Goal: Communication & Community: Connect with others

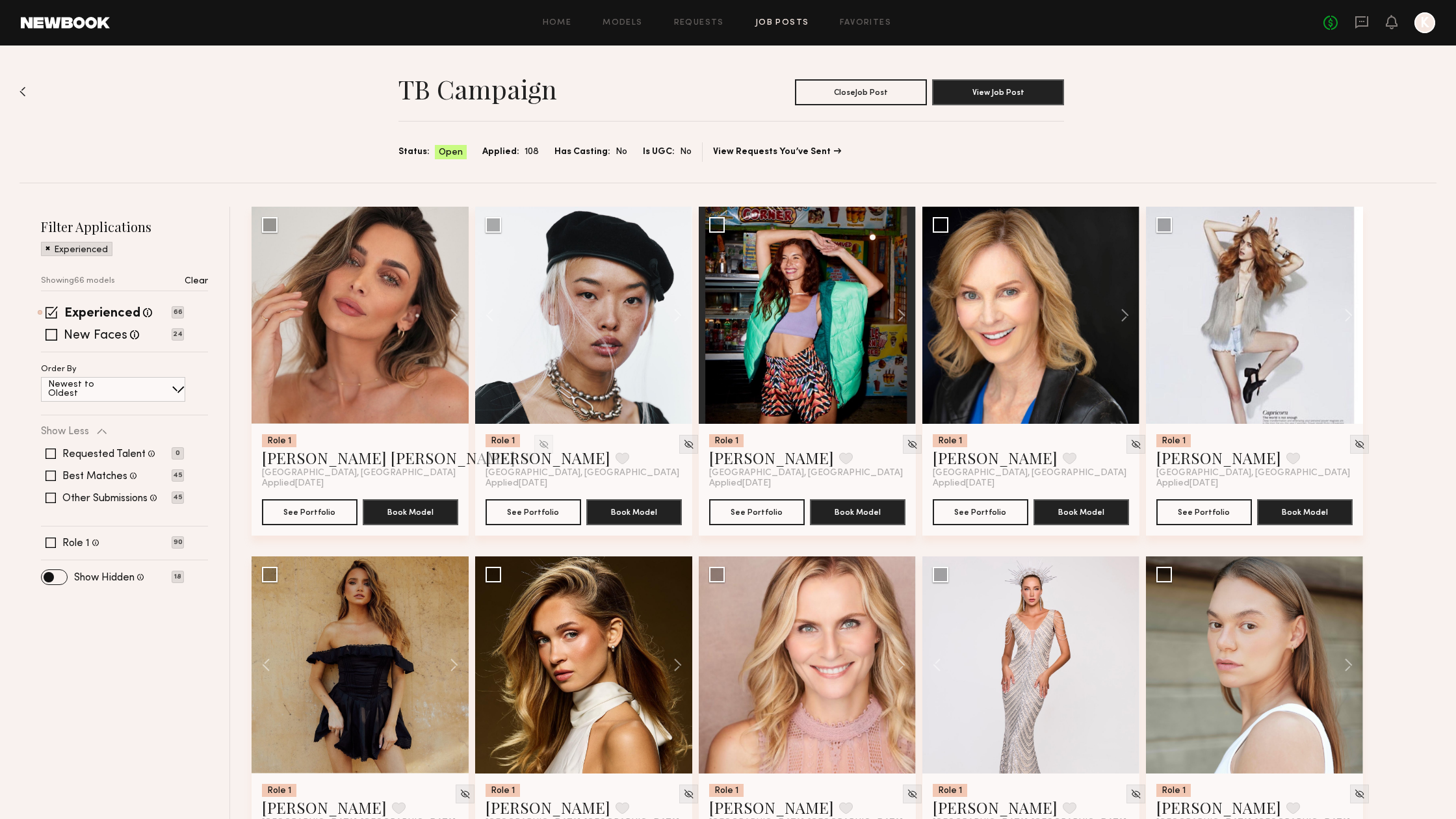
scroll to position [3741, 0]
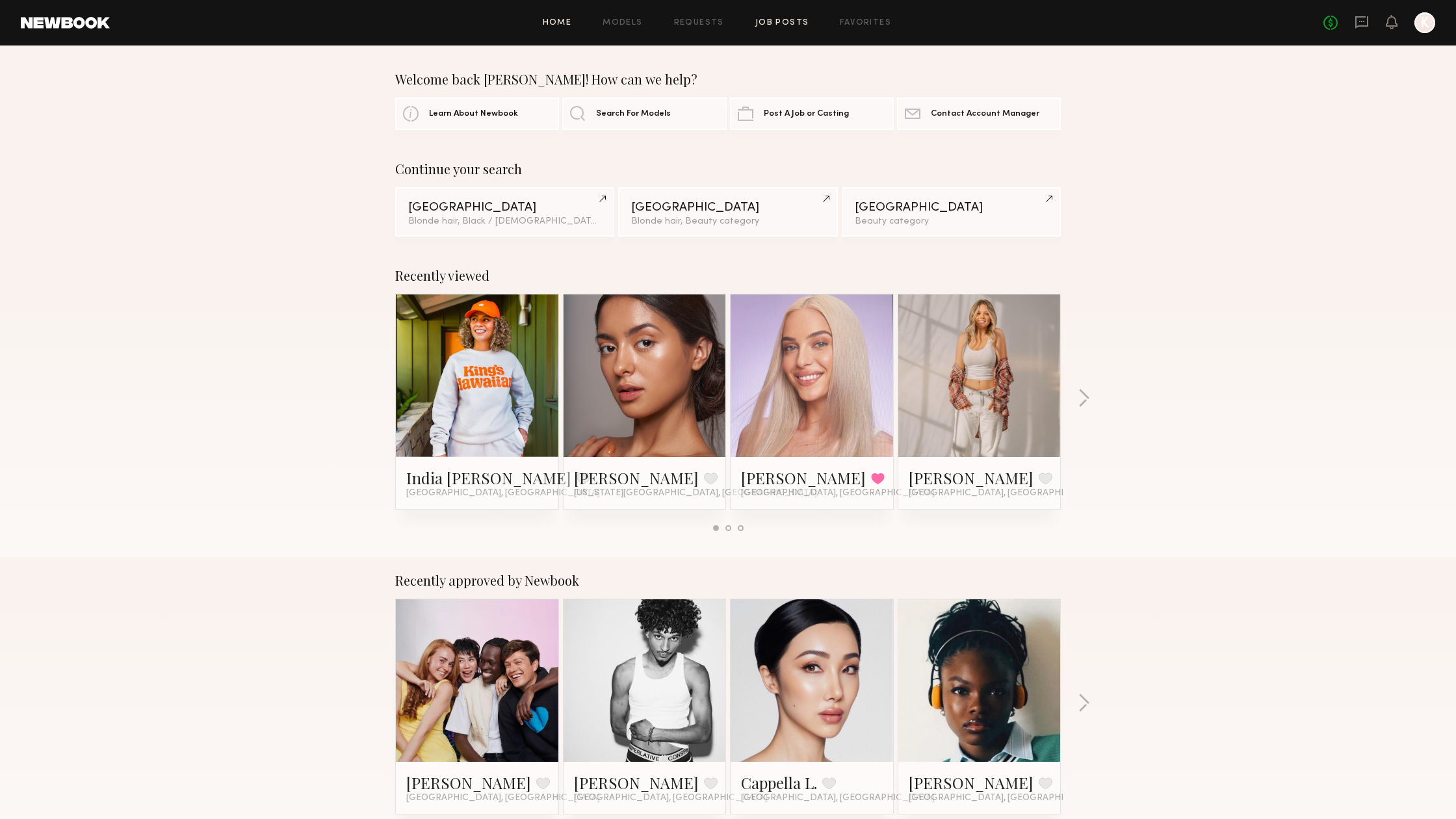
click at [781, 21] on link "Job Posts" at bounding box center [782, 23] width 54 height 8
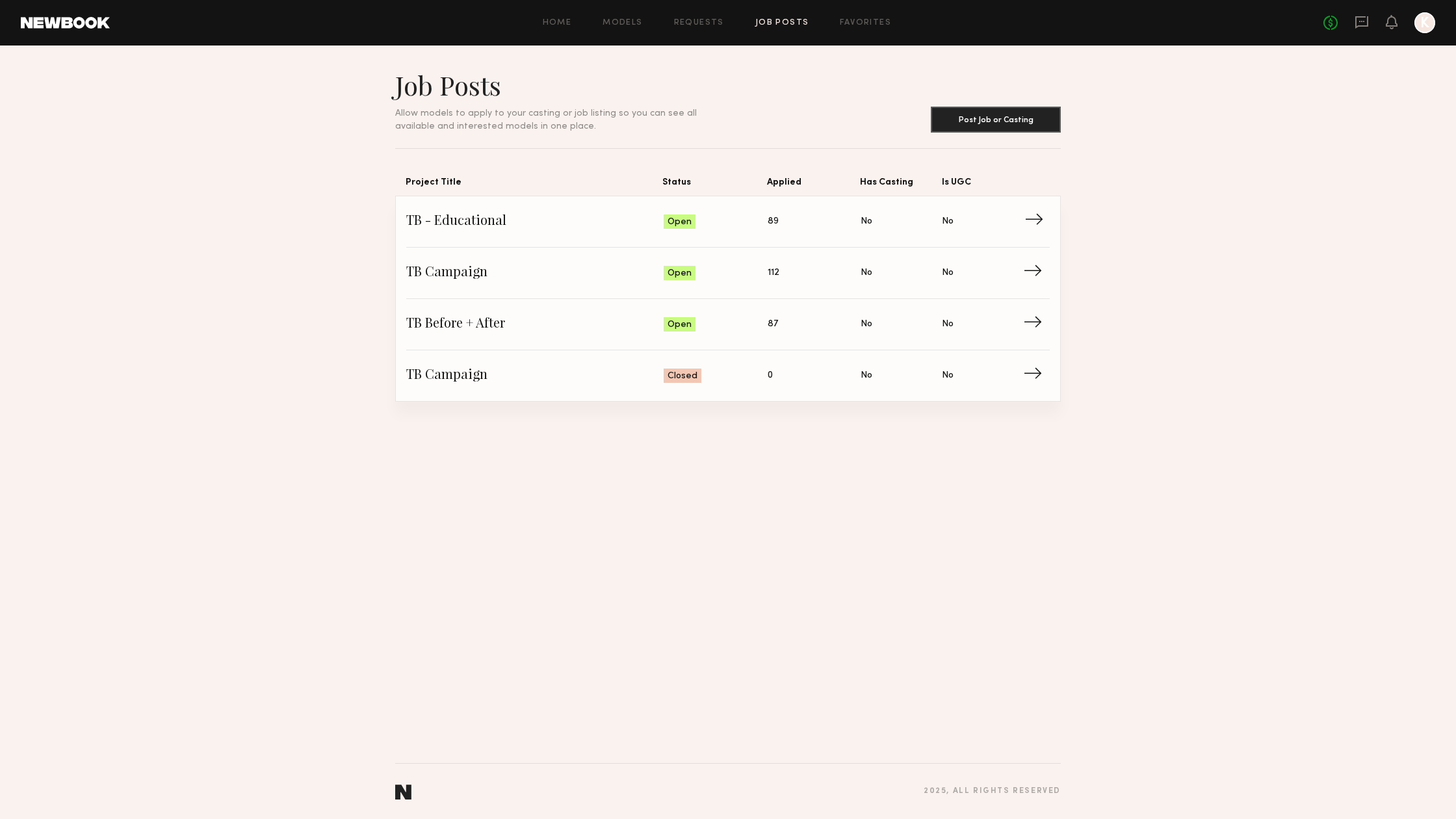
click at [460, 217] on span "TB - Educational" at bounding box center [534, 222] width 257 height 19
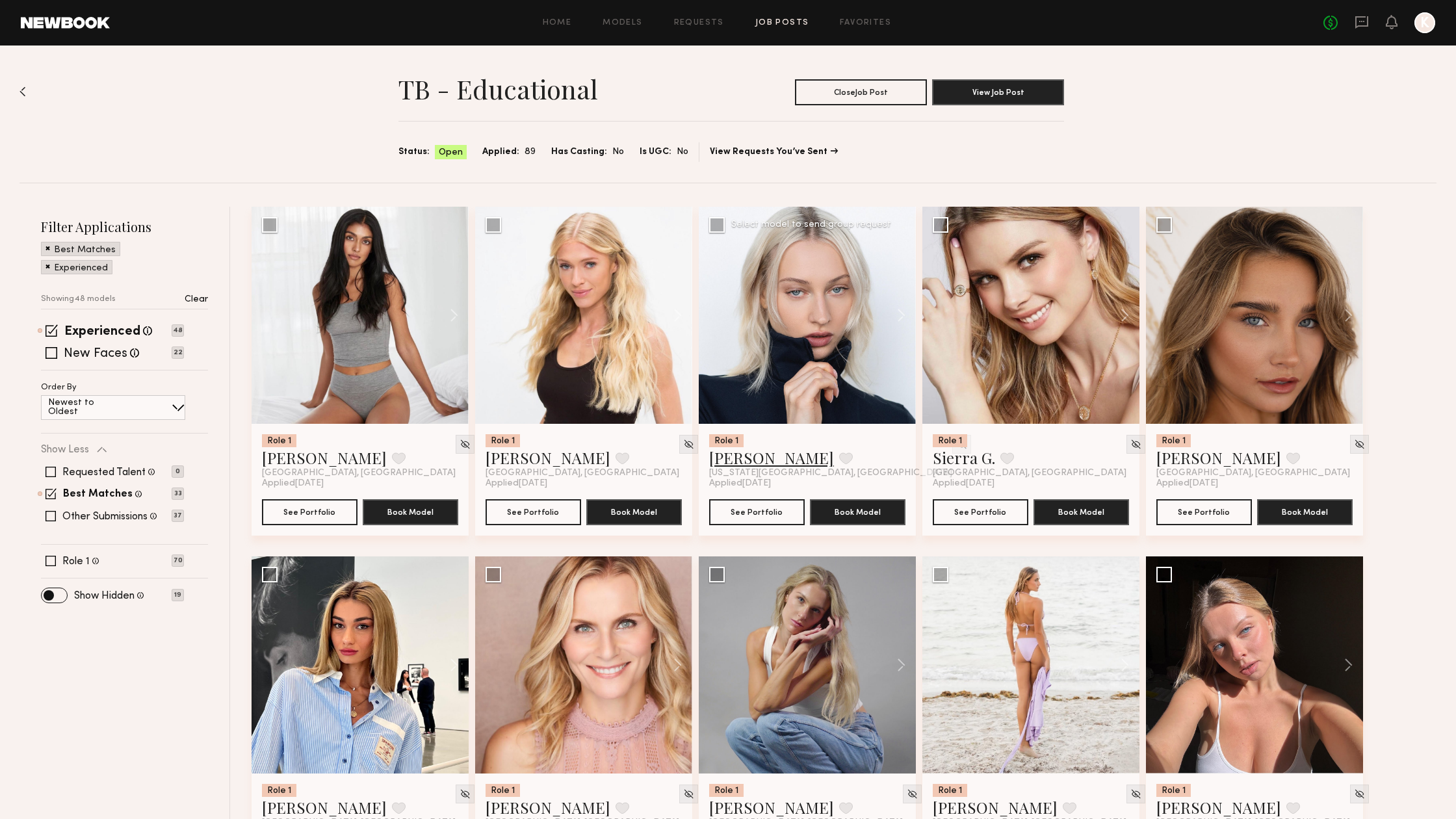
click at [746, 458] on link "[PERSON_NAME]" at bounding box center [771, 458] width 125 height 21
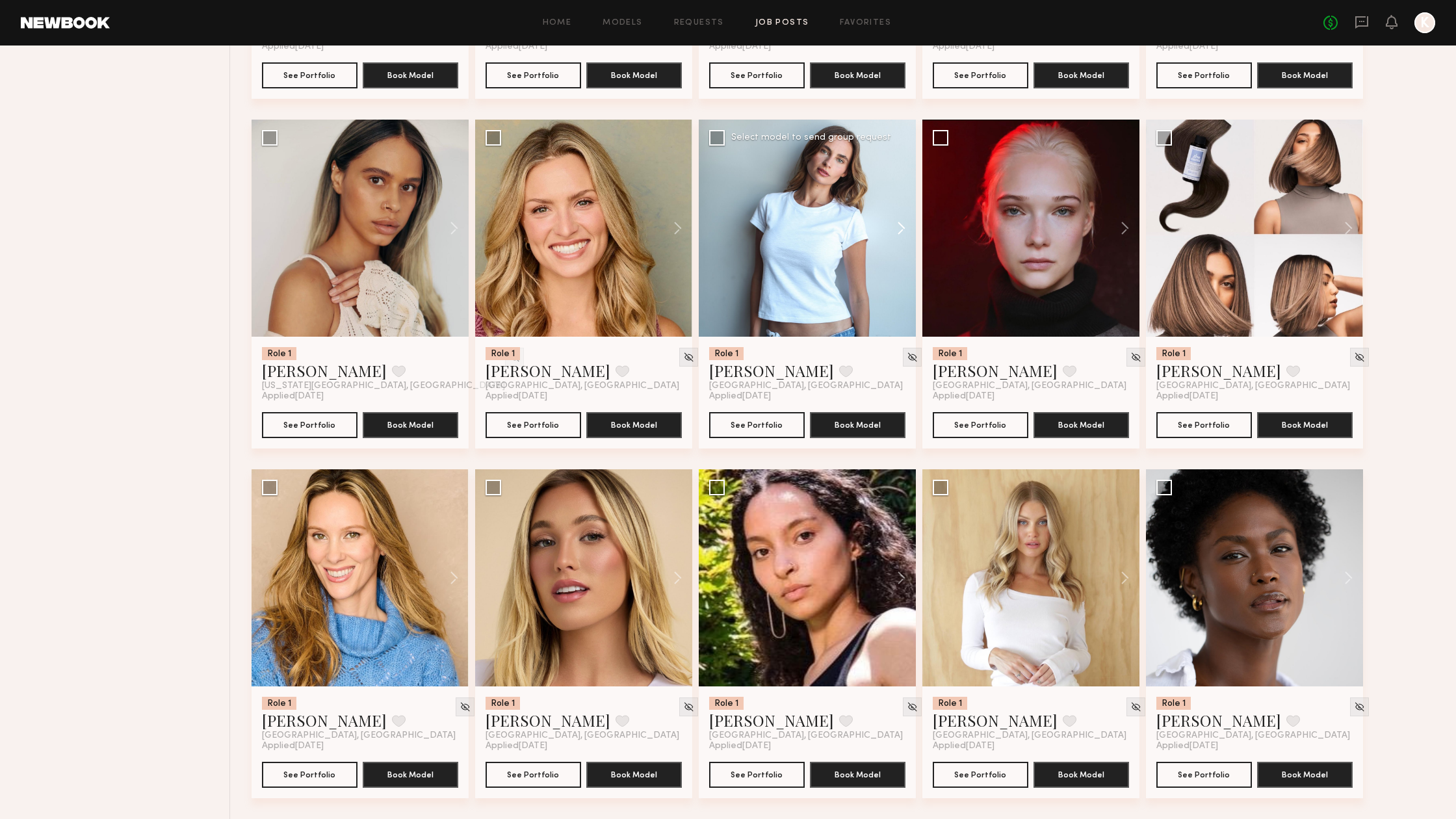
scroll to position [1486, 0]
click at [456, 234] on button at bounding box center [448, 228] width 41 height 217
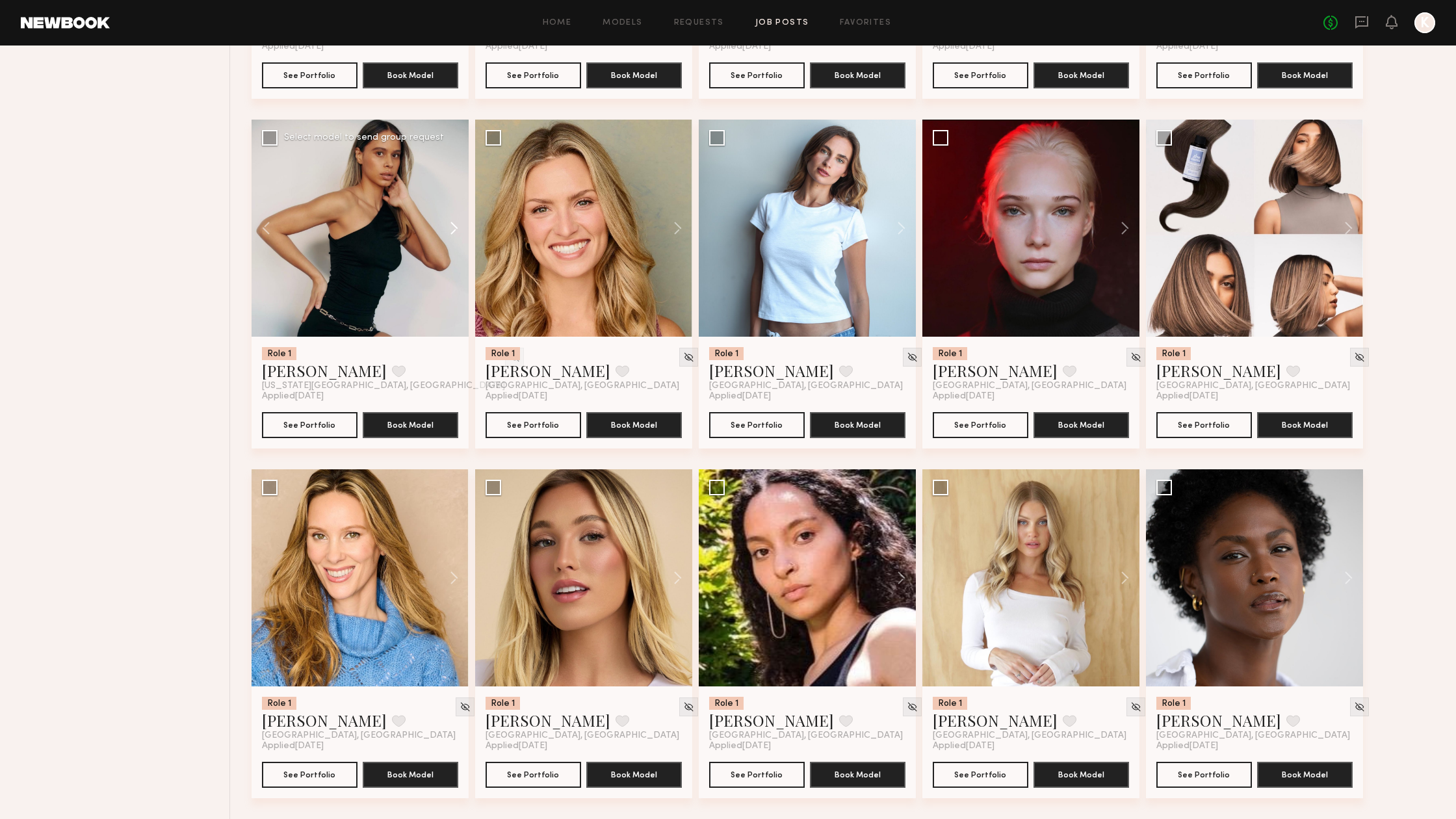
click at [455, 234] on button at bounding box center [448, 228] width 41 height 217
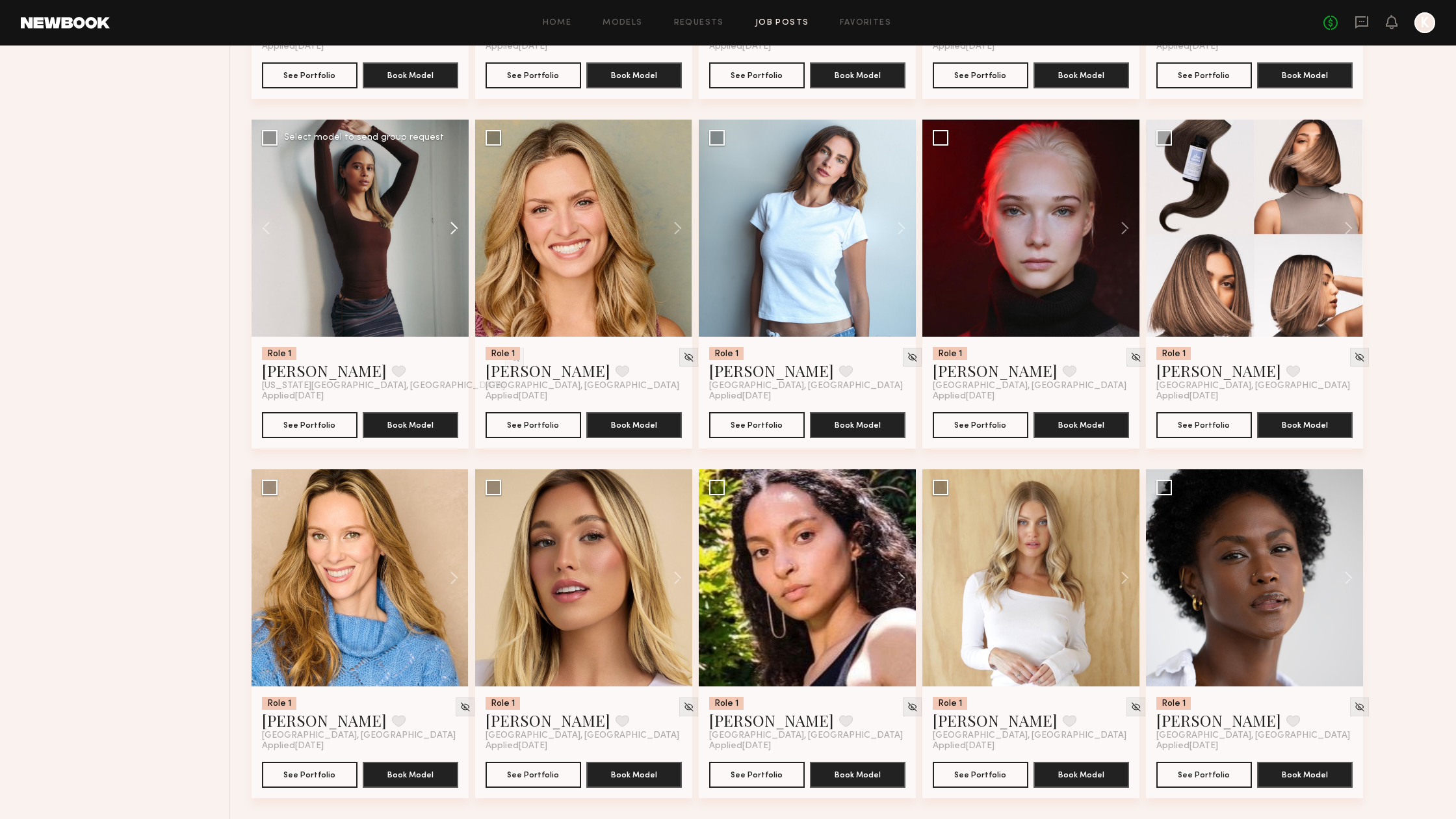
click at [455, 234] on button at bounding box center [448, 228] width 41 height 217
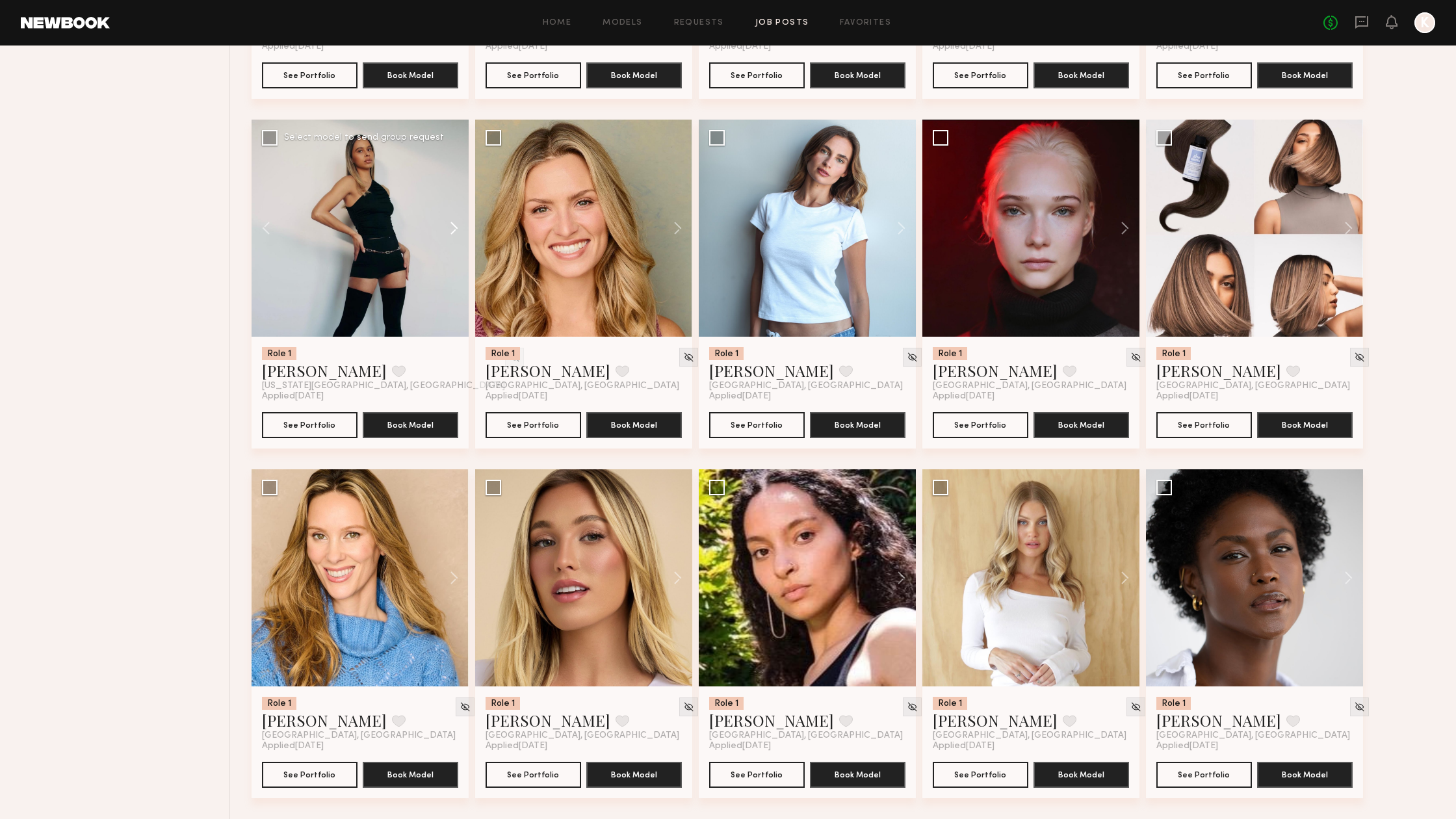
click at [455, 234] on button at bounding box center [448, 228] width 41 height 217
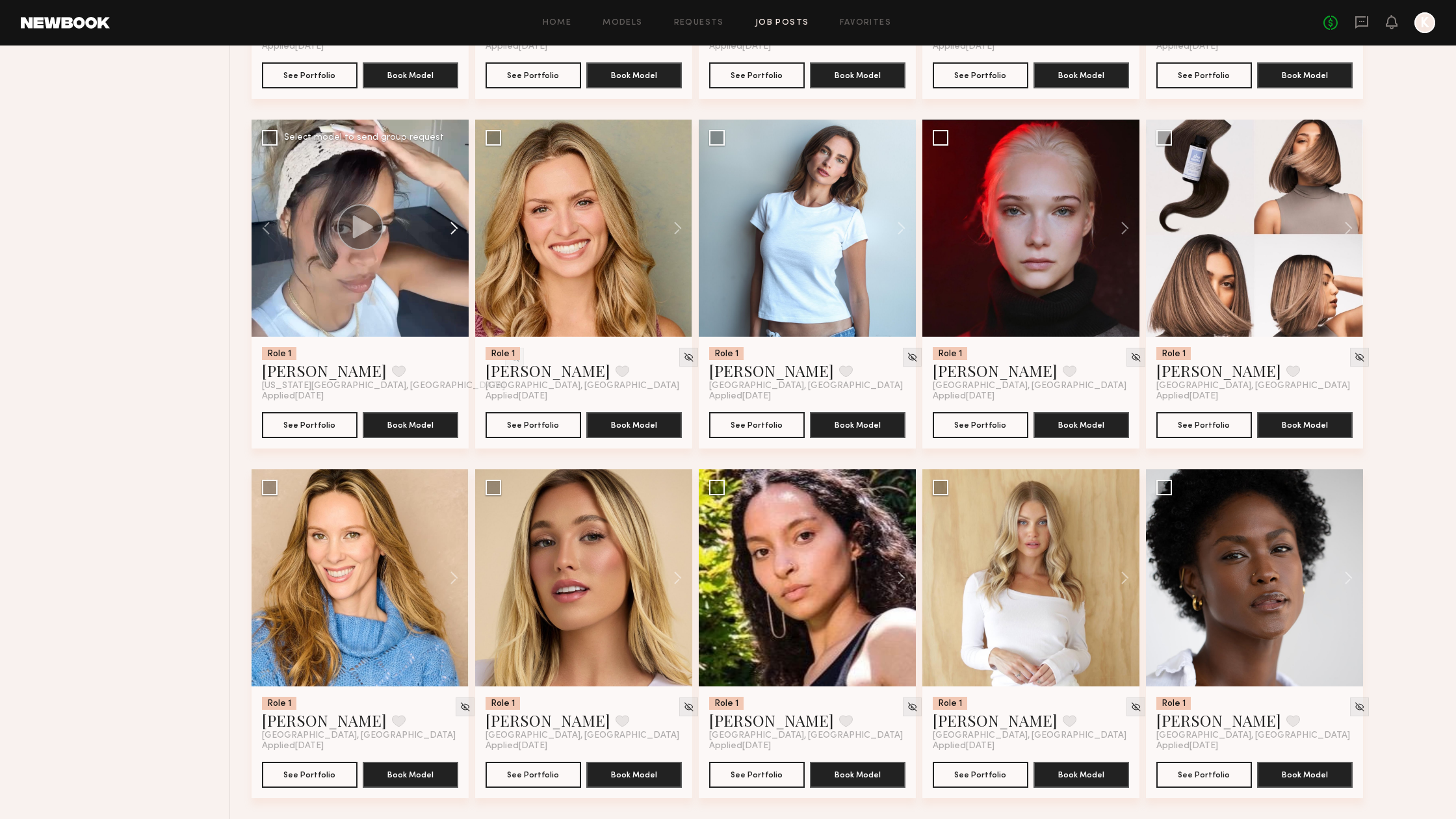
click at [455, 234] on button at bounding box center [448, 228] width 41 height 217
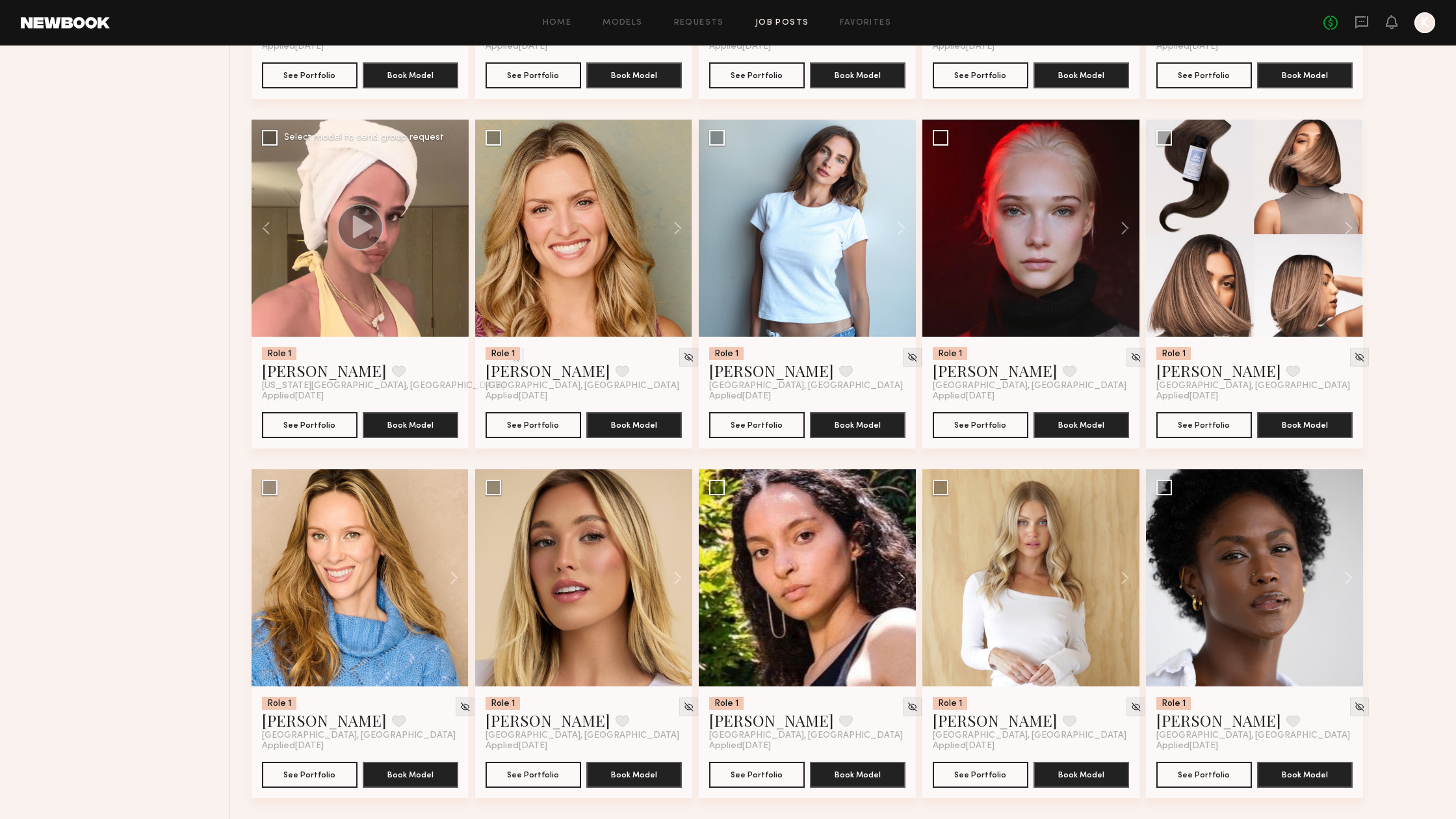
click at [455, 234] on div at bounding box center [360, 228] width 217 height 217
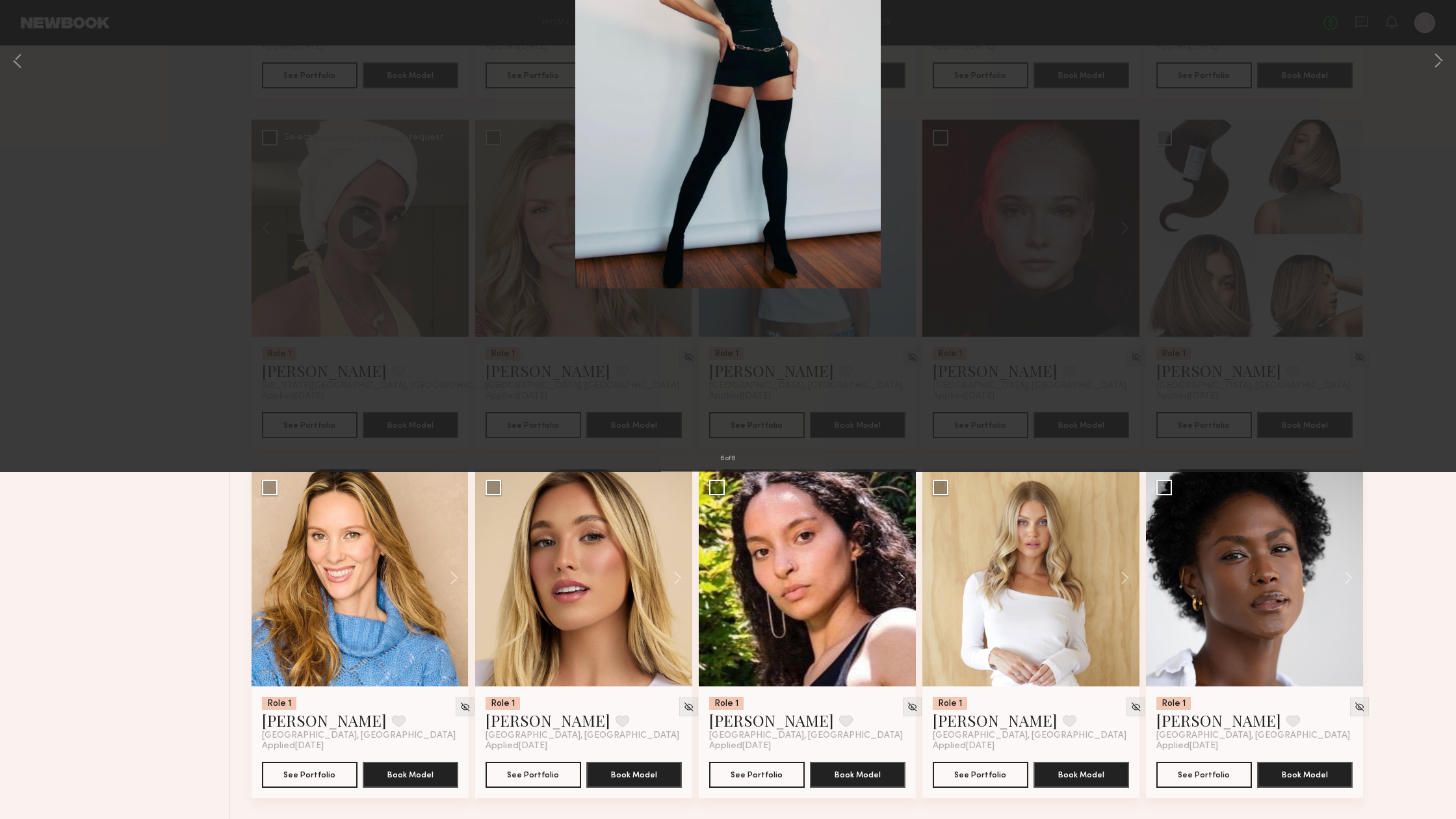
click at [34, 34] on button at bounding box center [29, 31] width 21 height 24
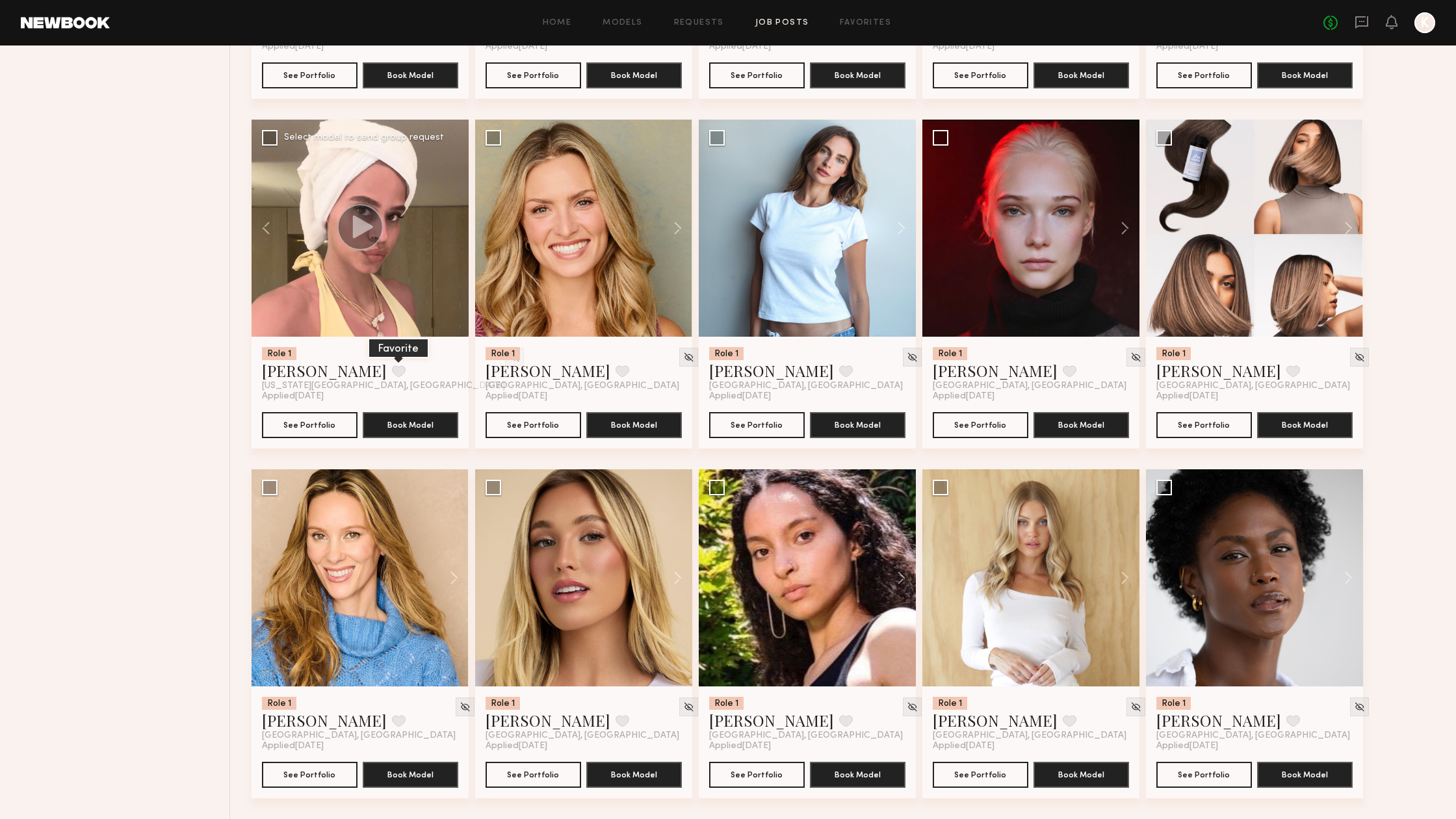
click at [392, 374] on button at bounding box center [399, 372] width 14 height 12
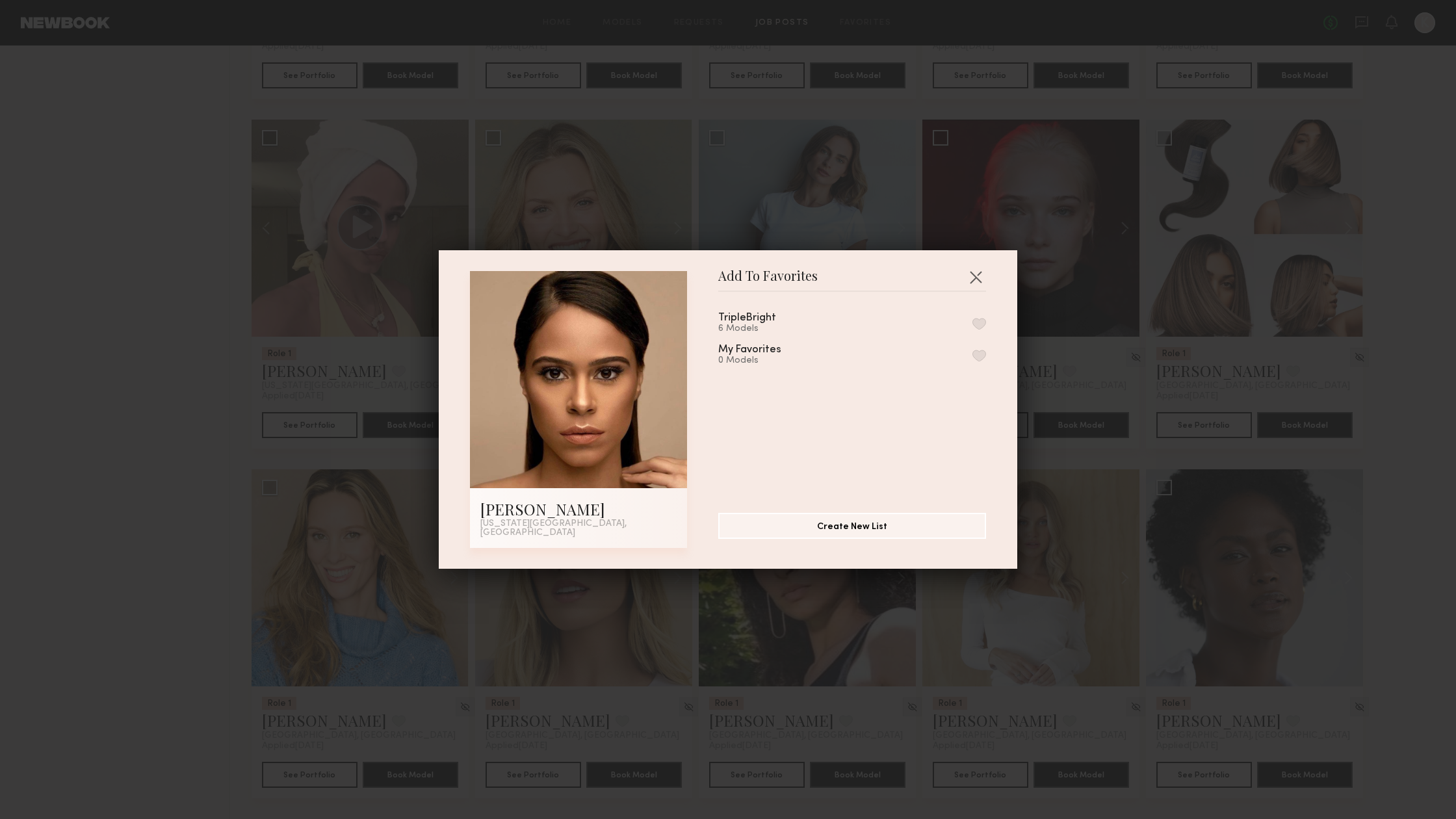
click at [791, 328] on div "6 Models" at bounding box center [763, 329] width 89 height 10
click at [973, 327] on div "TripleBright 6 Models" at bounding box center [852, 323] width 267 height 21
click at [976, 328] on button "button" at bounding box center [979, 324] width 14 height 12
click at [970, 279] on button "button" at bounding box center [976, 277] width 21 height 21
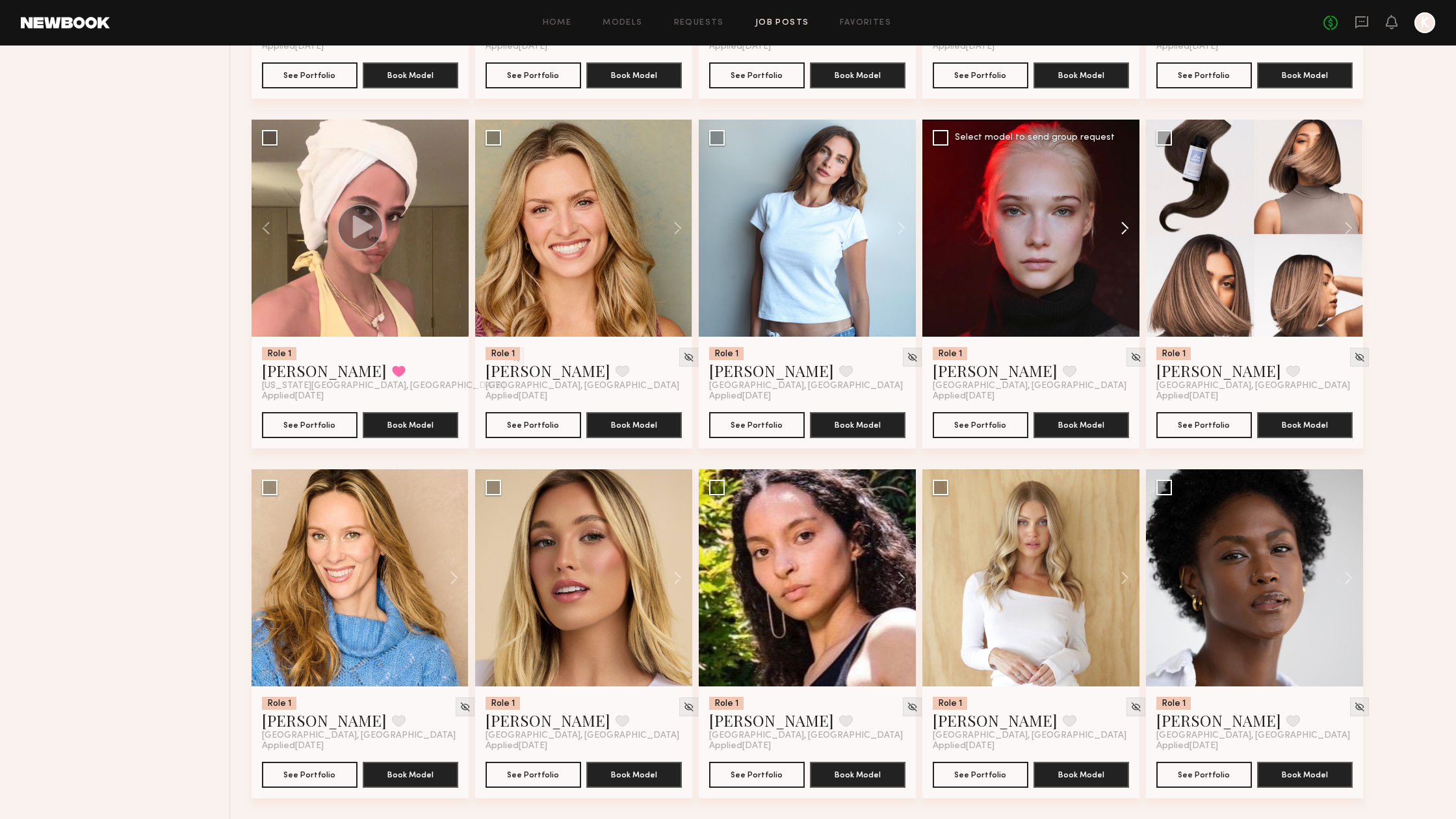
click at [1123, 231] on button at bounding box center [1119, 228] width 41 height 217
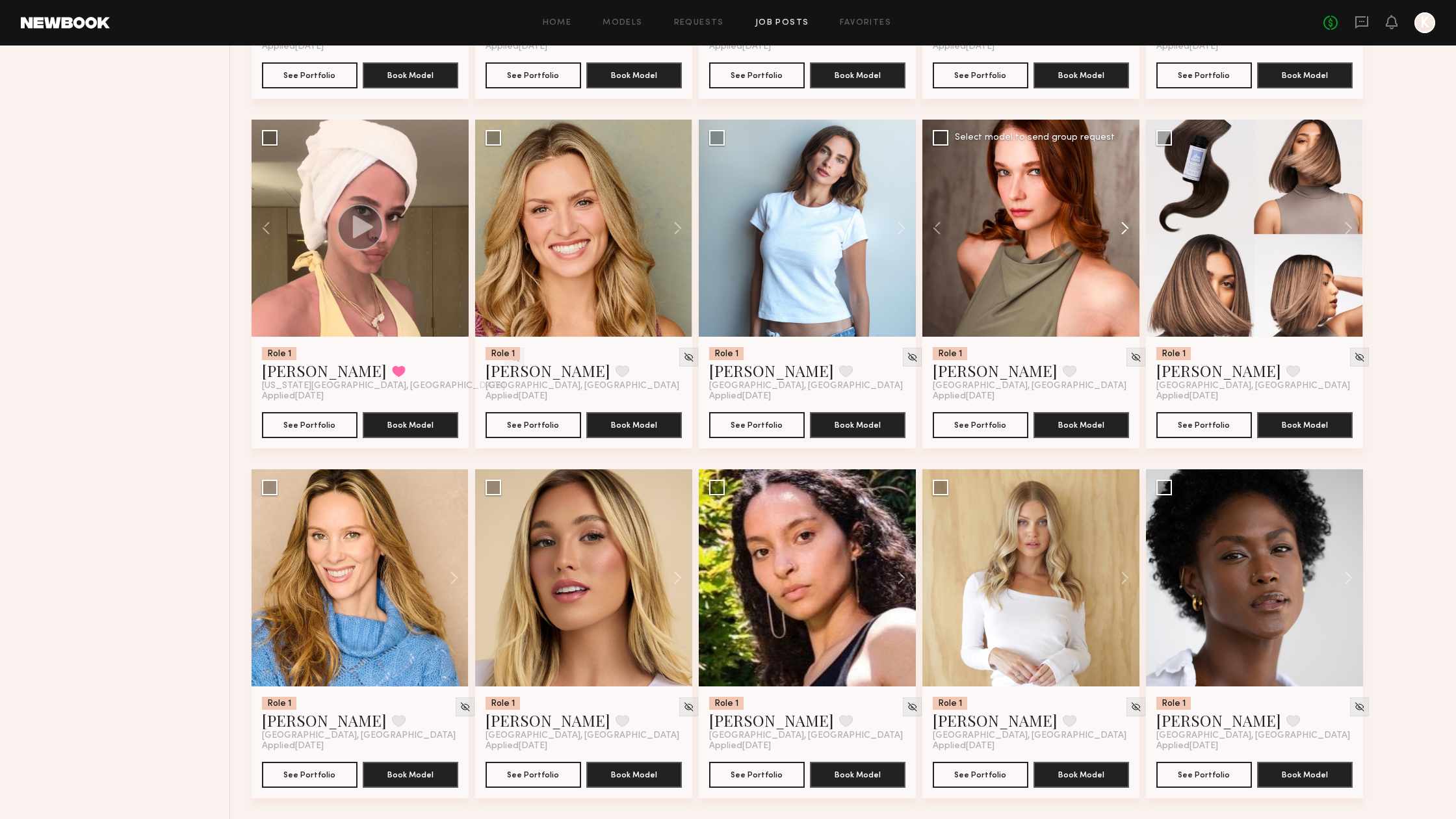
click at [1123, 231] on button at bounding box center [1119, 228] width 41 height 217
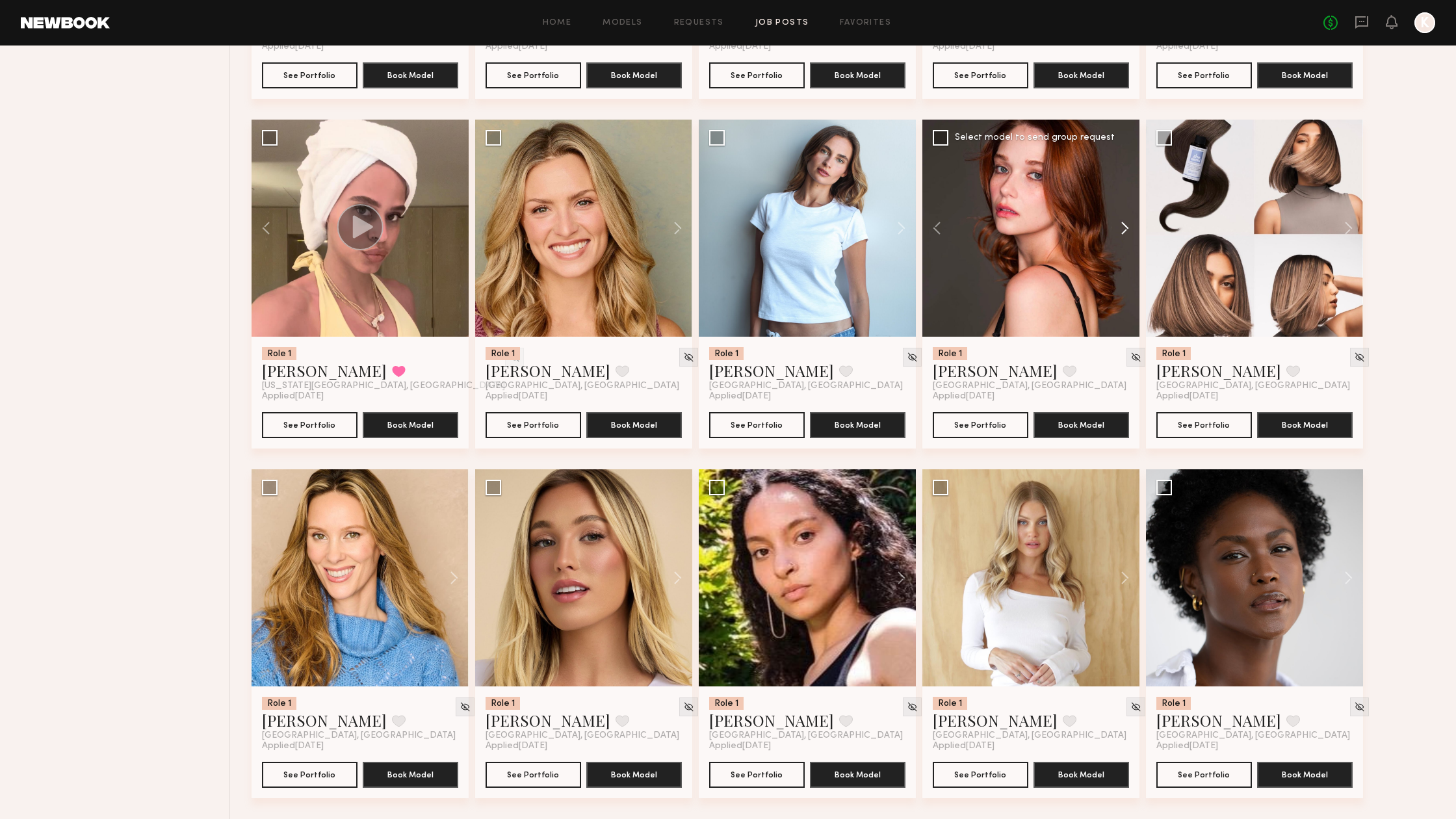
click at [1123, 231] on button at bounding box center [1119, 228] width 41 height 217
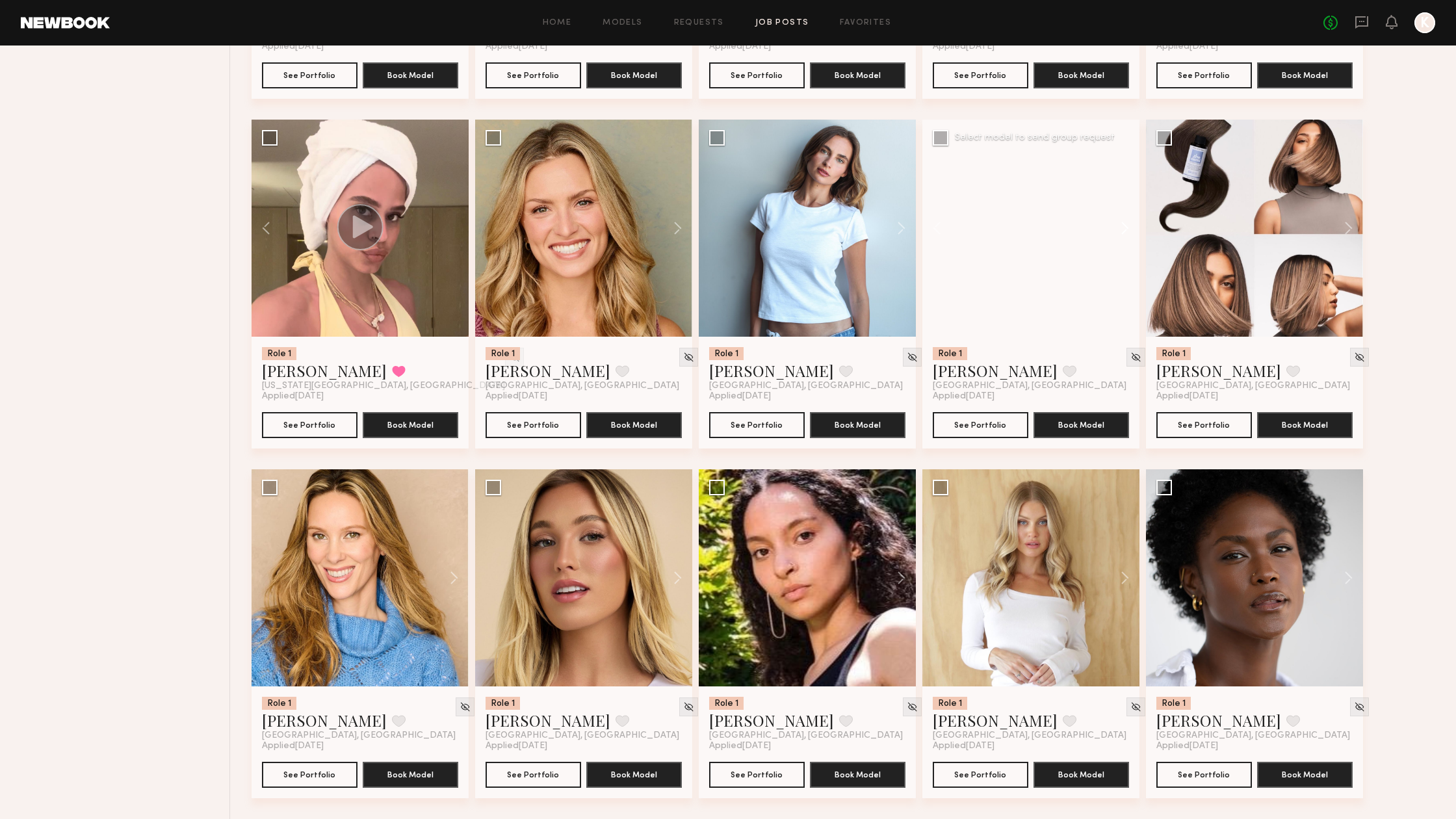
click at [1123, 231] on button at bounding box center [1119, 228] width 41 height 217
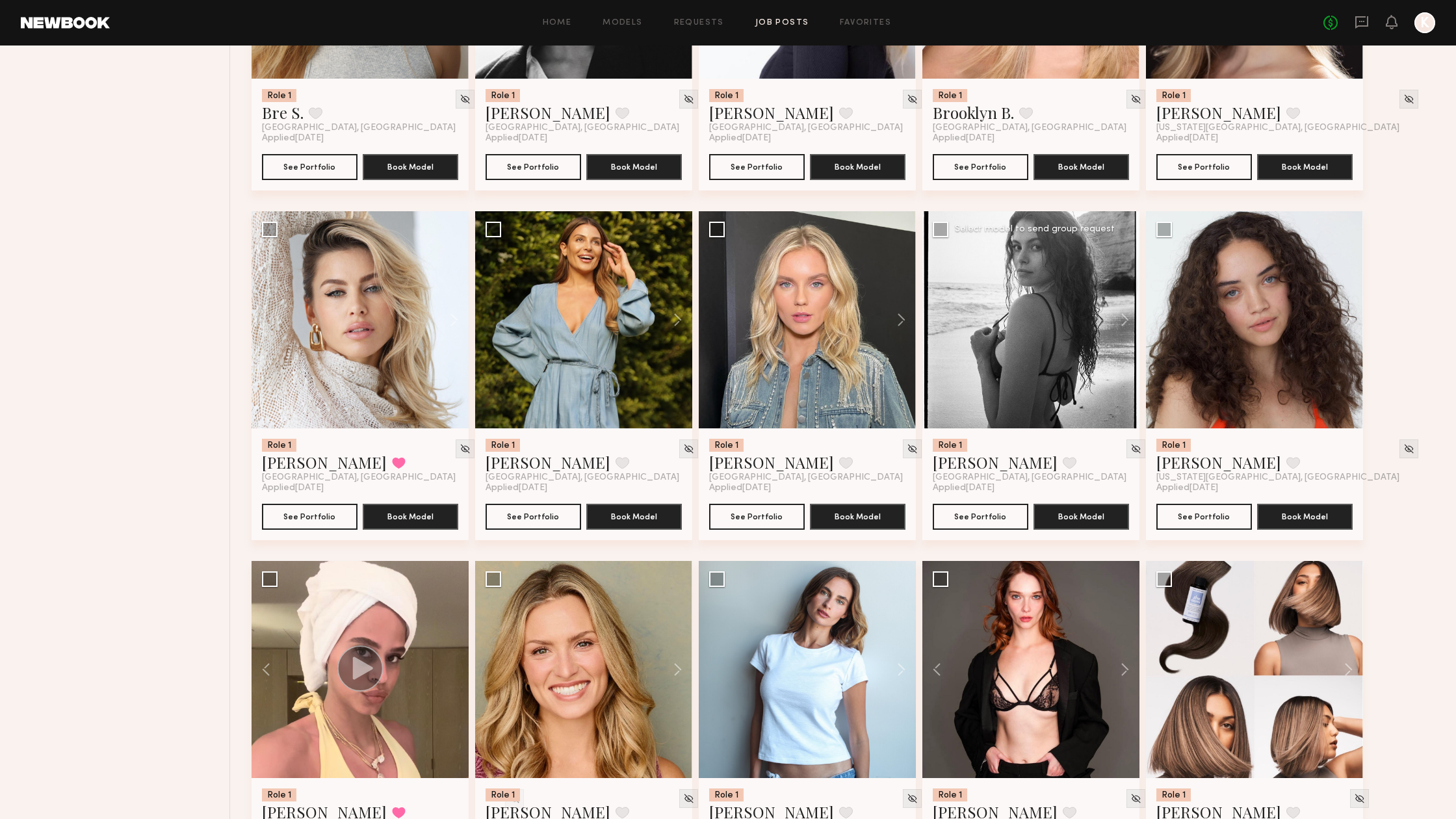
scroll to position [1067, 0]
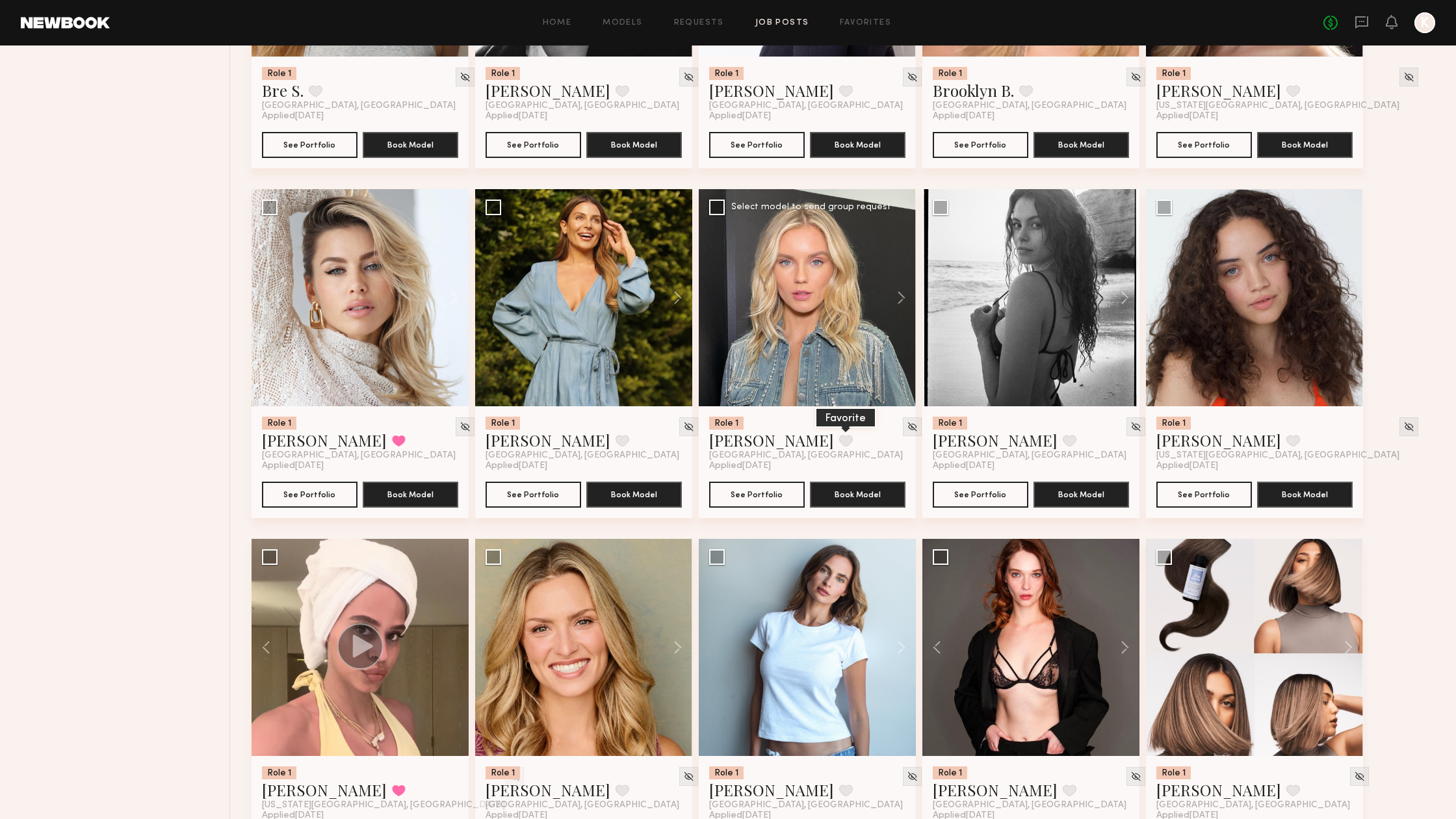
click at [839, 439] on button at bounding box center [846, 441] width 14 height 12
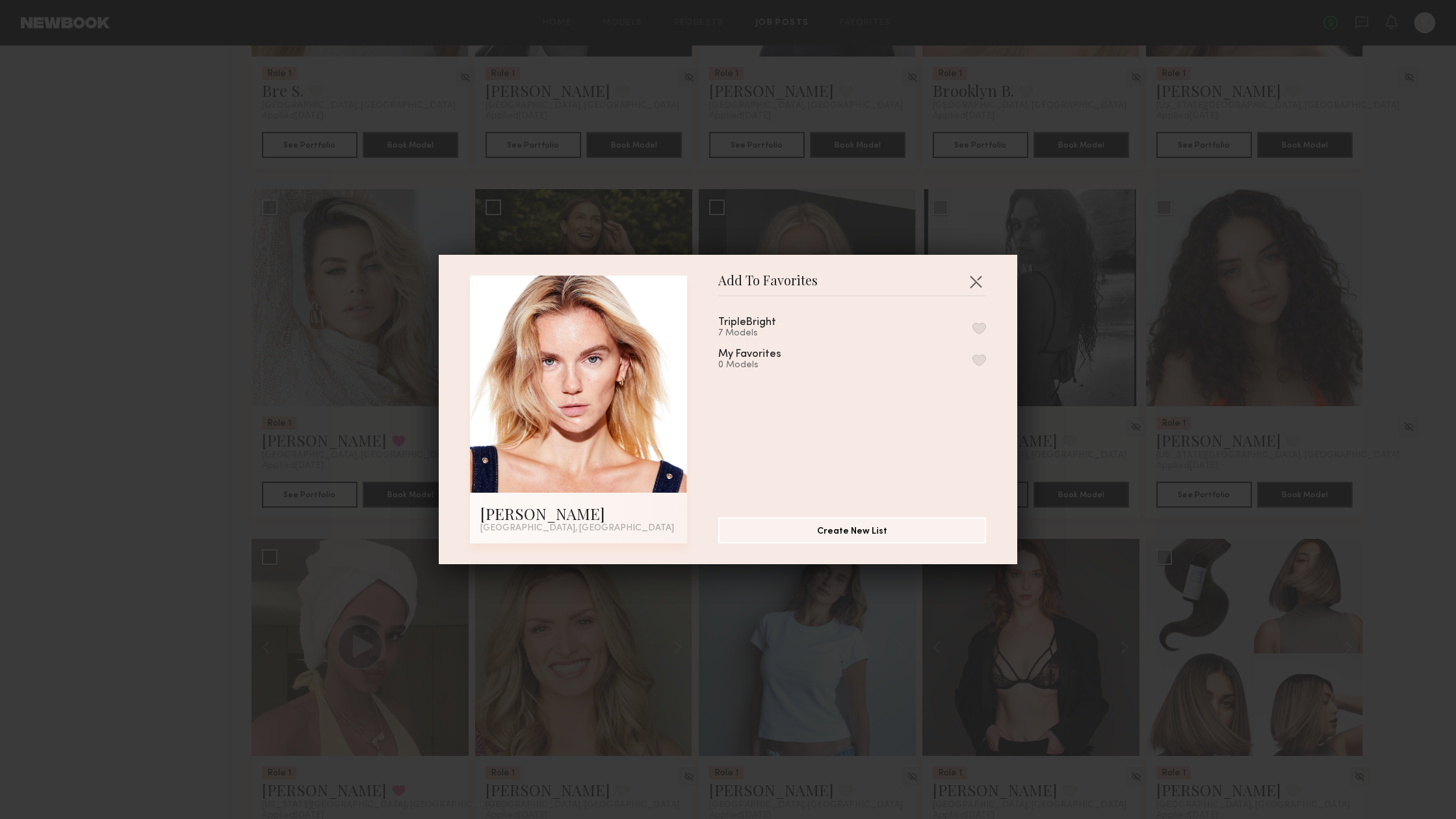
click at [979, 323] on button "button" at bounding box center [979, 328] width 14 height 12
click at [979, 279] on button "button" at bounding box center [976, 282] width 21 height 21
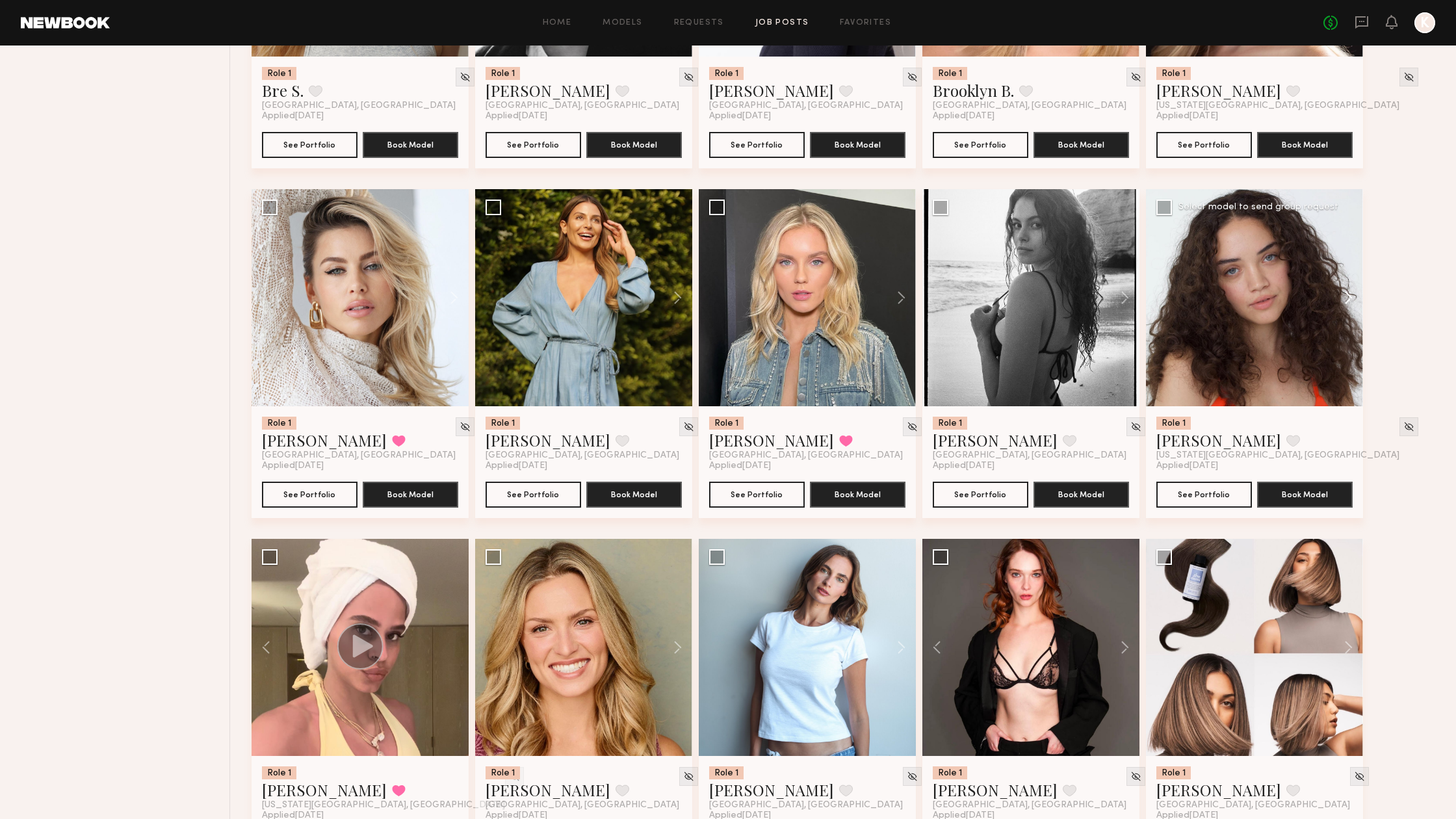
click at [1345, 295] on button at bounding box center [1342, 298] width 41 height 217
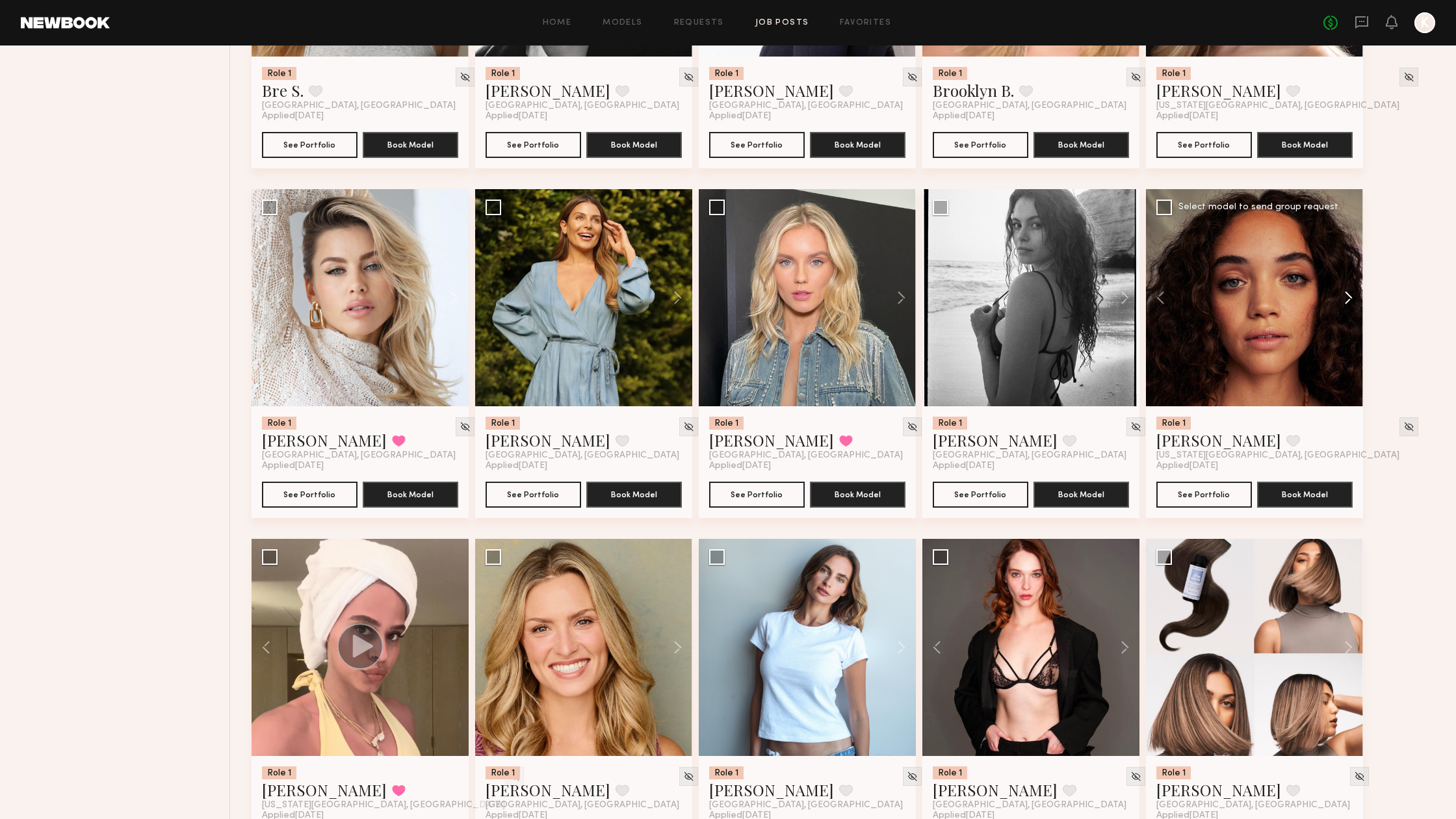
click at [1345, 295] on button at bounding box center [1342, 298] width 41 height 217
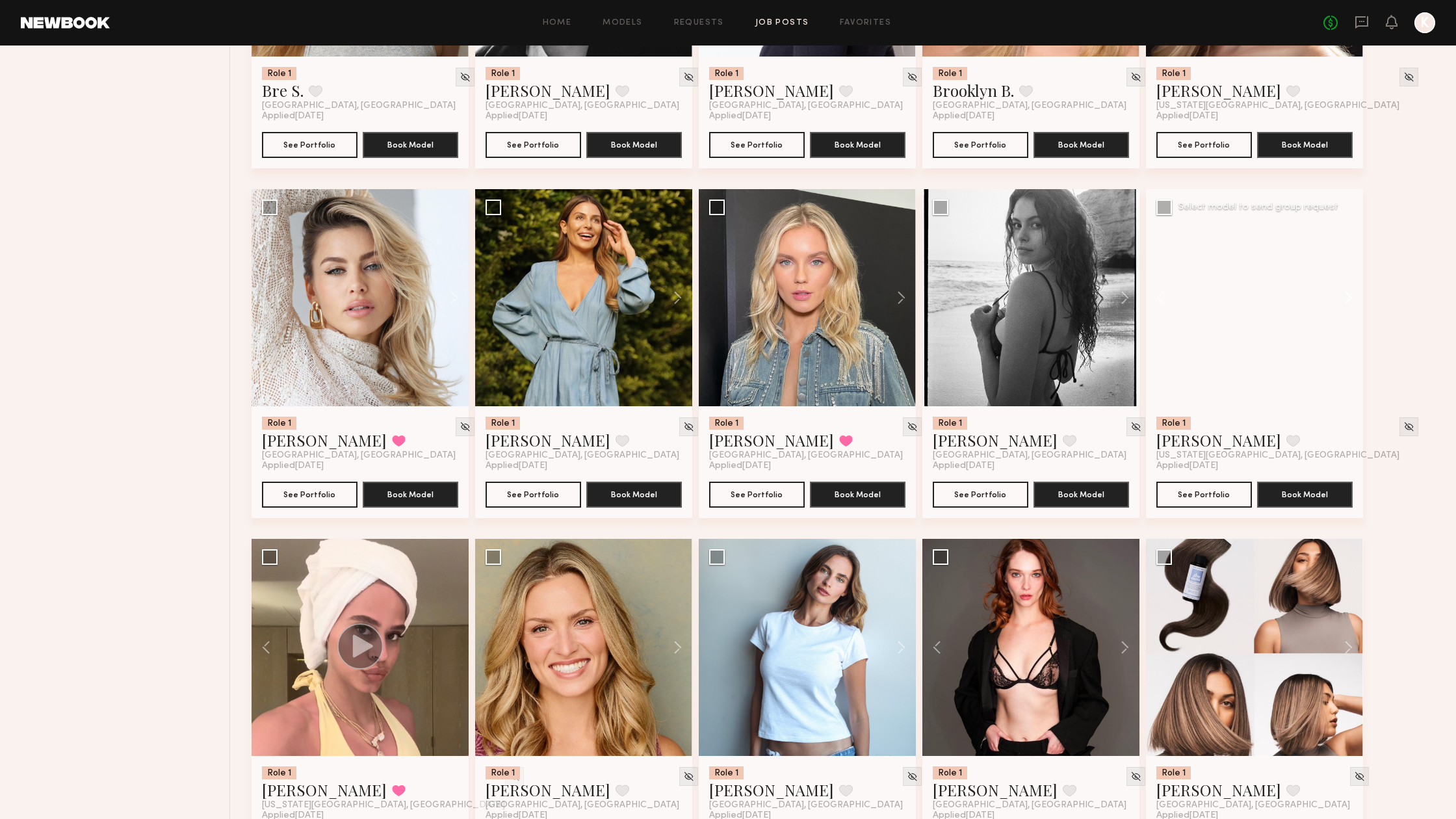
click at [1345, 295] on button at bounding box center [1342, 298] width 41 height 217
click at [1345, 295] on div at bounding box center [1254, 298] width 217 height 217
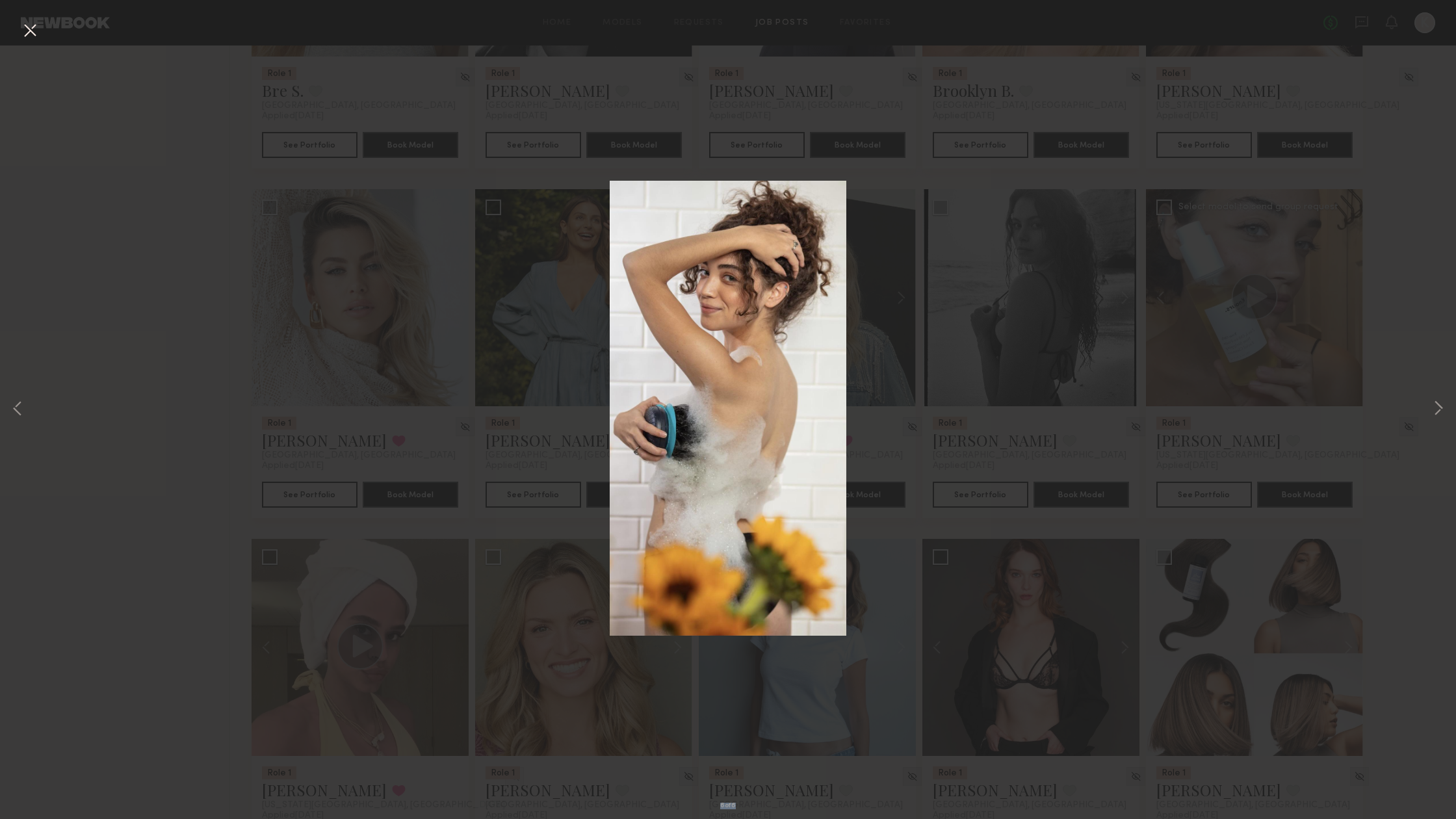
click at [1345, 295] on div "6 of 6" at bounding box center [728, 409] width 1456 height 819
click at [36, 32] on button at bounding box center [29, 31] width 21 height 24
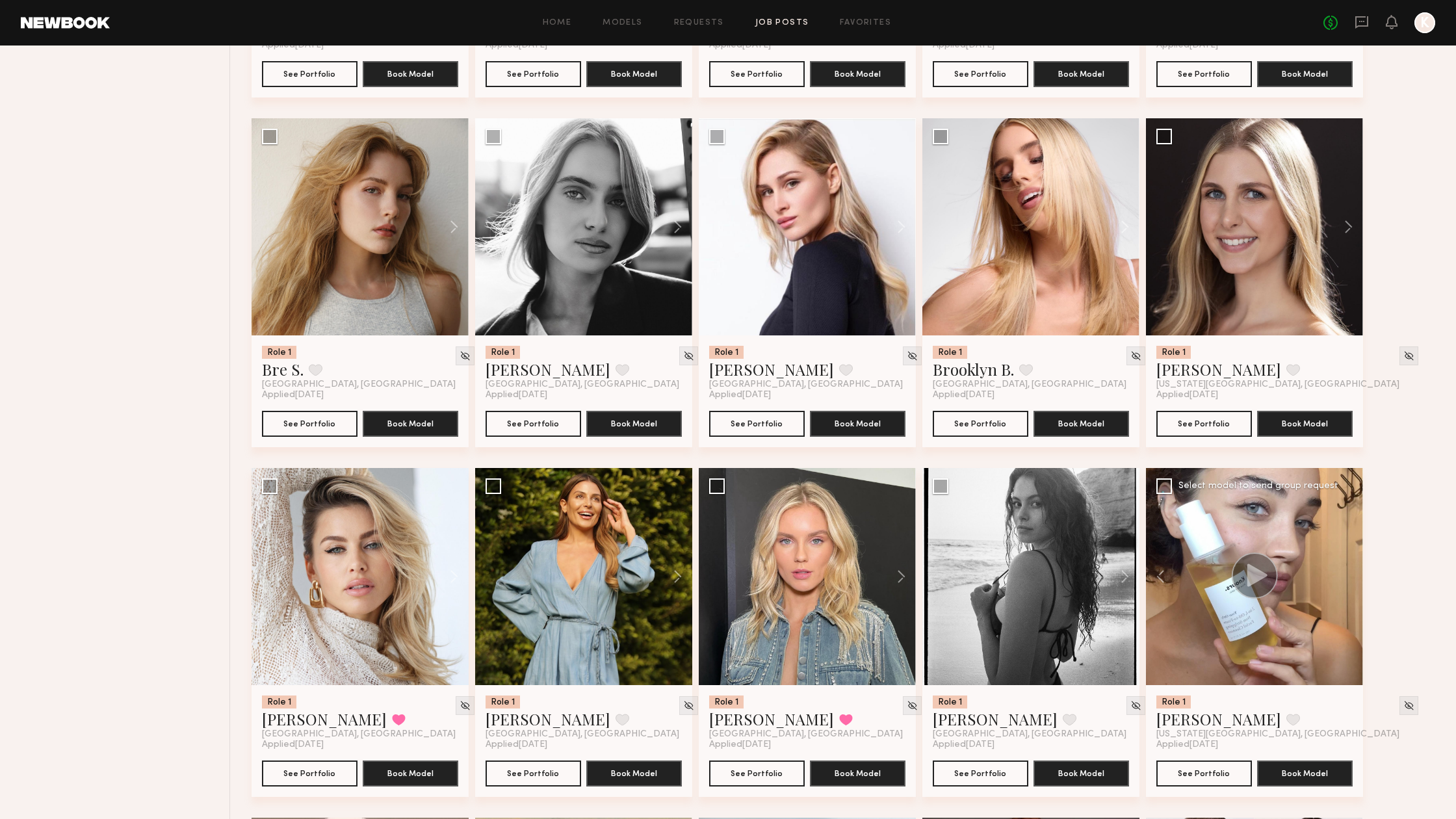
scroll to position [580, 0]
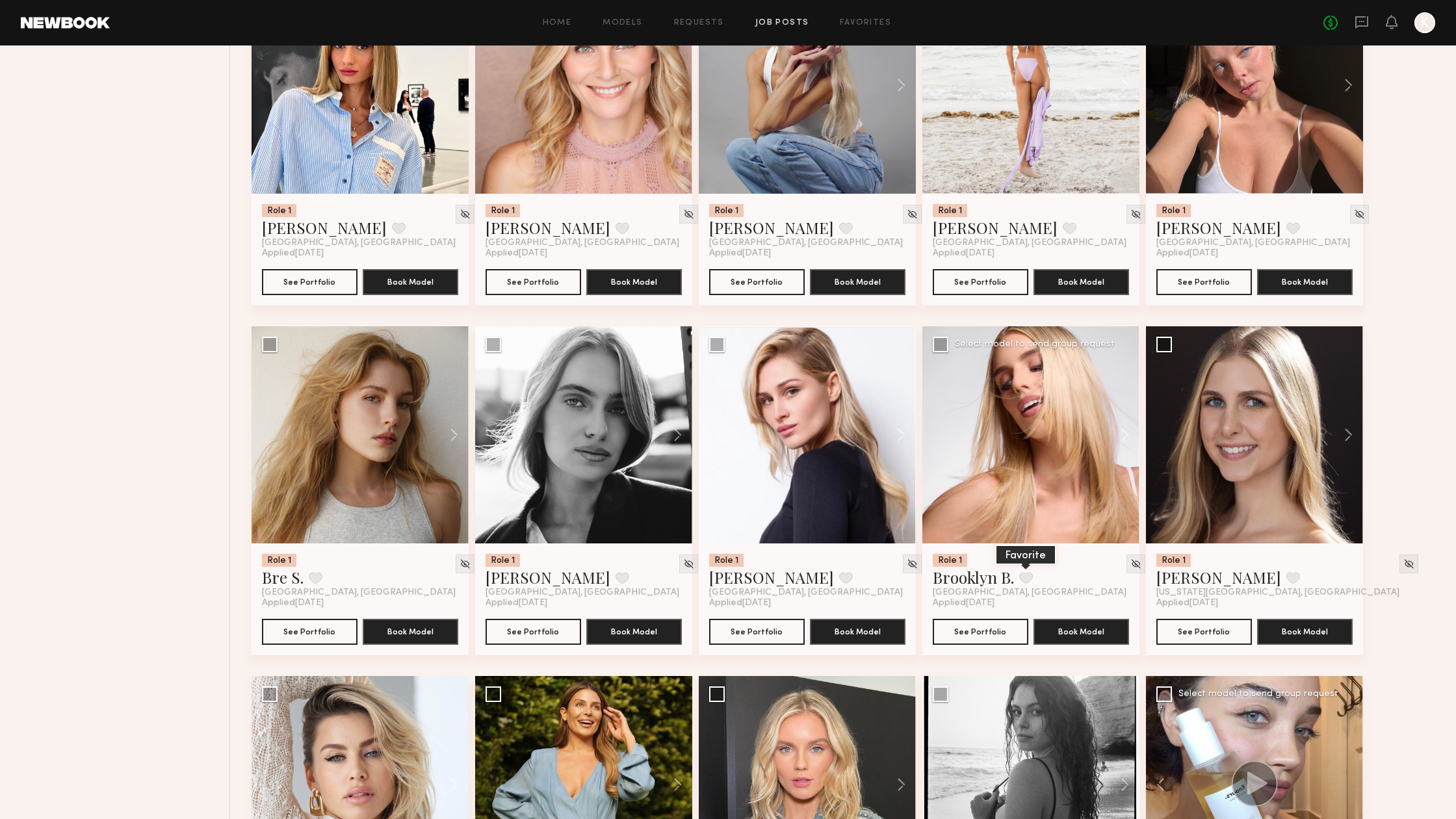
click at [1029, 576] on button at bounding box center [1026, 578] width 14 height 12
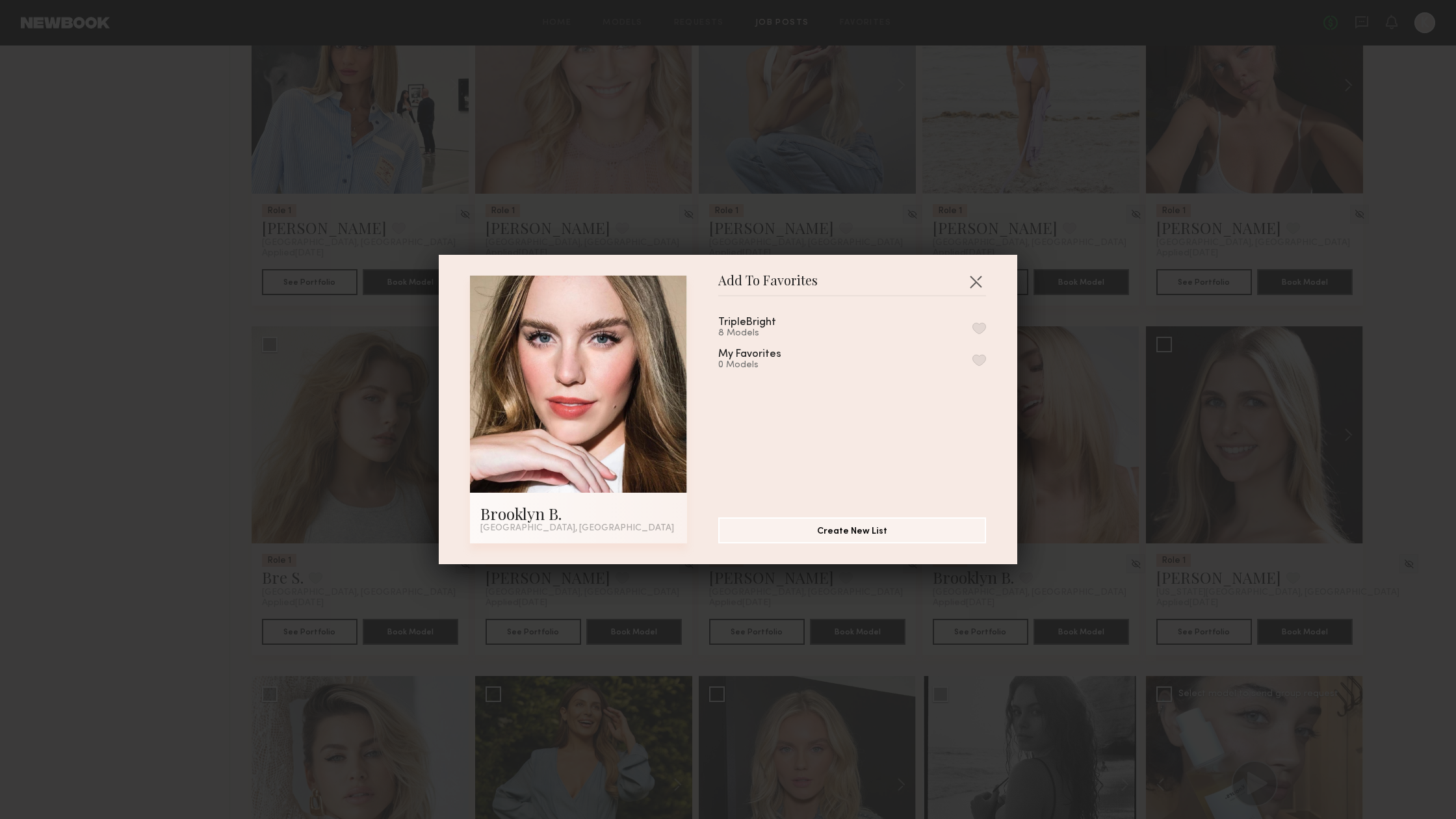
click at [983, 328] on button "button" at bounding box center [979, 328] width 14 height 12
click at [976, 286] on button "button" at bounding box center [976, 282] width 21 height 21
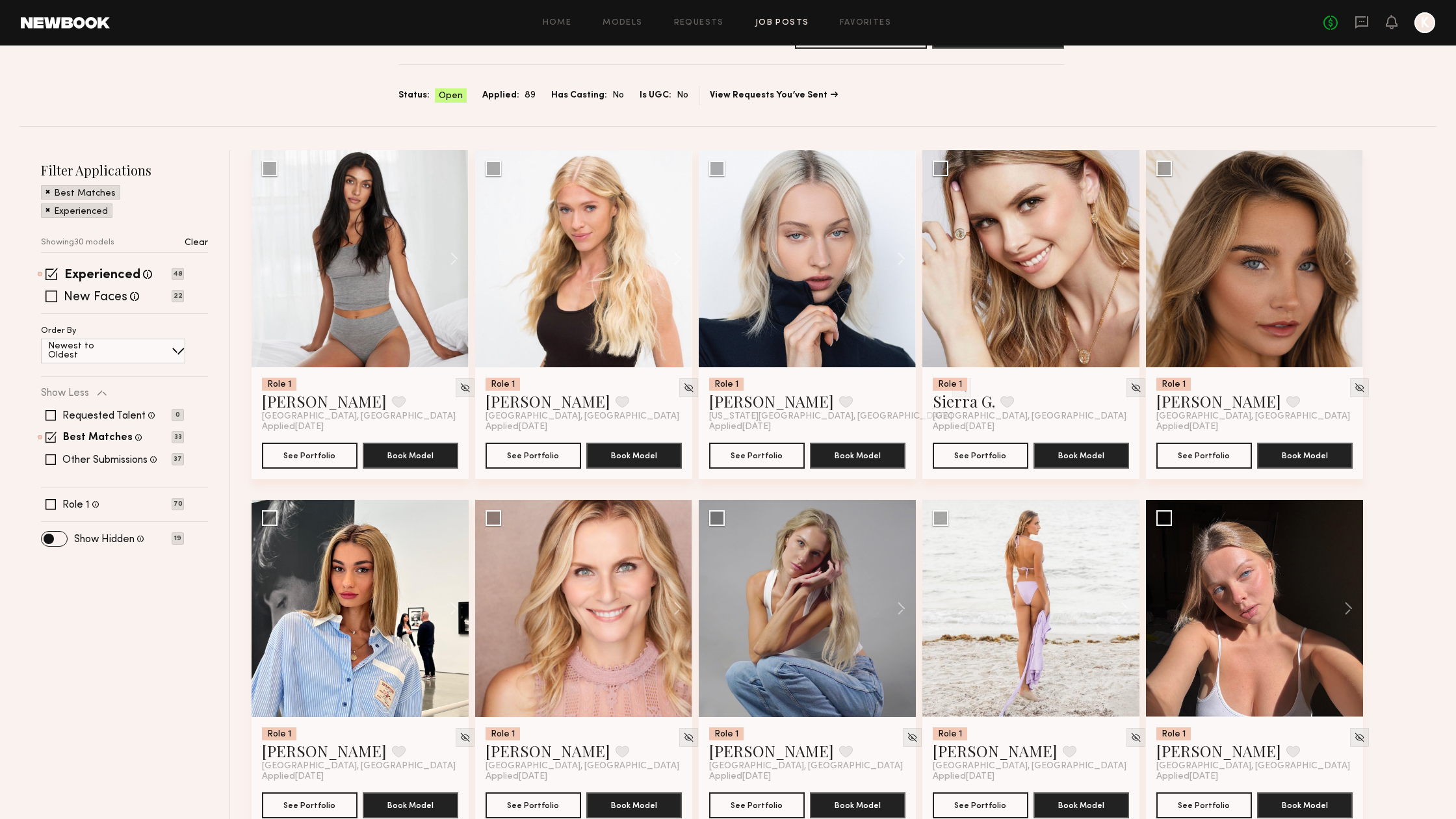
scroll to position [52, 0]
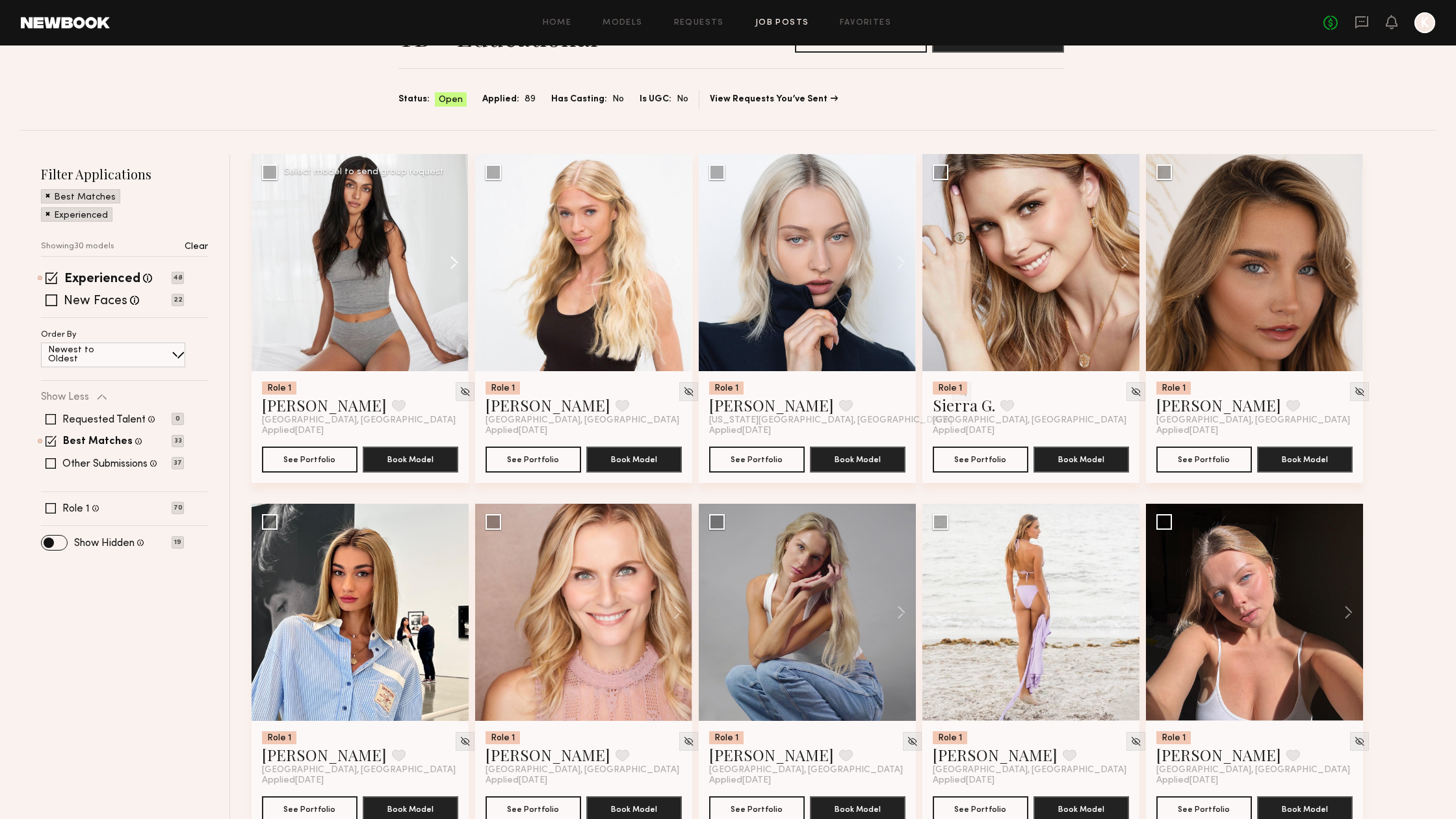
click at [457, 254] on button at bounding box center [448, 262] width 41 height 217
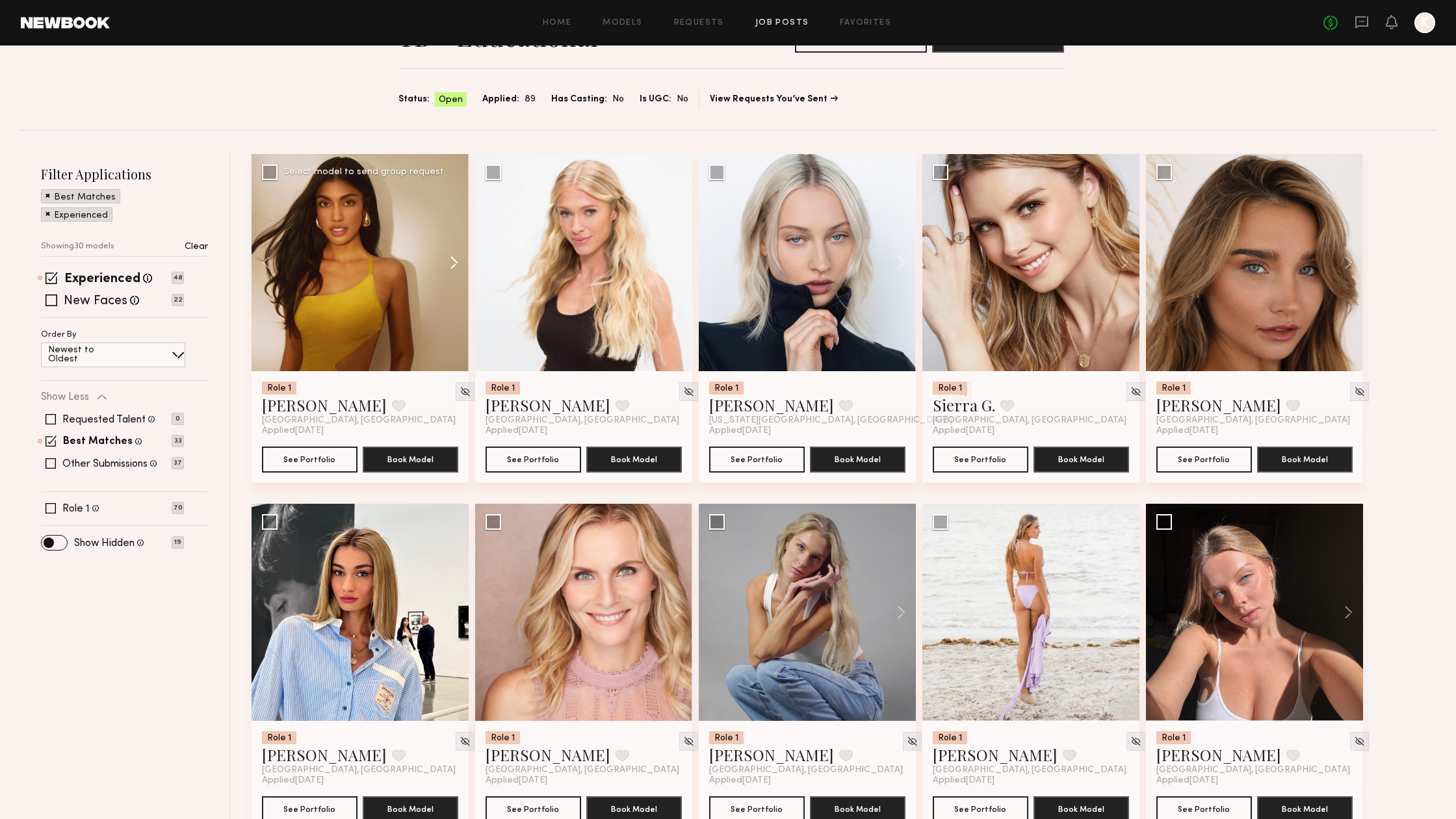
click at [455, 257] on button at bounding box center [448, 262] width 41 height 217
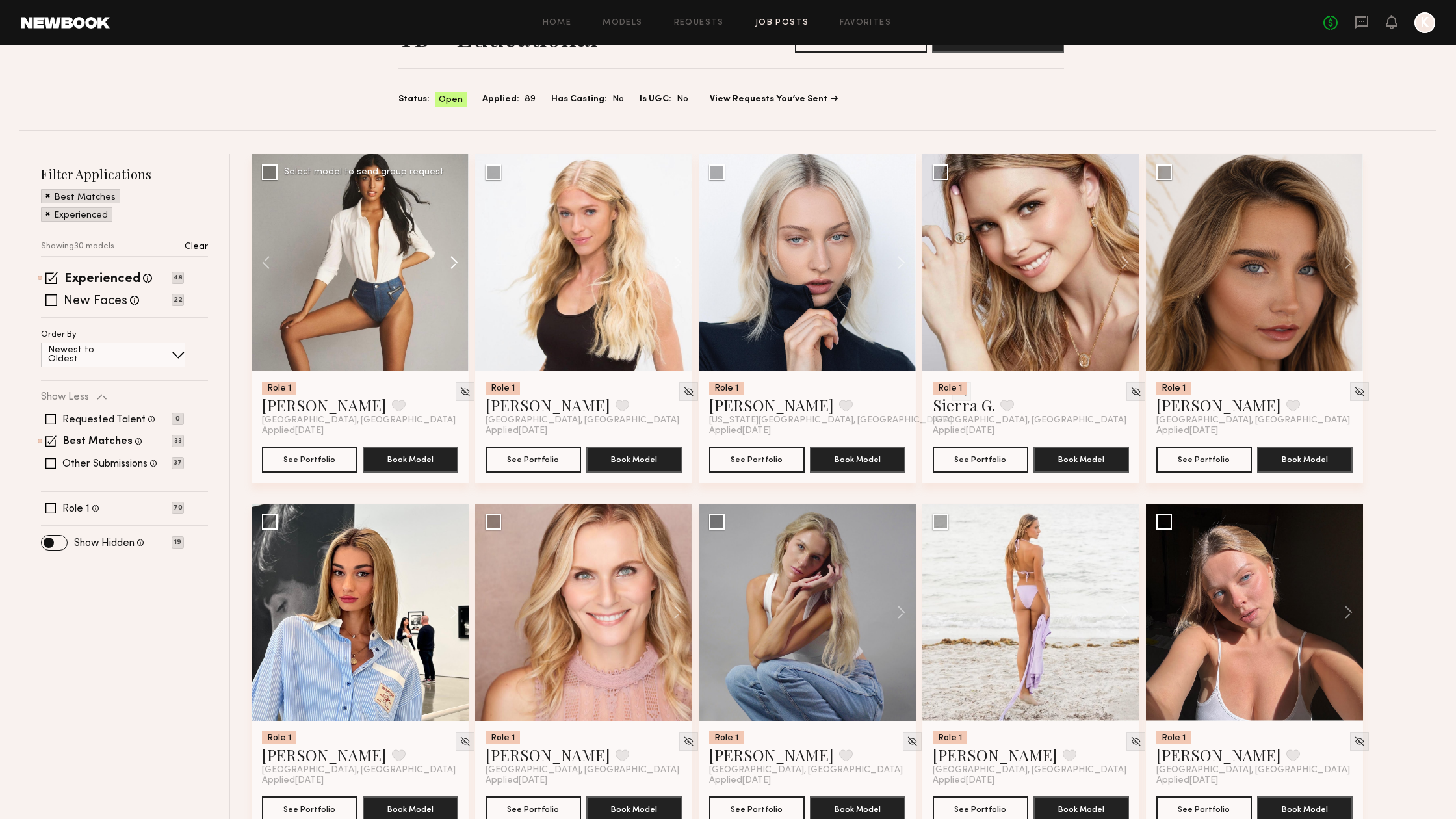
click at [455, 257] on button at bounding box center [448, 262] width 41 height 217
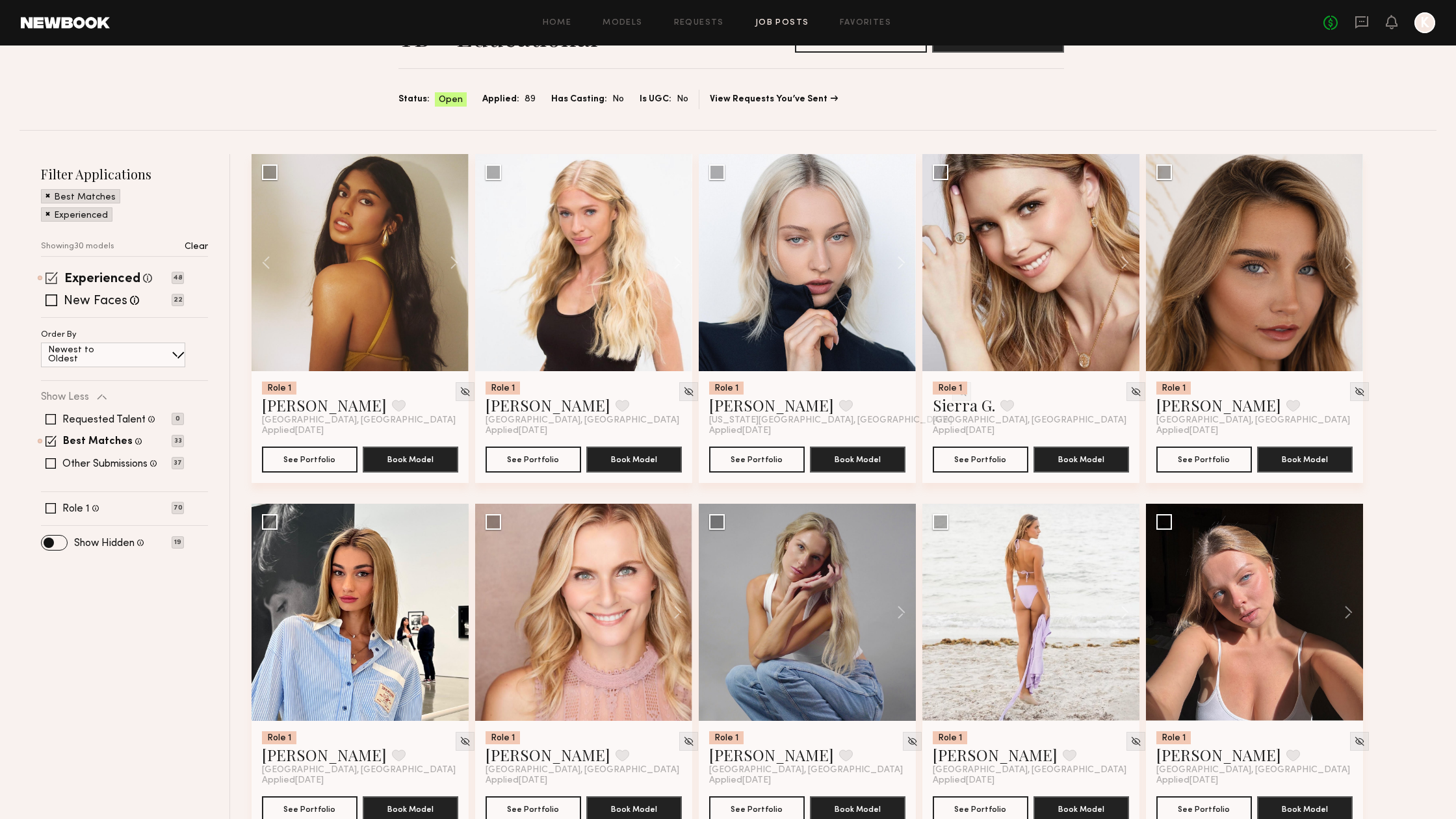
click at [47, 279] on span at bounding box center [52, 278] width 13 height 13
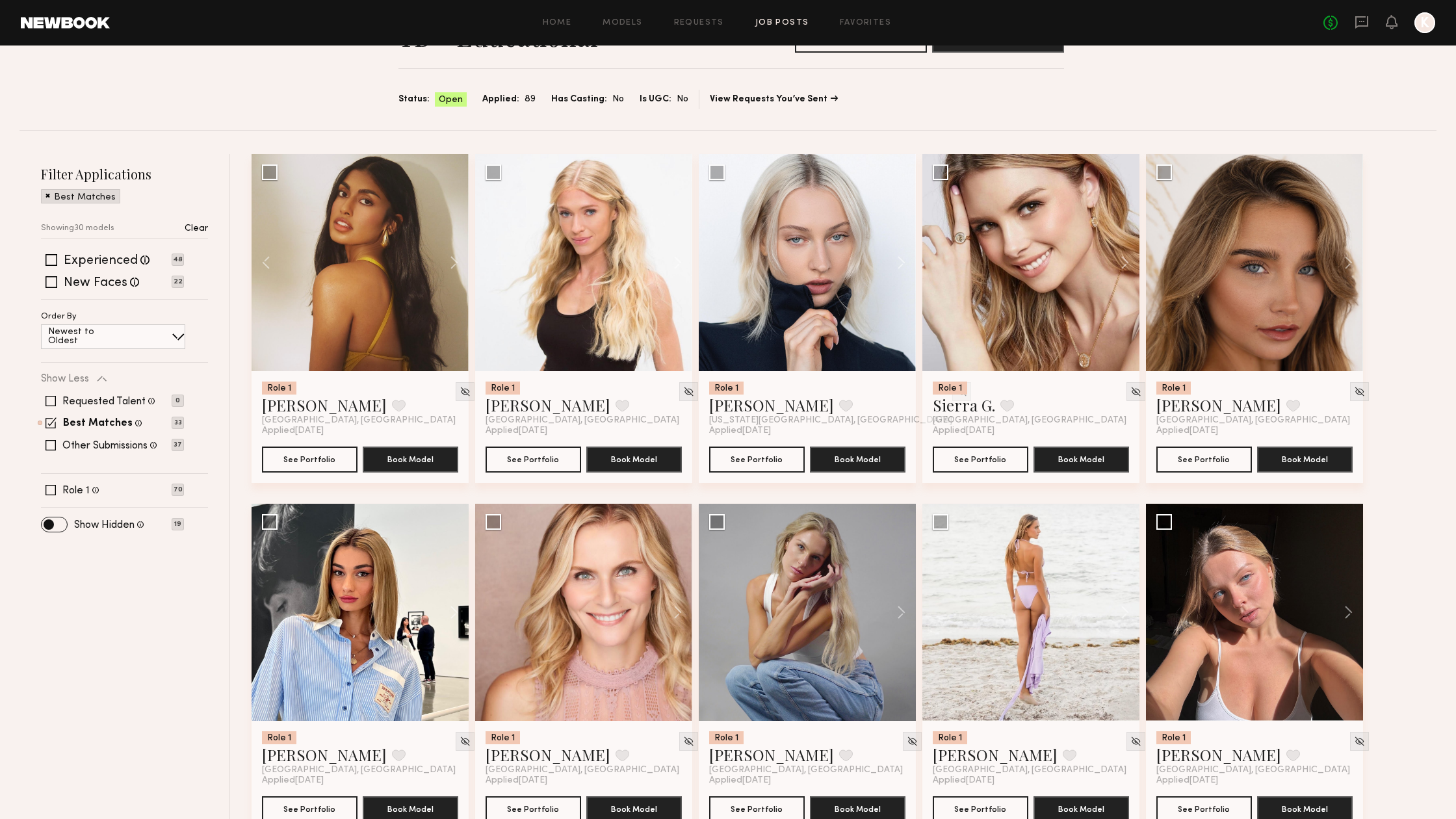
click at [47, 196] on span at bounding box center [48, 195] width 4 height 12
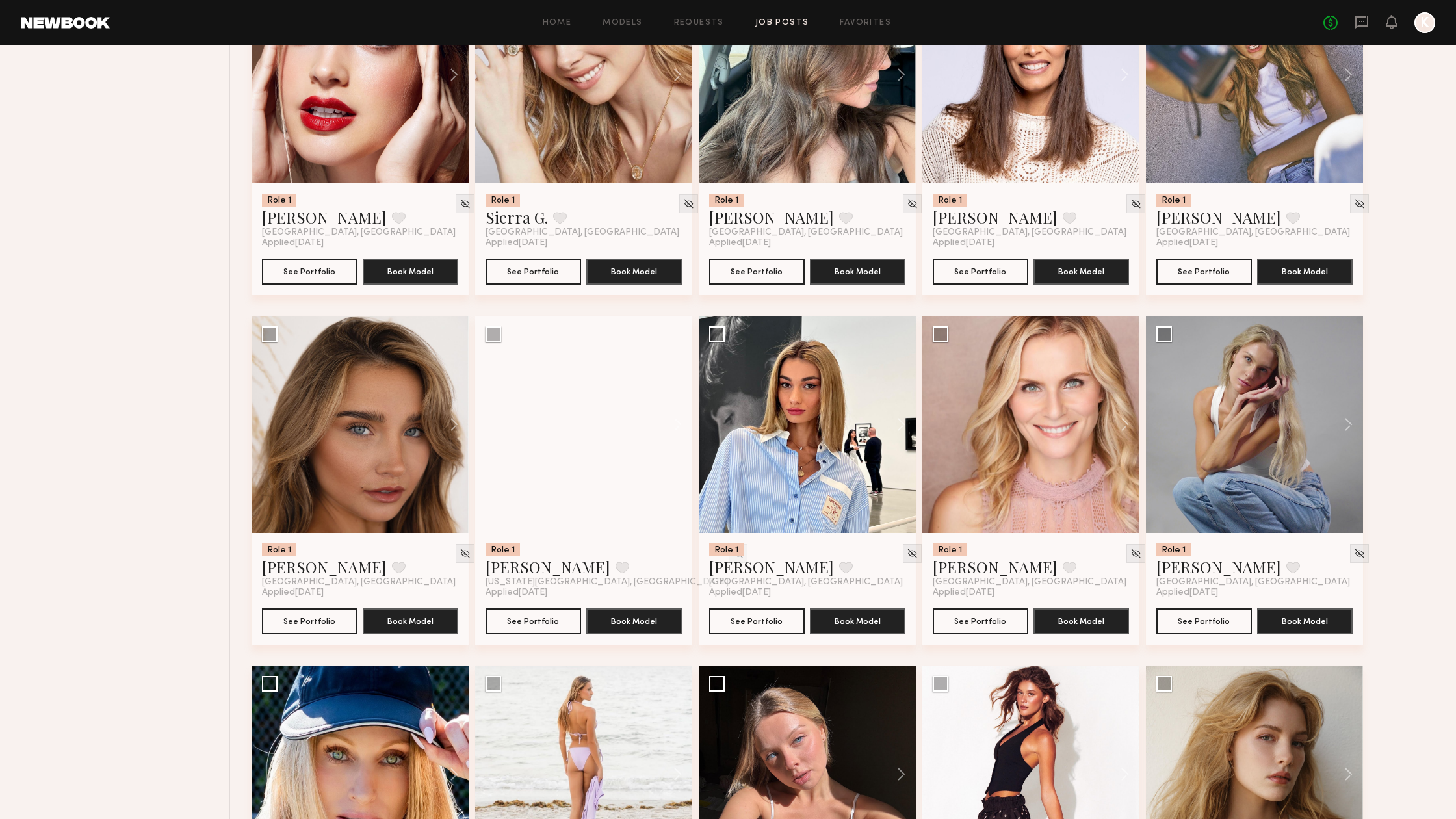
scroll to position [637, 0]
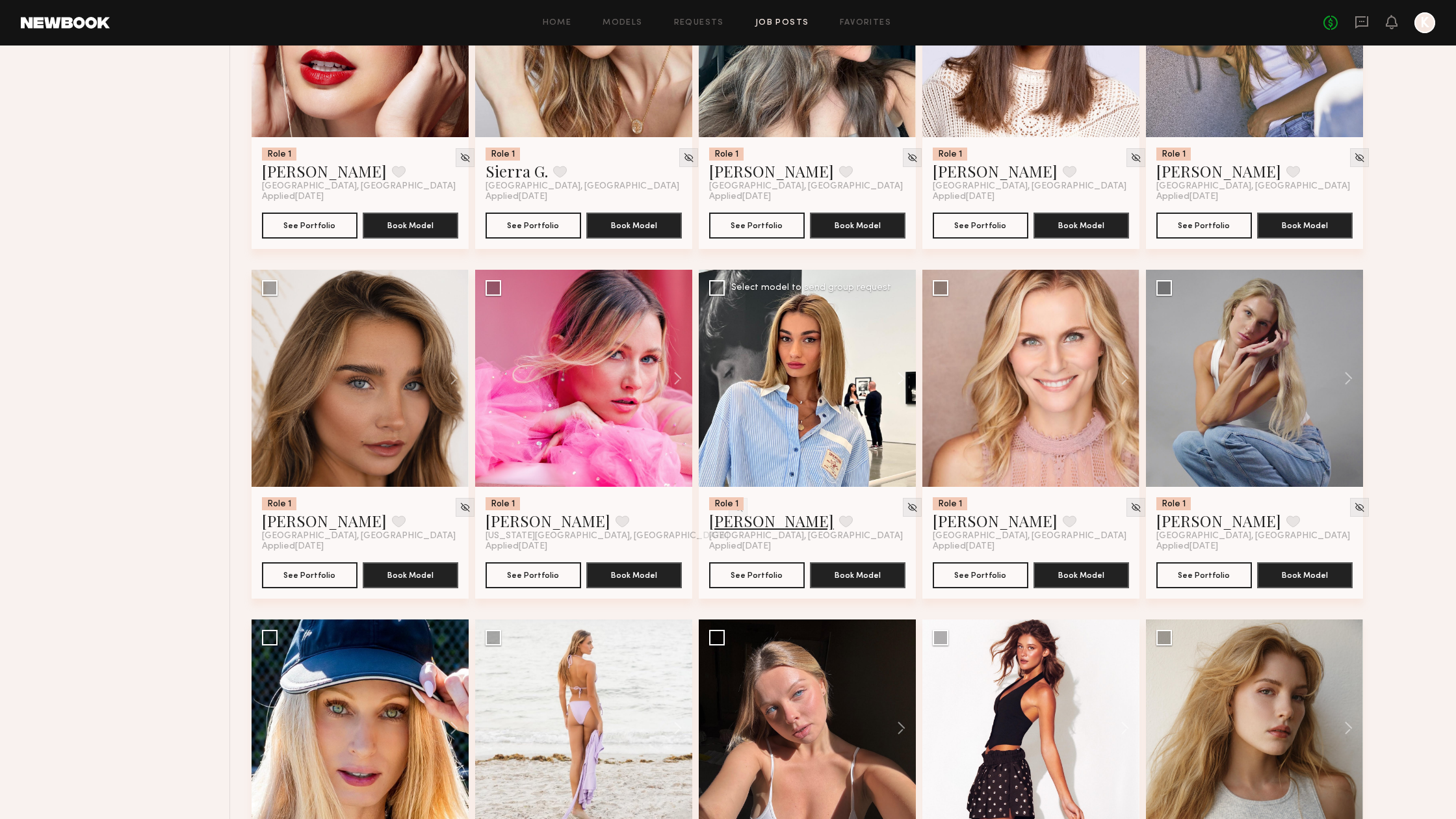
click at [737, 524] on link "Arpine D." at bounding box center [771, 520] width 125 height 21
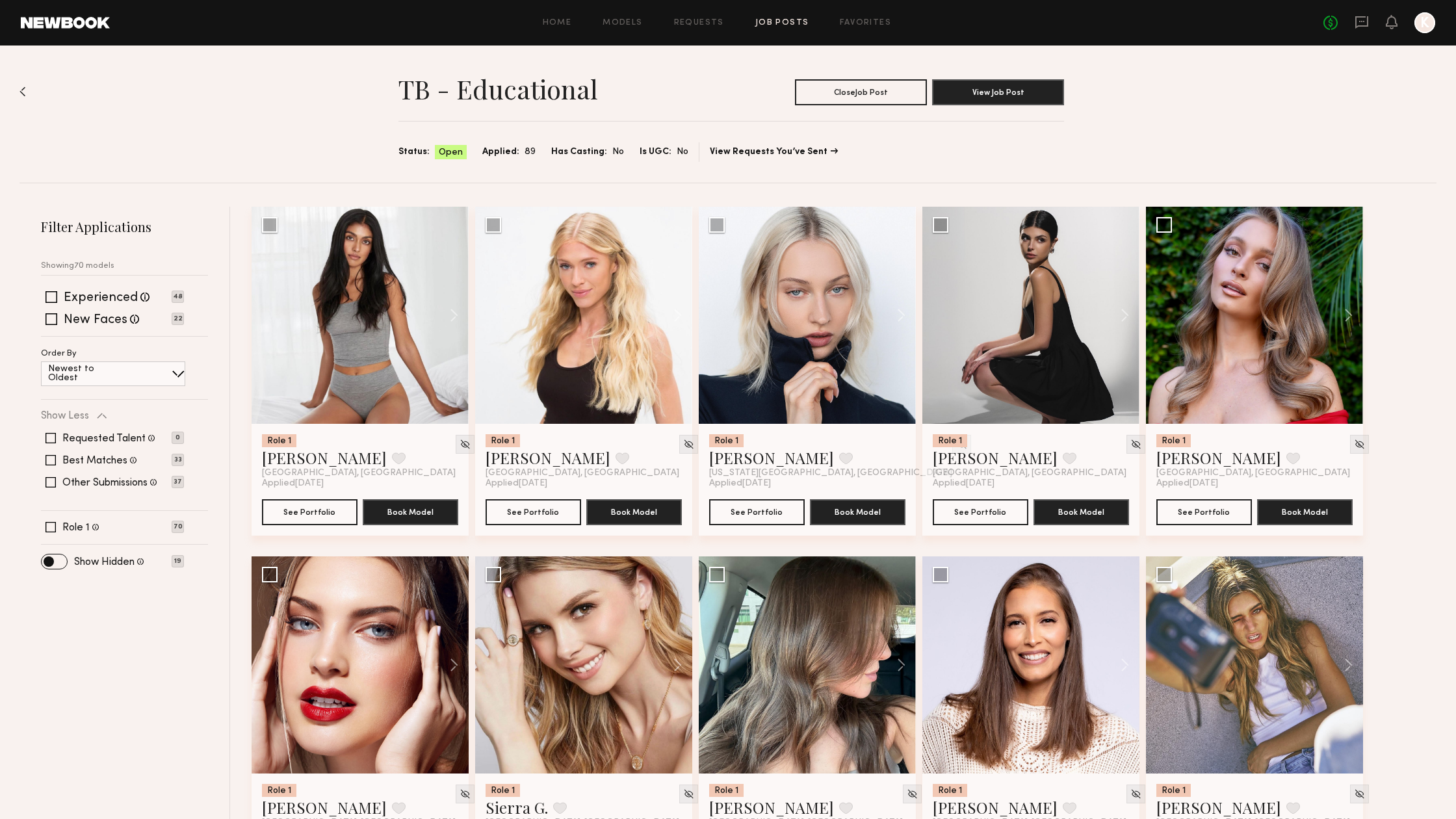
scroll to position [0, 0]
click at [1344, 317] on button at bounding box center [1342, 315] width 41 height 217
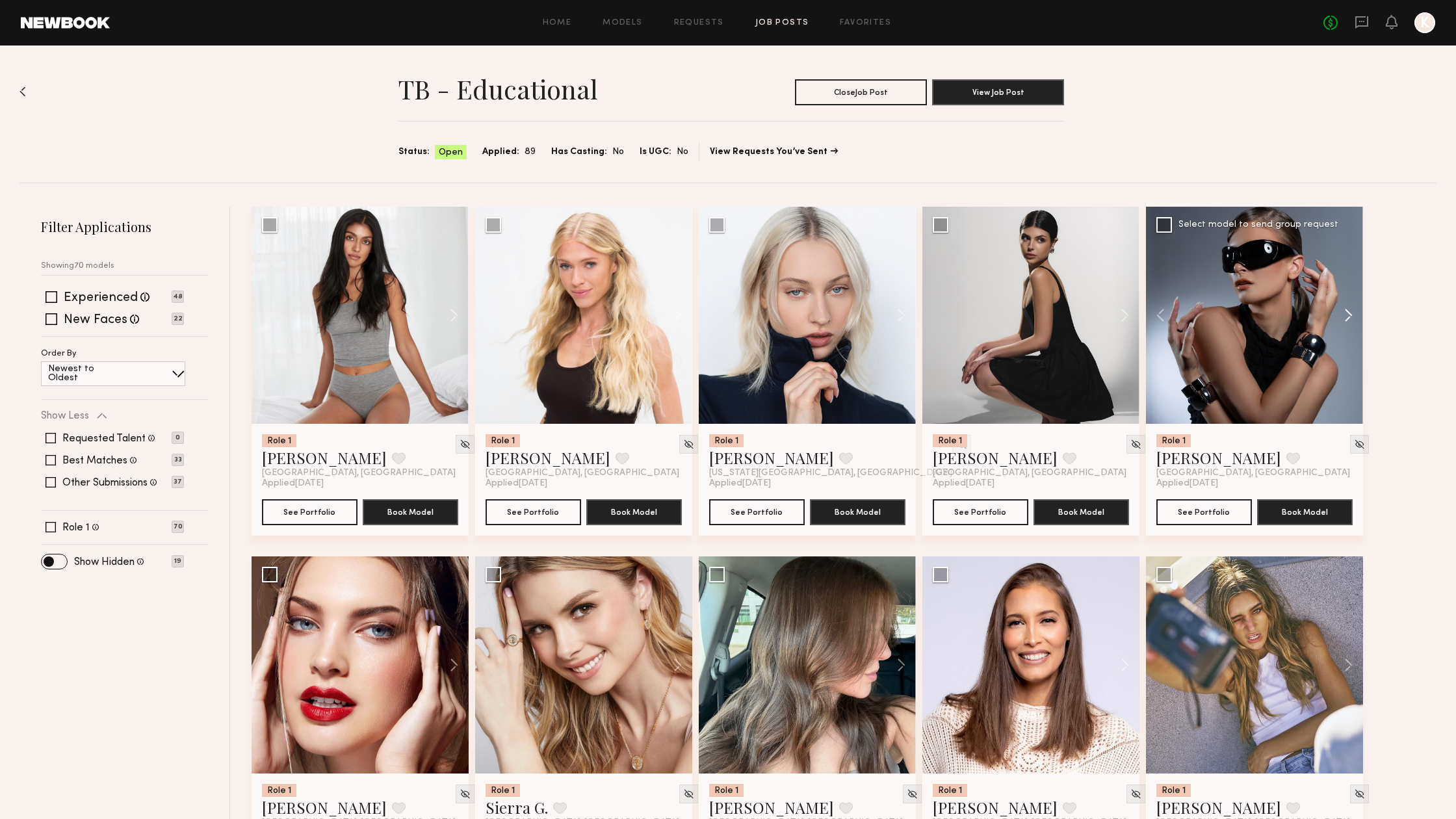
click at [1344, 317] on button at bounding box center [1342, 315] width 41 height 217
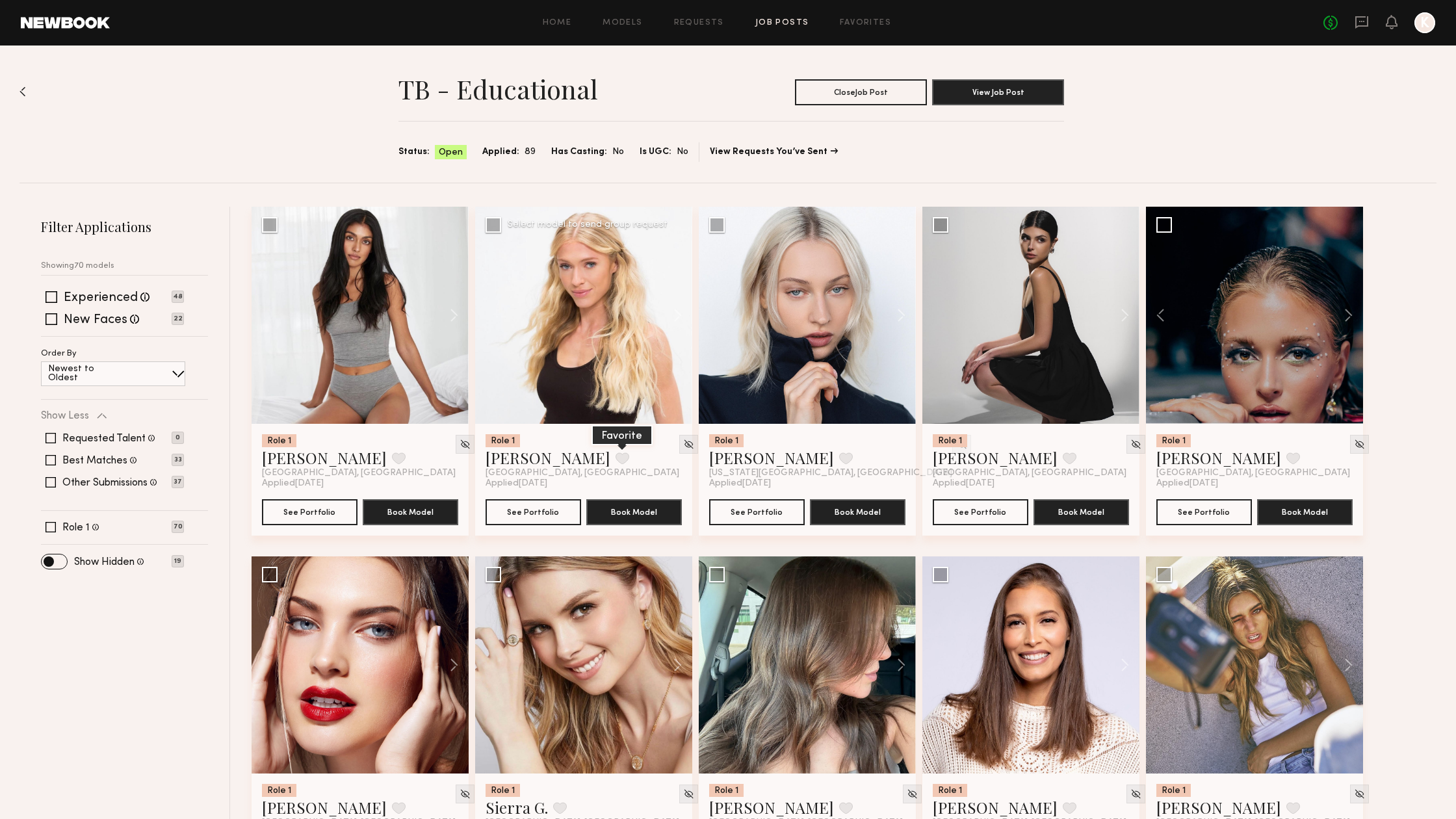
click at [615, 457] on button at bounding box center [622, 459] width 14 height 12
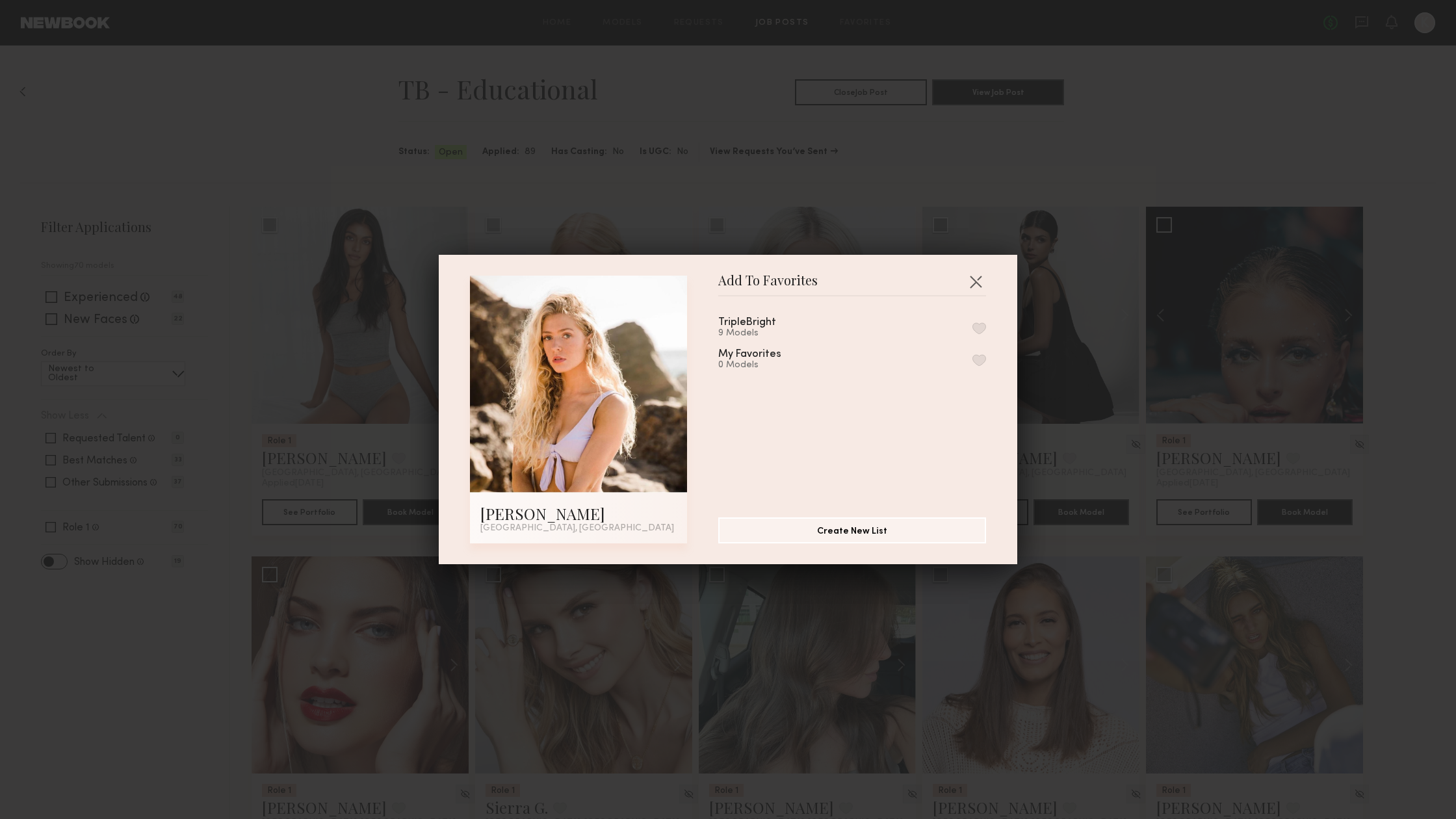
click at [975, 328] on button "button" at bounding box center [979, 328] width 14 height 12
click at [979, 281] on button "button" at bounding box center [976, 282] width 21 height 21
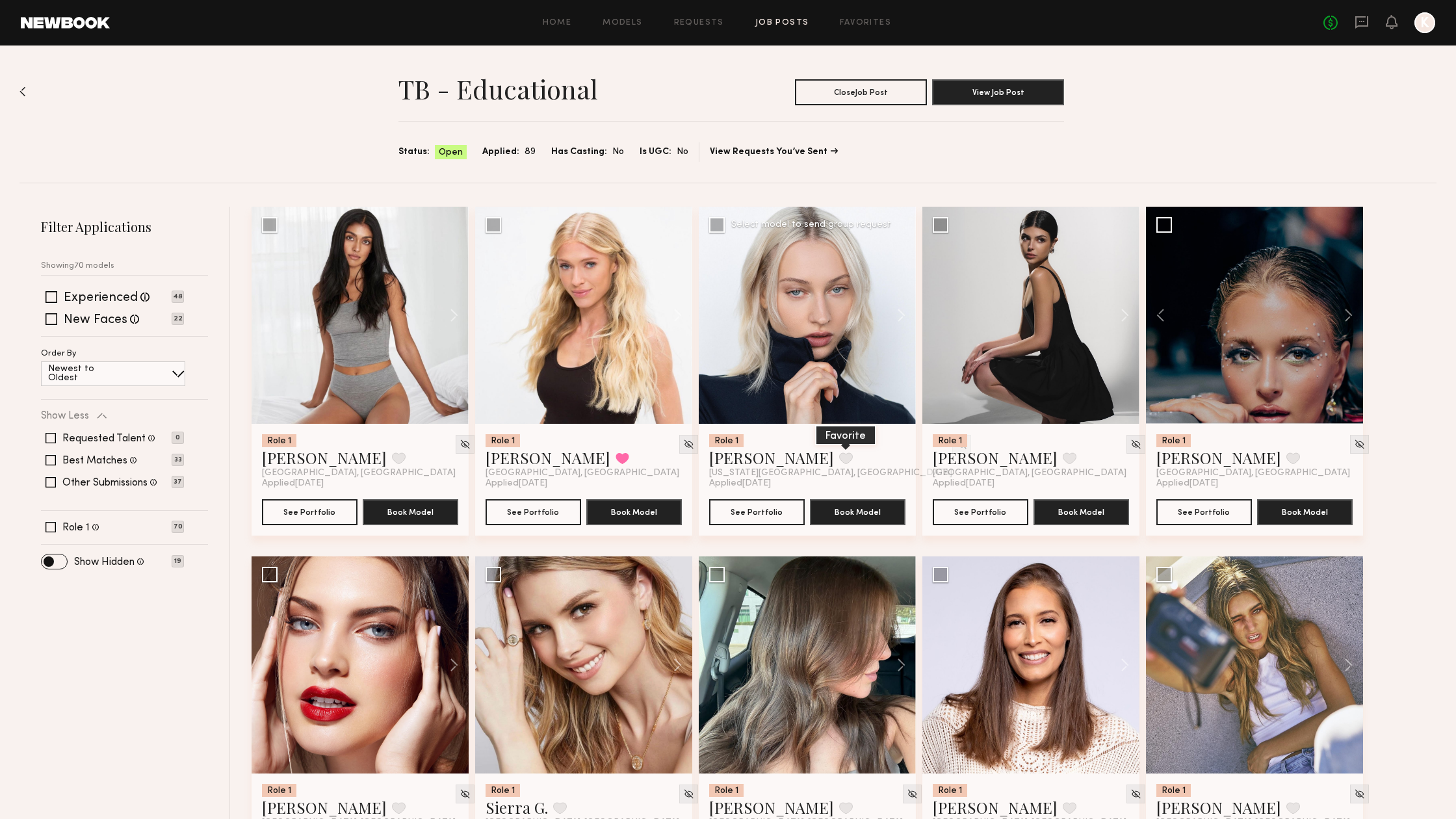
click at [839, 459] on button at bounding box center [846, 459] width 14 height 12
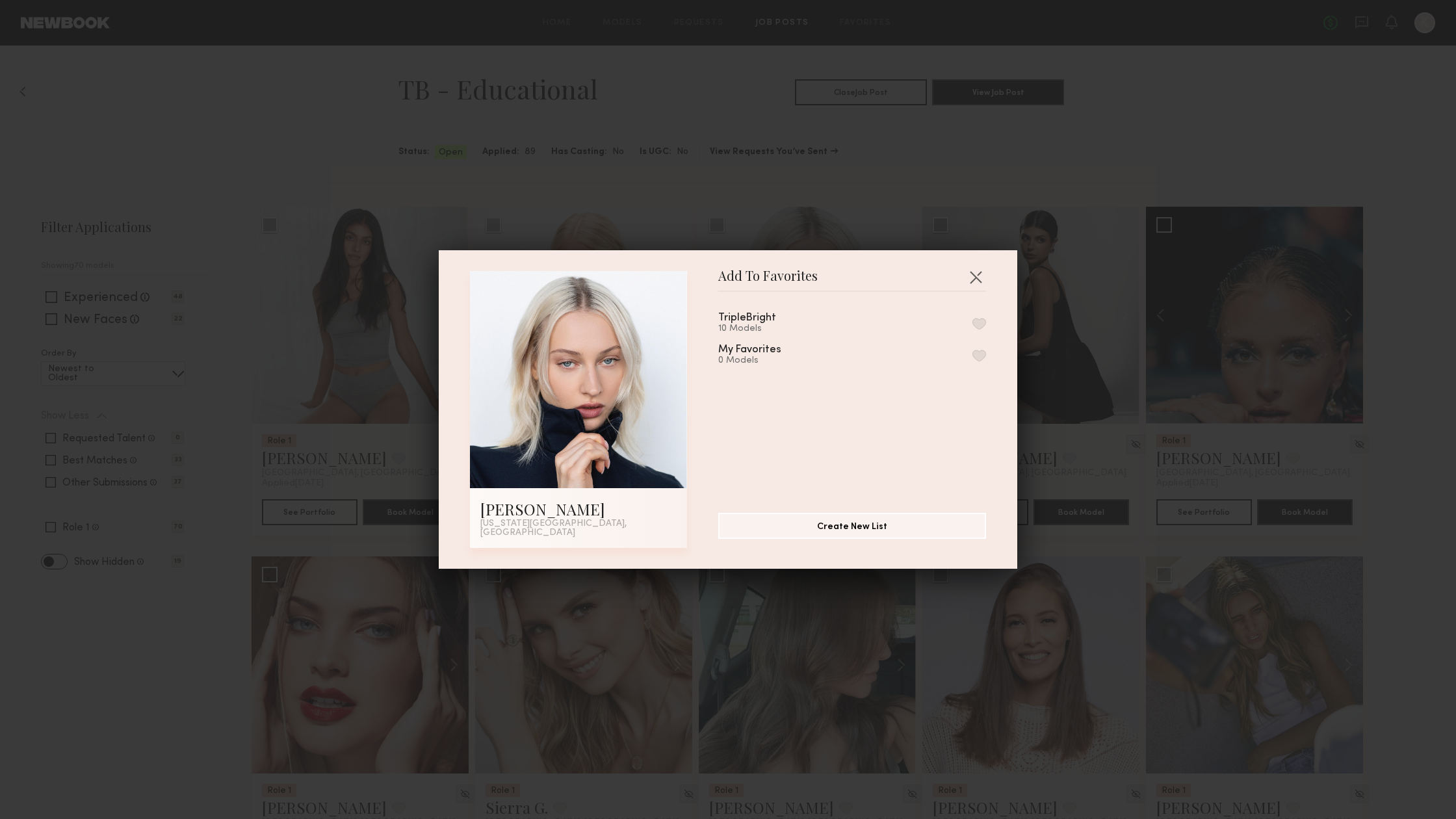
click at [981, 324] on button "button" at bounding box center [979, 324] width 14 height 12
click at [977, 277] on button "button" at bounding box center [976, 277] width 21 height 21
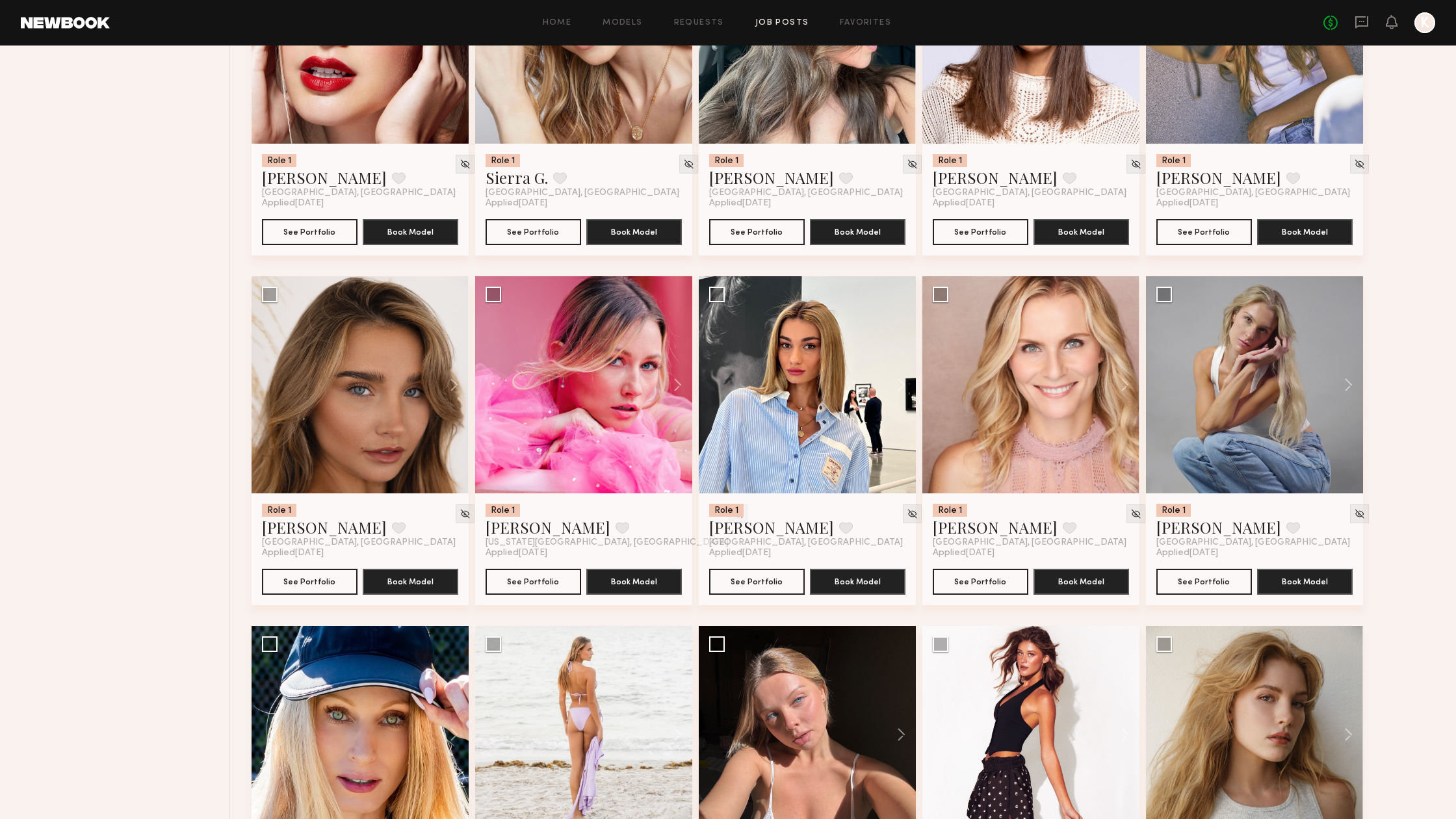
scroll to position [631, 0]
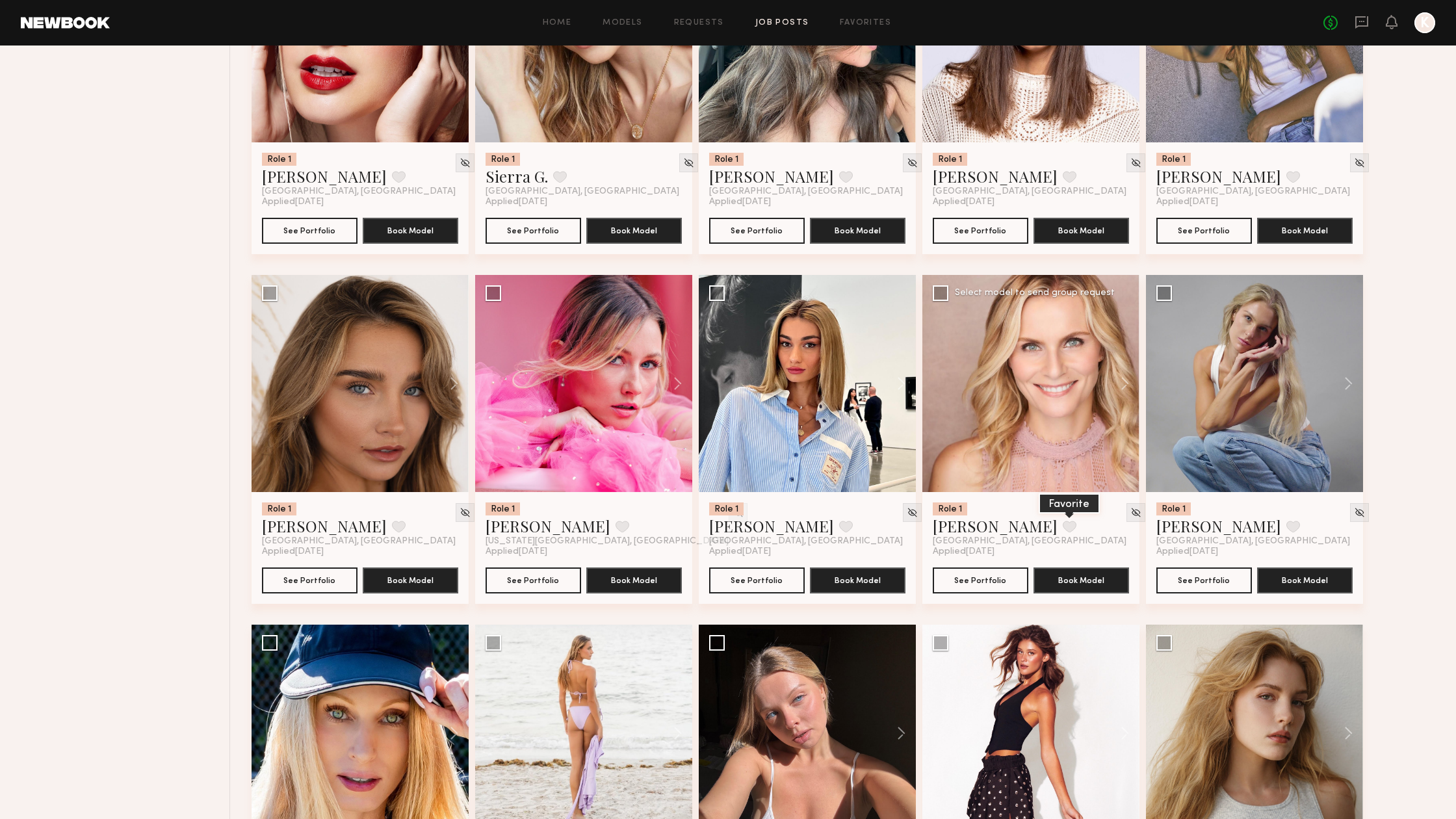
click at [1063, 526] on button at bounding box center [1069, 527] width 14 height 12
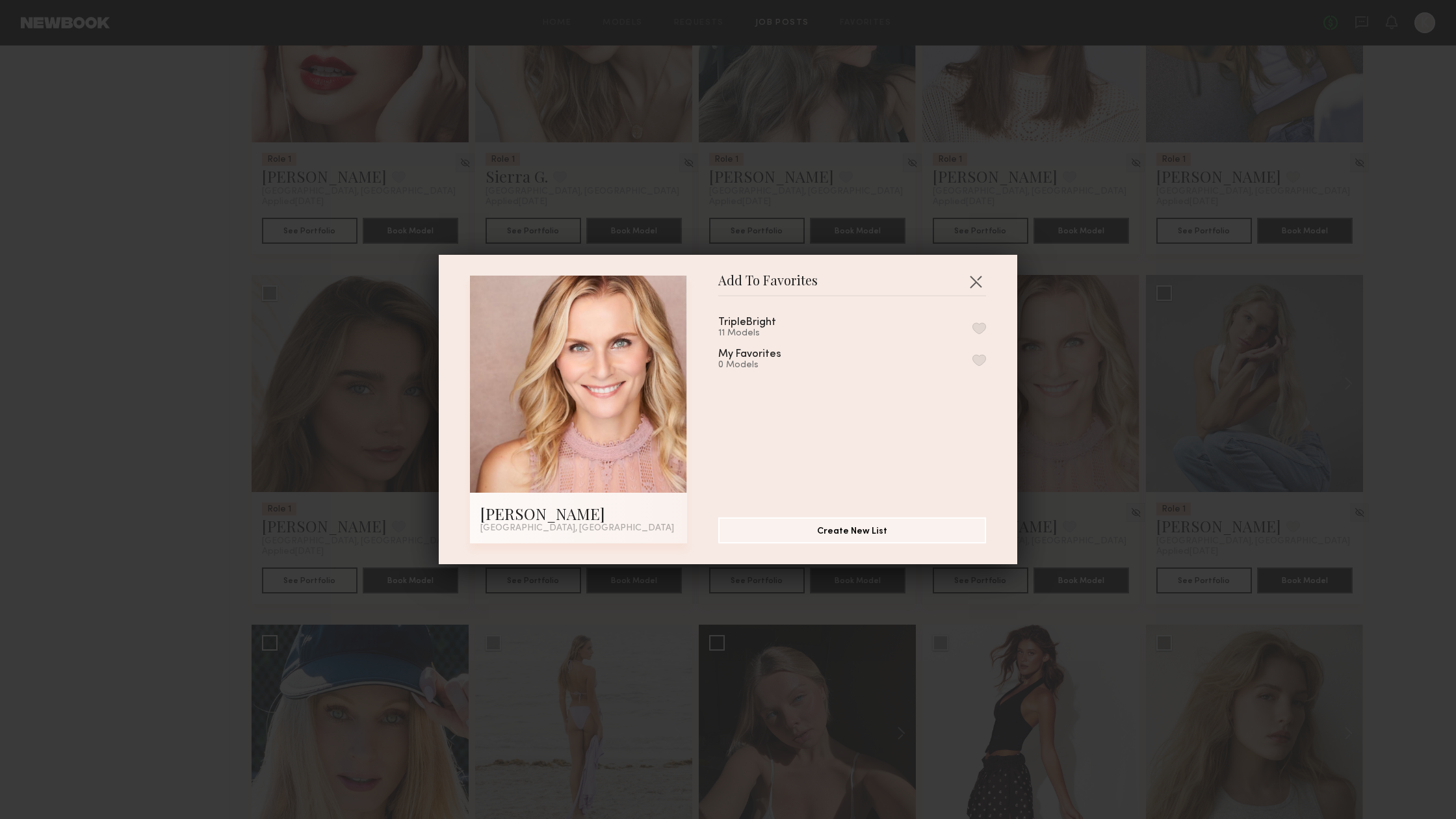
click at [981, 324] on button "button" at bounding box center [979, 328] width 14 height 12
click at [976, 280] on button "button" at bounding box center [976, 282] width 21 height 21
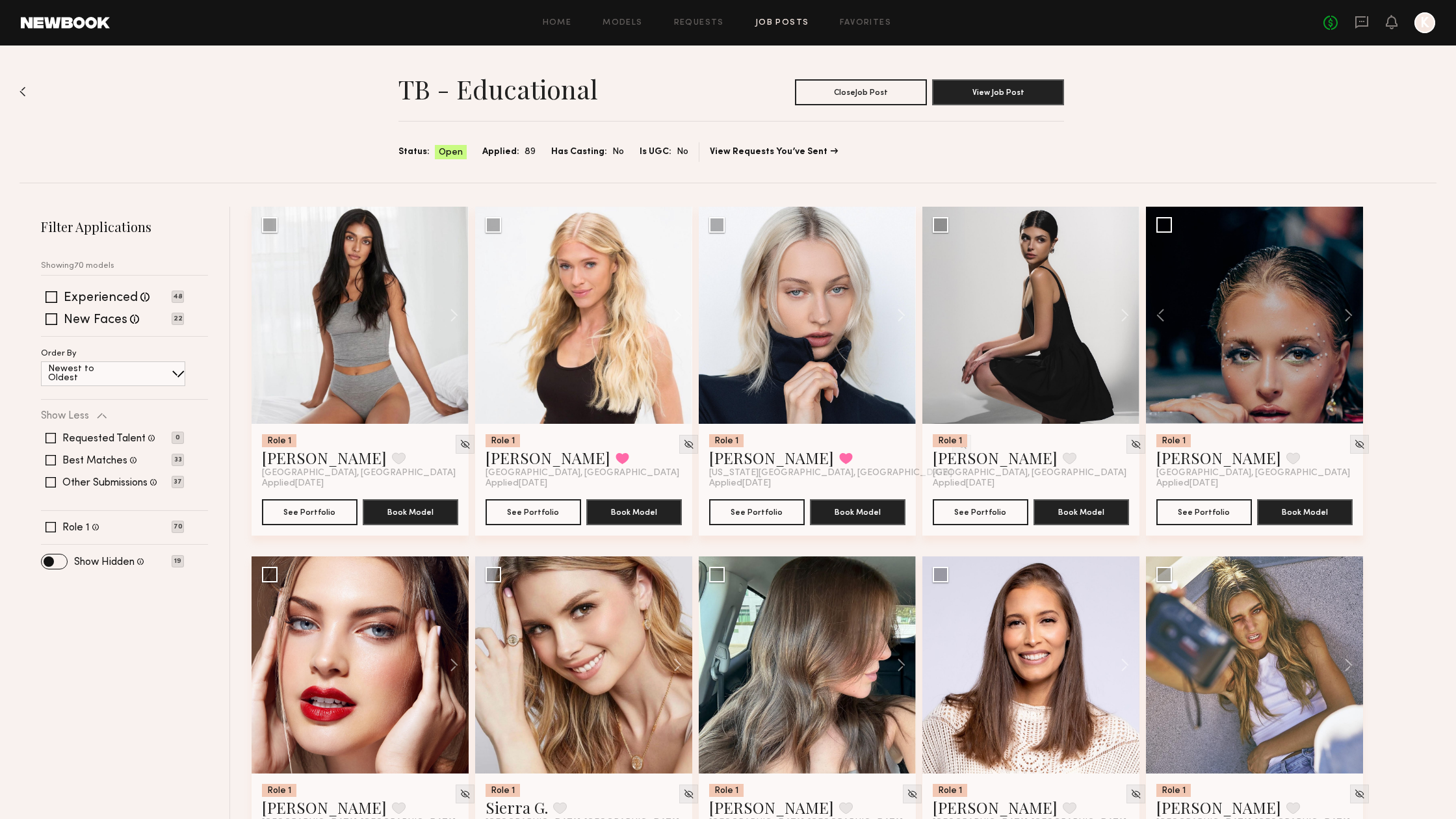
scroll to position [0, 0]
click at [855, 14] on div "Home Models Requests Job Posts Favorites Sign Out No fees up to $5,000 K" at bounding box center [772, 23] width 1325 height 21
click at [855, 17] on div "Home Models Requests Job Posts Favorites Sign Out No fees up to $5,000 K" at bounding box center [772, 23] width 1325 height 21
click at [857, 24] on link "Favorites" at bounding box center [866, 23] width 52 height 8
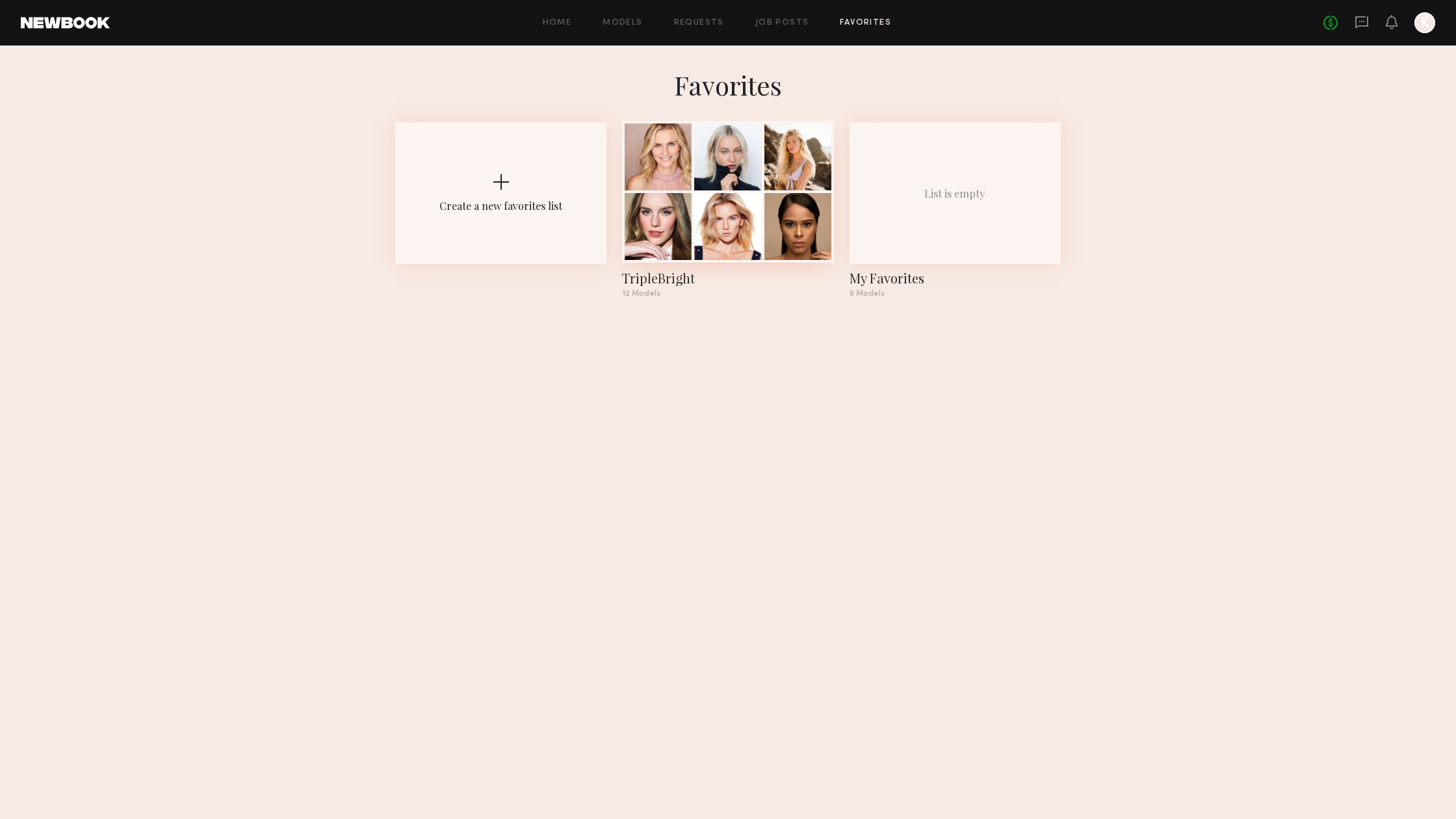
click at [655, 273] on div "TripleBright" at bounding box center [727, 278] width 211 height 18
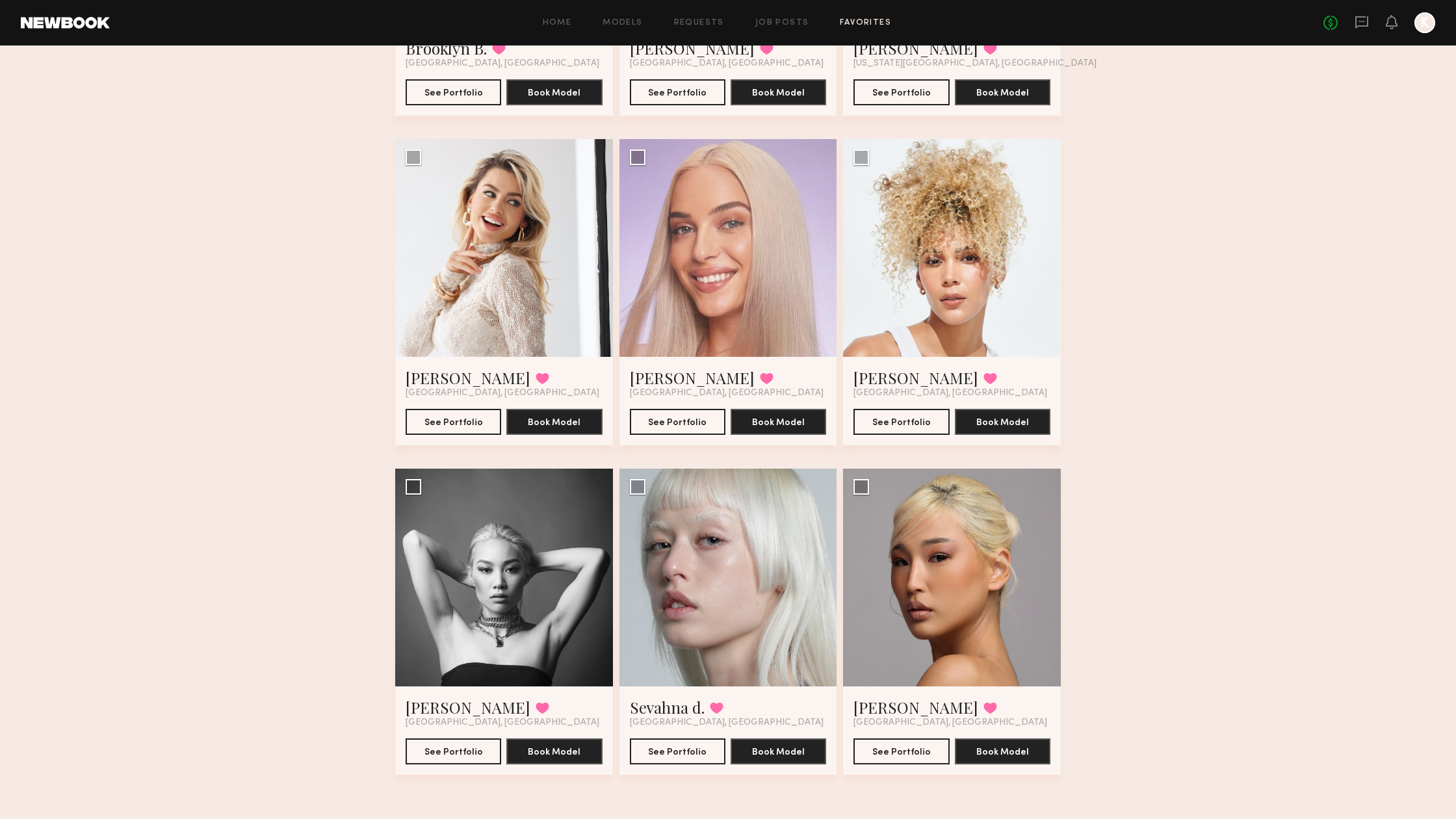
scroll to position [671, 0]
click at [449, 708] on link "Catherine P." at bounding box center [467, 708] width 125 height 21
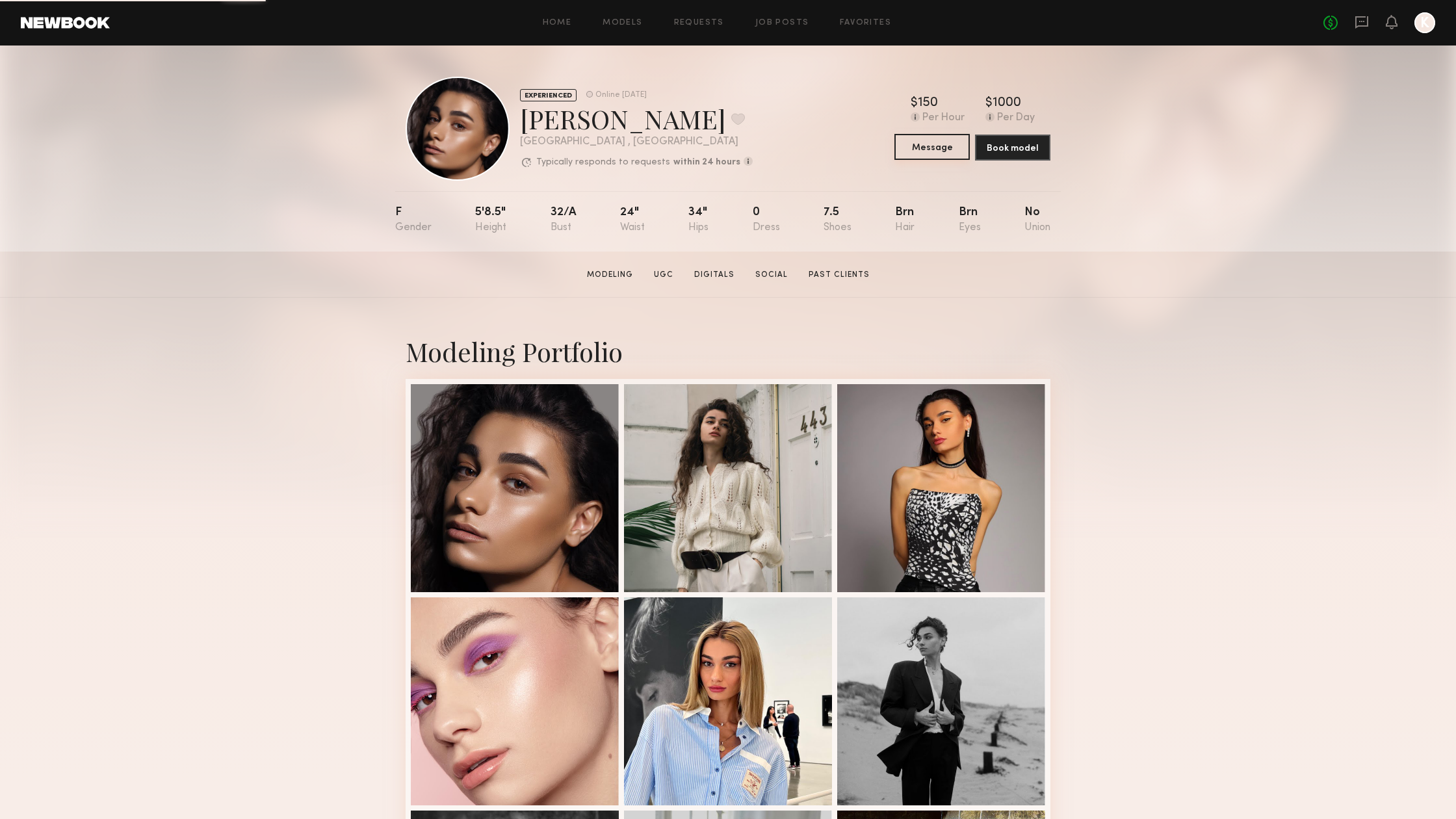
click at [923, 138] on button "Message" at bounding box center [932, 147] width 75 height 26
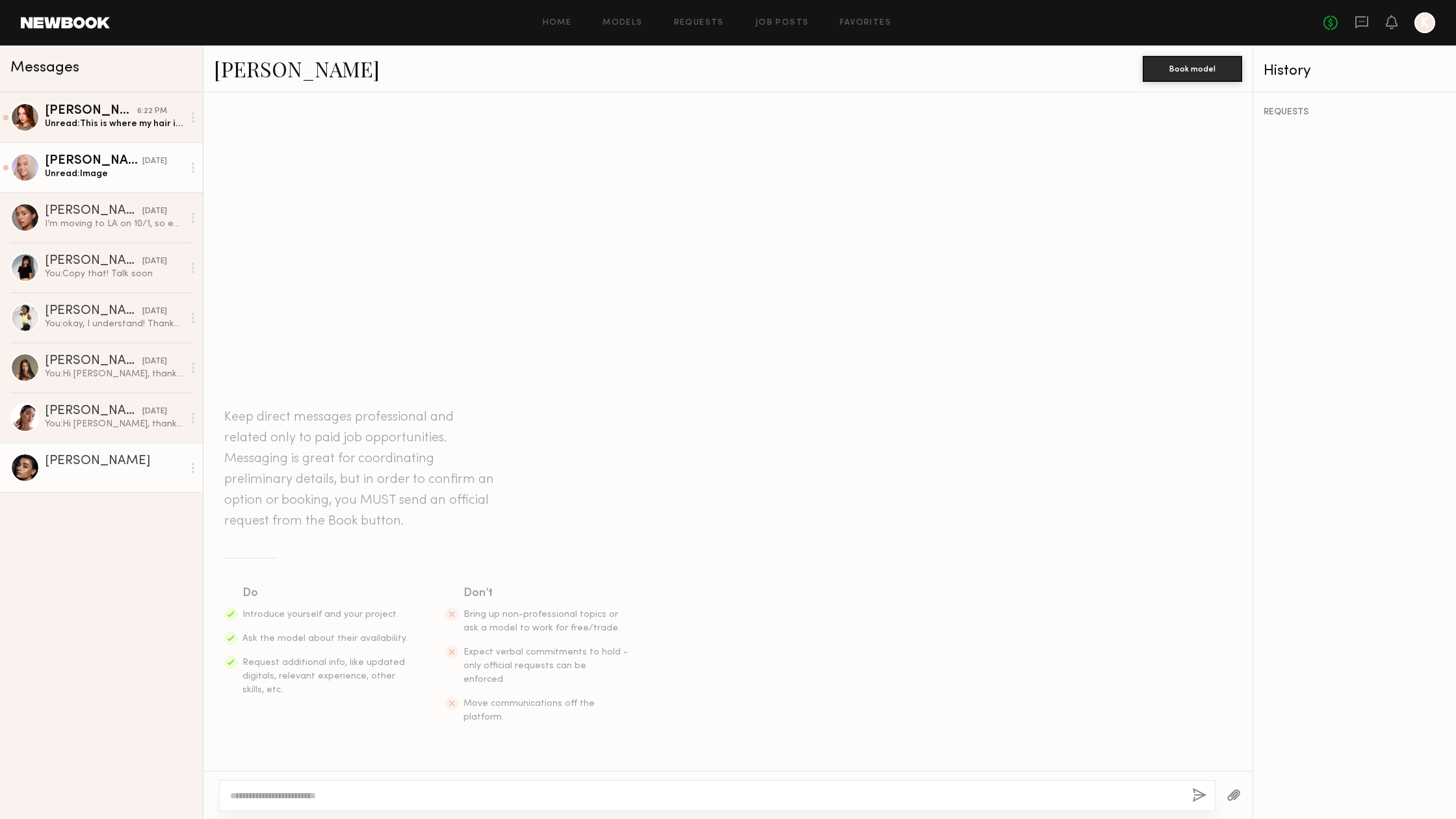
click at [74, 184] on link "Sofia M. yesterday Unread: Image" at bounding box center [101, 167] width 203 height 50
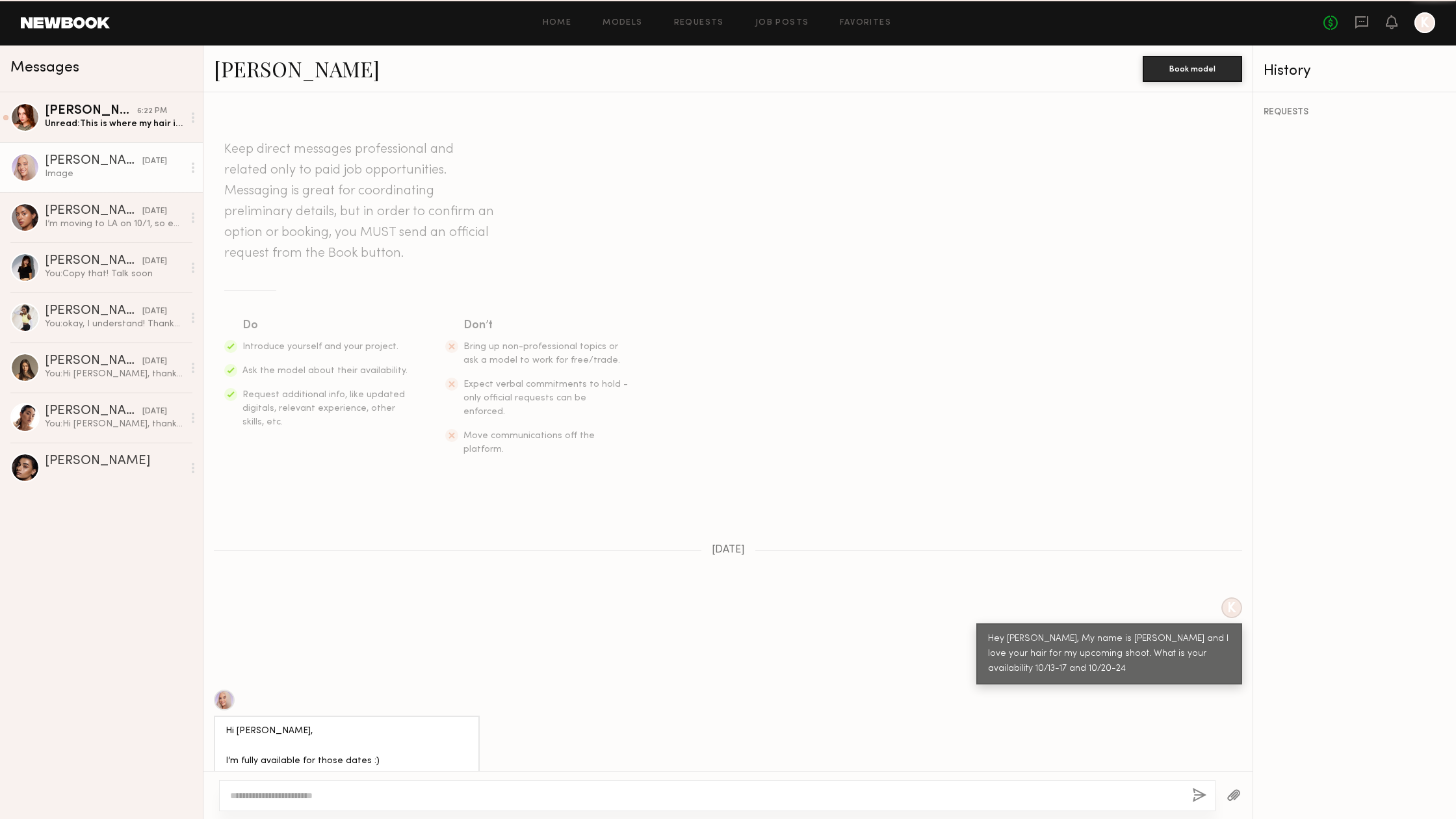
scroll to position [306, 0]
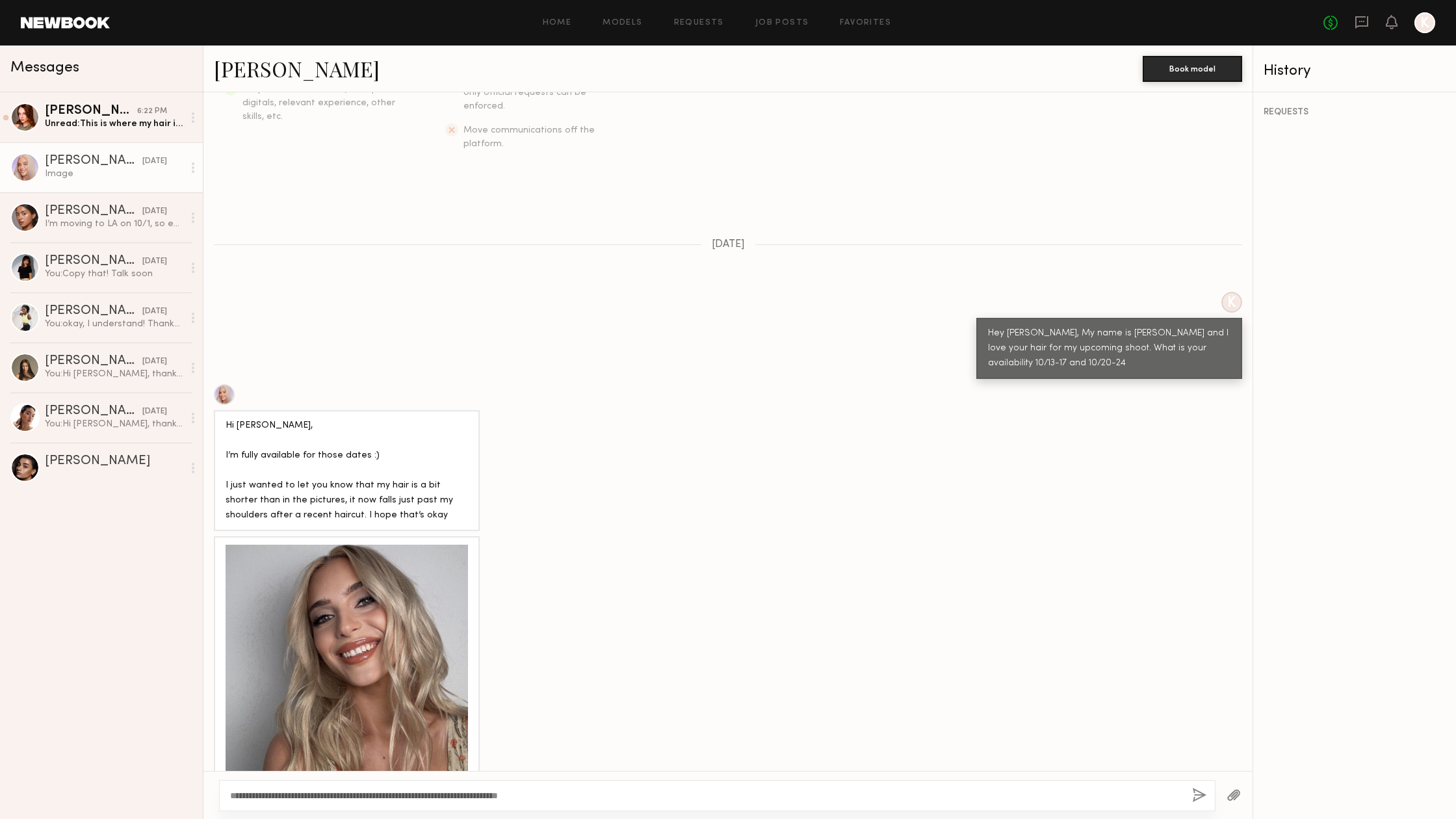
drag, startPoint x: 366, startPoint y: 793, endPoint x: 696, endPoint y: 806, distance: 330.3
click at [696, 806] on div "**********" at bounding box center [717, 795] width 996 height 31
drag, startPoint x: 272, startPoint y: 797, endPoint x: 209, endPoint y: 797, distance: 63.0
click at [211, 797] on div "**********" at bounding box center [728, 795] width 1049 height 48
type textarea "**********"
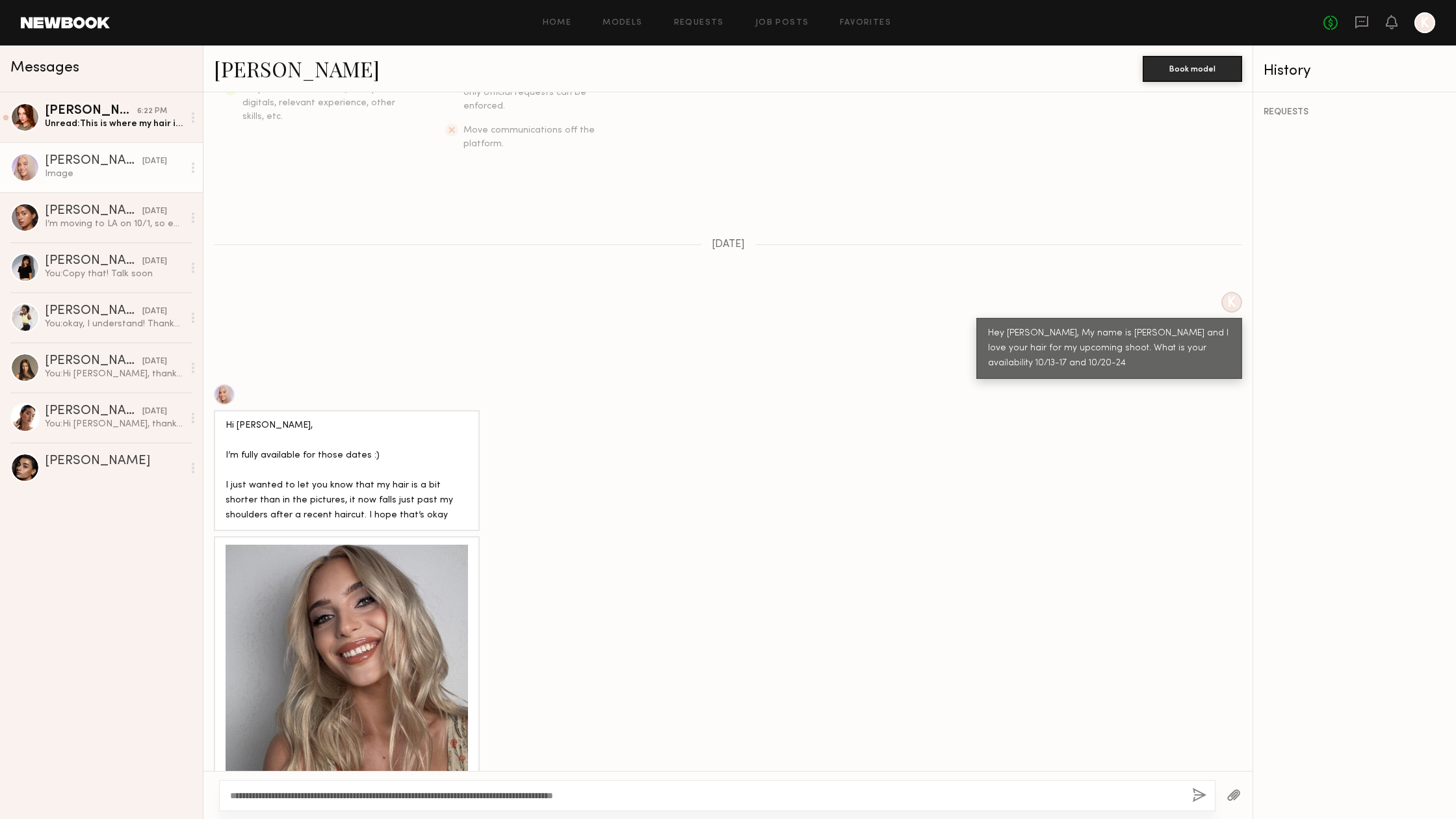
click at [648, 806] on div "**********" at bounding box center [717, 795] width 996 height 31
click at [645, 796] on textarea "**********" at bounding box center [705, 796] width 951 height 13
click at [1200, 798] on button "button" at bounding box center [1199, 796] width 14 height 16
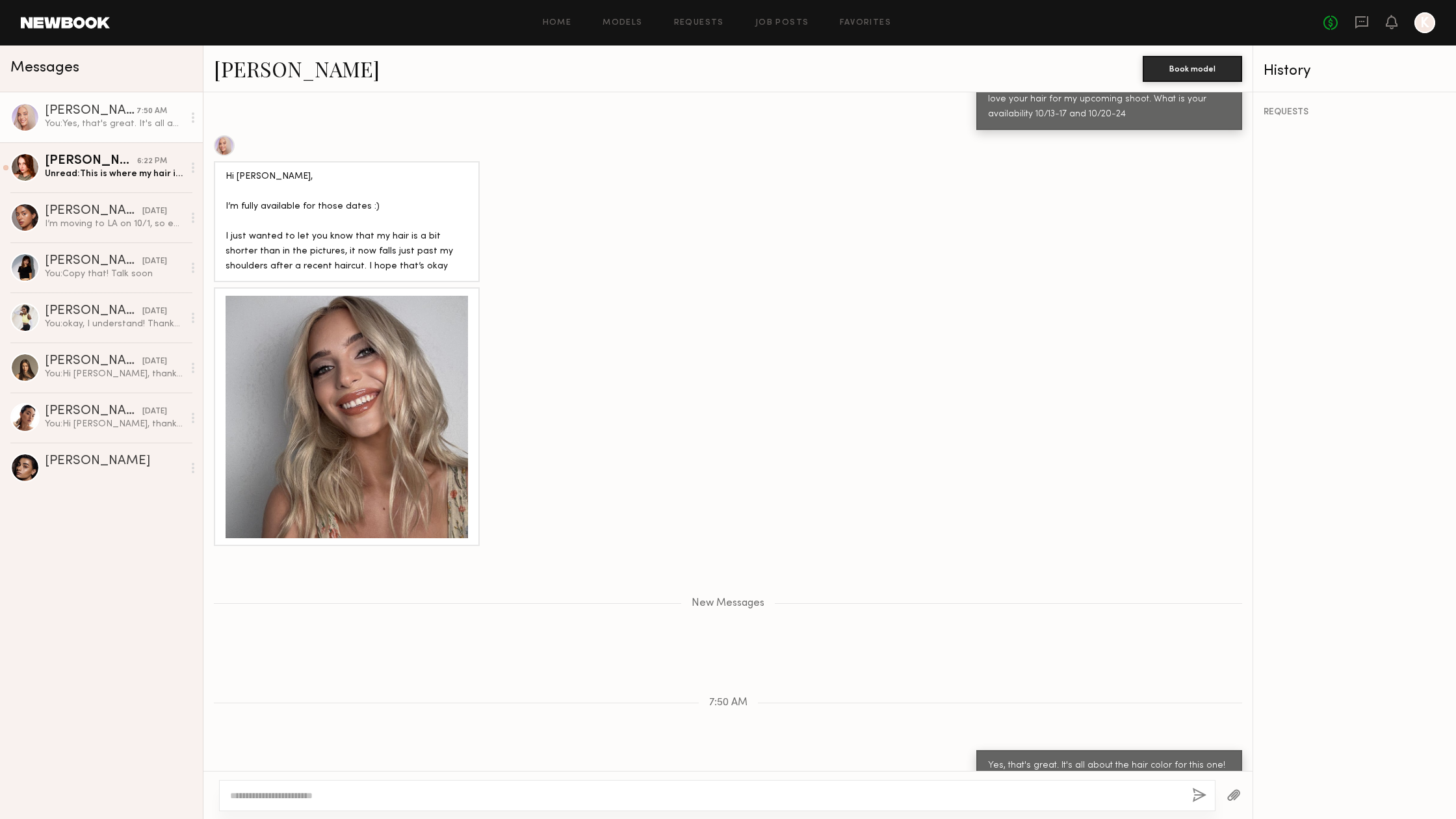
click at [270, 67] on link "Sofia M." at bounding box center [296, 69] width 166 height 28
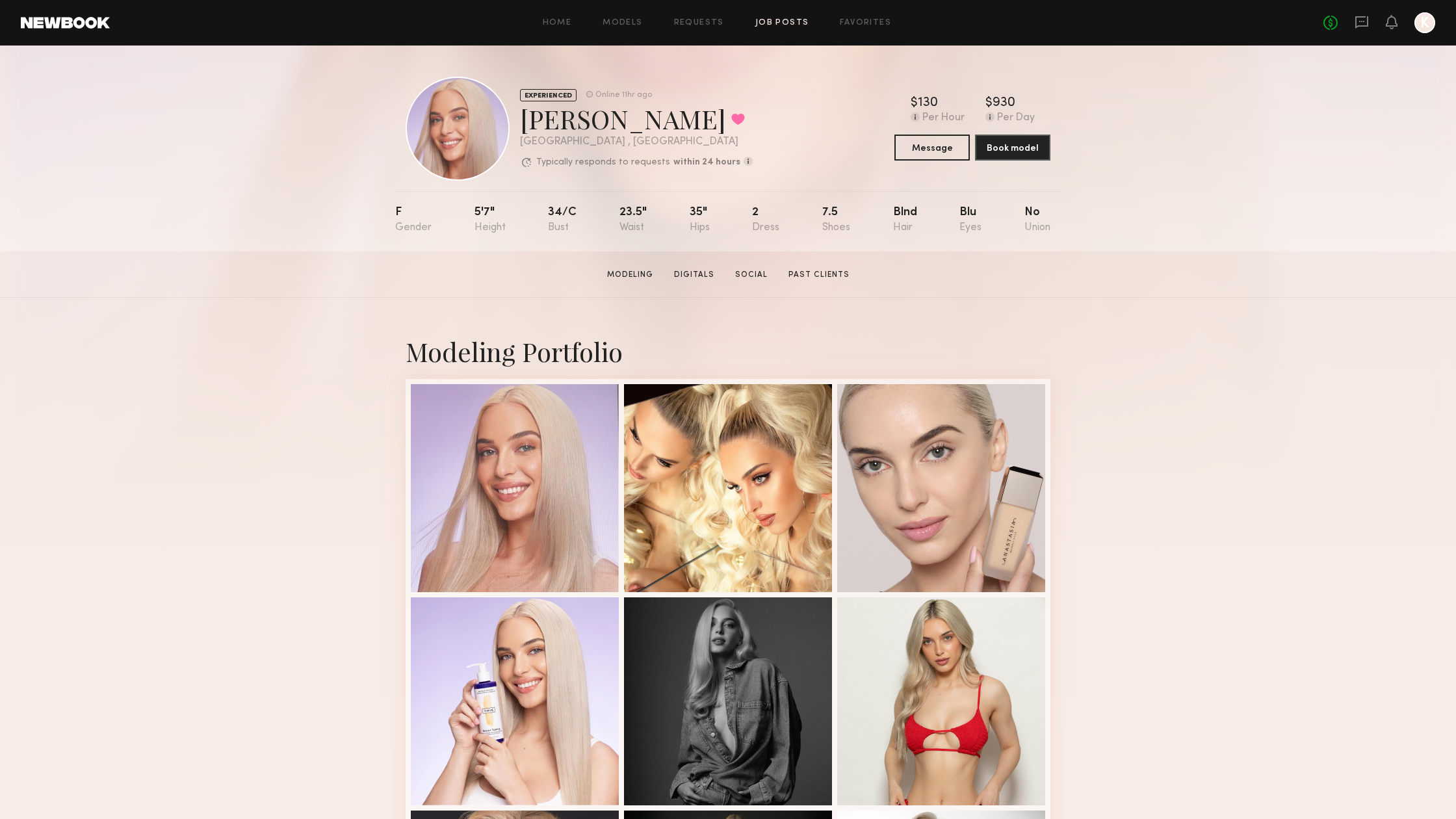
click at [784, 24] on link "Job Posts" at bounding box center [782, 23] width 54 height 8
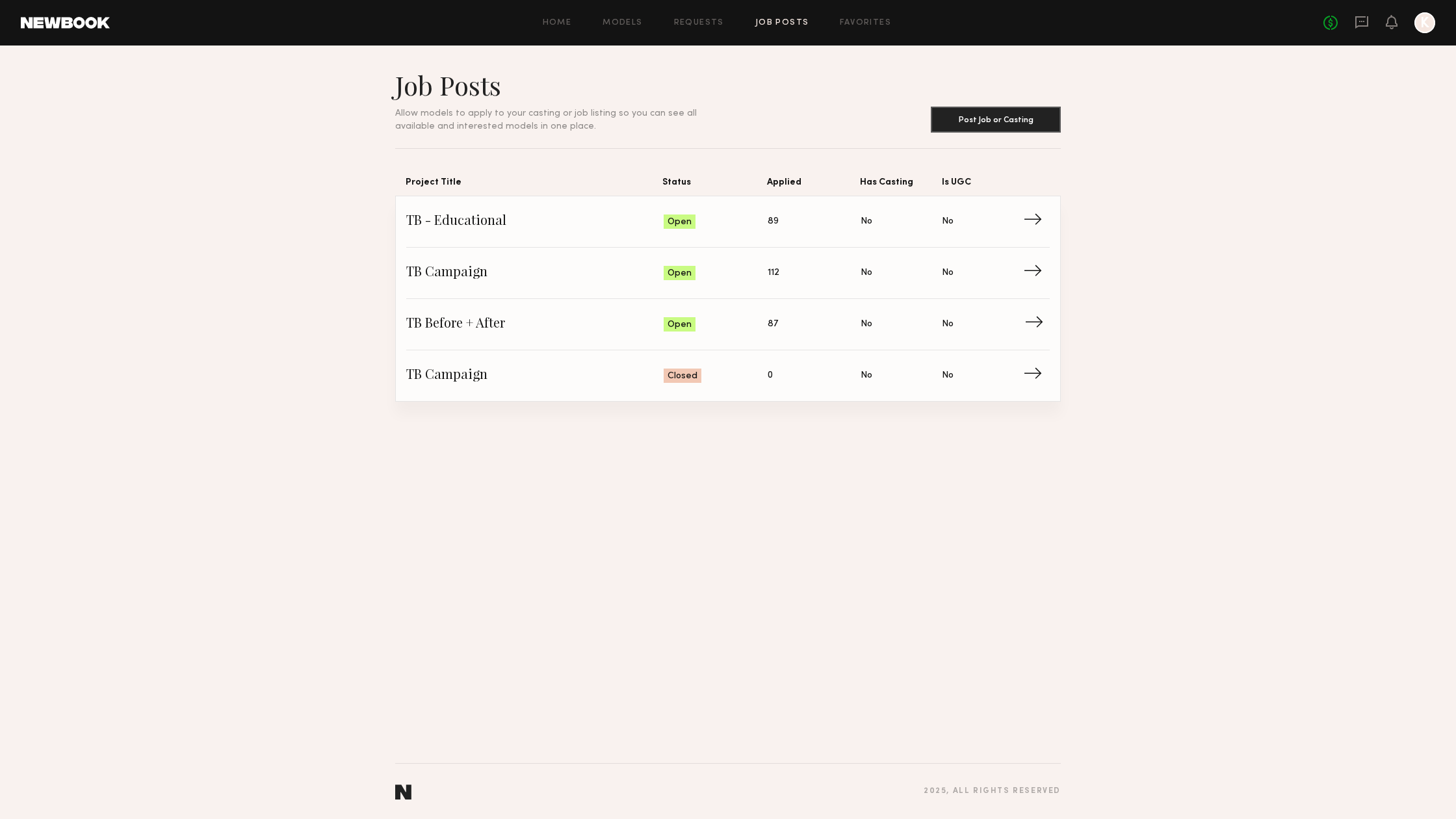
click at [531, 322] on span "TB Before + After" at bounding box center [534, 324] width 257 height 19
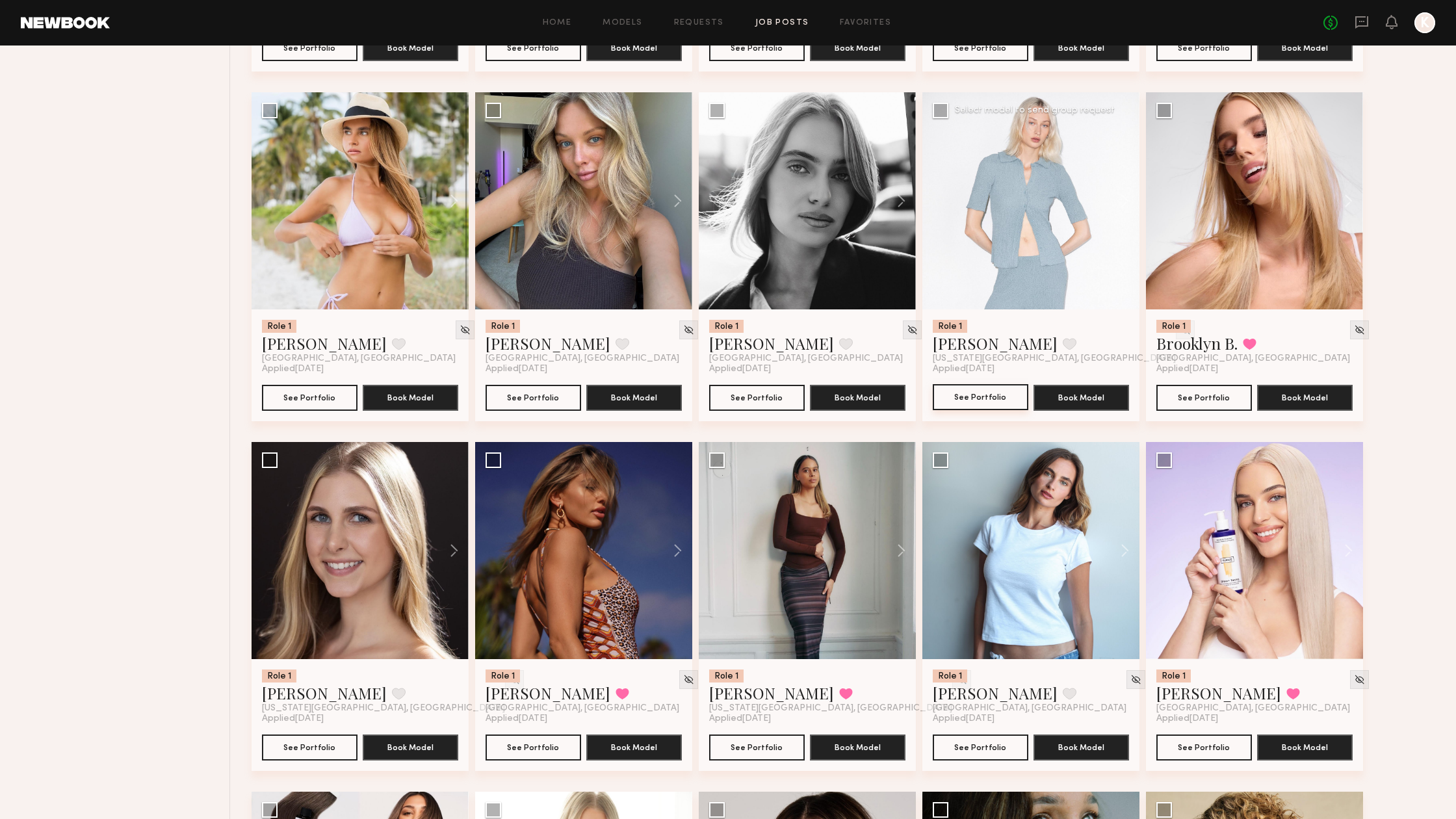
scroll to position [823, 0]
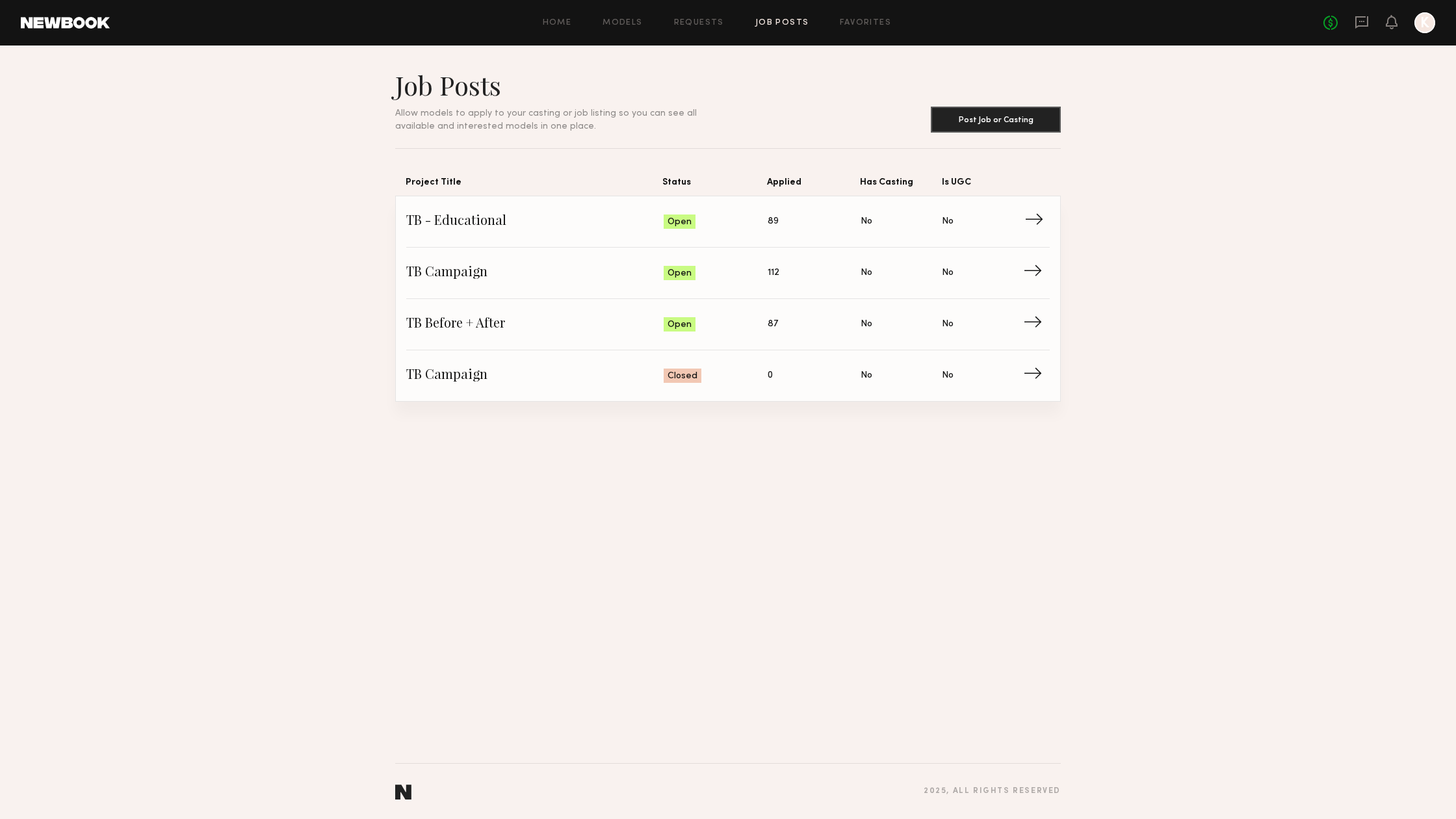
click at [466, 226] on span "TB - Educational" at bounding box center [534, 222] width 257 height 19
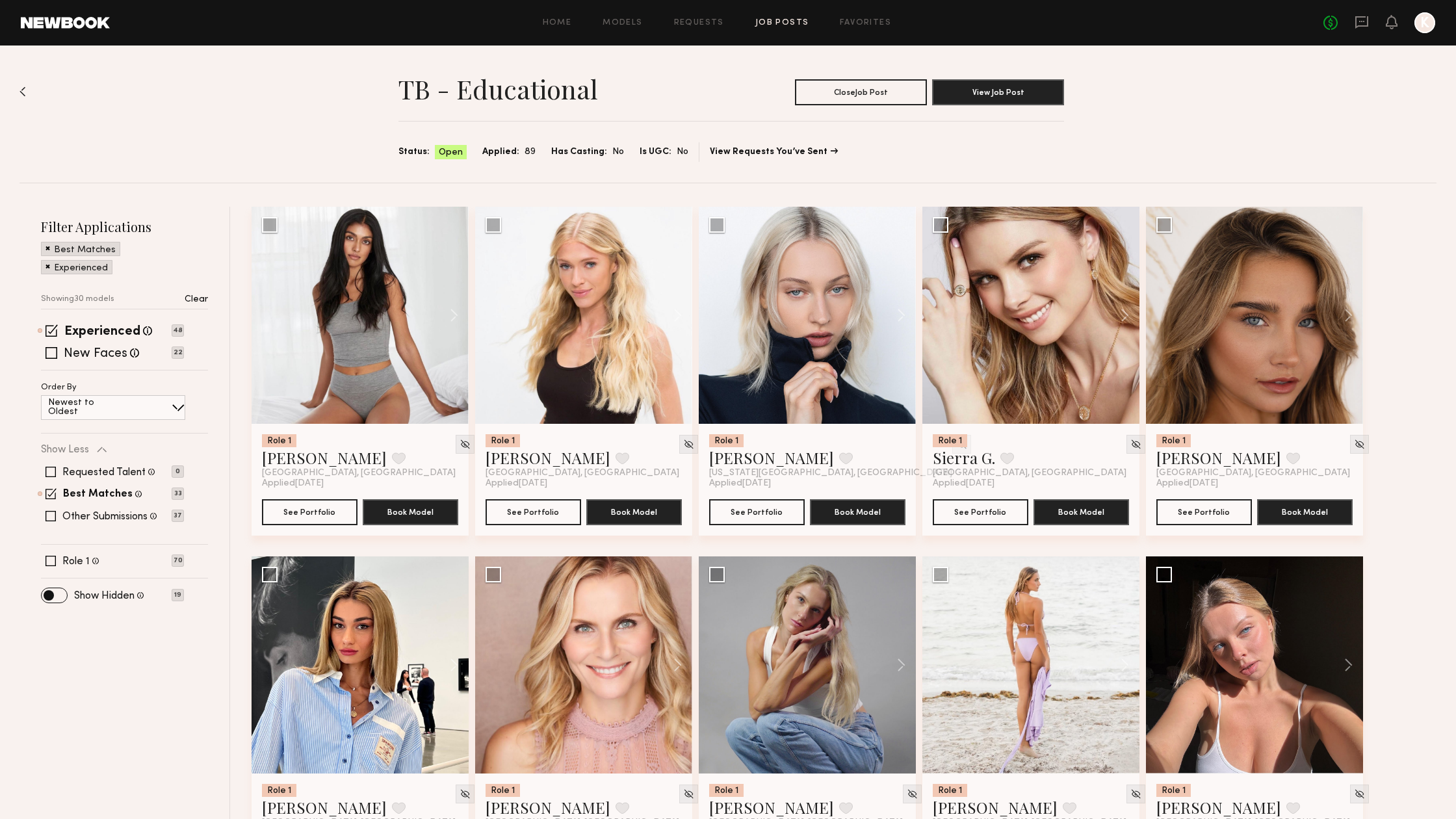
scroll to position [3, 0]
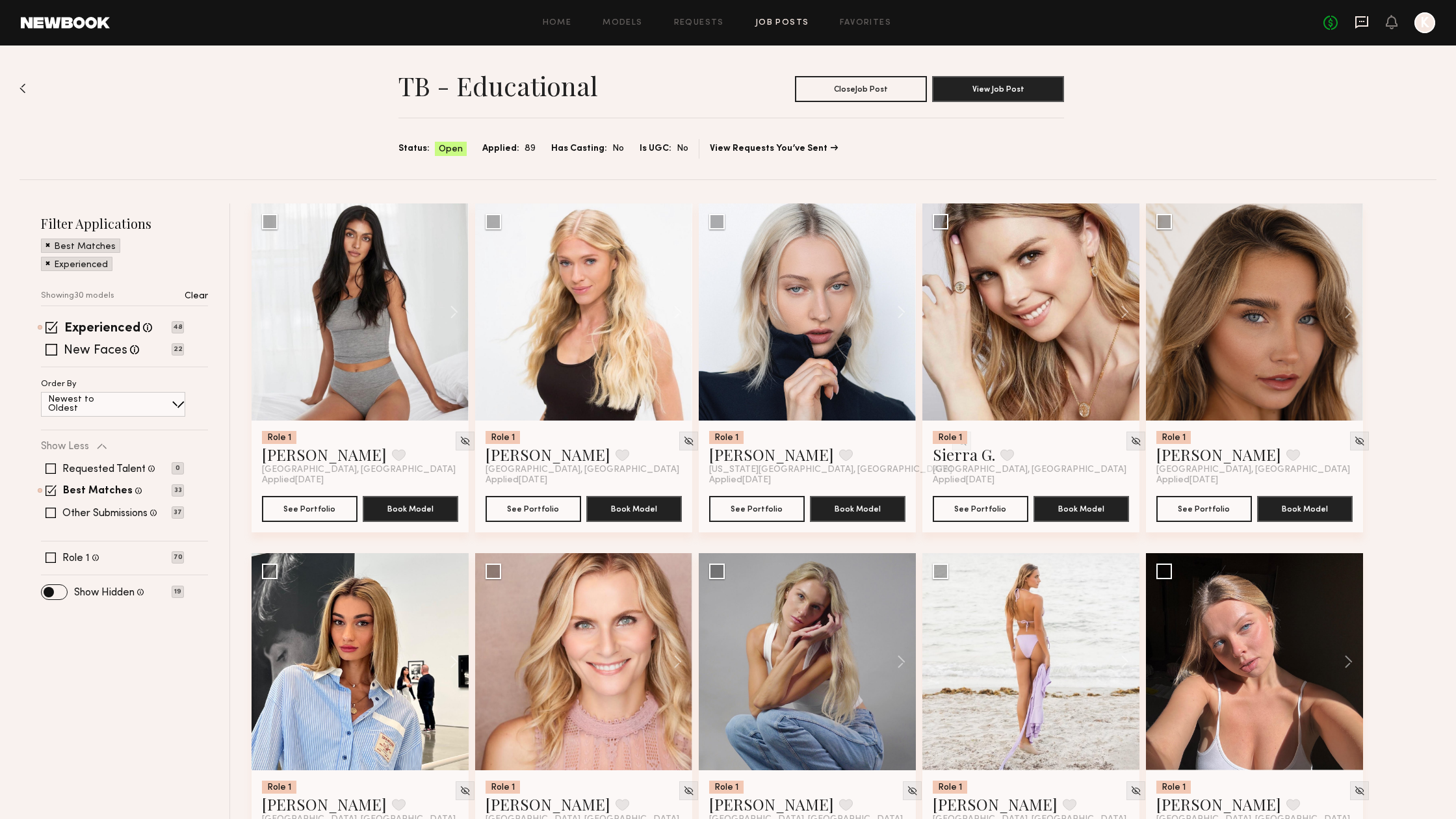
click at [1366, 18] on icon at bounding box center [1361, 21] width 14 height 14
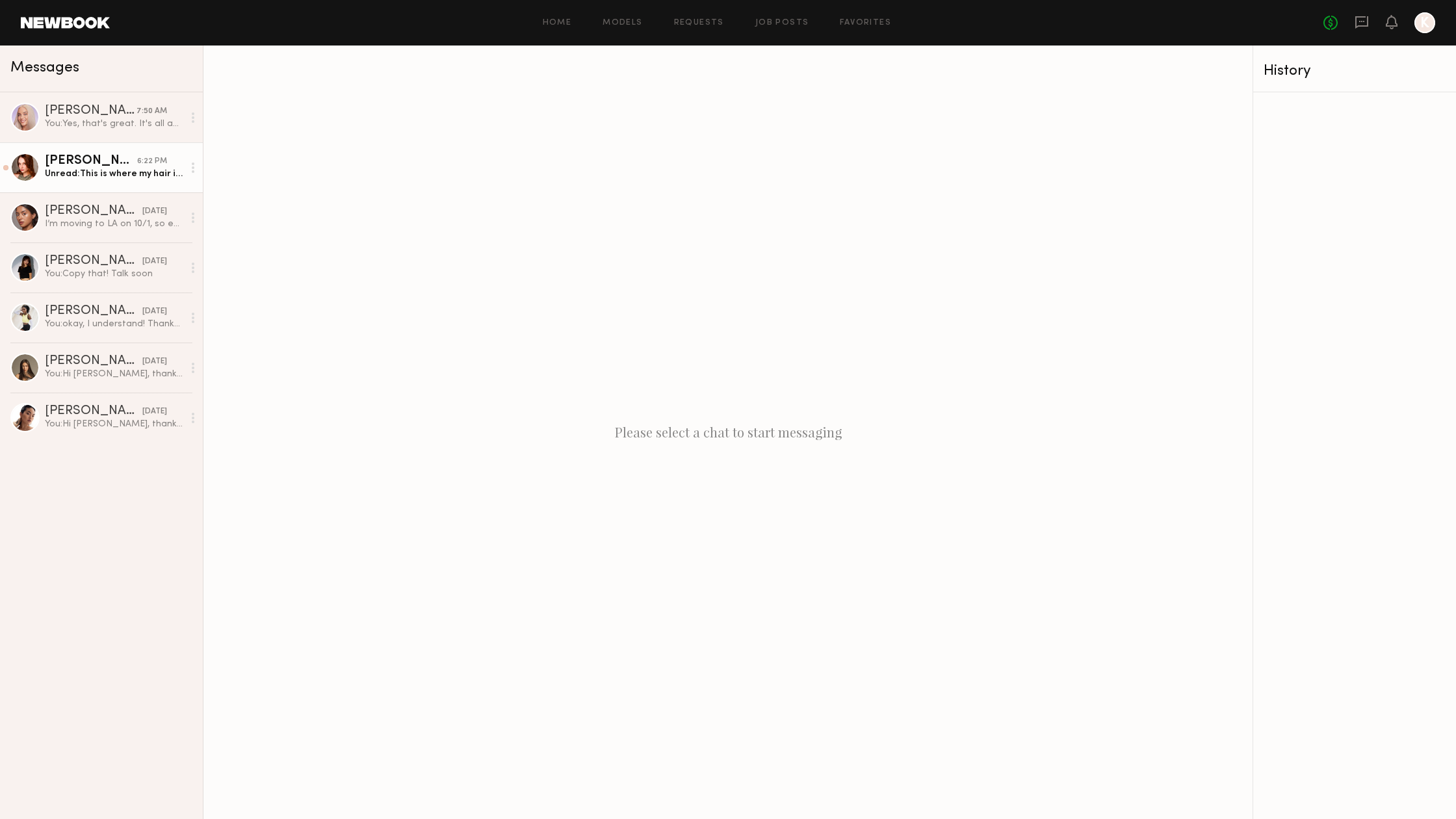
click at [74, 175] on div "Unread: This is where my hair is at currently! I do also have a few tape ins on…" at bounding box center [114, 174] width 139 height 13
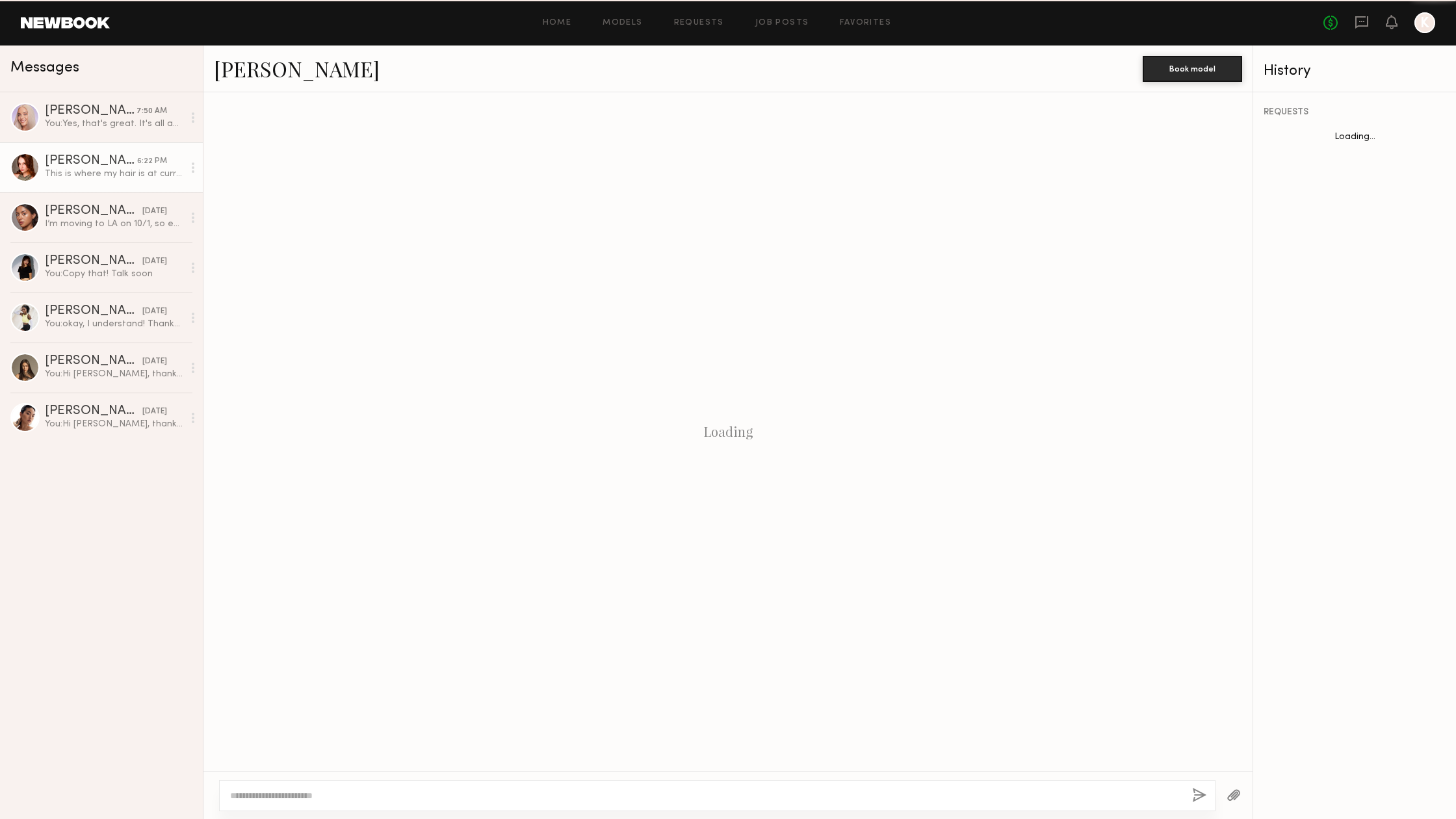
scroll to position [349, 0]
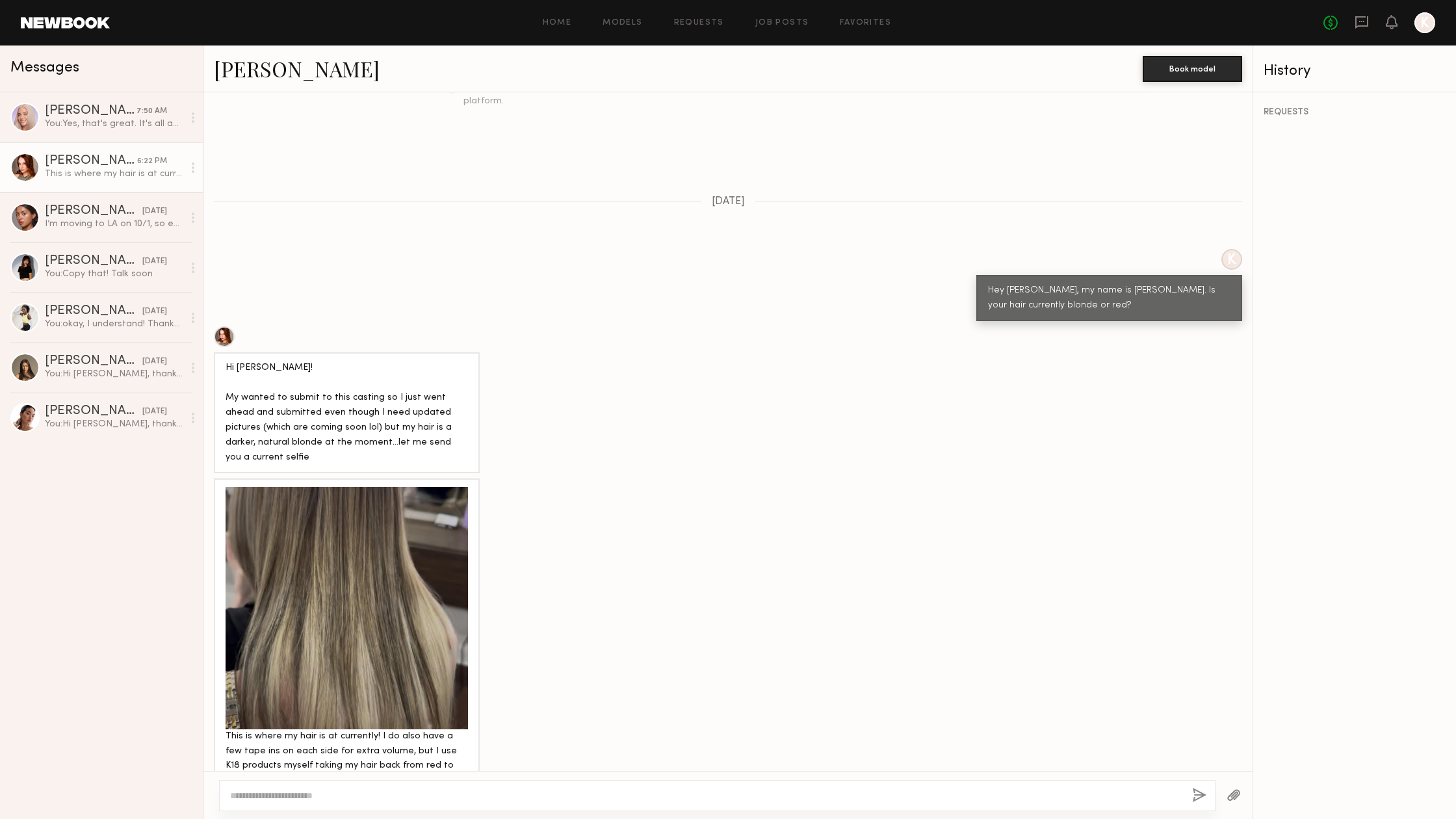
click at [350, 793] on textarea at bounding box center [705, 796] width 951 height 13
click at [311, 791] on textarea "**********" at bounding box center [705, 796] width 951 height 13
type textarea "**********"
click at [1198, 795] on button "button" at bounding box center [1199, 796] width 14 height 16
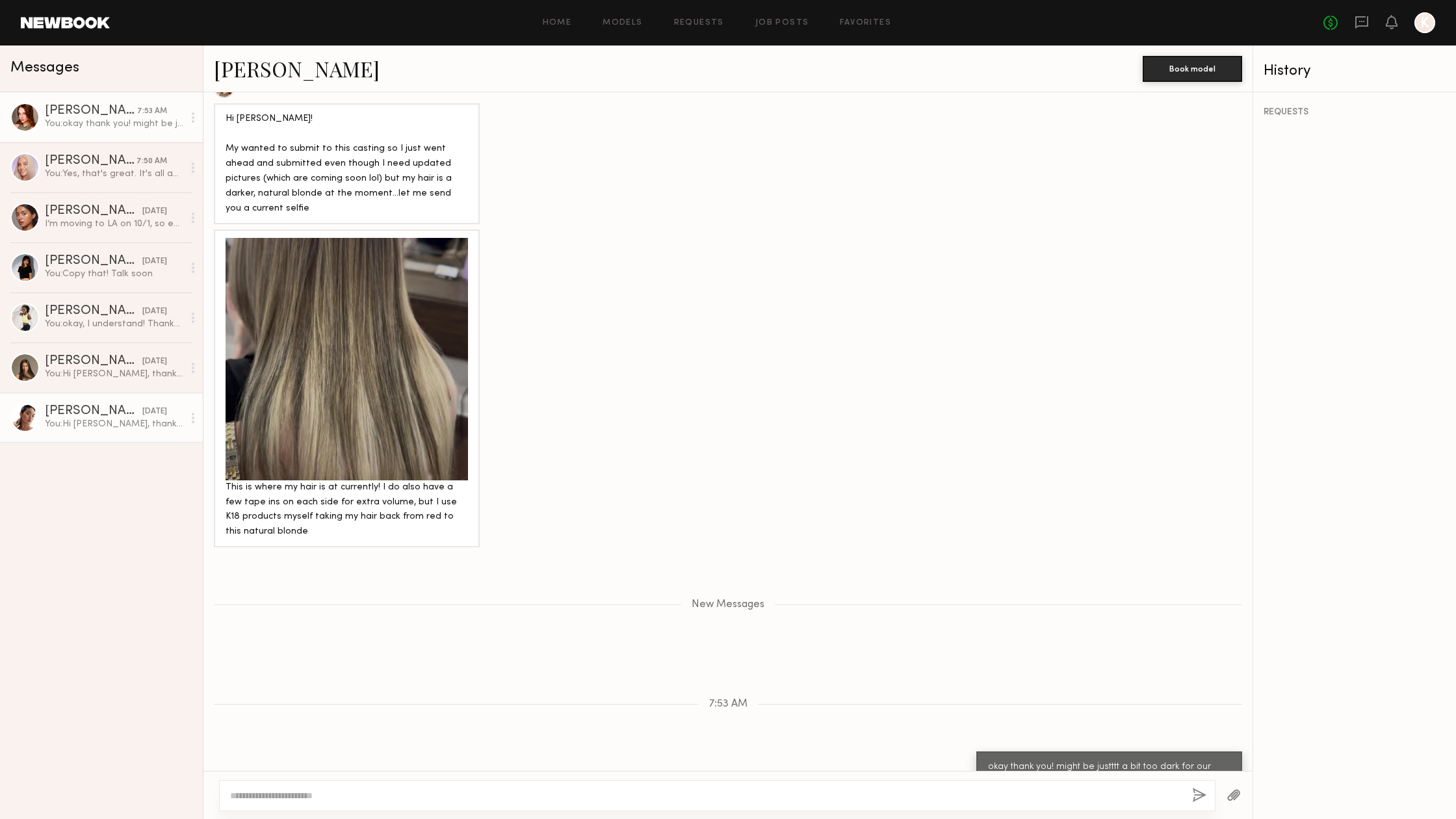
click at [99, 416] on div "[PERSON_NAME]" at bounding box center [94, 412] width 97 height 13
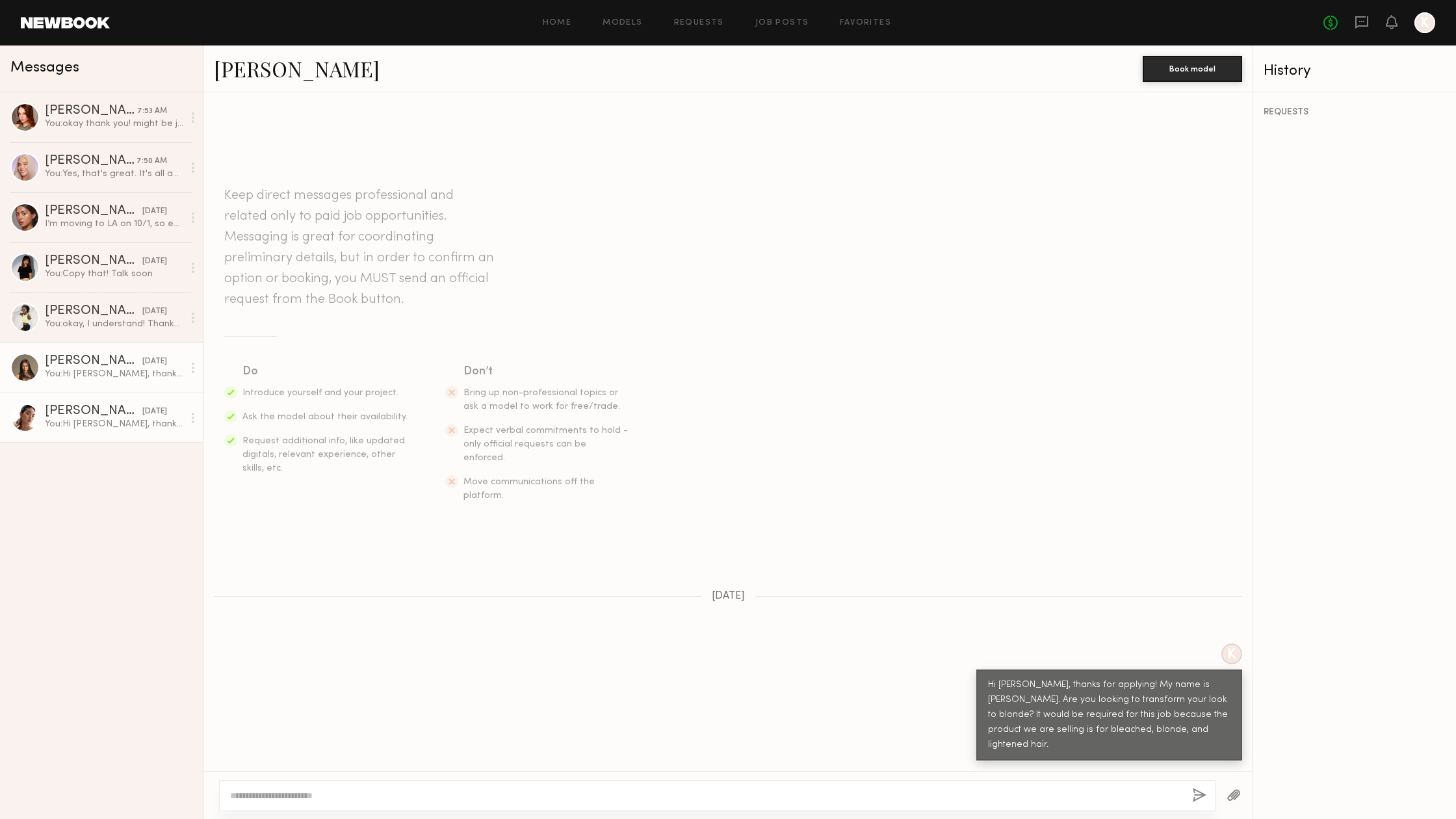
click at [97, 379] on div "You: Hi Assiya, thanks for applying! My name is Kristin Steusloff. Are you will…" at bounding box center [114, 374] width 139 height 13
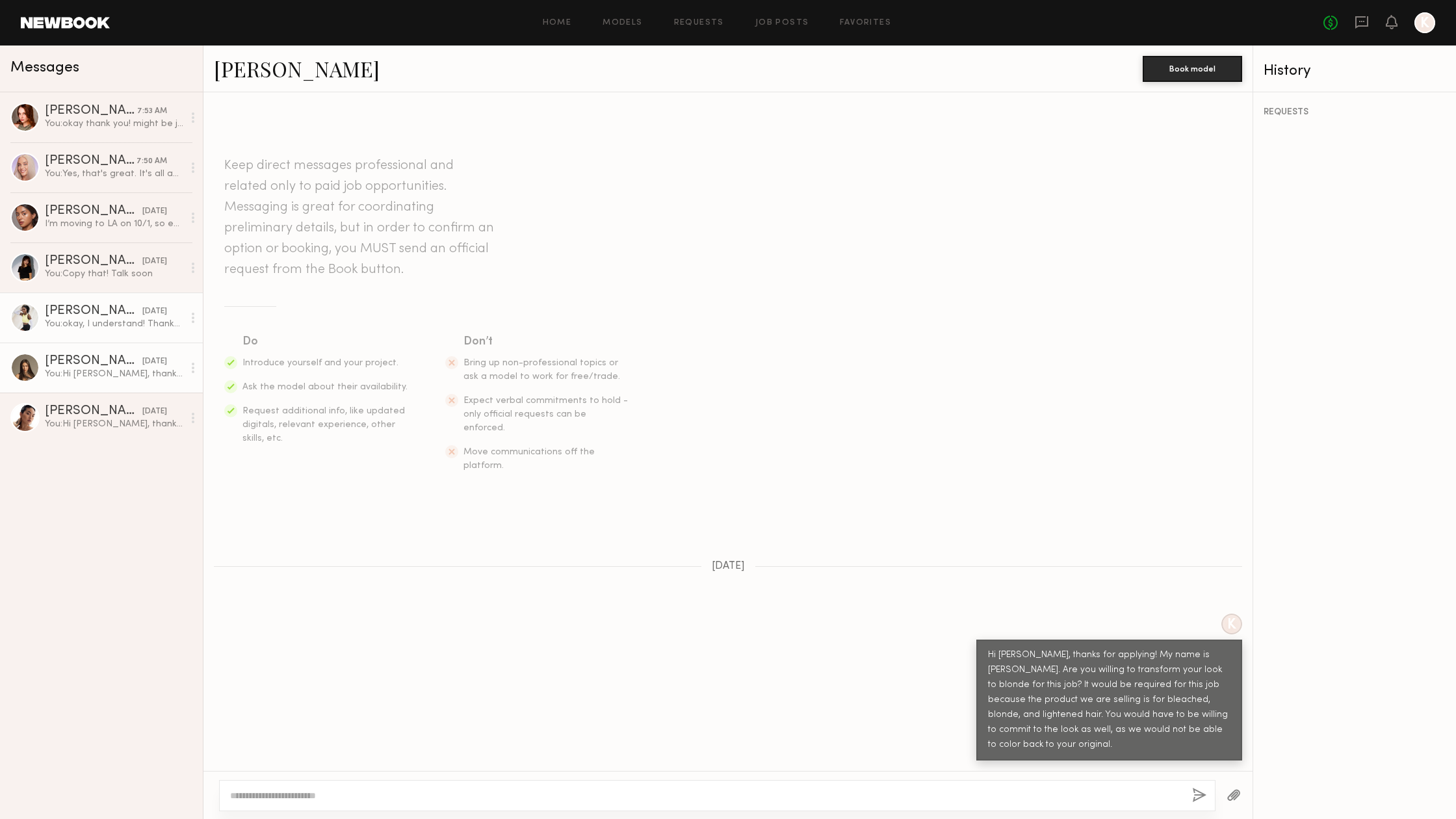
click at [85, 321] on div "You: okay, I understand! Thanks Nura" at bounding box center [114, 324] width 139 height 13
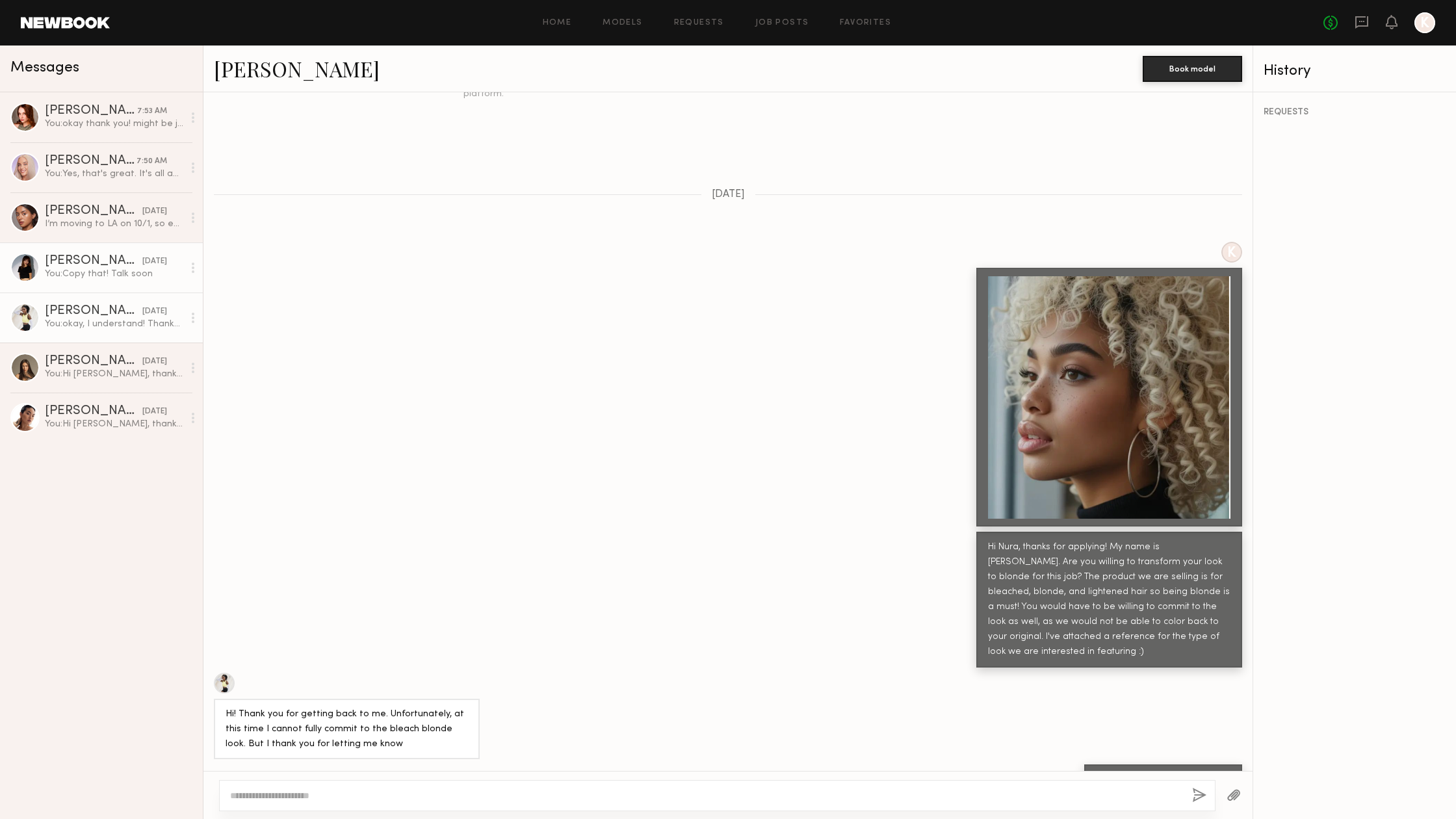
click at [80, 271] on div "You: Copy that! Talk soon" at bounding box center [114, 273] width 139 height 13
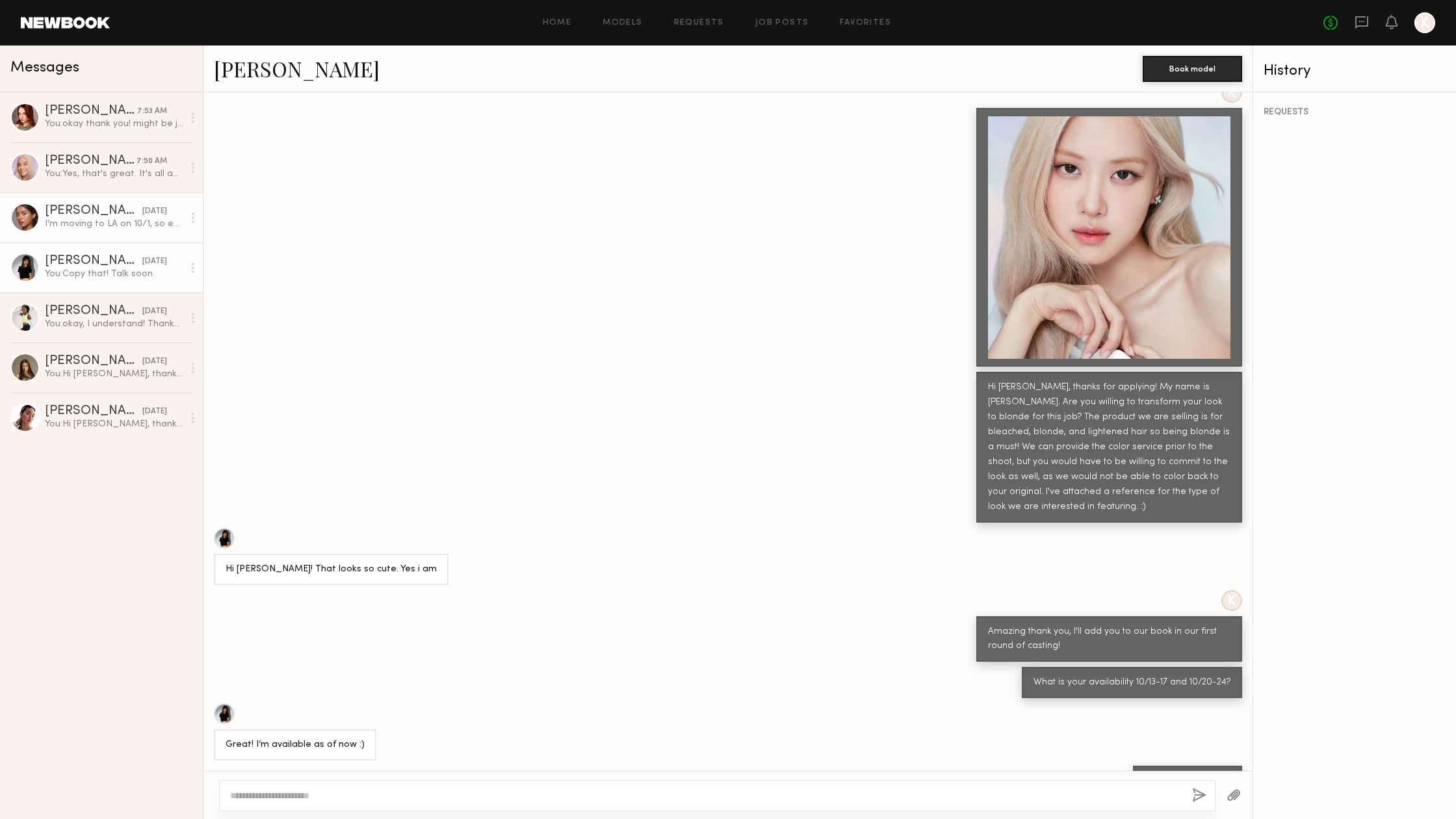
scroll to position [515, 0]
click at [77, 236] on link "Annette W. 09/09/2025 I’m moving to LA on 10/1, so everything is perfect timing…" at bounding box center [101, 217] width 203 height 50
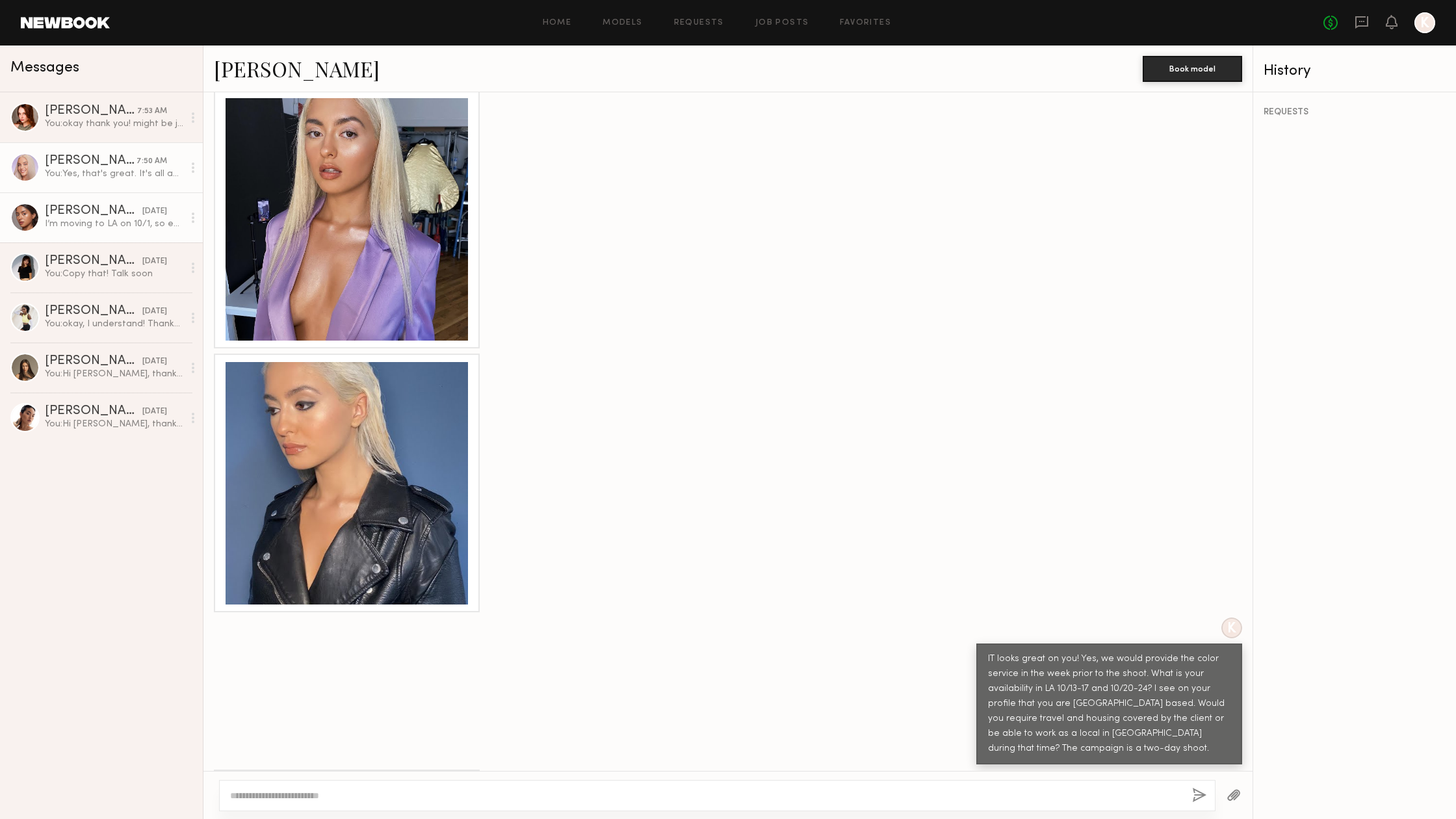
click at [71, 187] on link "Sofia M. 7:50 AM You: Yes, that's great. It's all about the hair color for this…" at bounding box center [101, 167] width 203 height 50
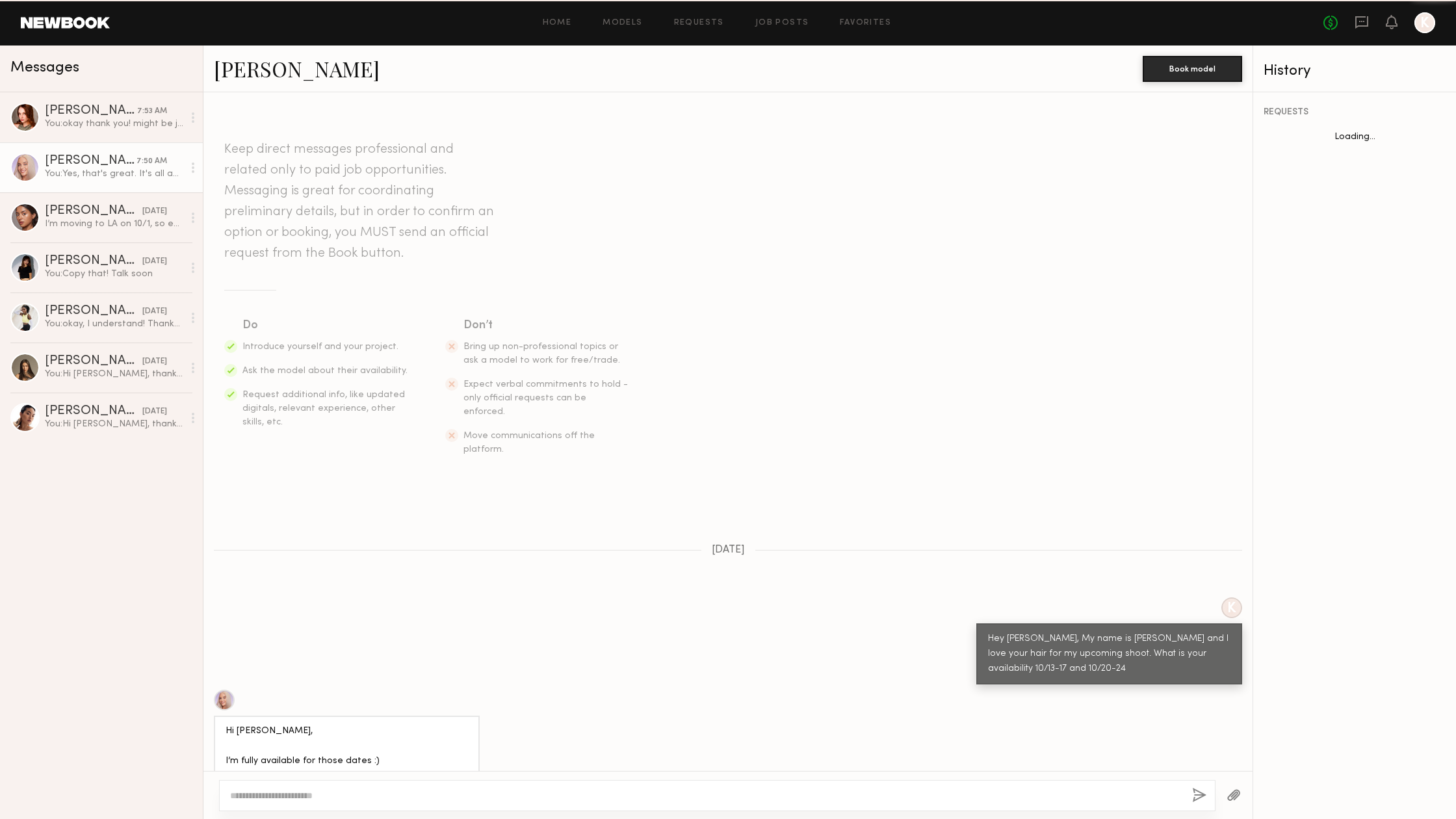
scroll to position [455, 0]
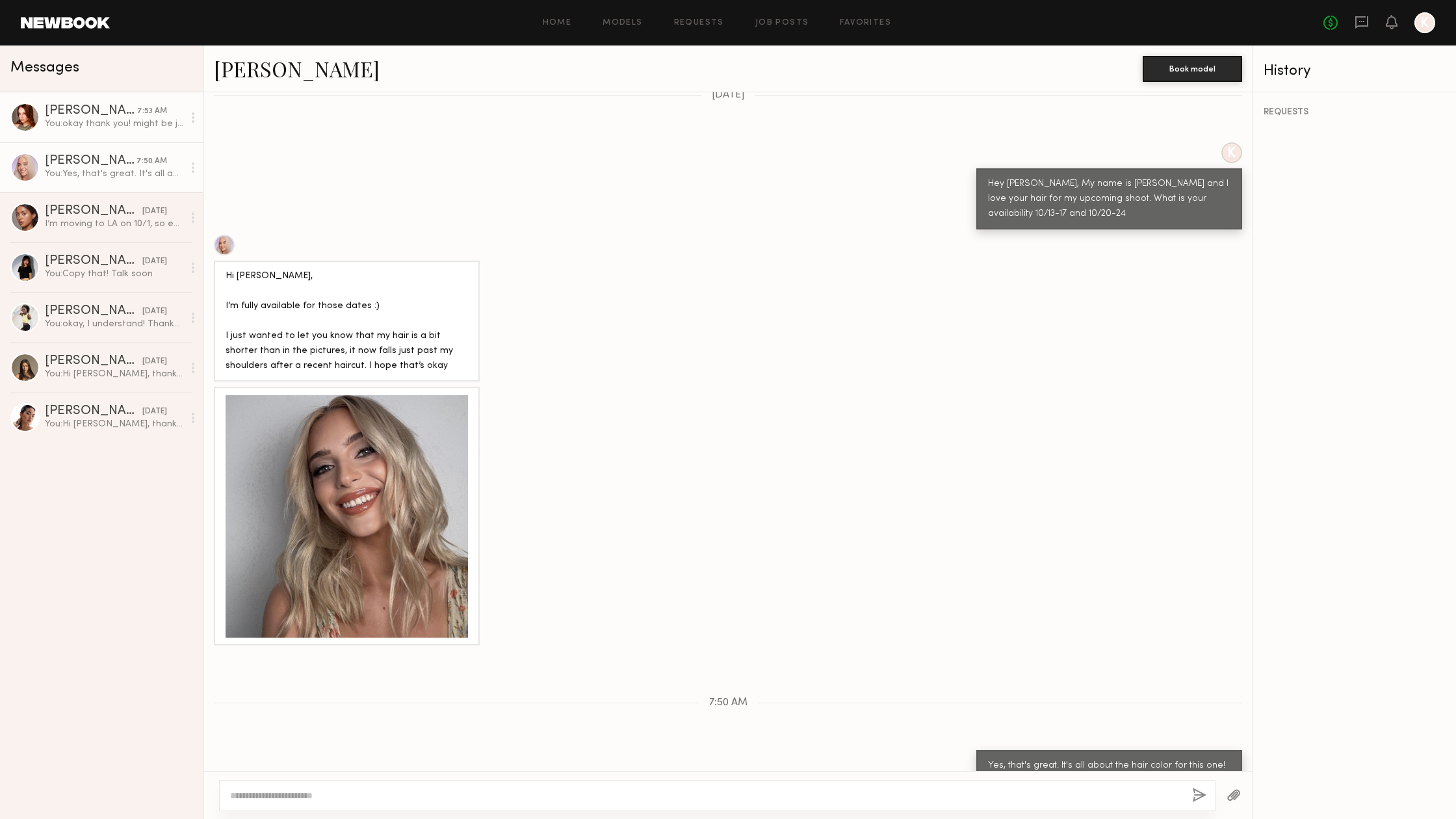
click at [66, 111] on div "[PERSON_NAME]" at bounding box center [91, 111] width 92 height 13
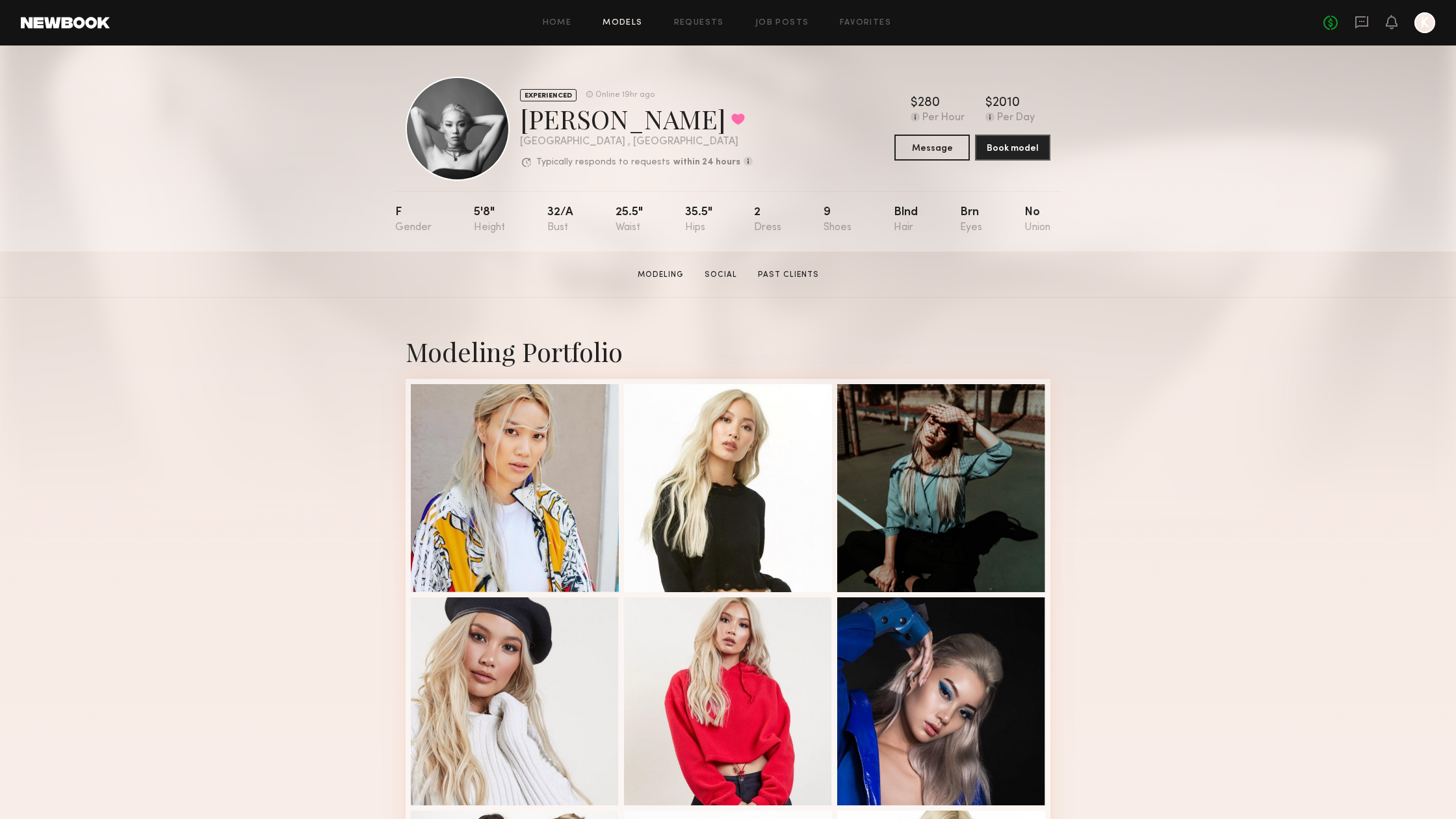
click at [623, 19] on link "Models" at bounding box center [623, 23] width 40 height 8
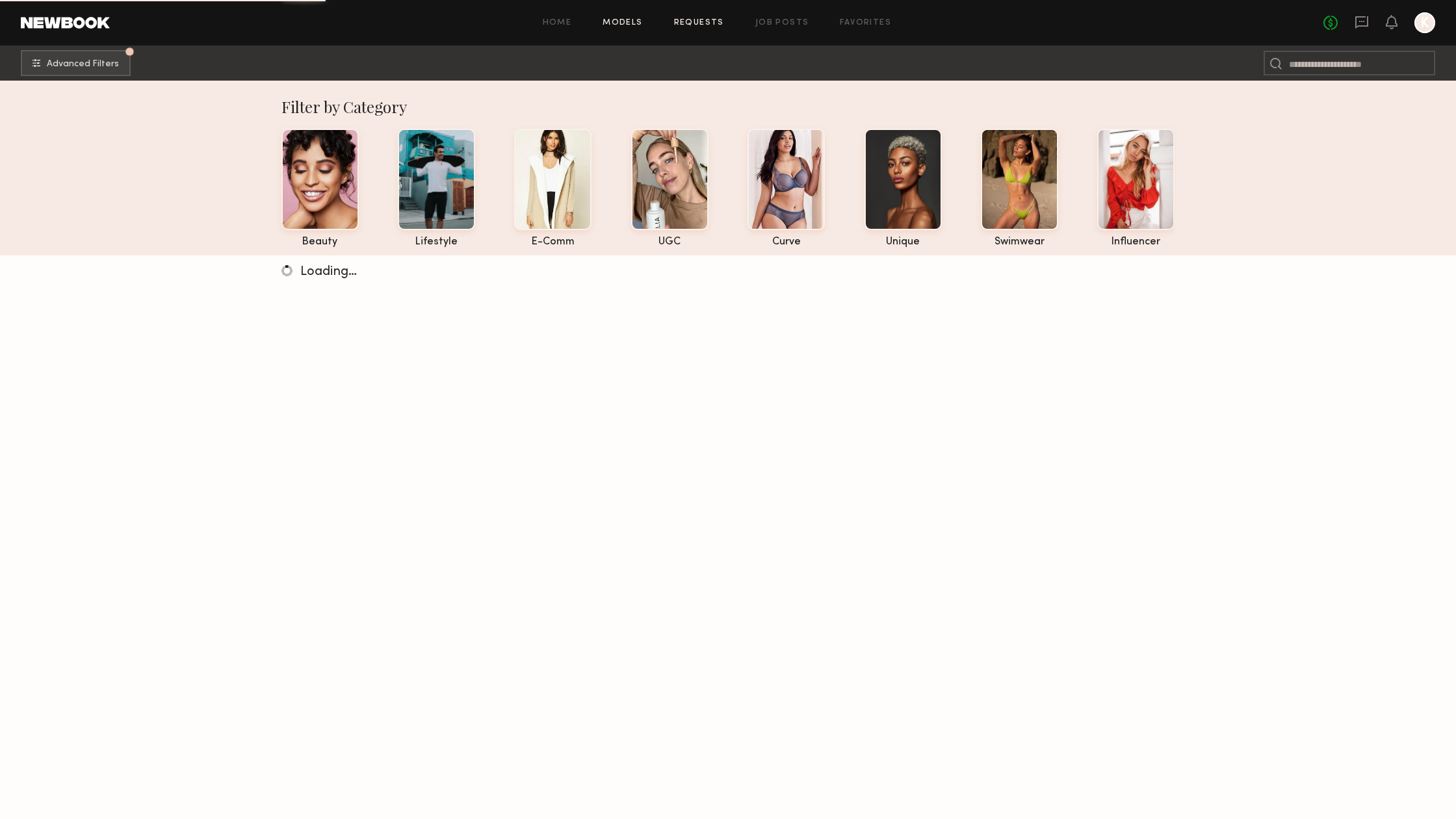
click at [694, 19] on link "Requests" at bounding box center [699, 23] width 50 height 8
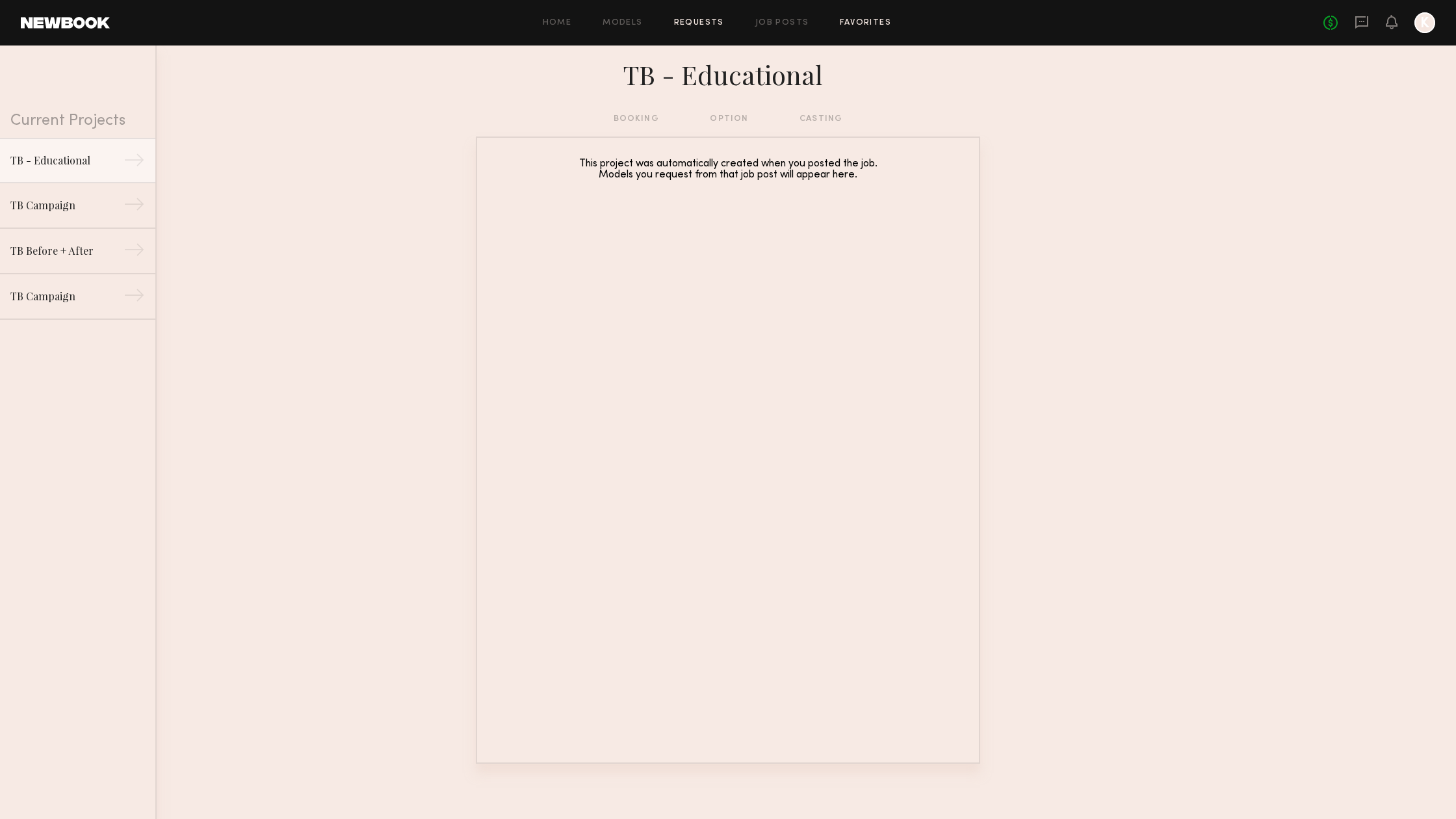
click at [858, 20] on link "Favorites" at bounding box center [866, 23] width 52 height 8
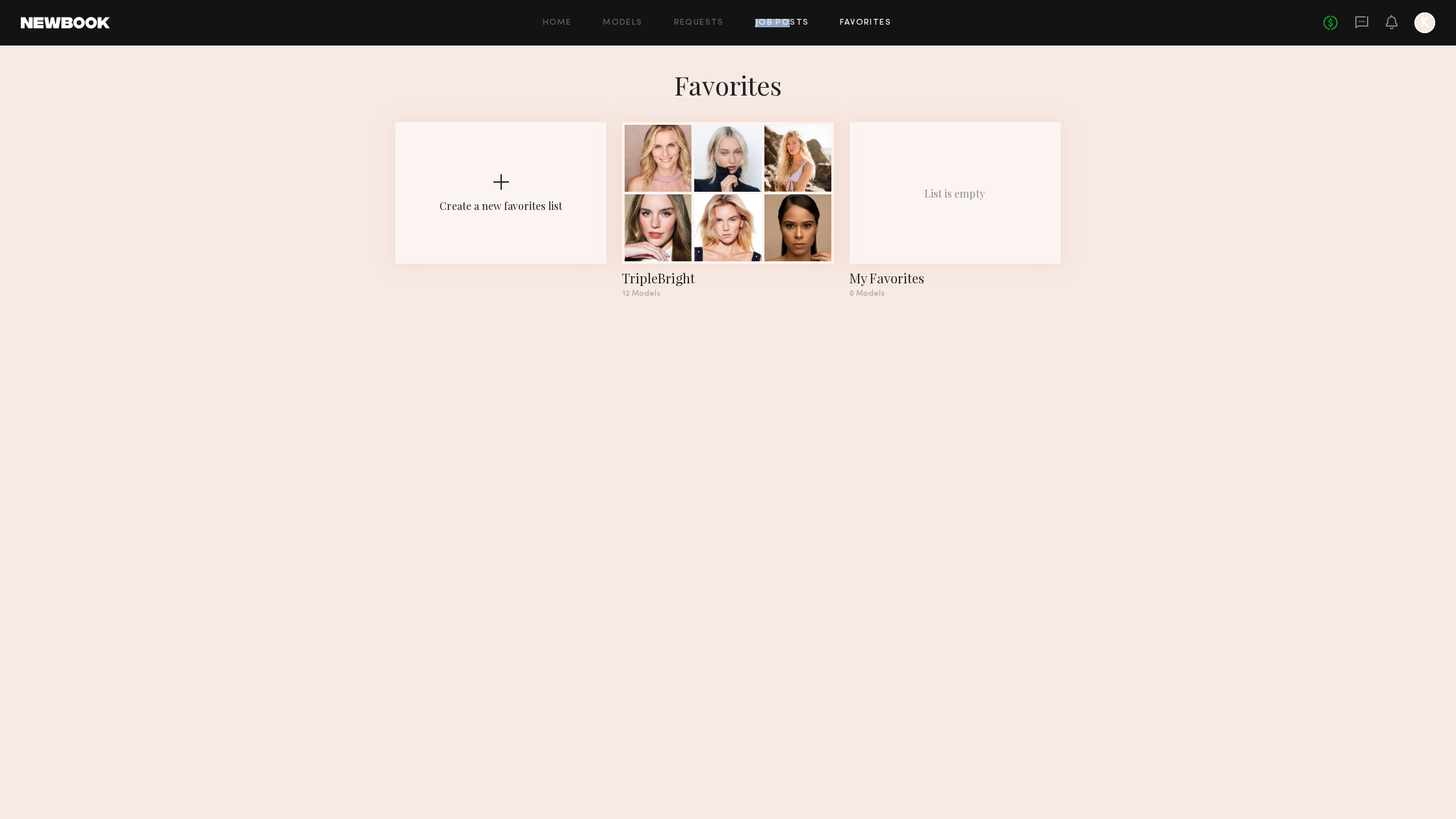
click at [787, 18] on div "Home Models Requests Job Posts Favorites Sign Out No fees up to $5,000 K" at bounding box center [772, 23] width 1325 height 21
click at [797, 29] on div "Home Models Requests Job Posts Favorites Sign Out No fees up to $5,000 K" at bounding box center [772, 23] width 1325 height 21
click at [797, 23] on link "Job Posts" at bounding box center [782, 23] width 54 height 8
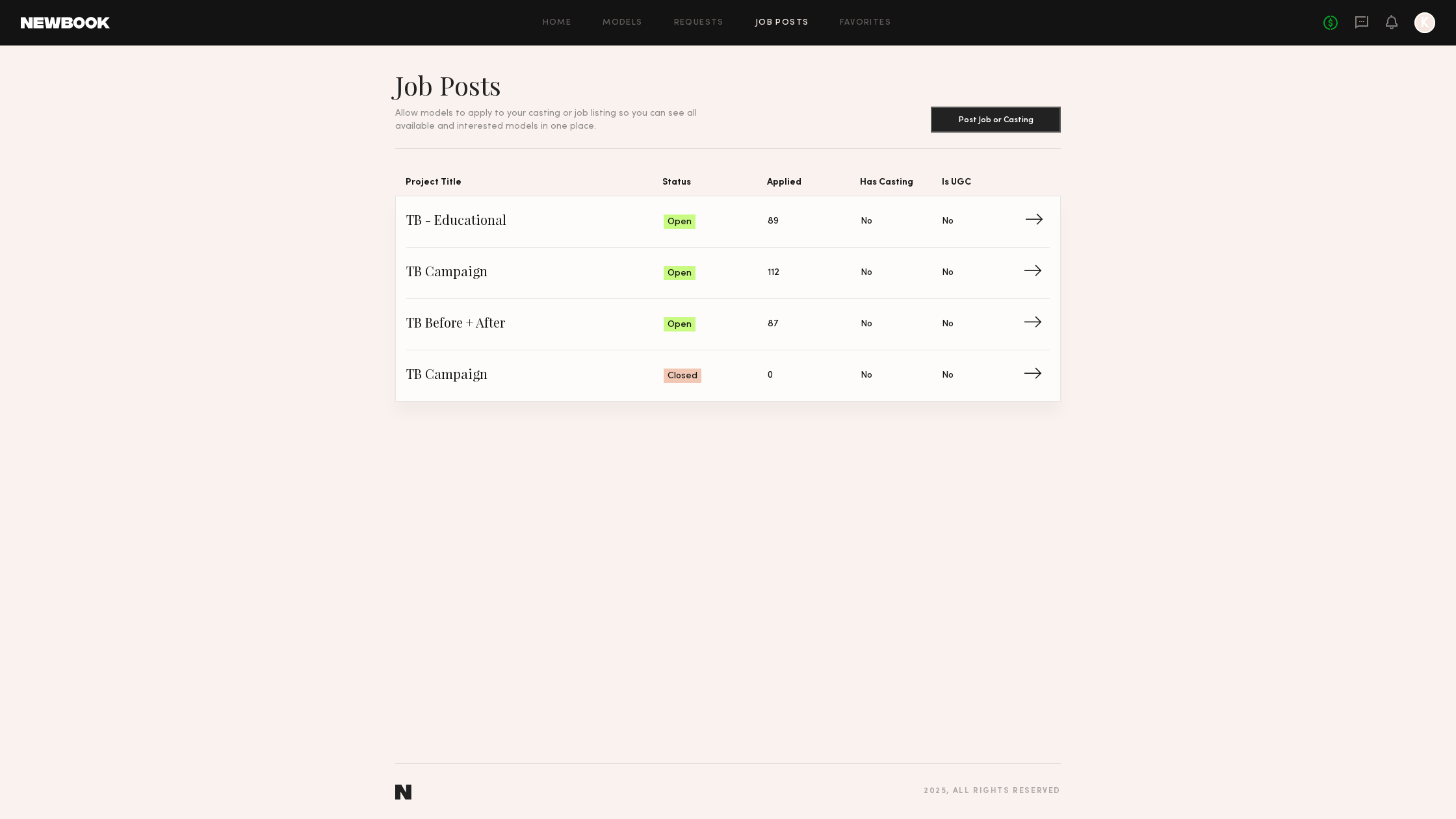
click at [1035, 224] on span "→" at bounding box center [1037, 222] width 27 height 19
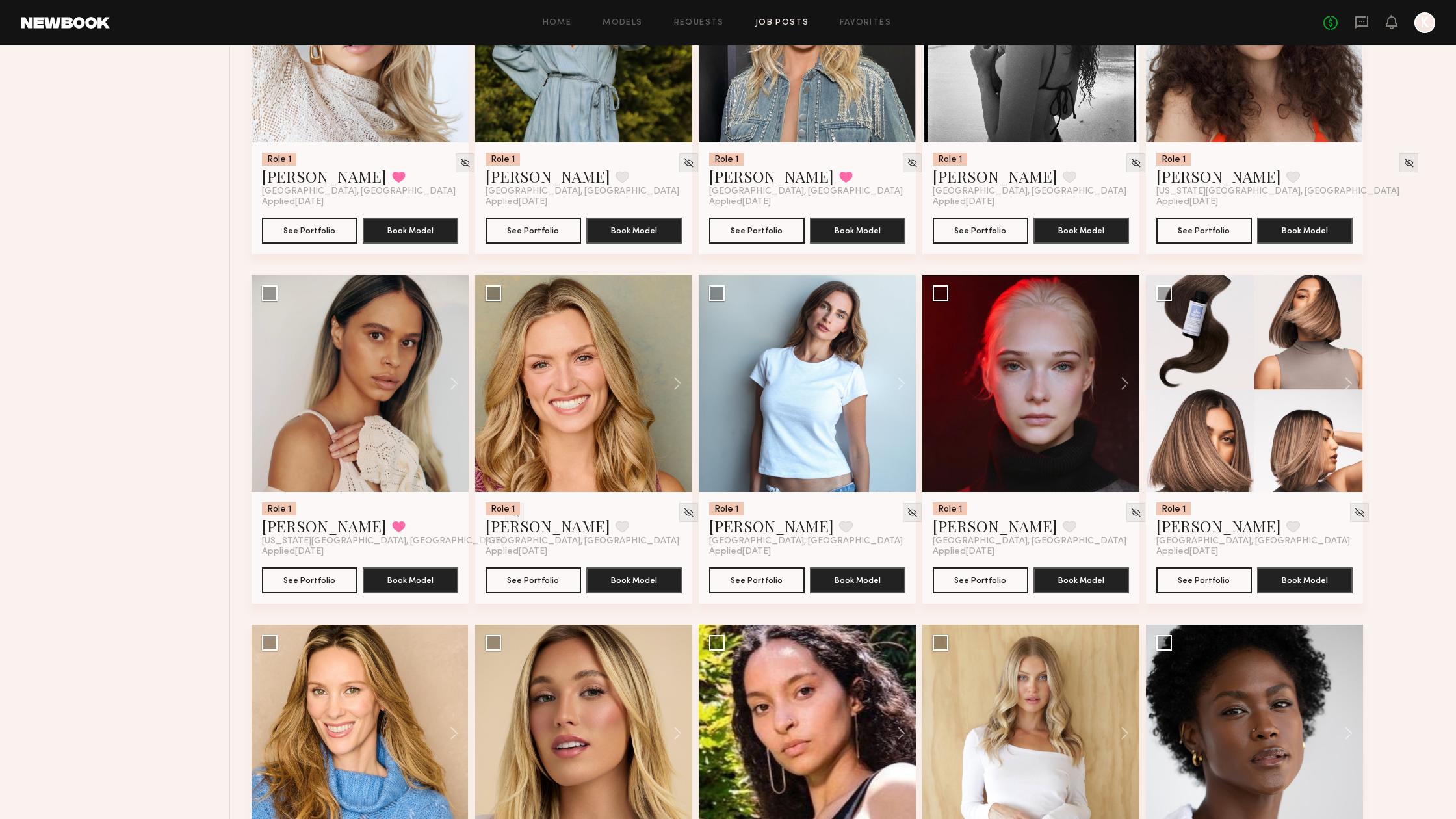
scroll to position [1333, 0]
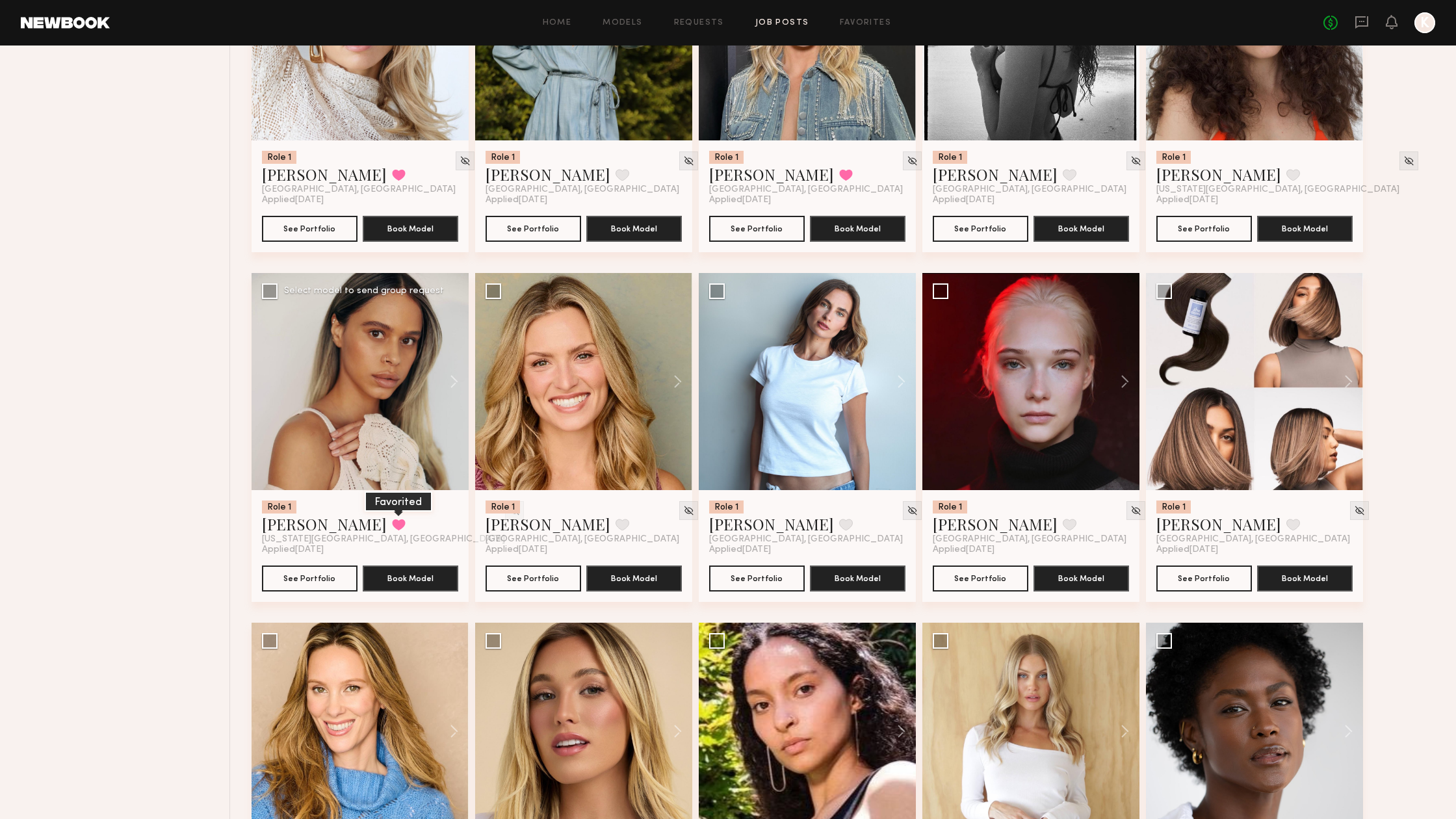
click at [392, 526] on button at bounding box center [399, 525] width 14 height 12
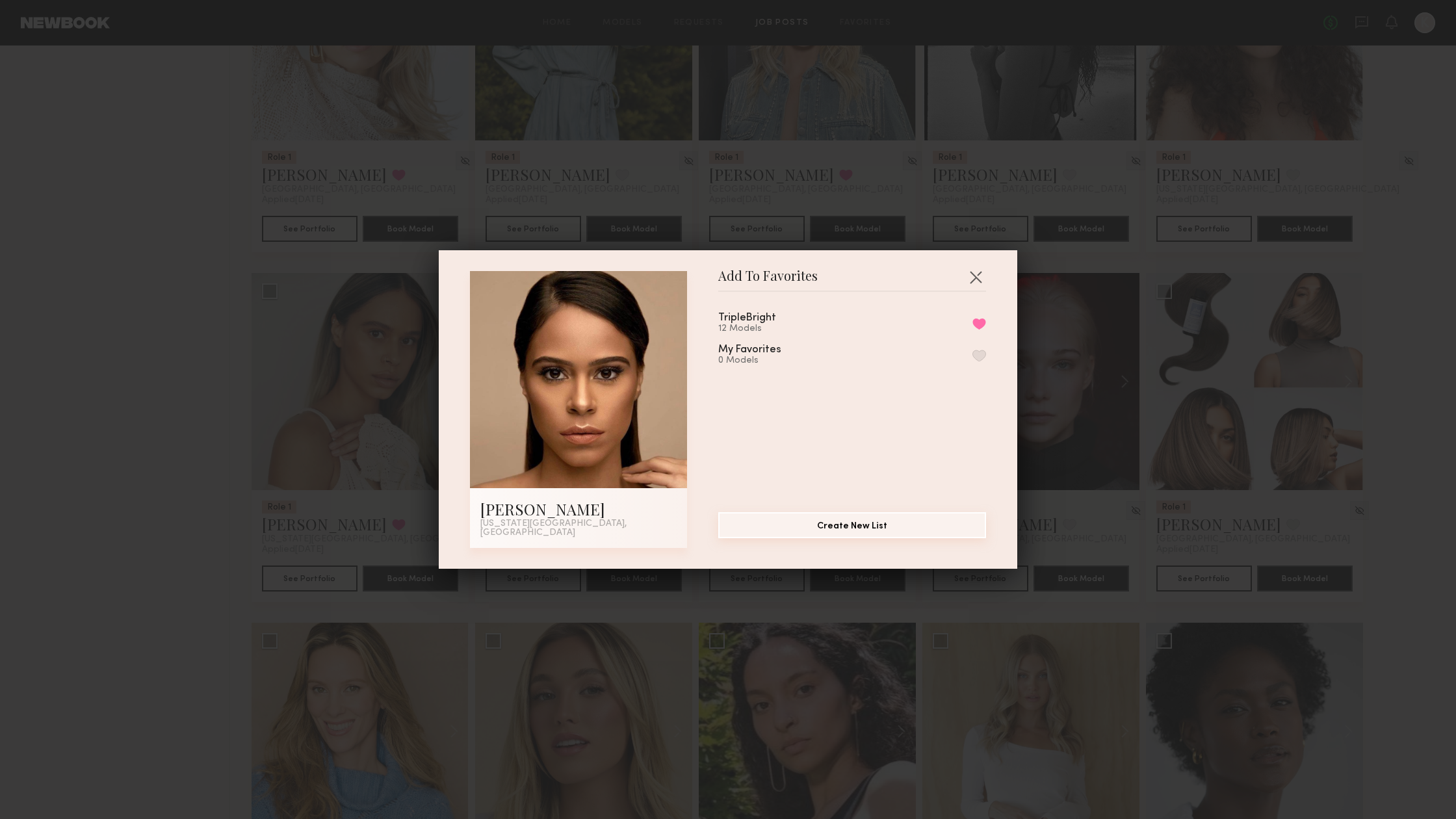
click at [836, 532] on button "Create New List" at bounding box center [852, 525] width 267 height 26
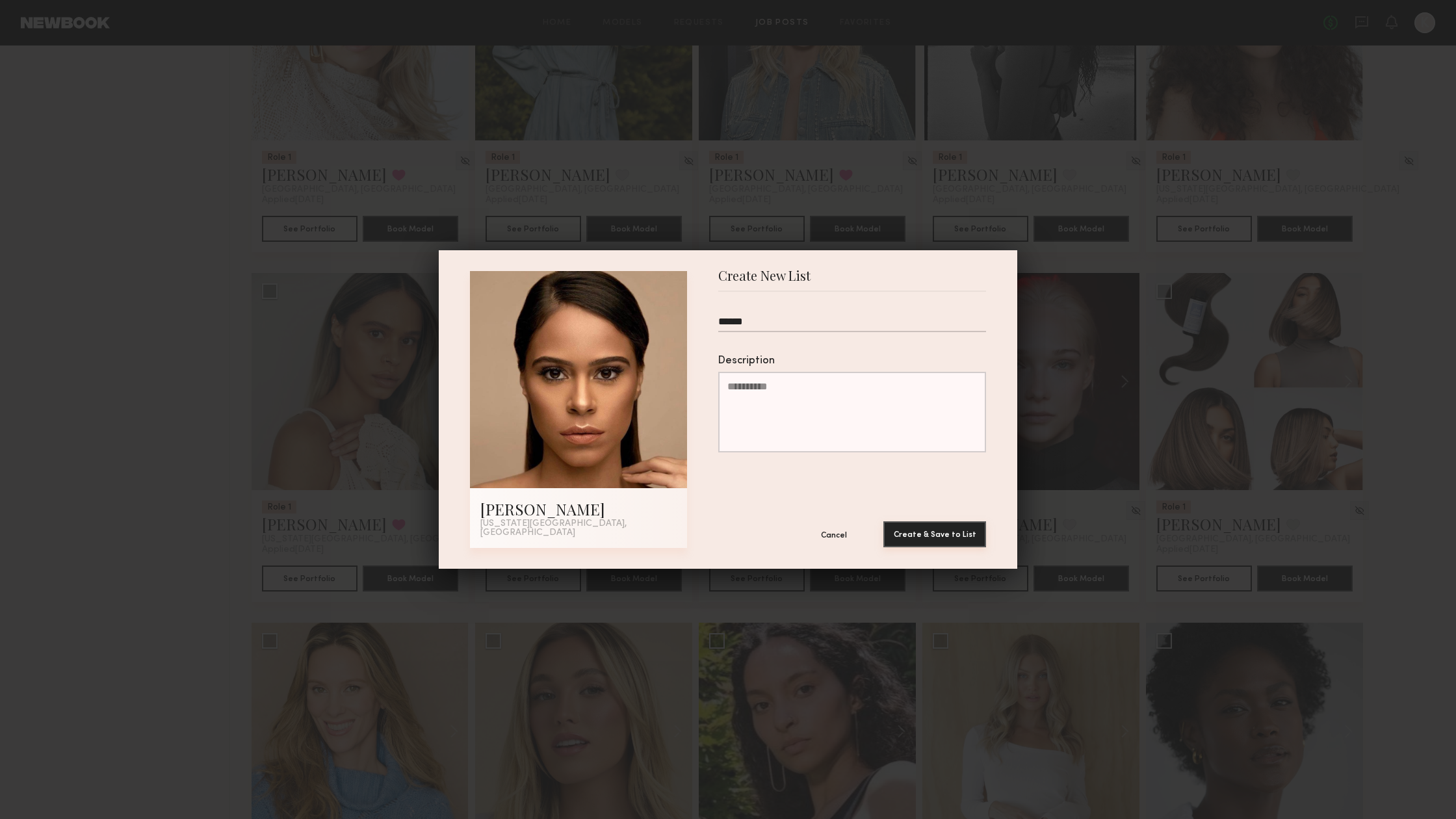
type input "******"
click at [941, 537] on button "Create & Save to List" at bounding box center [934, 534] width 102 height 26
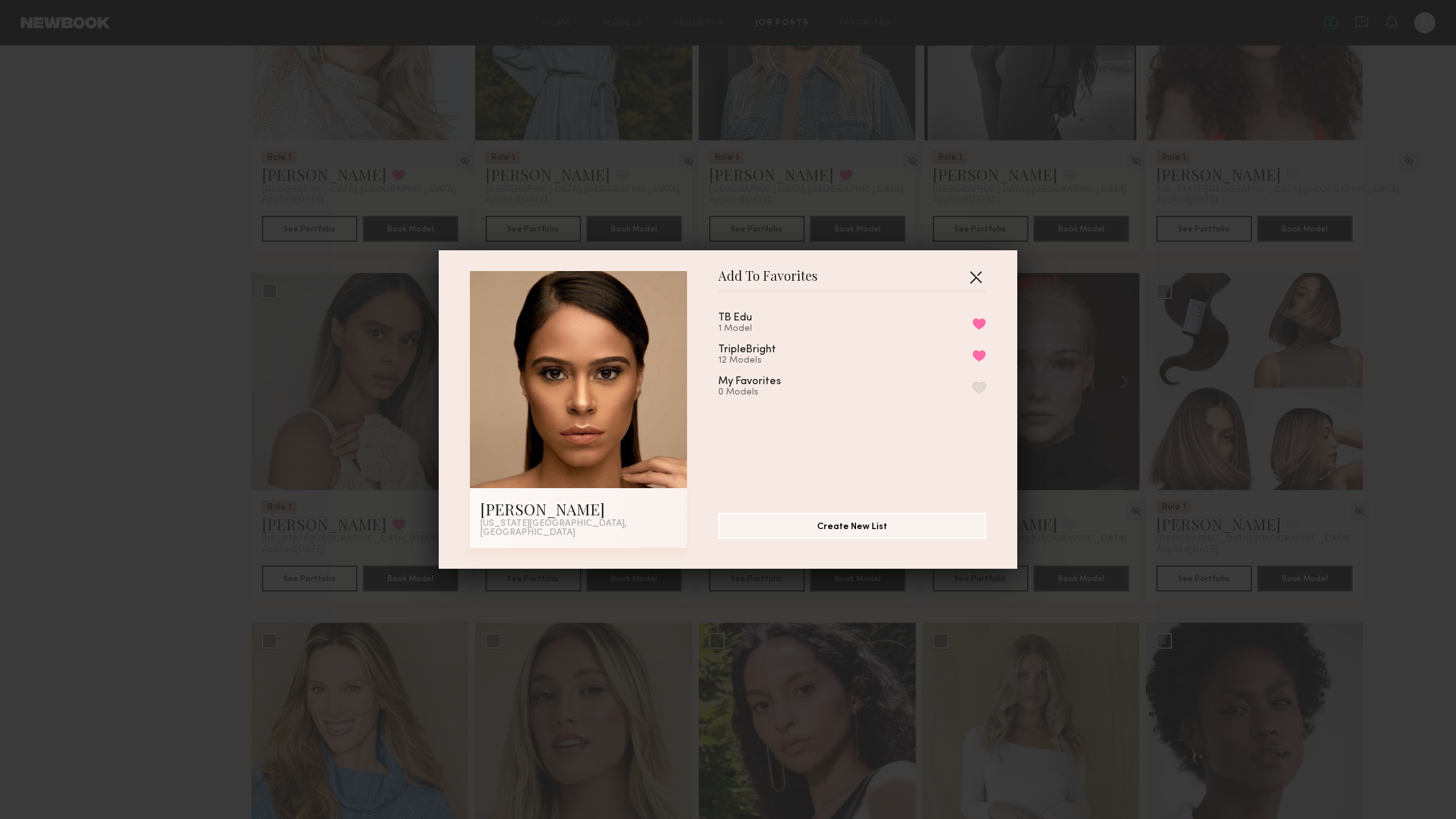
click at [970, 281] on button "button" at bounding box center [976, 277] width 21 height 21
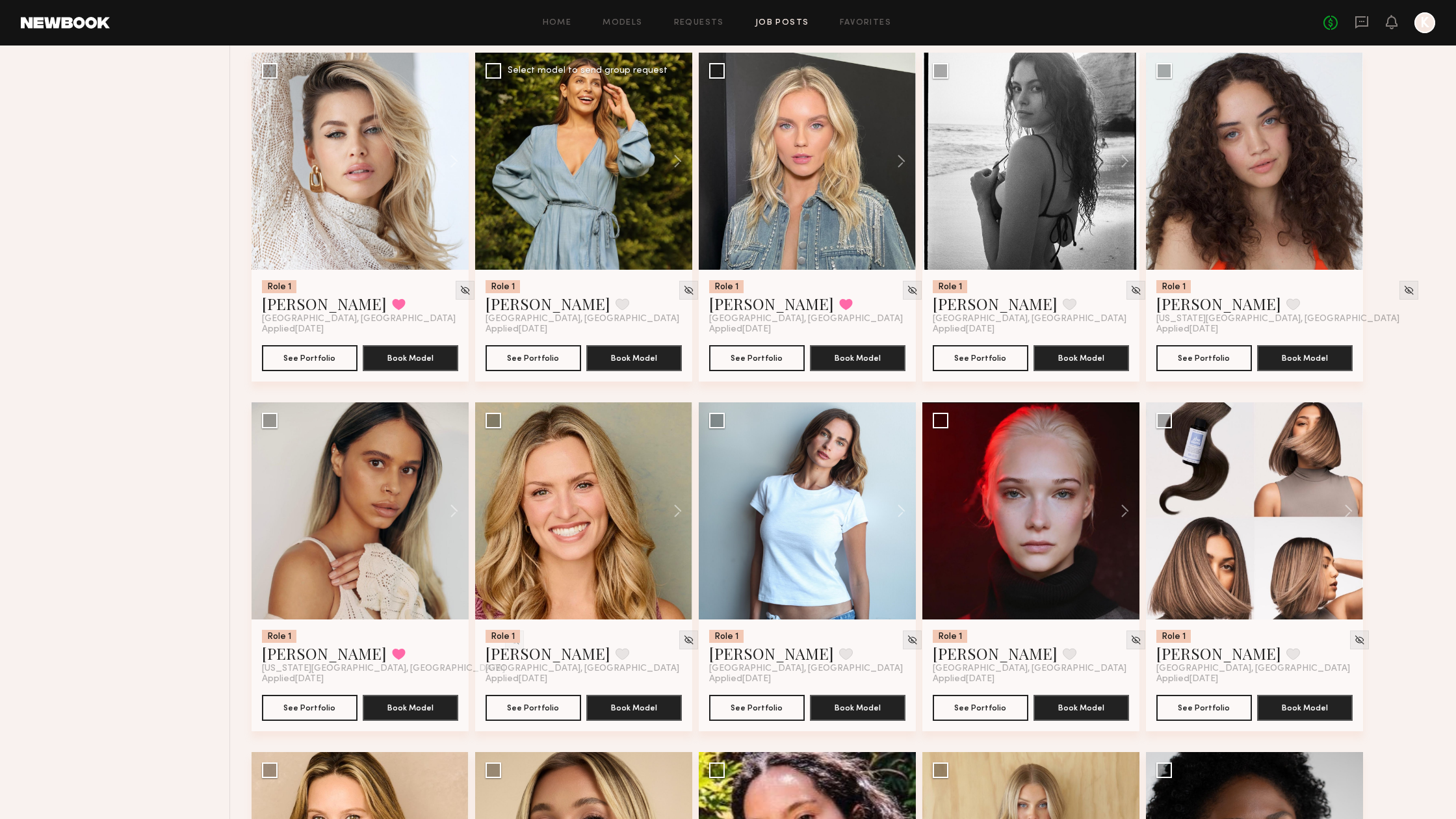
scroll to position [1206, 0]
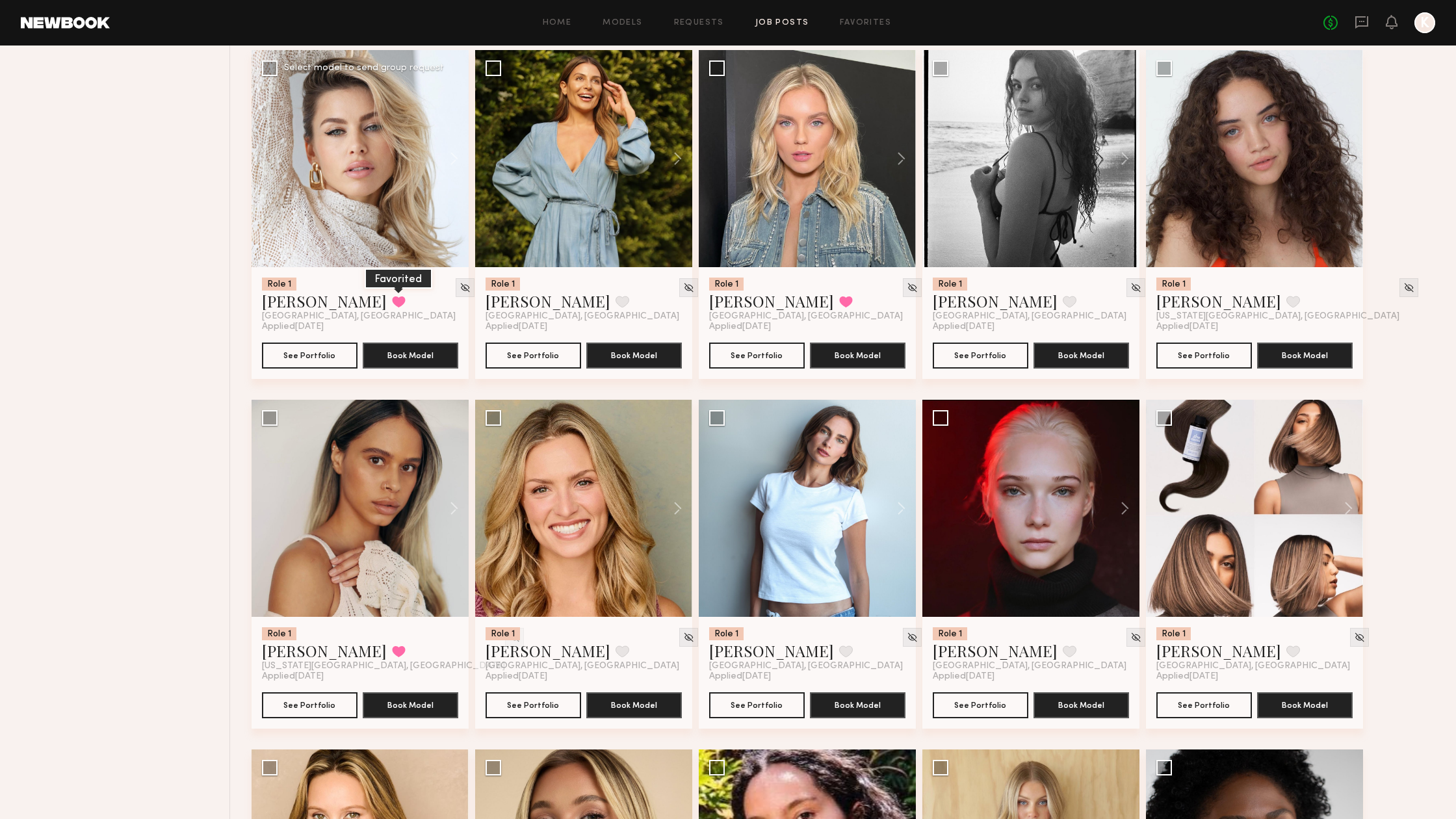
click at [392, 300] on button at bounding box center [399, 302] width 14 height 12
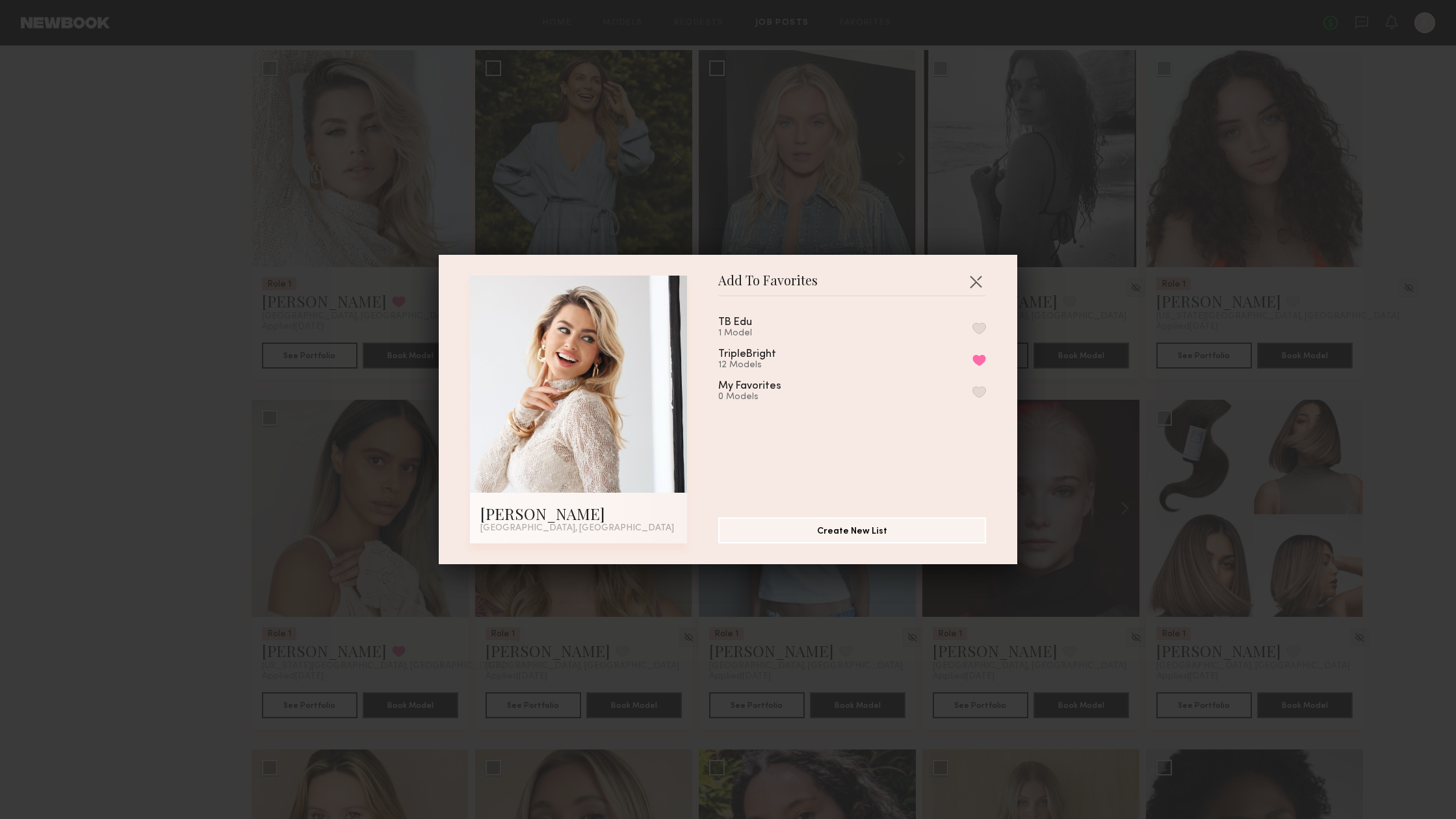
click at [981, 328] on button "button" at bounding box center [979, 328] width 14 height 12
click at [976, 363] on button "Remove from favorite list" at bounding box center [979, 360] width 14 height 12
click at [979, 279] on button "button" at bounding box center [976, 282] width 21 height 21
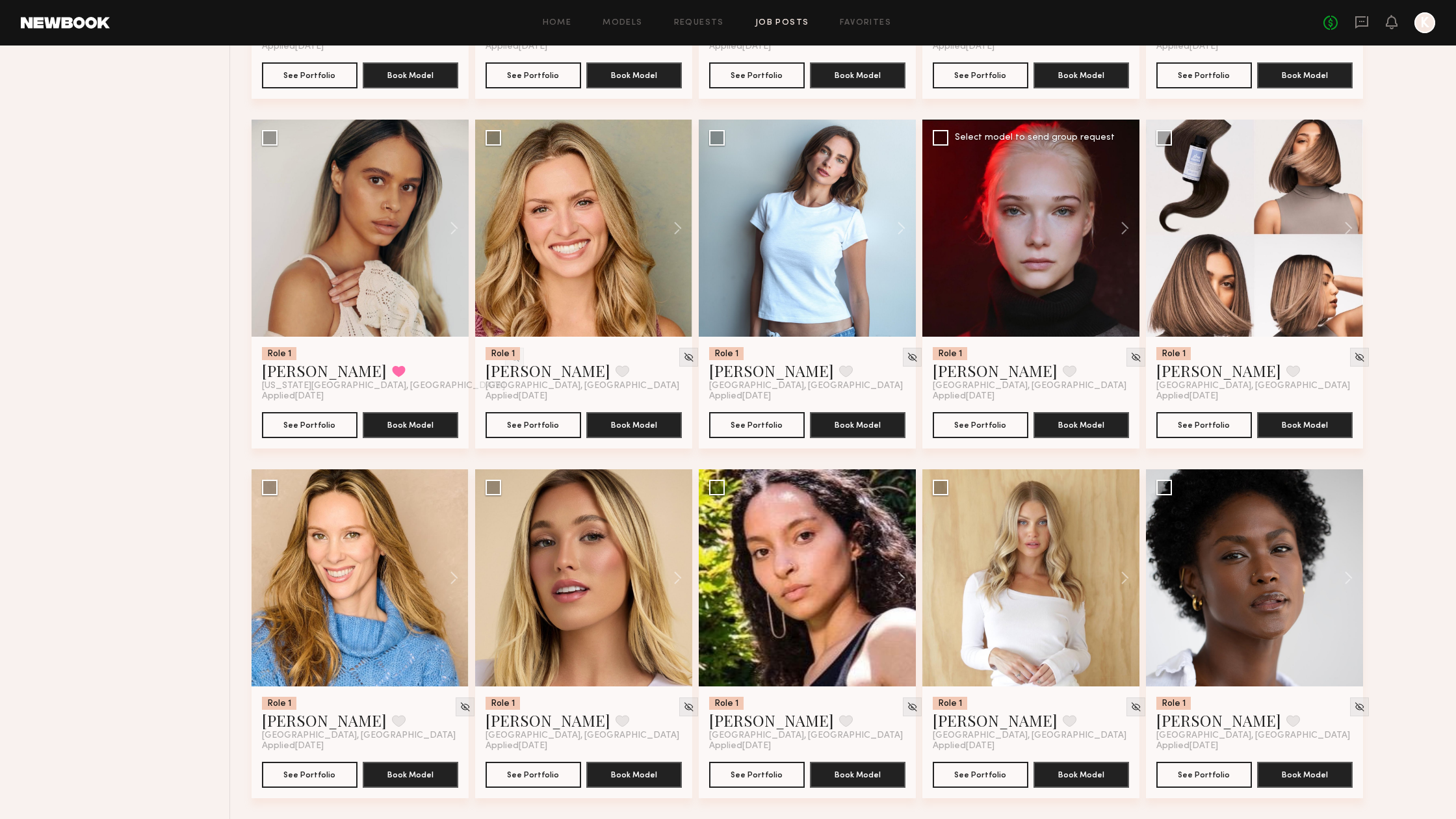
scroll to position [1486, 0]
click at [1063, 720] on button at bounding box center [1069, 721] width 14 height 12
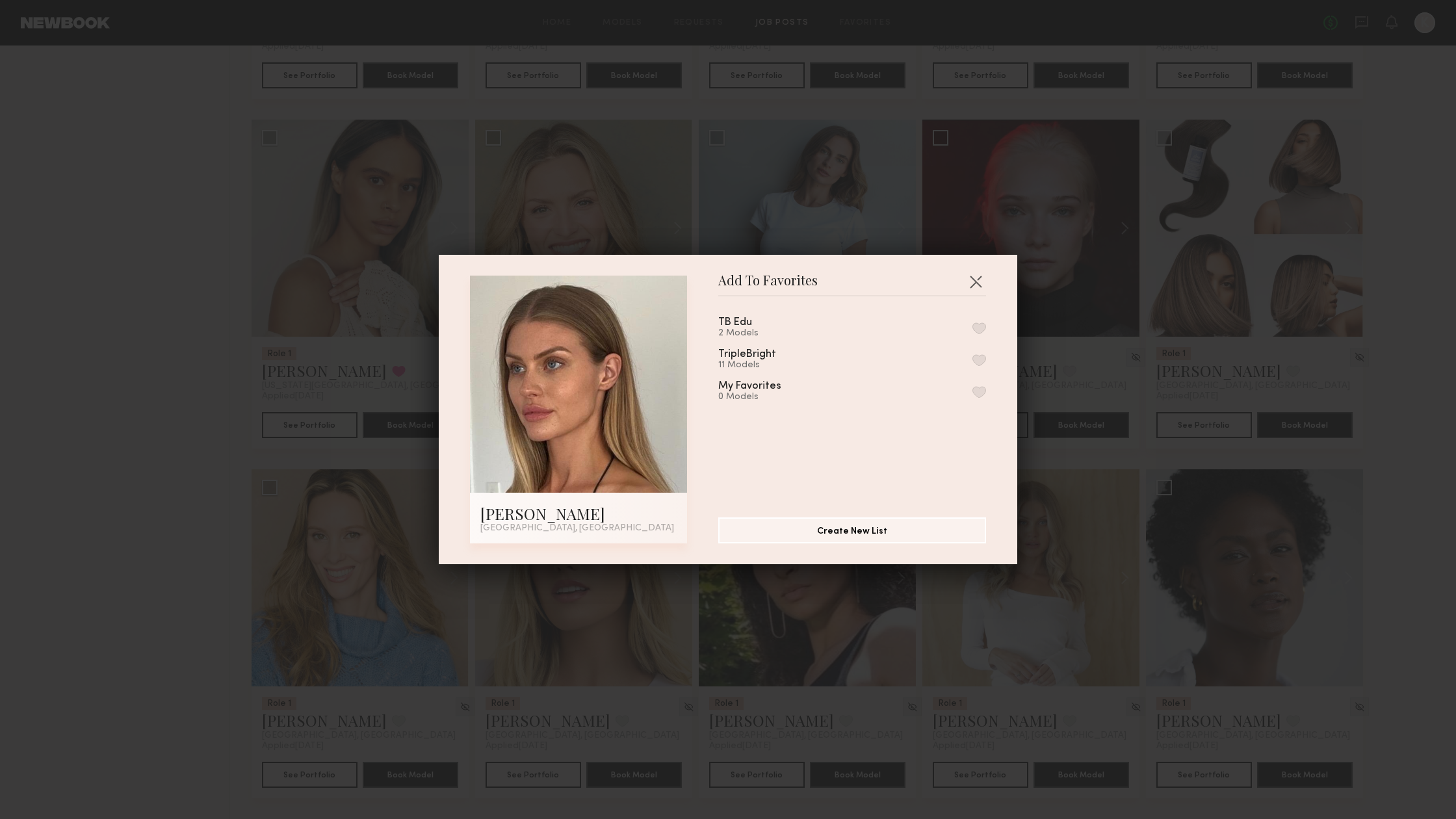
click at [982, 322] on button "button" at bounding box center [979, 328] width 14 height 12
click at [977, 284] on button "button" at bounding box center [976, 282] width 21 height 21
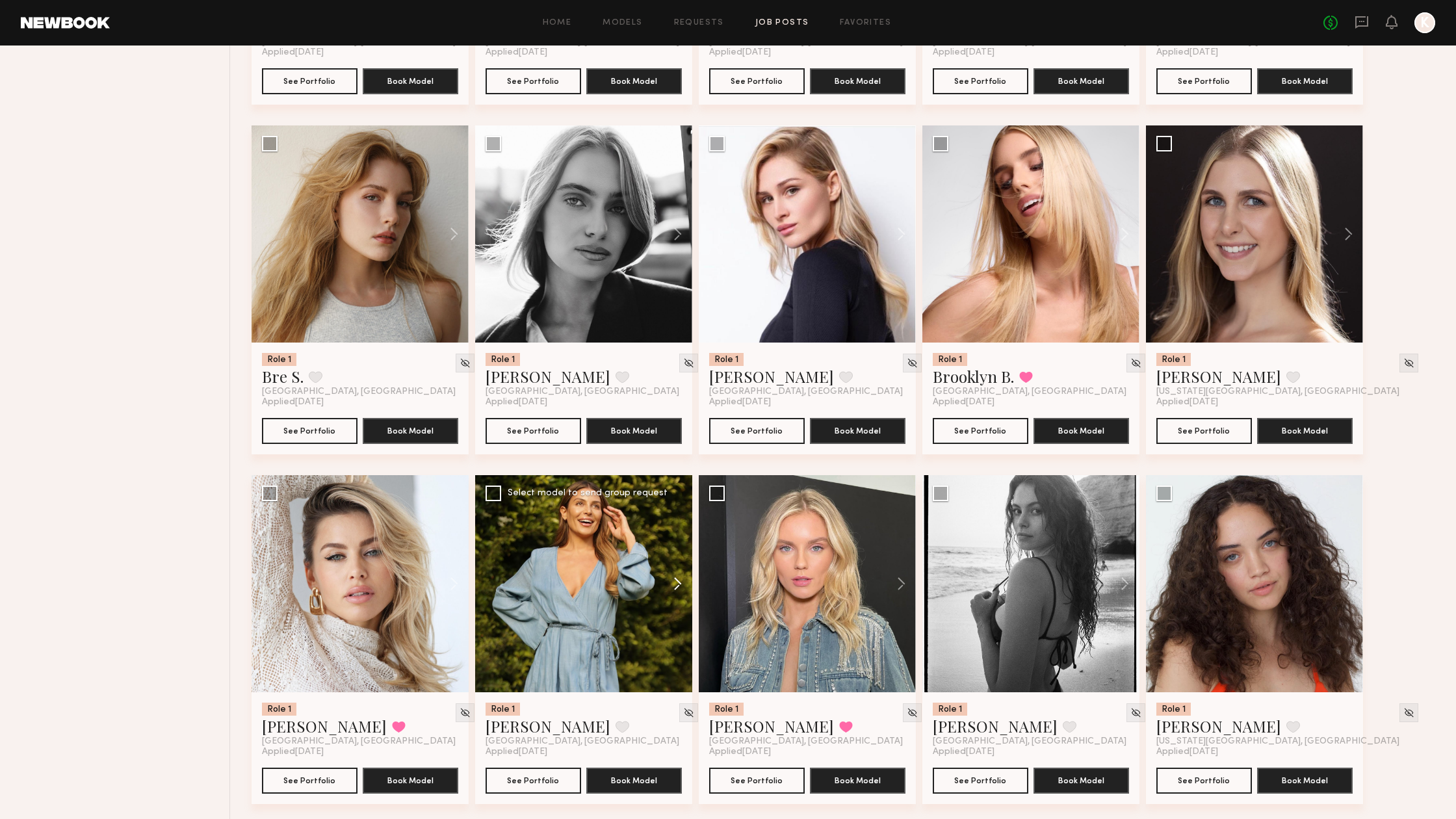
scroll to position [782, 0]
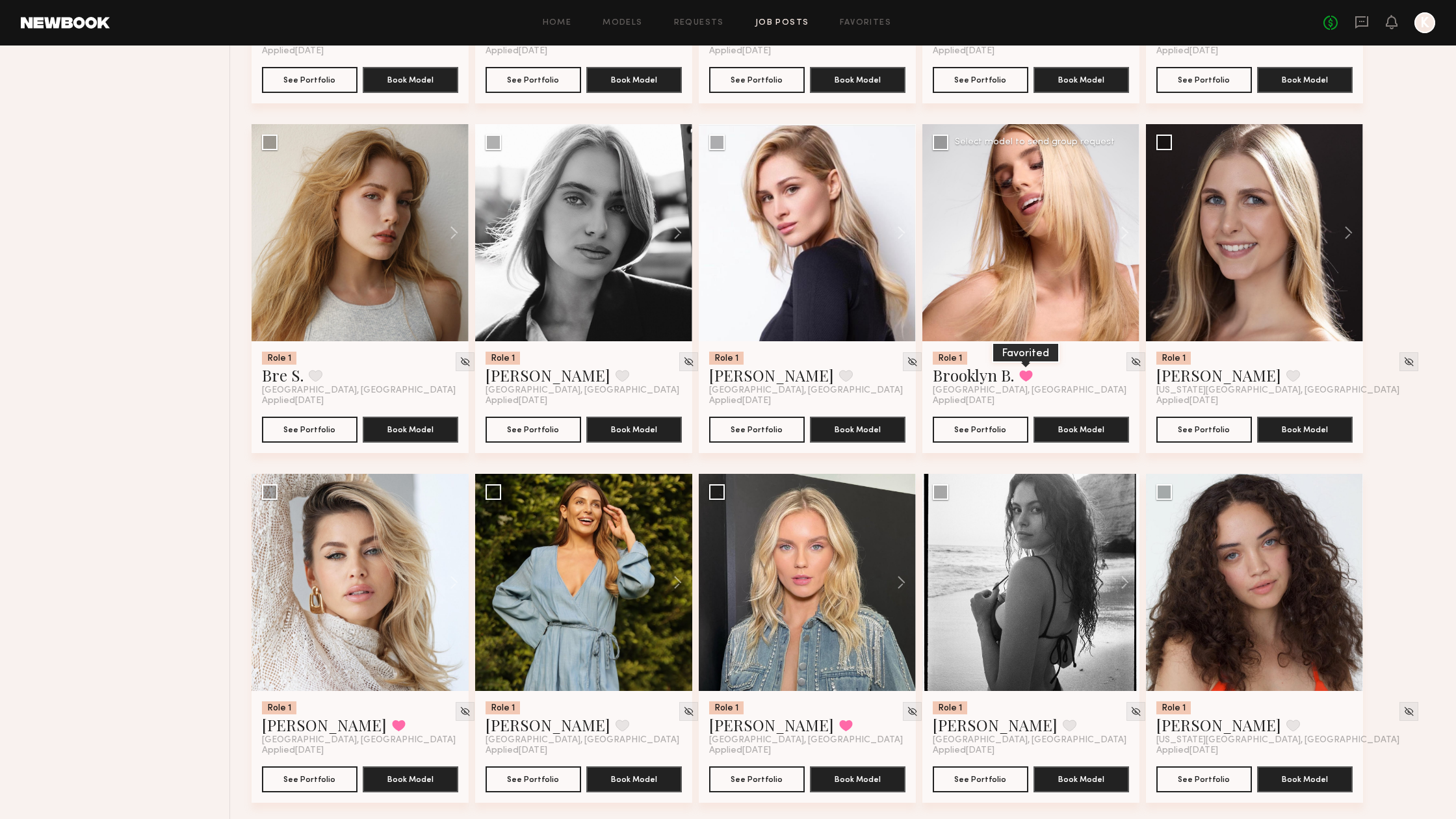
click at [1027, 379] on button at bounding box center [1026, 376] width 14 height 12
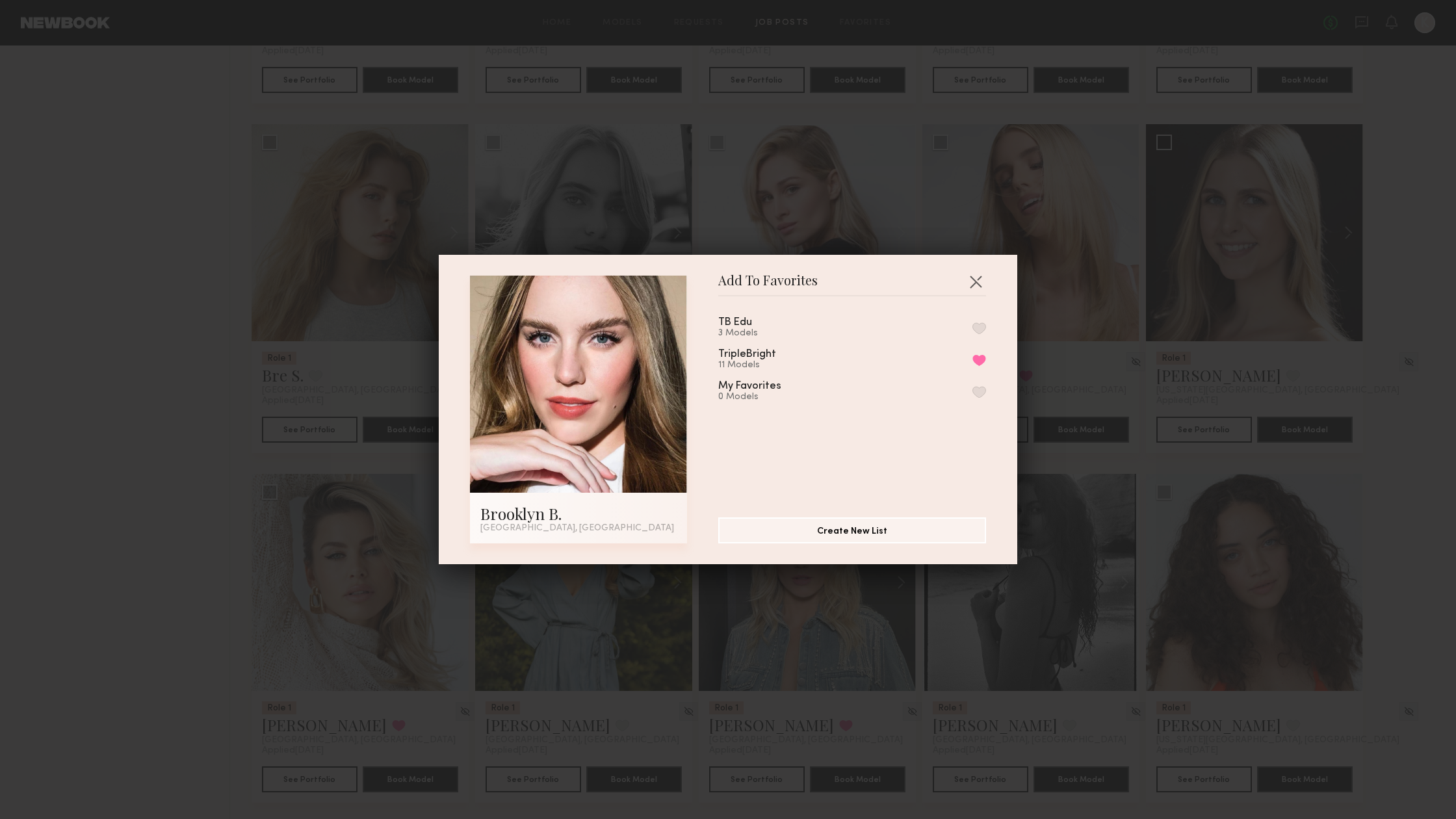
click at [987, 328] on div "TB Edu 3 Models TripleBright 11 Models Remove from favorite list My Favorites 0…" at bounding box center [858, 402] width 281 height 190
click at [978, 332] on button "button" at bounding box center [979, 328] width 14 height 12
click at [979, 359] on button "Remove from favorite list" at bounding box center [979, 360] width 14 height 12
click at [978, 280] on button "button" at bounding box center [976, 282] width 21 height 21
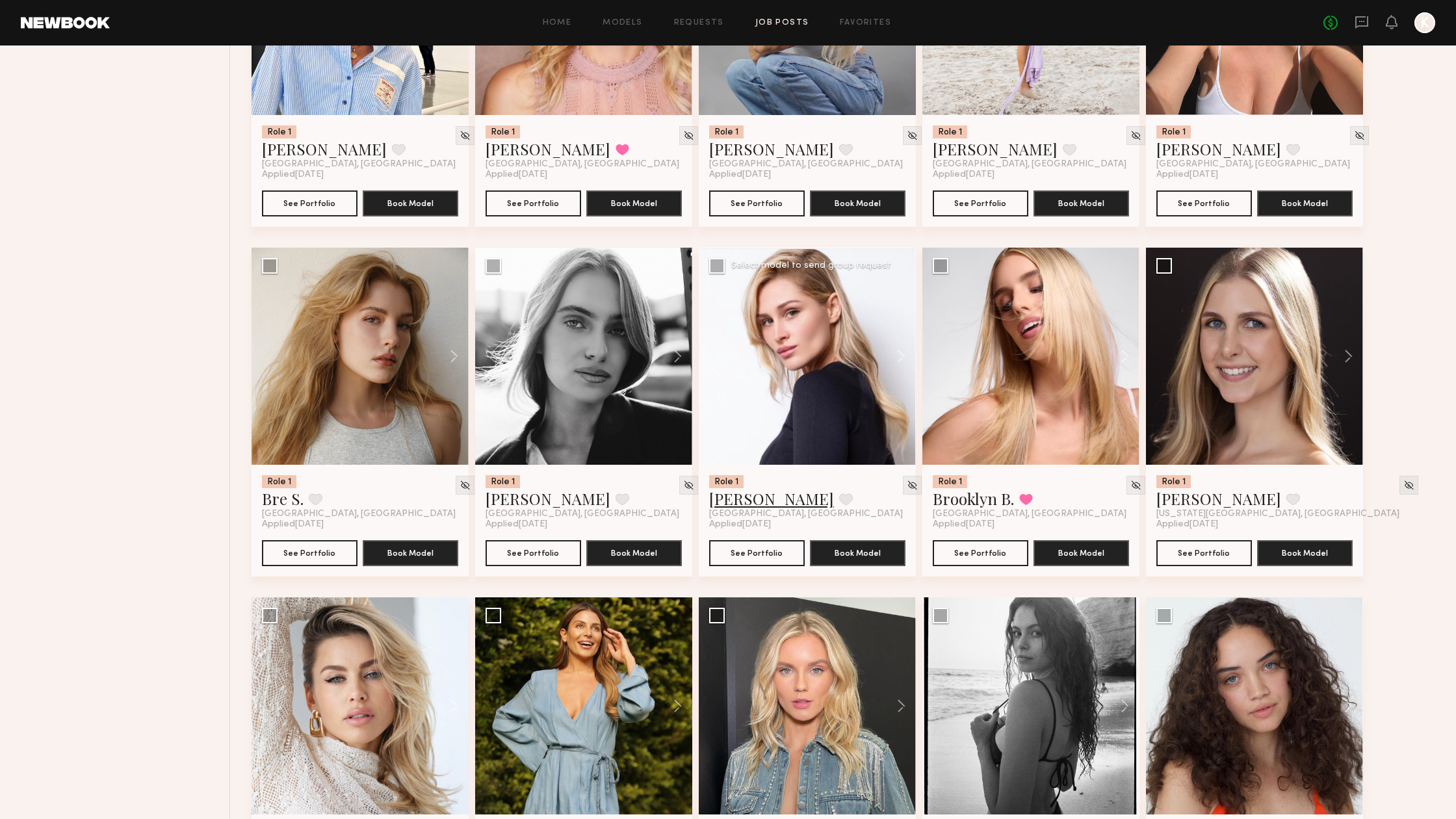
scroll to position [658, 0]
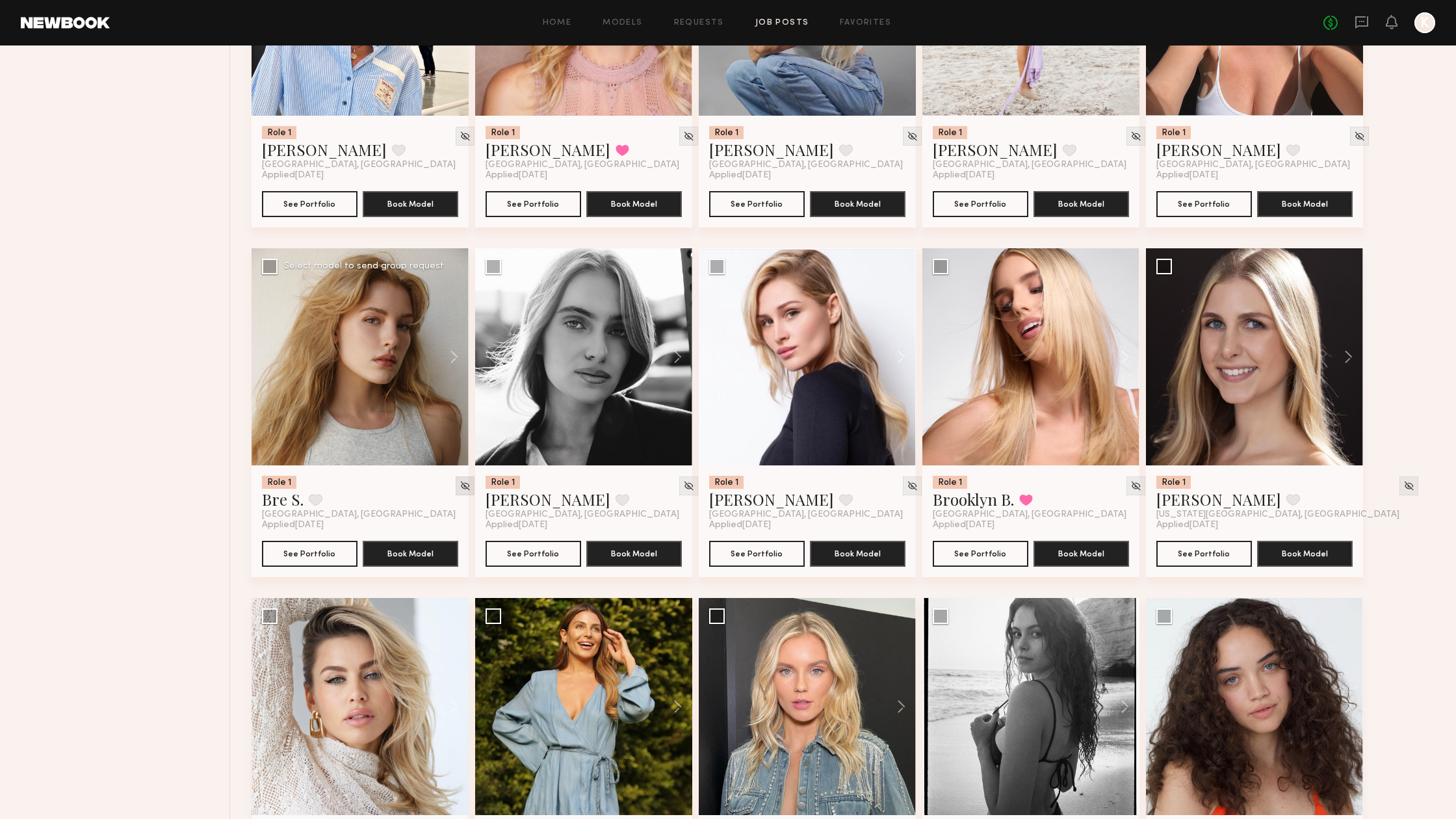
click at [460, 488] on img at bounding box center [465, 486] width 11 height 11
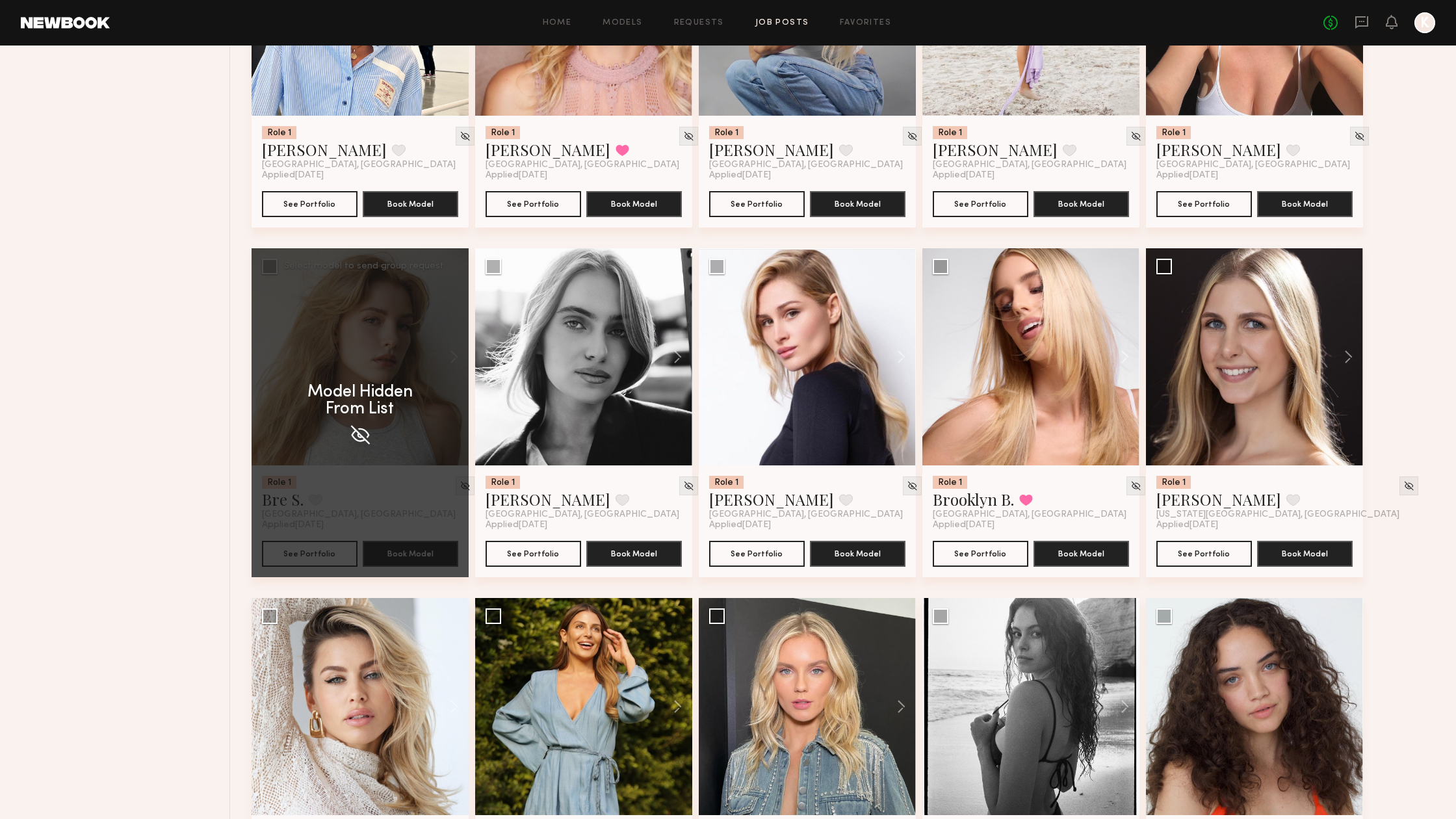
click at [449, 490] on div "Model Hidden From List" at bounding box center [360, 413] width 217 height 329
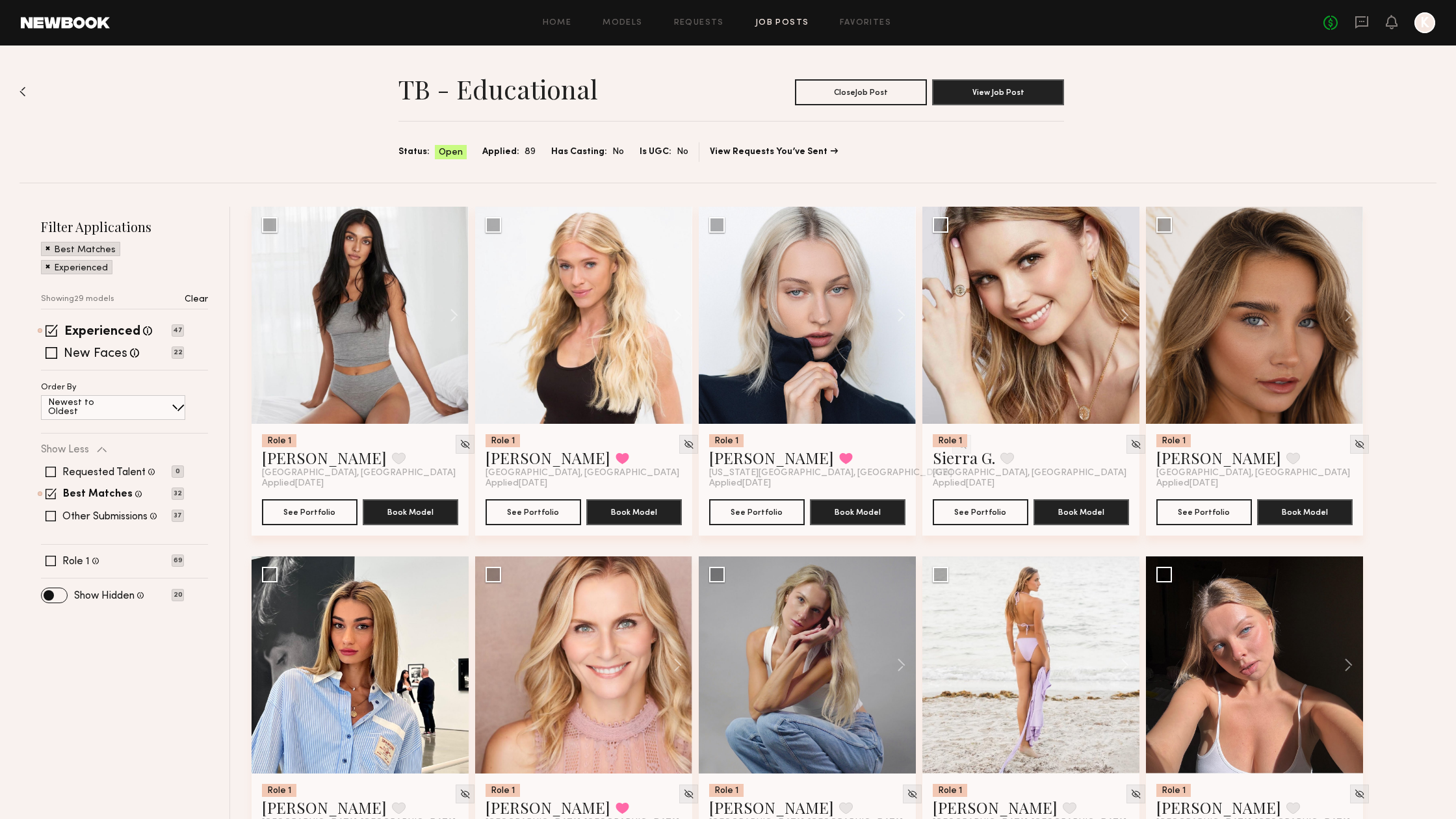
scroll to position [0, 0]
click at [66, 597] on span at bounding box center [54, 595] width 25 height 14
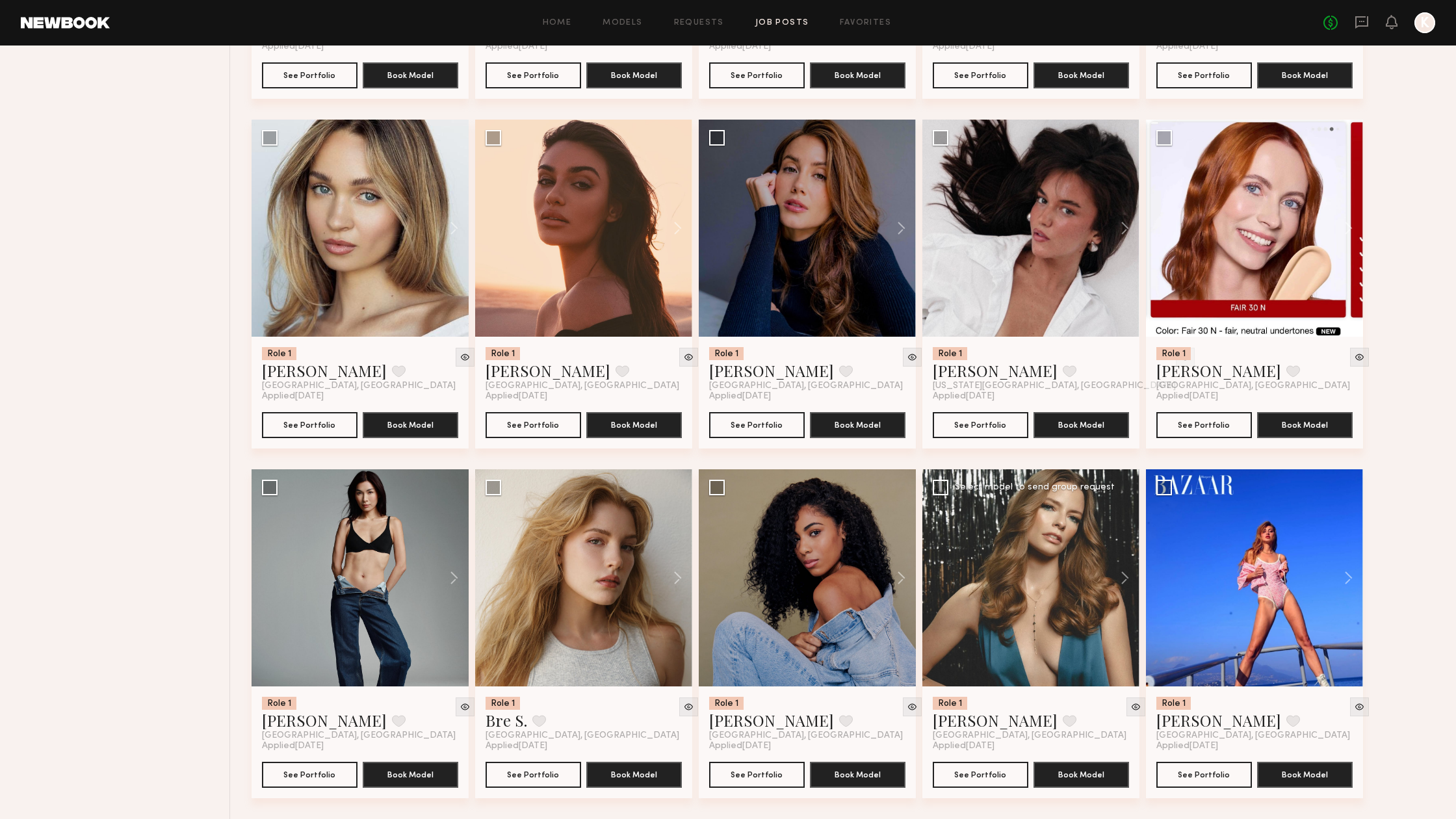
scroll to position [787, 0]
click at [683, 710] on img at bounding box center [688, 707] width 11 height 11
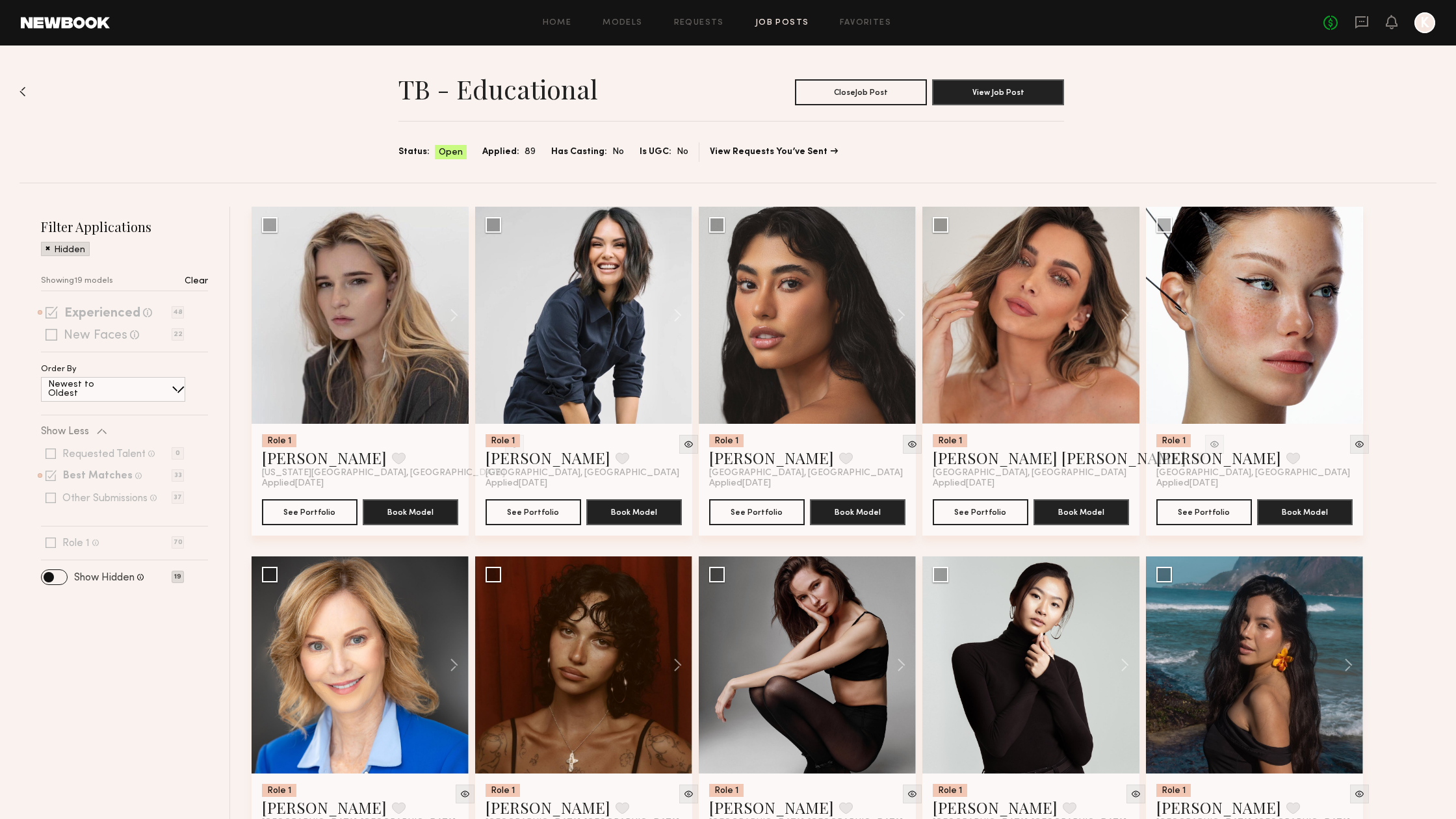
scroll to position [0, 0]
click at [57, 572] on span at bounding box center [54, 577] width 25 height 14
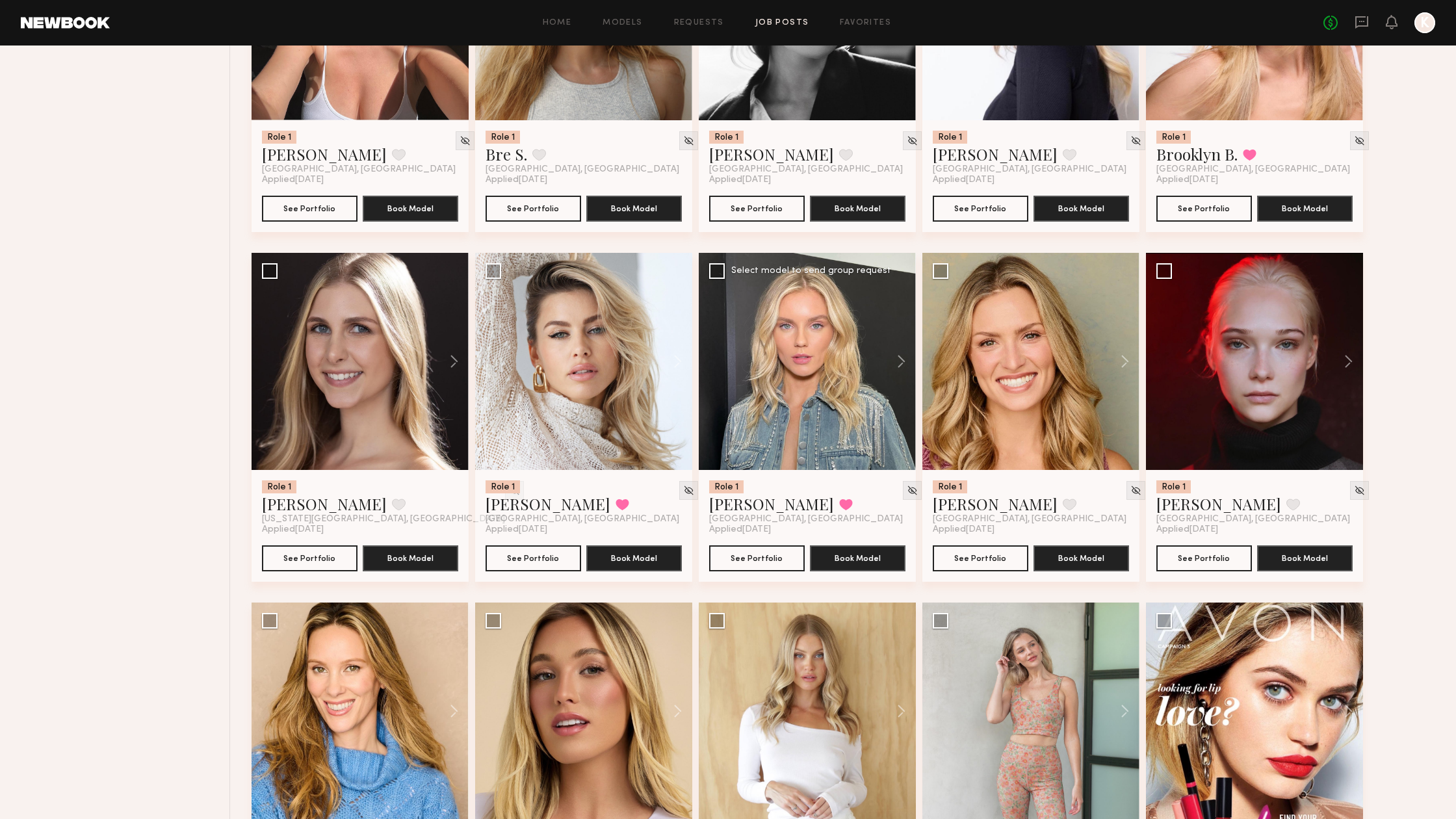
scroll to position [610, 0]
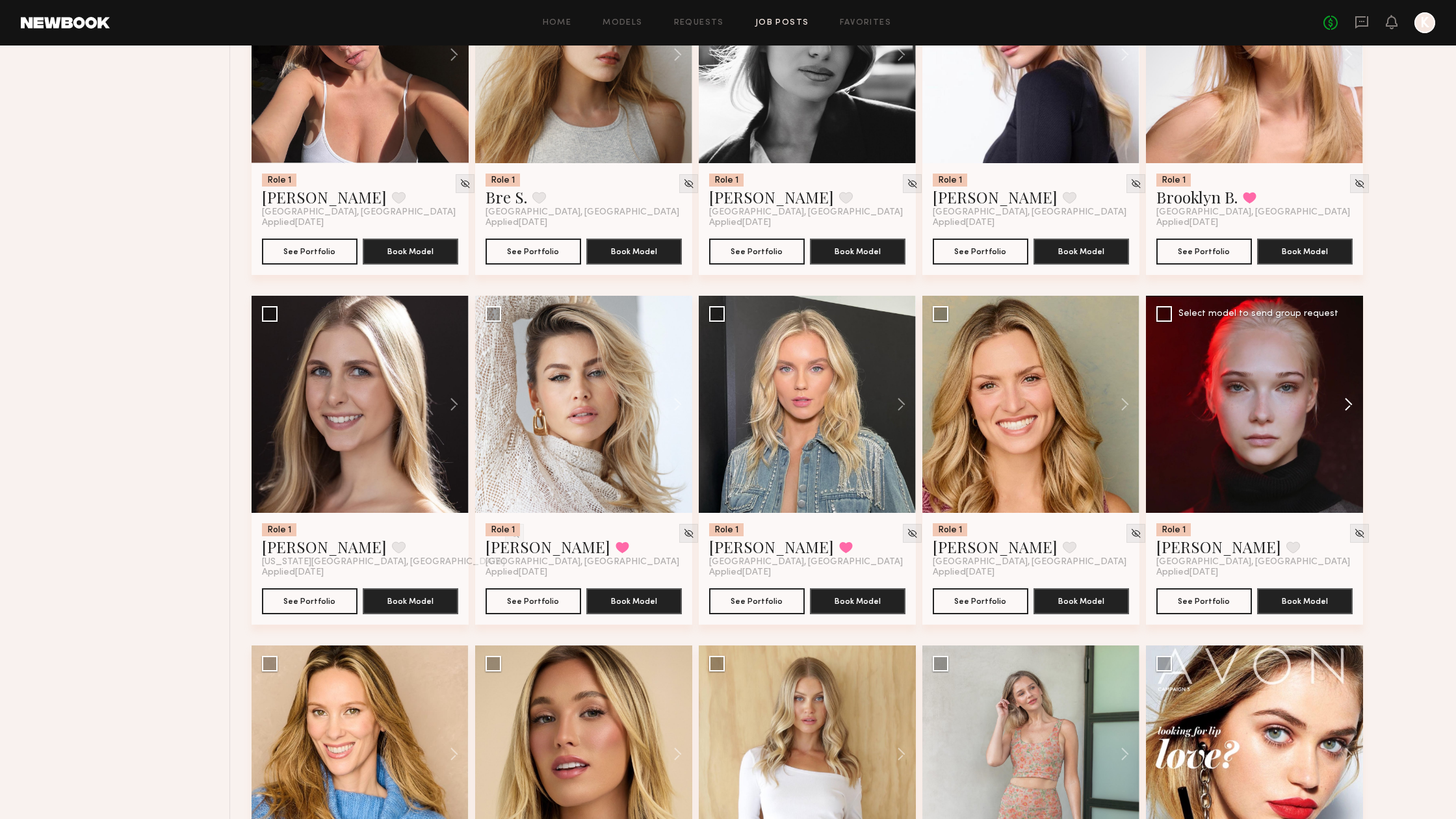
click at [1356, 405] on button at bounding box center [1342, 404] width 41 height 217
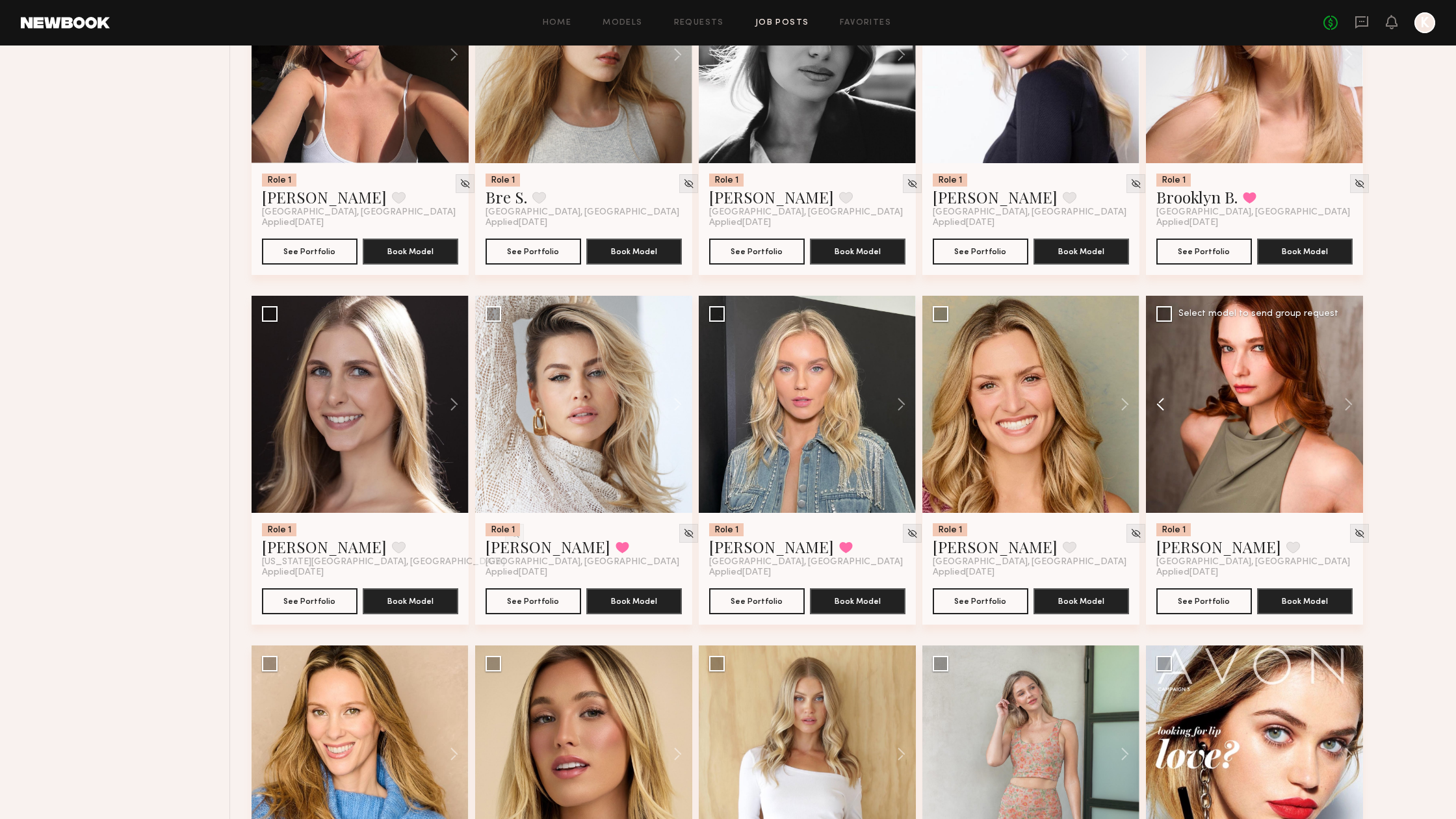
click at [1161, 409] on button at bounding box center [1166, 404] width 41 height 217
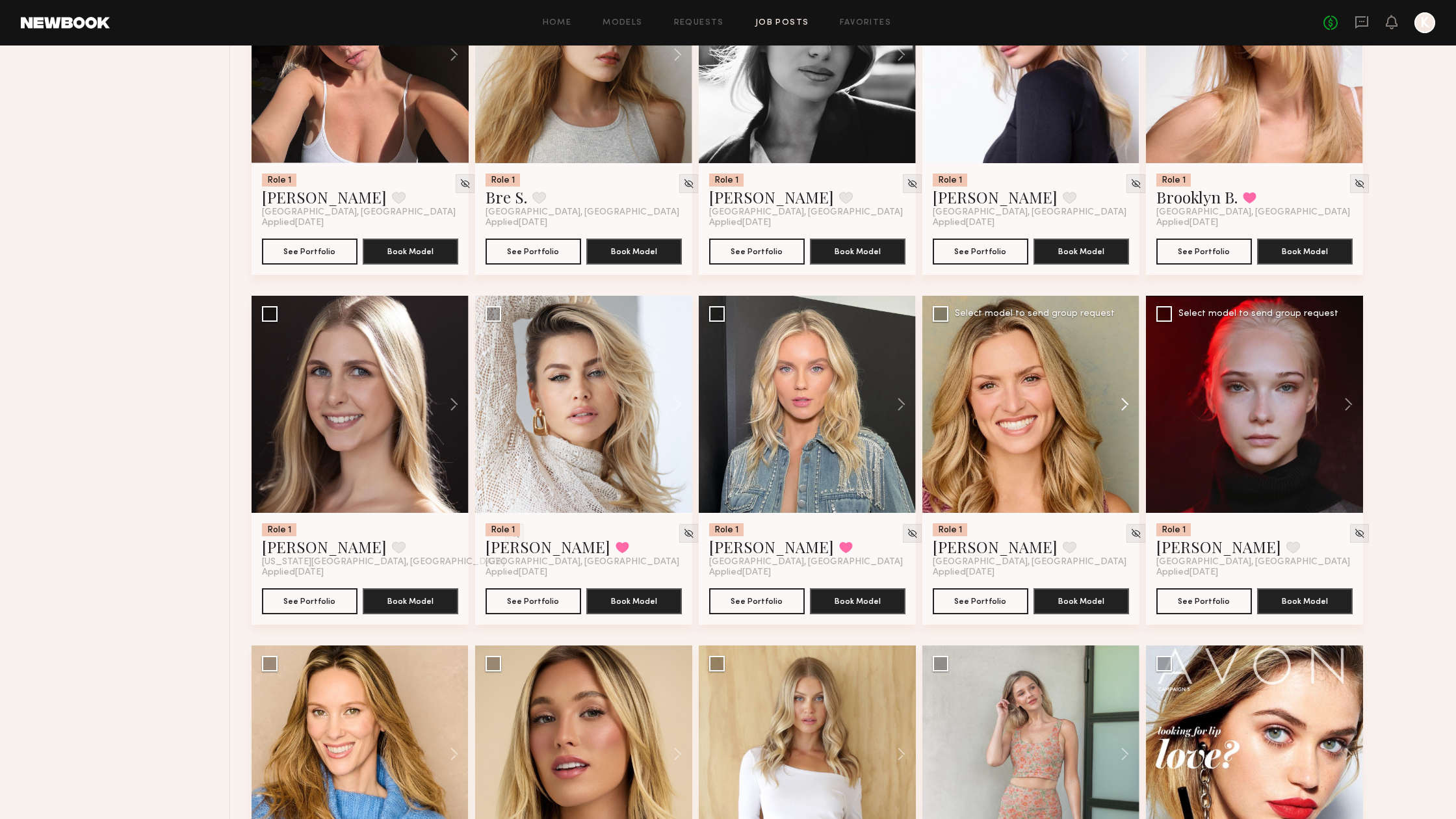
click at [1133, 402] on button at bounding box center [1119, 404] width 41 height 217
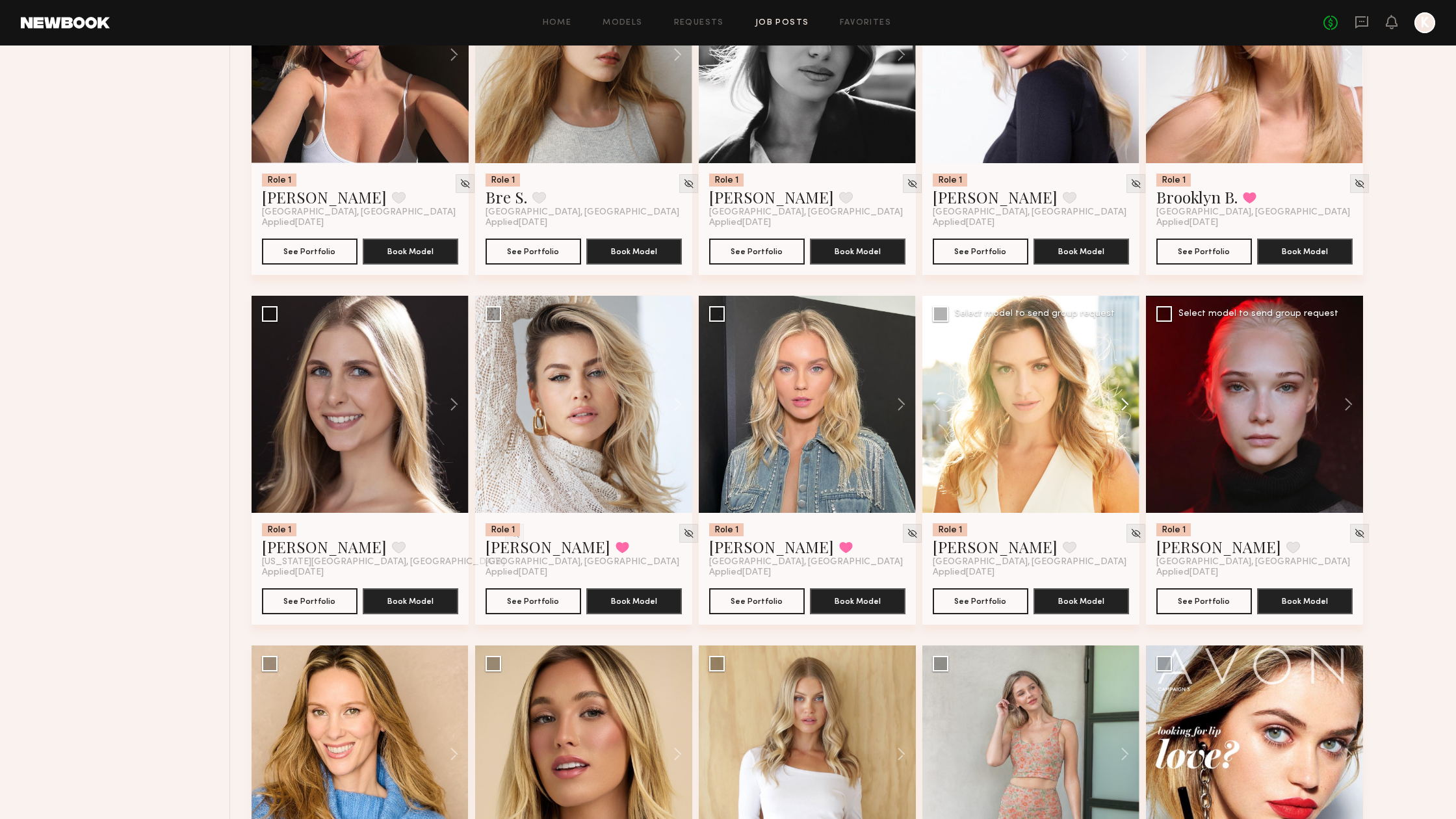
click at [1122, 402] on button at bounding box center [1119, 404] width 41 height 217
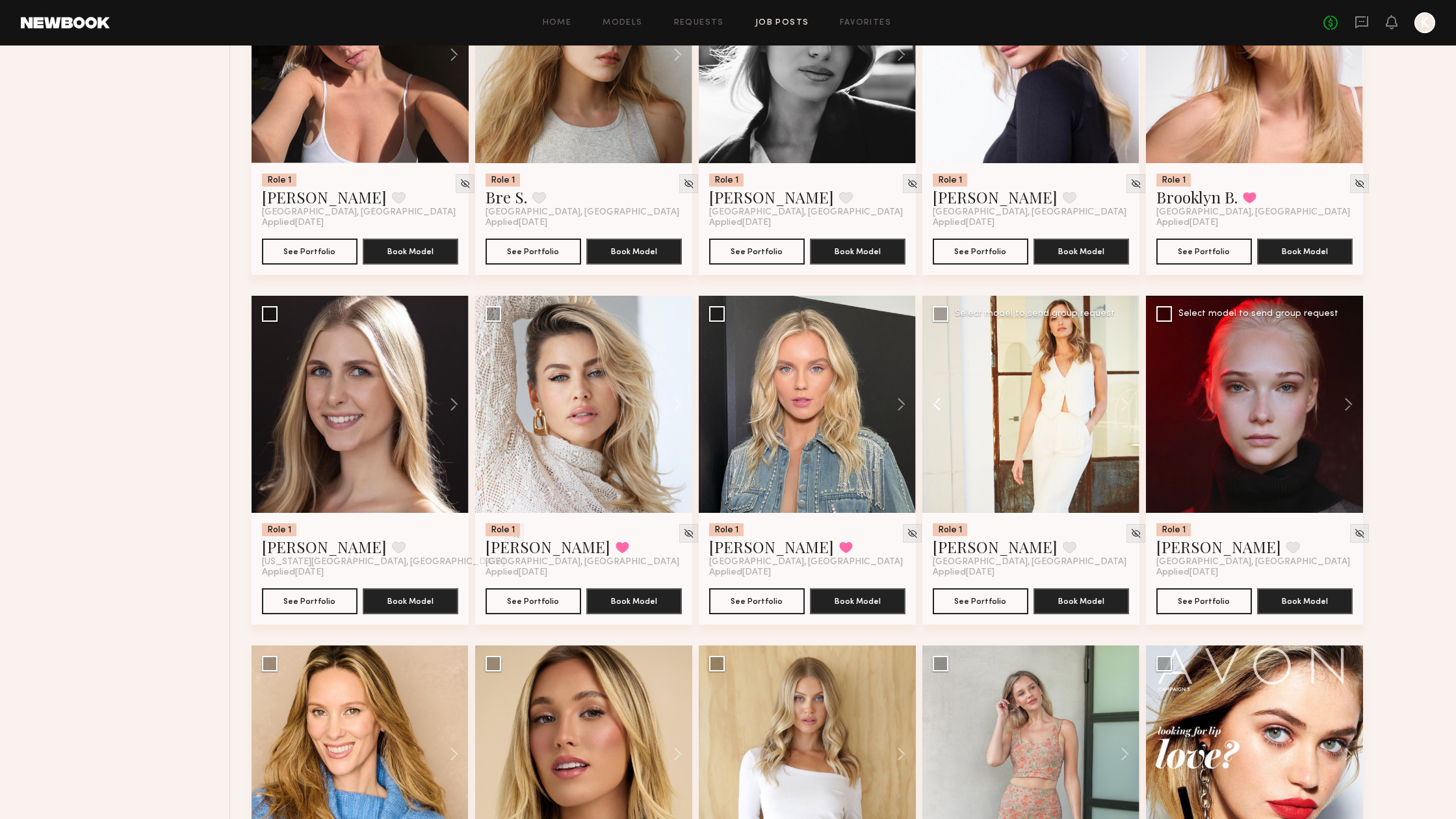
click at [939, 400] on button at bounding box center [943, 404] width 41 height 217
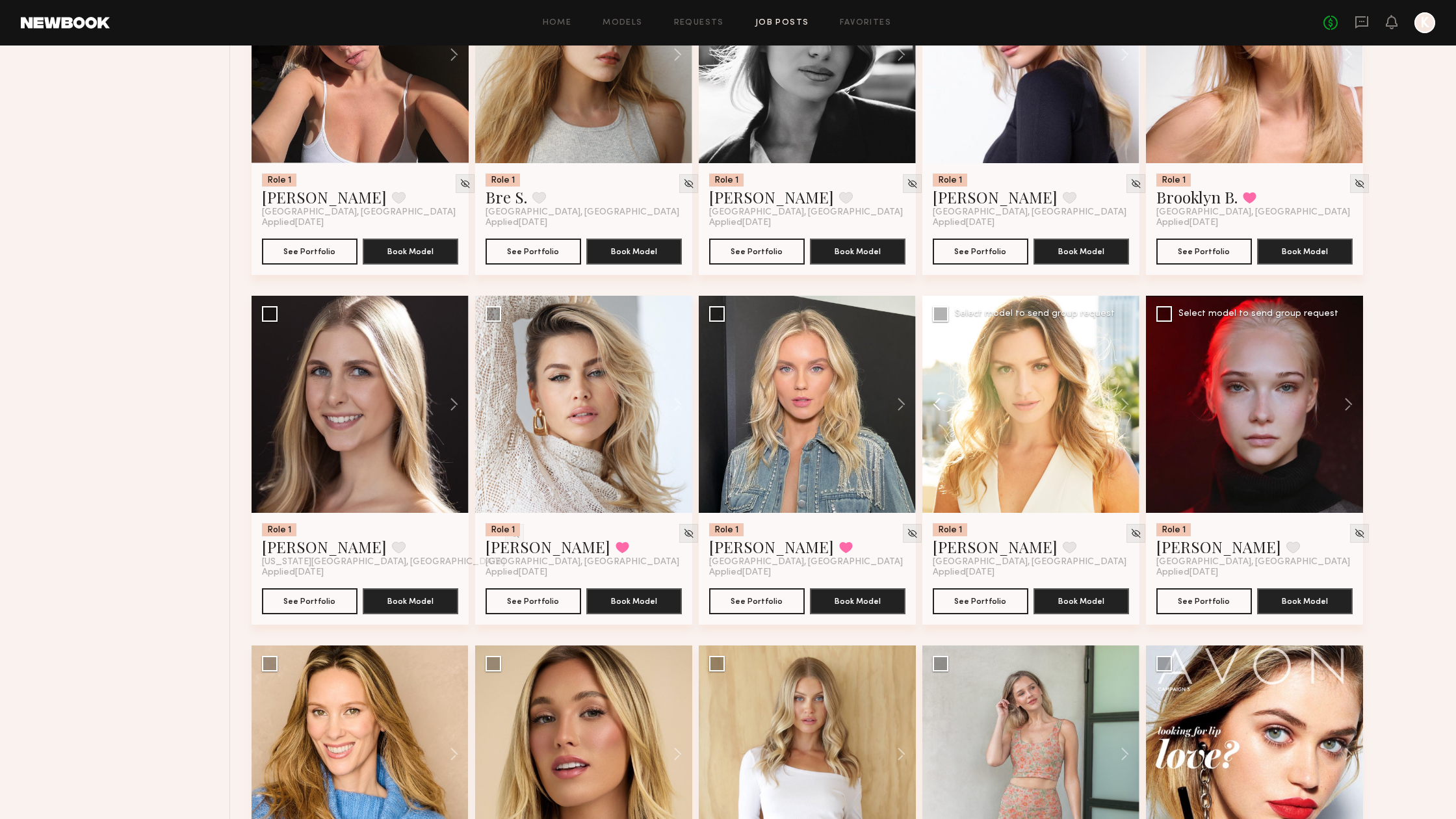
click at [939, 400] on button at bounding box center [943, 404] width 41 height 217
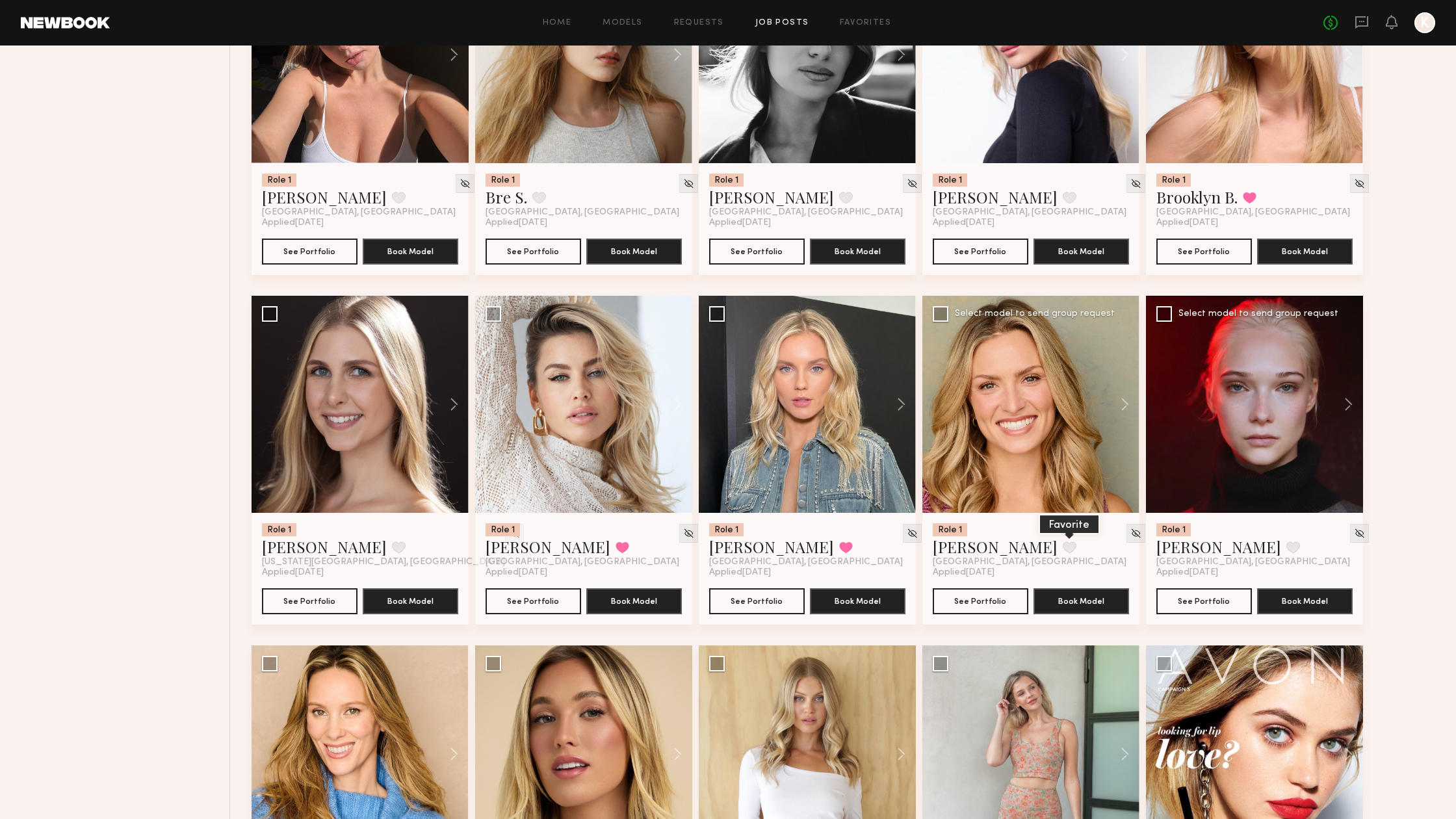
click at [1063, 548] on button at bounding box center [1069, 548] width 14 height 12
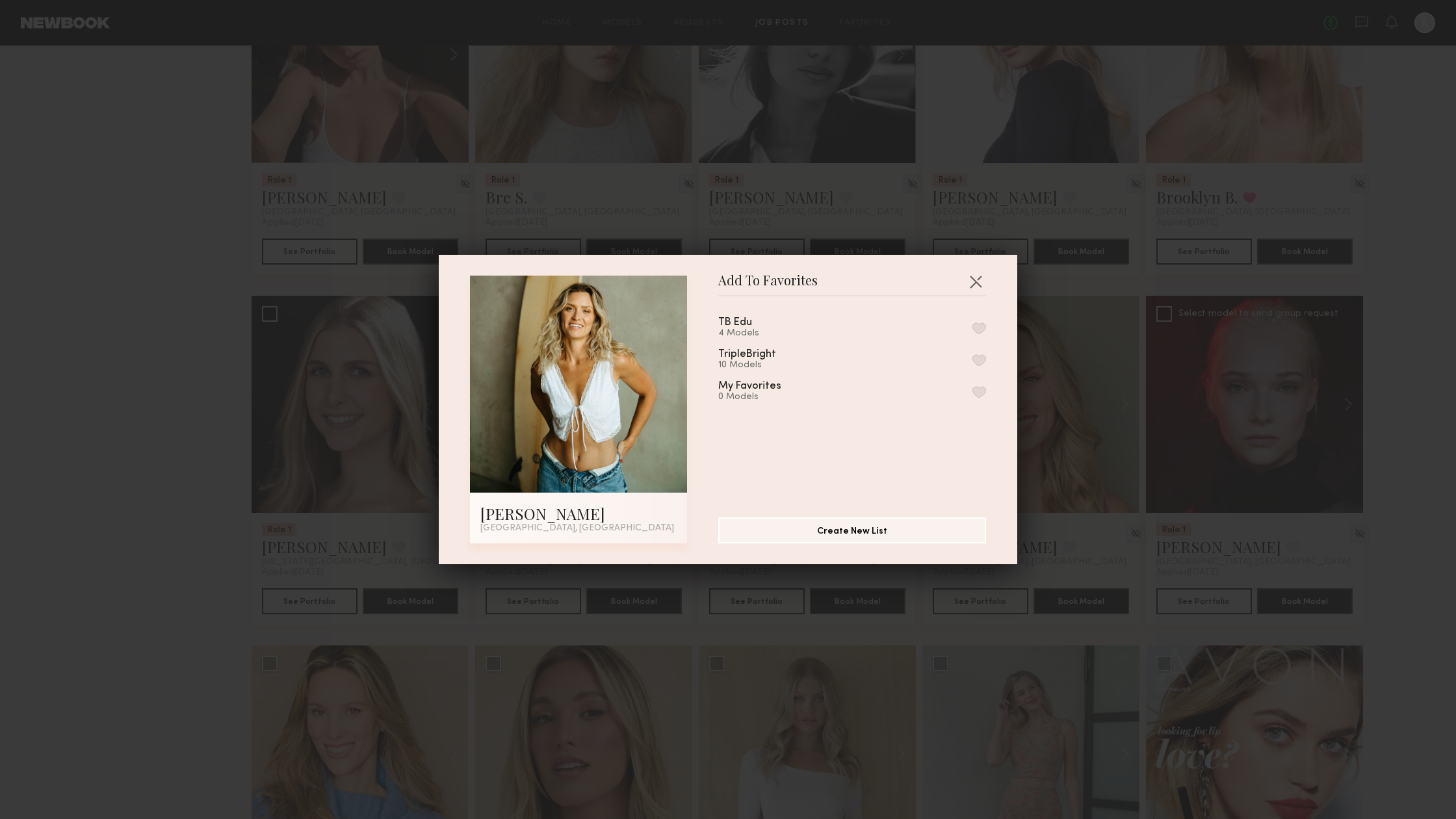
click at [983, 327] on button "button" at bounding box center [979, 328] width 14 height 12
click at [977, 278] on button "button" at bounding box center [976, 282] width 21 height 21
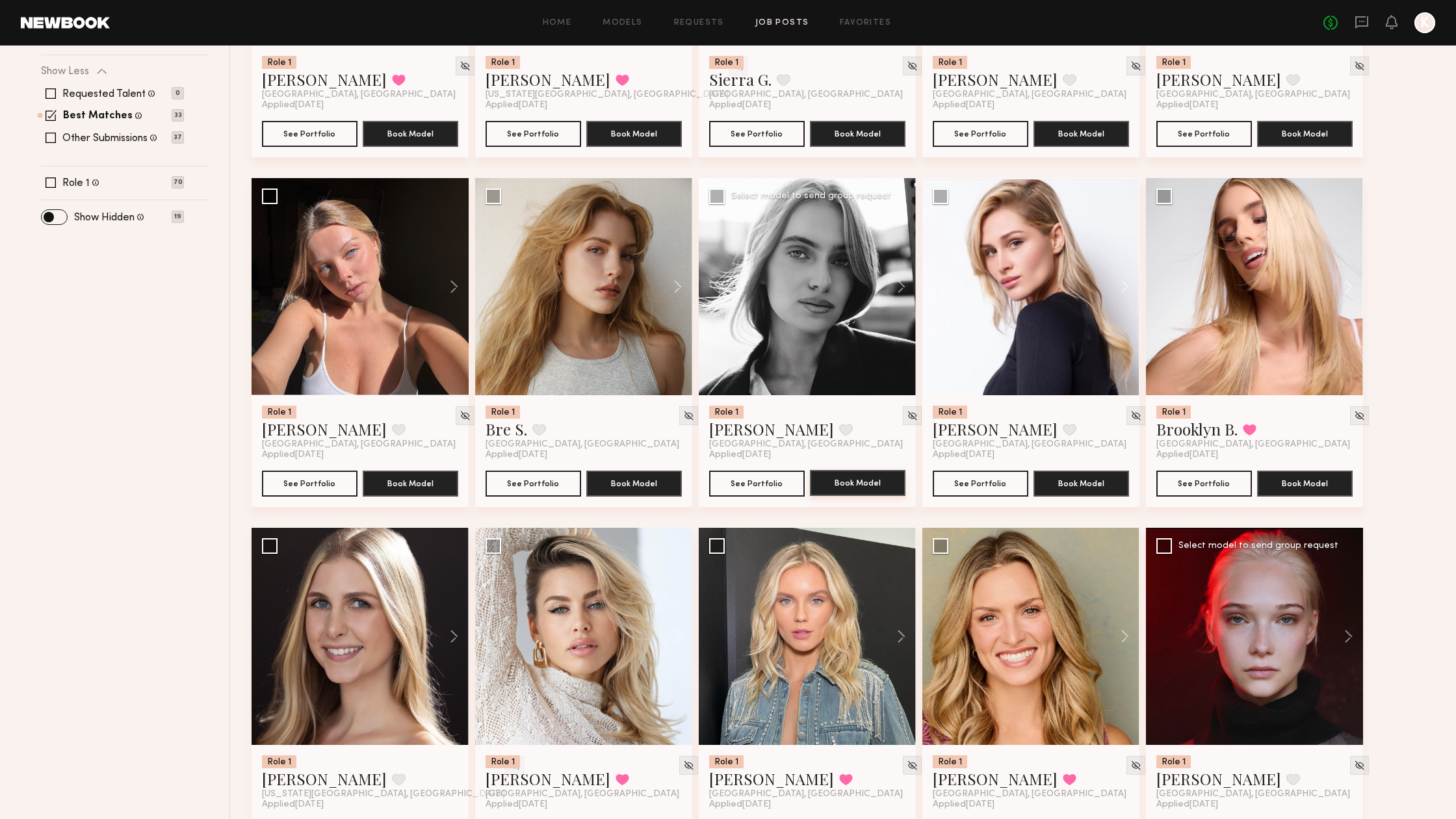
scroll to position [377, 0]
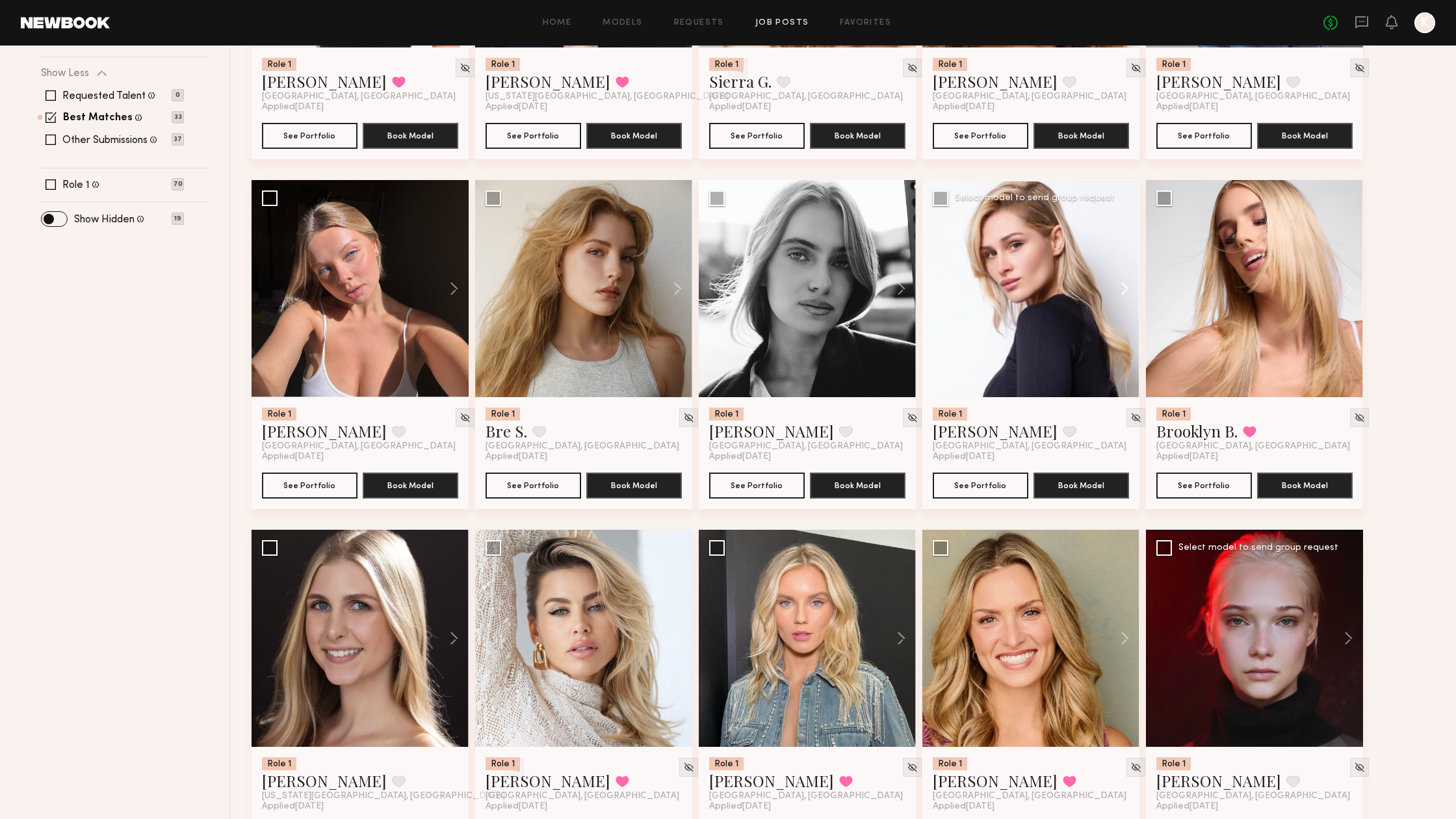
click at [1130, 288] on button at bounding box center [1119, 288] width 41 height 217
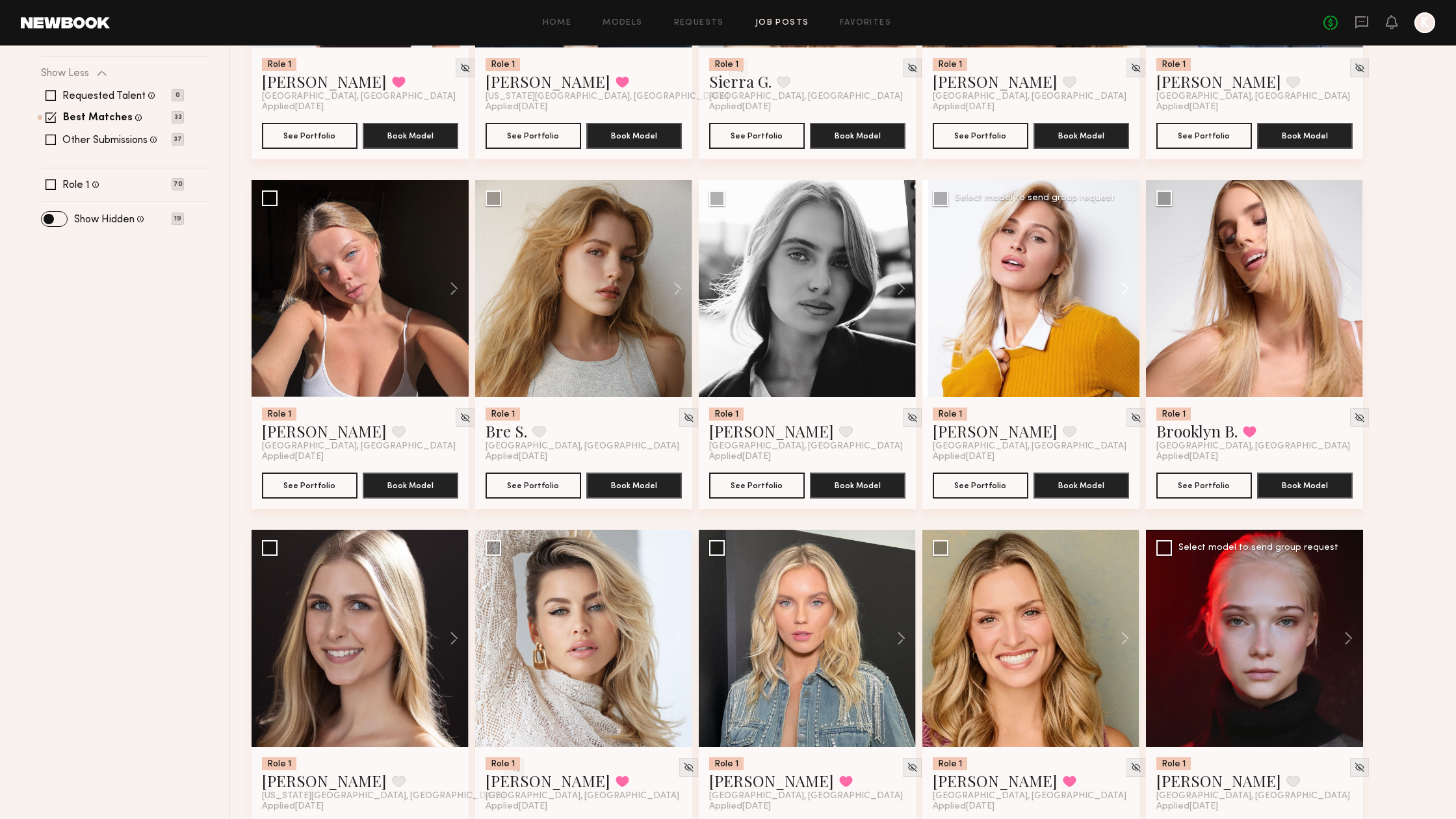
click at [1130, 288] on button at bounding box center [1119, 288] width 41 height 217
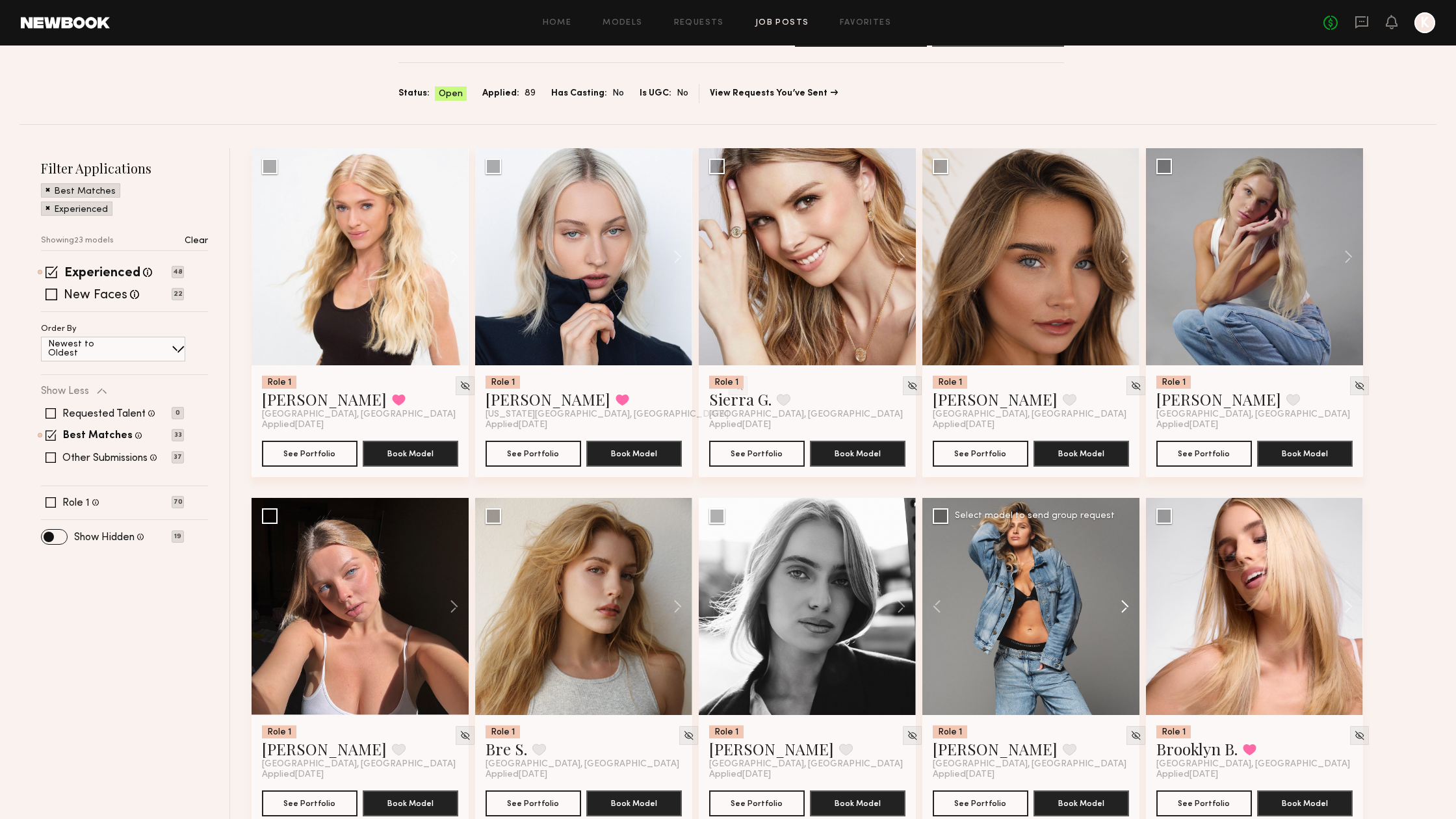
scroll to position [53, 0]
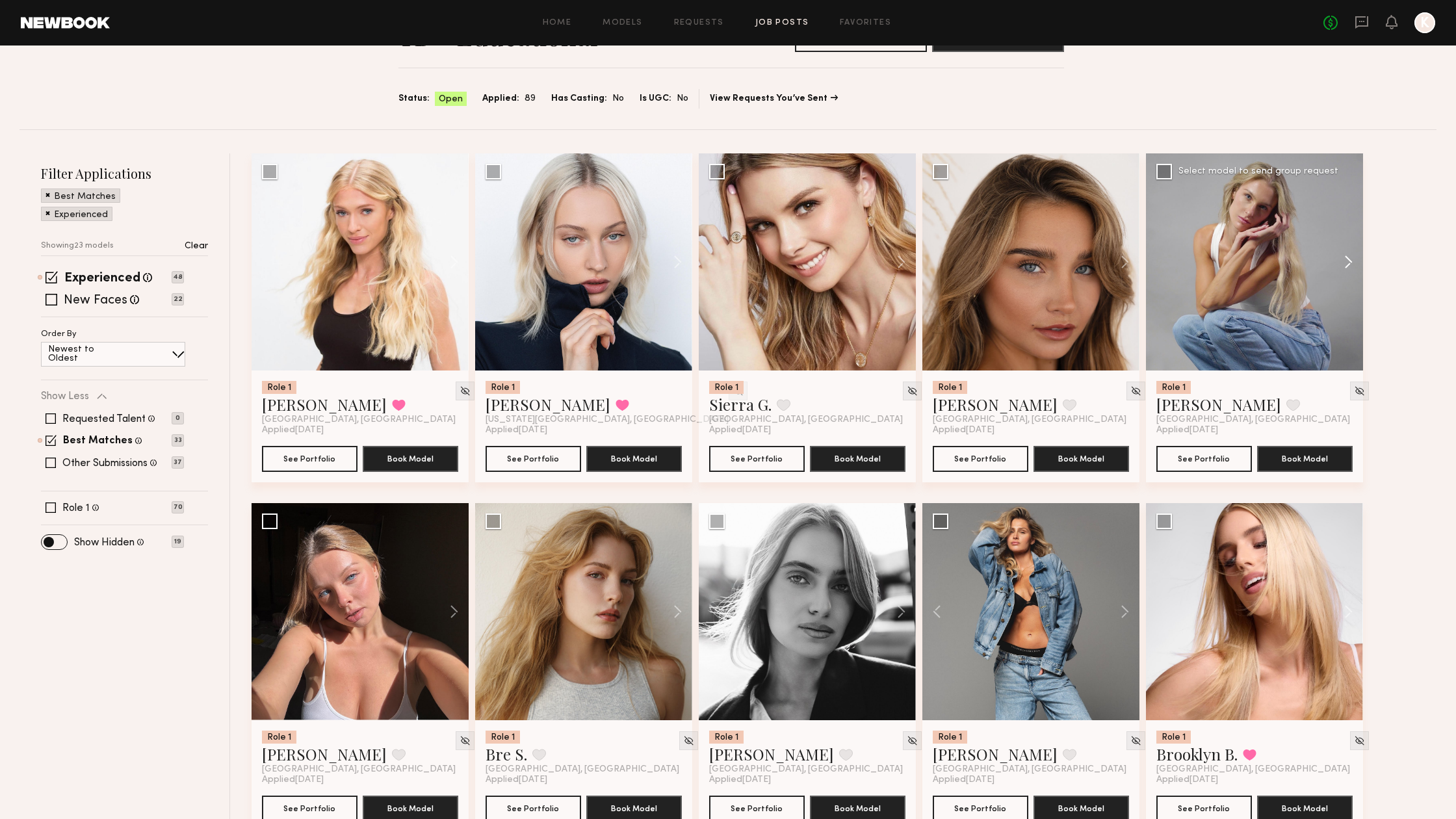
click at [1359, 257] on button at bounding box center [1342, 262] width 41 height 217
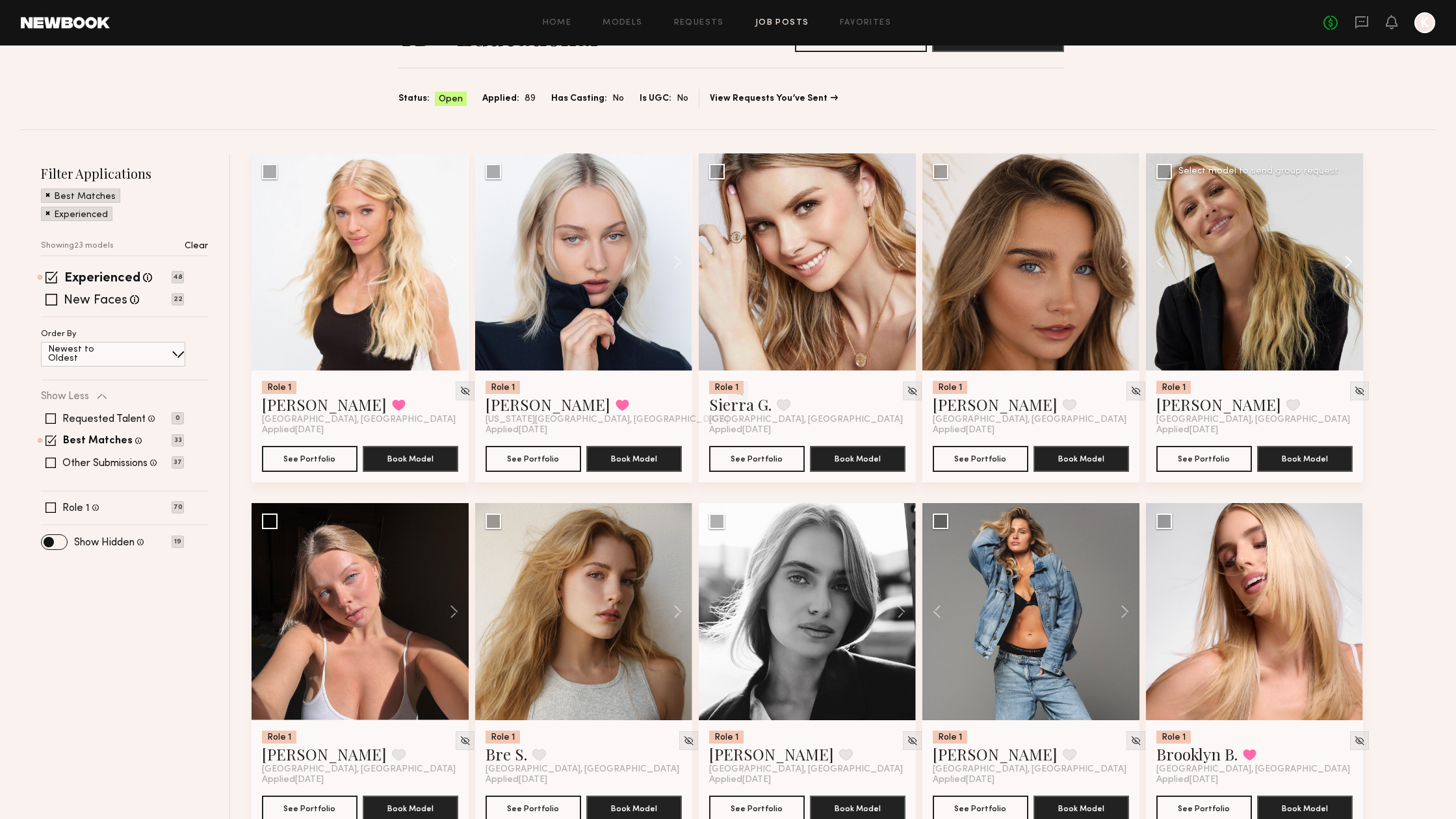
click at [1359, 257] on button at bounding box center [1342, 262] width 41 height 217
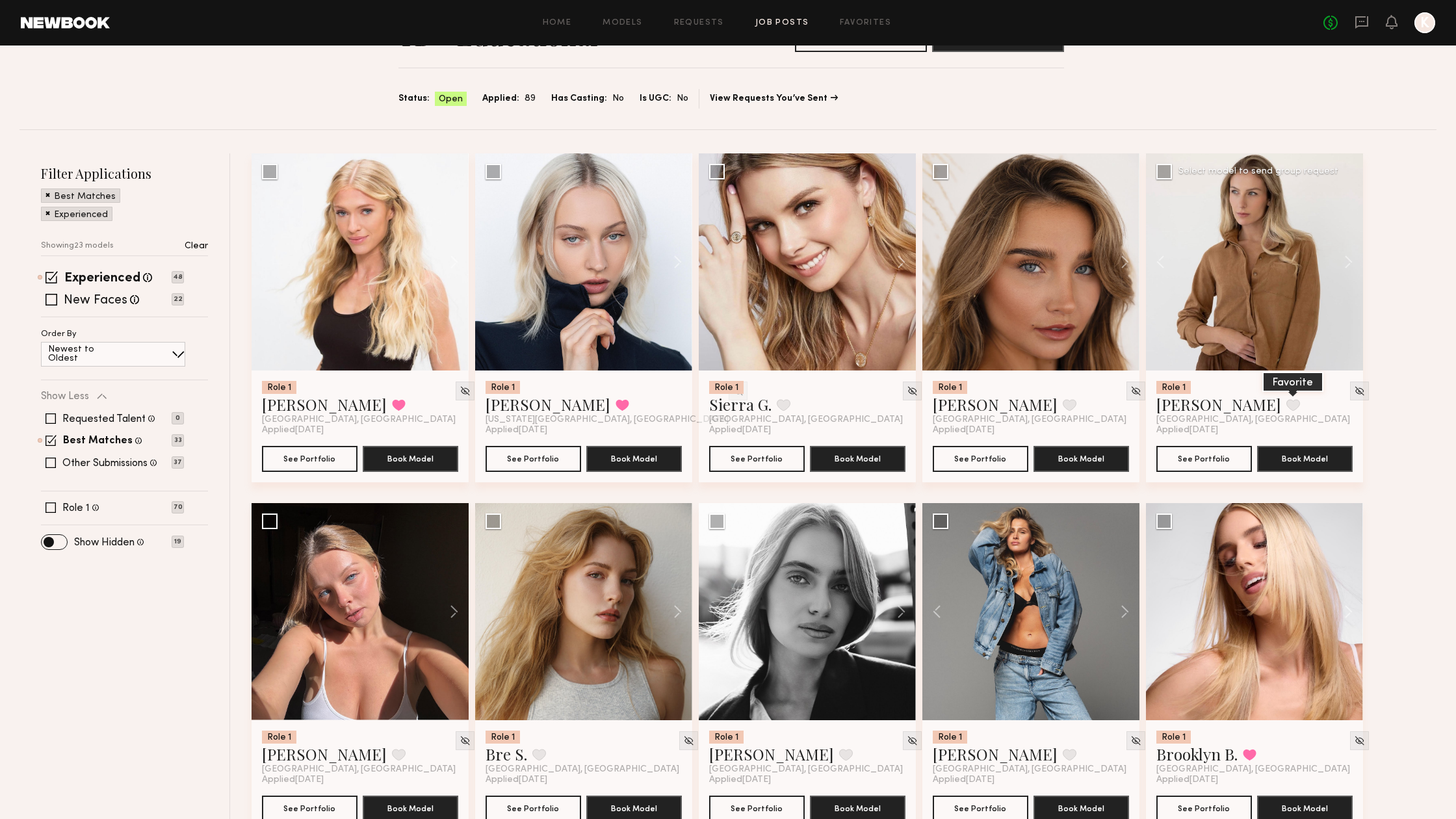
click at [1287, 409] on button at bounding box center [1293, 405] width 14 height 12
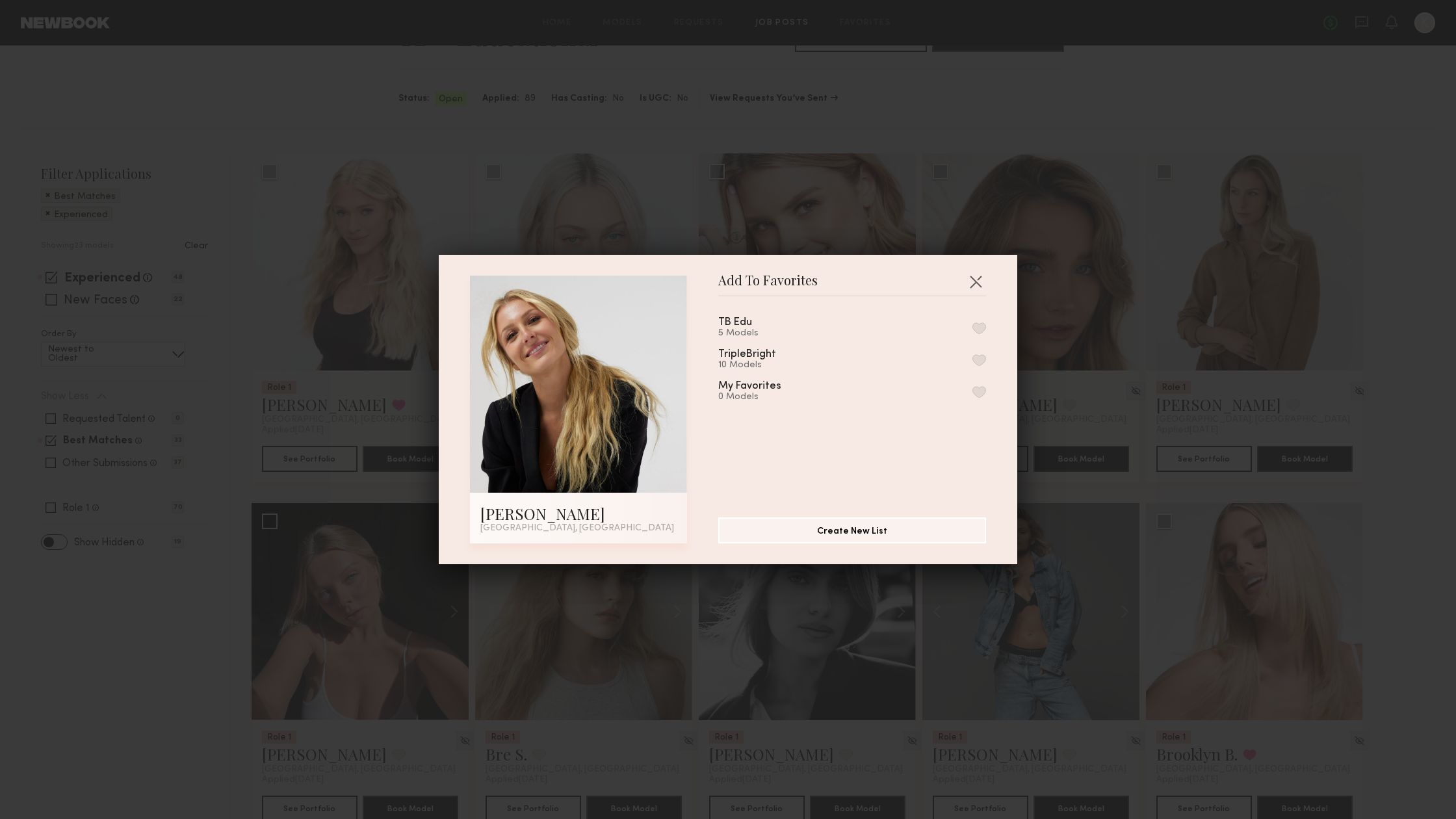
click at [981, 328] on button "button" at bounding box center [979, 328] width 14 height 12
click at [964, 292] on header "Add To Favorites" at bounding box center [852, 286] width 267 height 21
click at [975, 280] on button "button" at bounding box center [976, 282] width 21 height 21
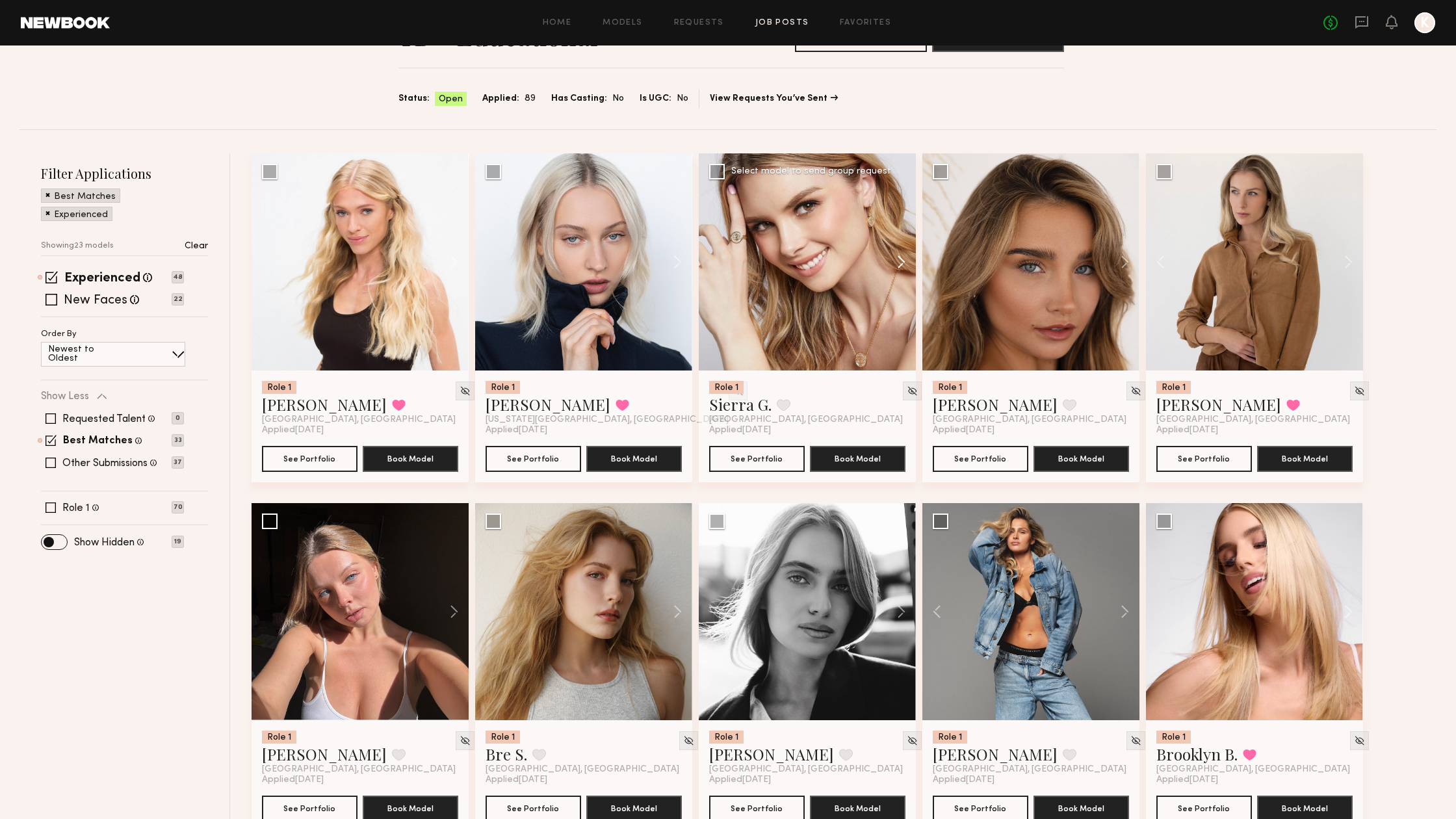
click at [897, 262] on button at bounding box center [895, 262] width 41 height 217
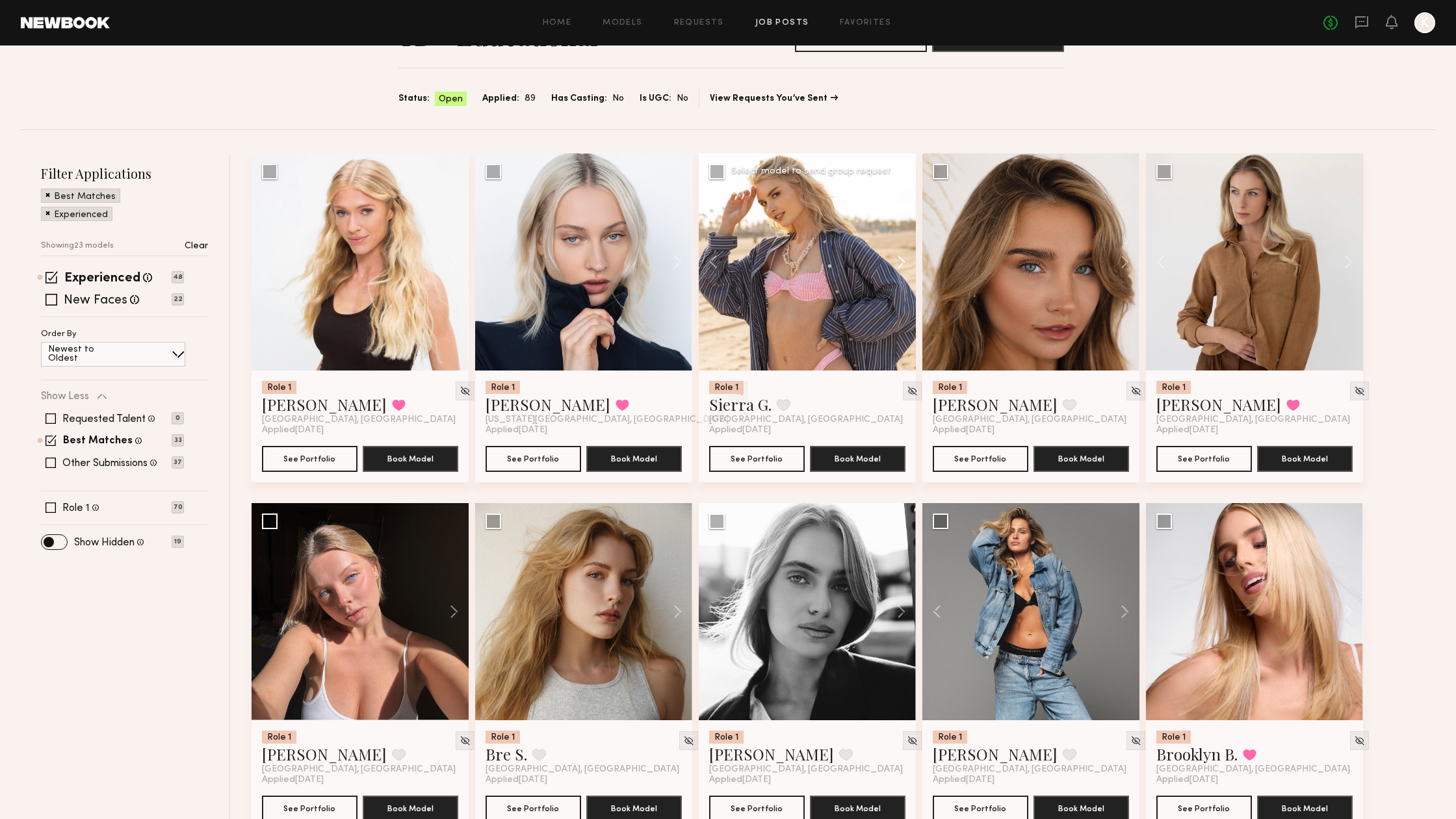
click at [896, 262] on button at bounding box center [895, 262] width 41 height 217
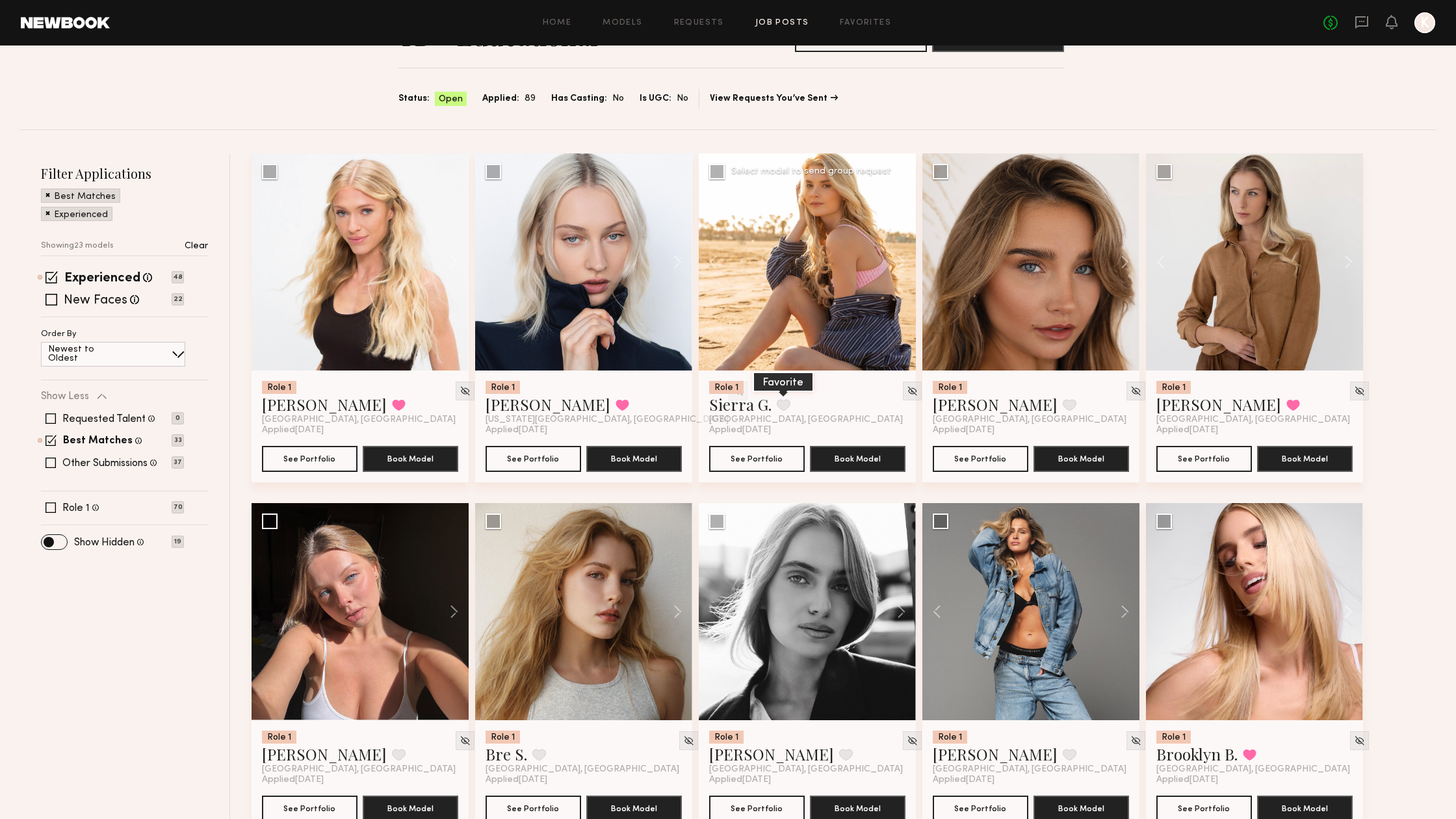
click at [781, 405] on button at bounding box center [783, 405] width 14 height 12
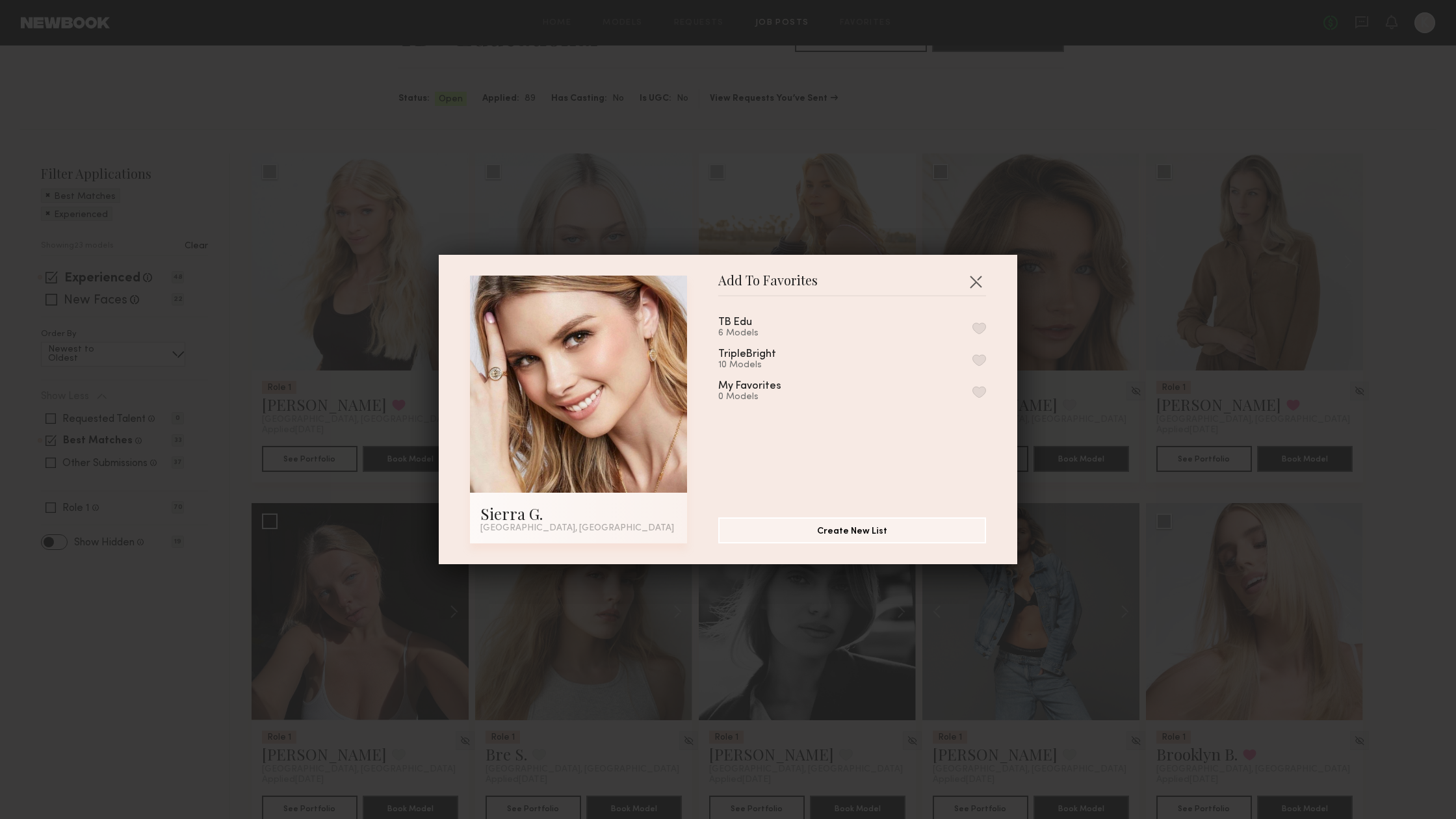
click at [975, 329] on button "button" at bounding box center [979, 328] width 14 height 12
click at [973, 284] on button "button" at bounding box center [976, 282] width 21 height 21
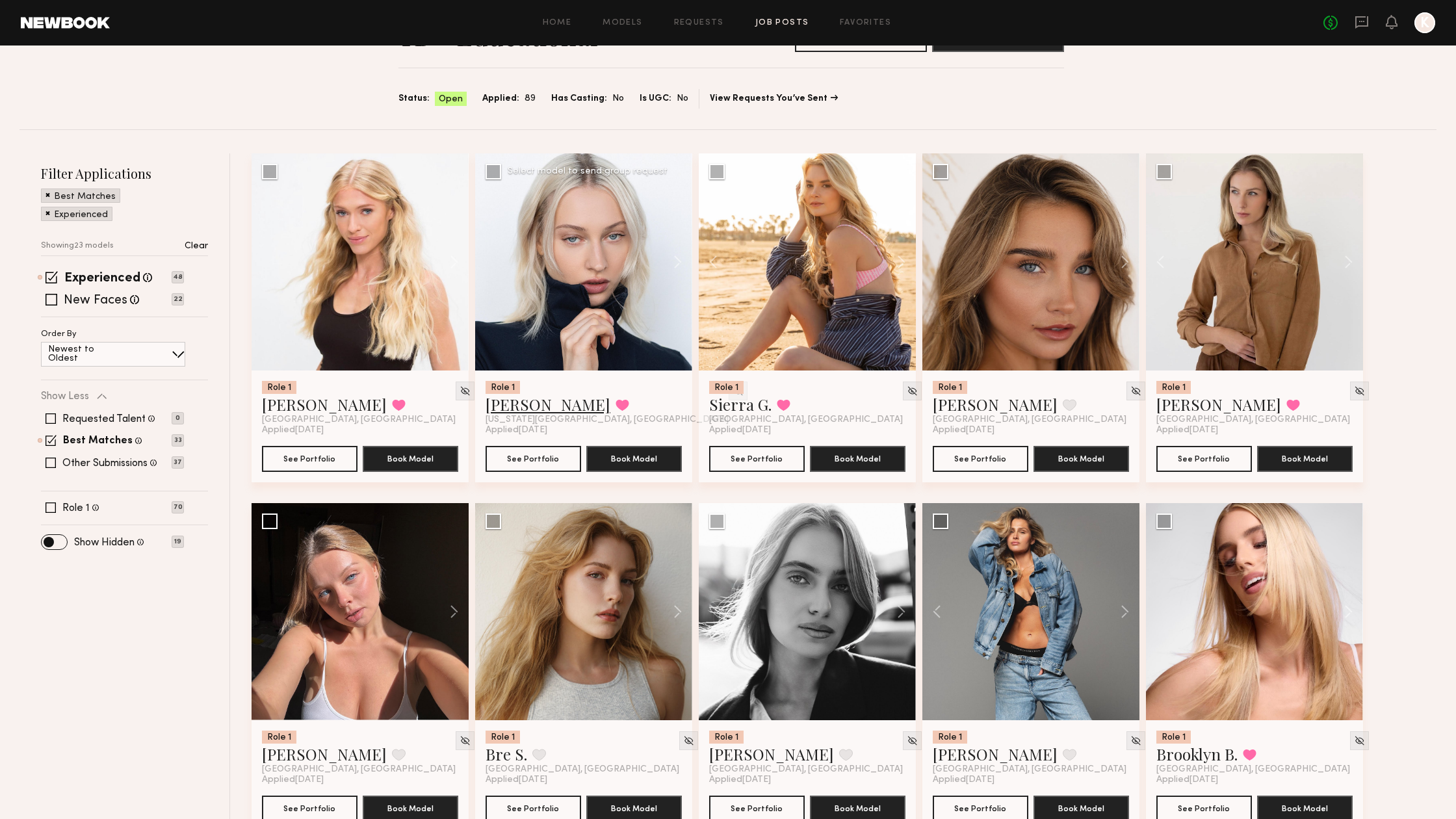
click at [507, 410] on link "[PERSON_NAME]" at bounding box center [547, 405] width 125 height 21
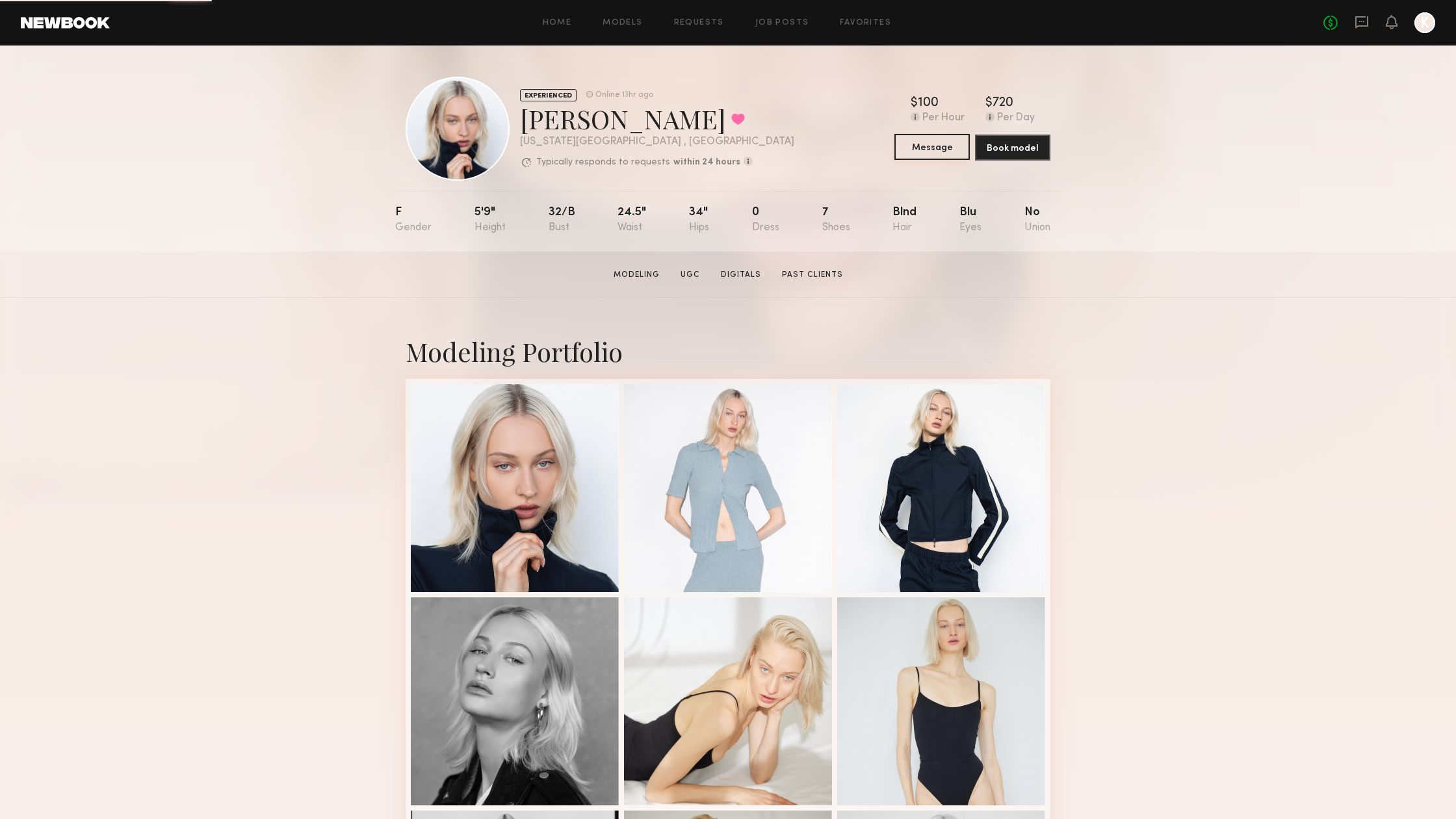
click at [921, 145] on button "Message" at bounding box center [932, 147] width 75 height 26
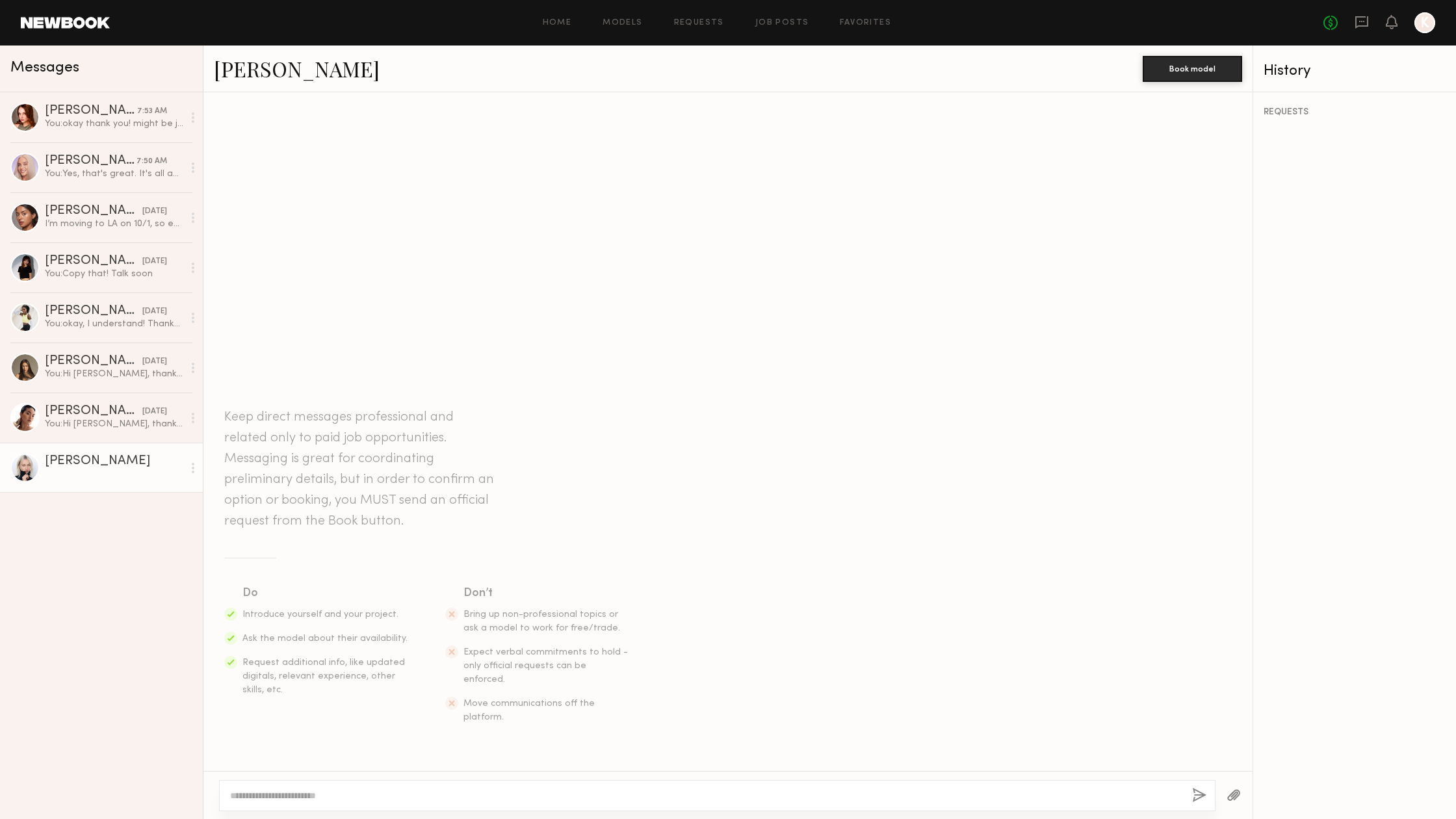
click at [262, 798] on textarea at bounding box center [705, 796] width 951 height 13
click at [617, 789] on div "**********" at bounding box center [717, 795] width 996 height 31
click at [620, 793] on textarea "**********" at bounding box center [705, 796] width 951 height 13
type textarea "**********"
click at [1199, 797] on button "button" at bounding box center [1199, 796] width 14 height 16
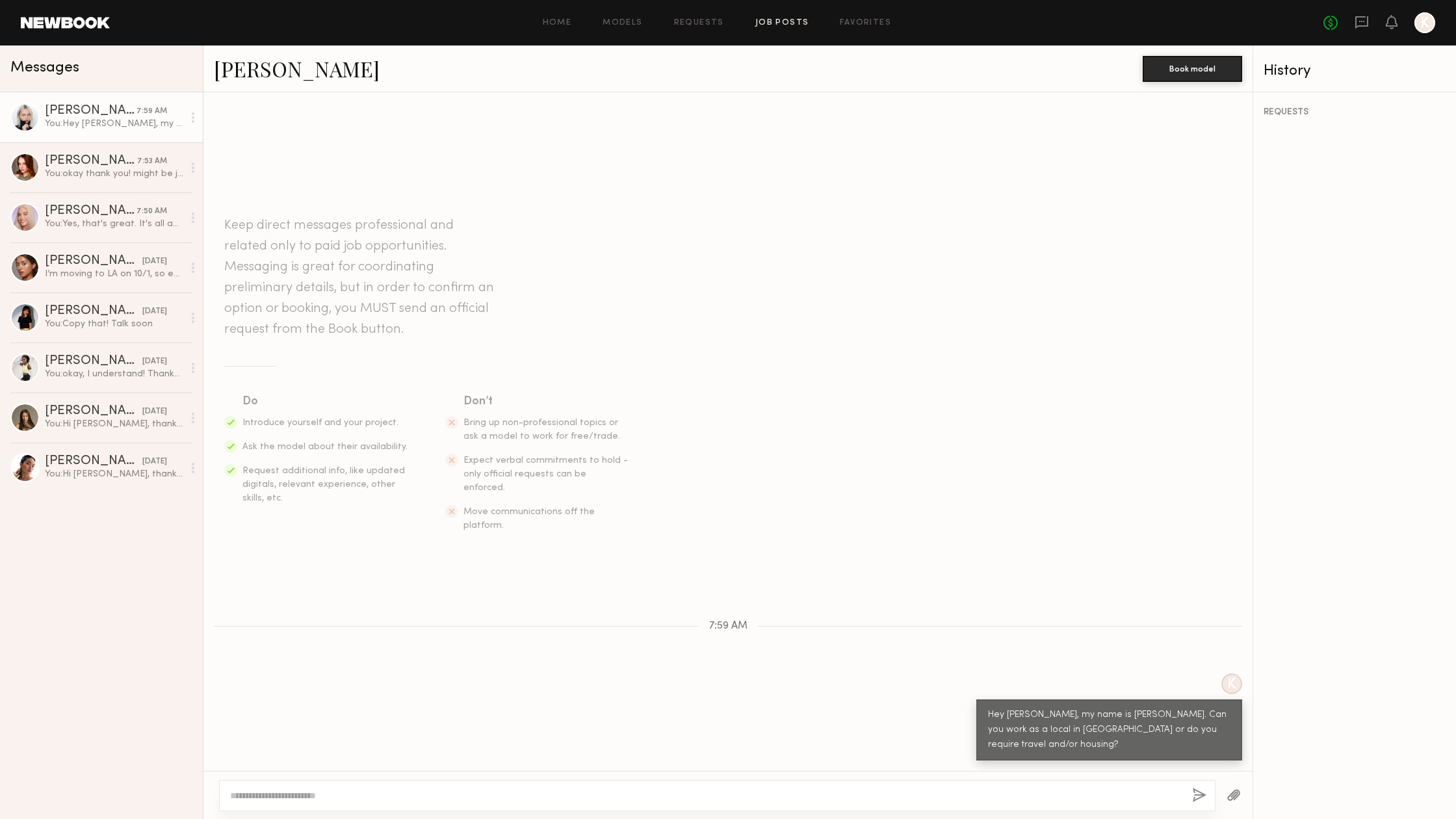
click at [788, 24] on link "Job Posts" at bounding box center [782, 23] width 54 height 8
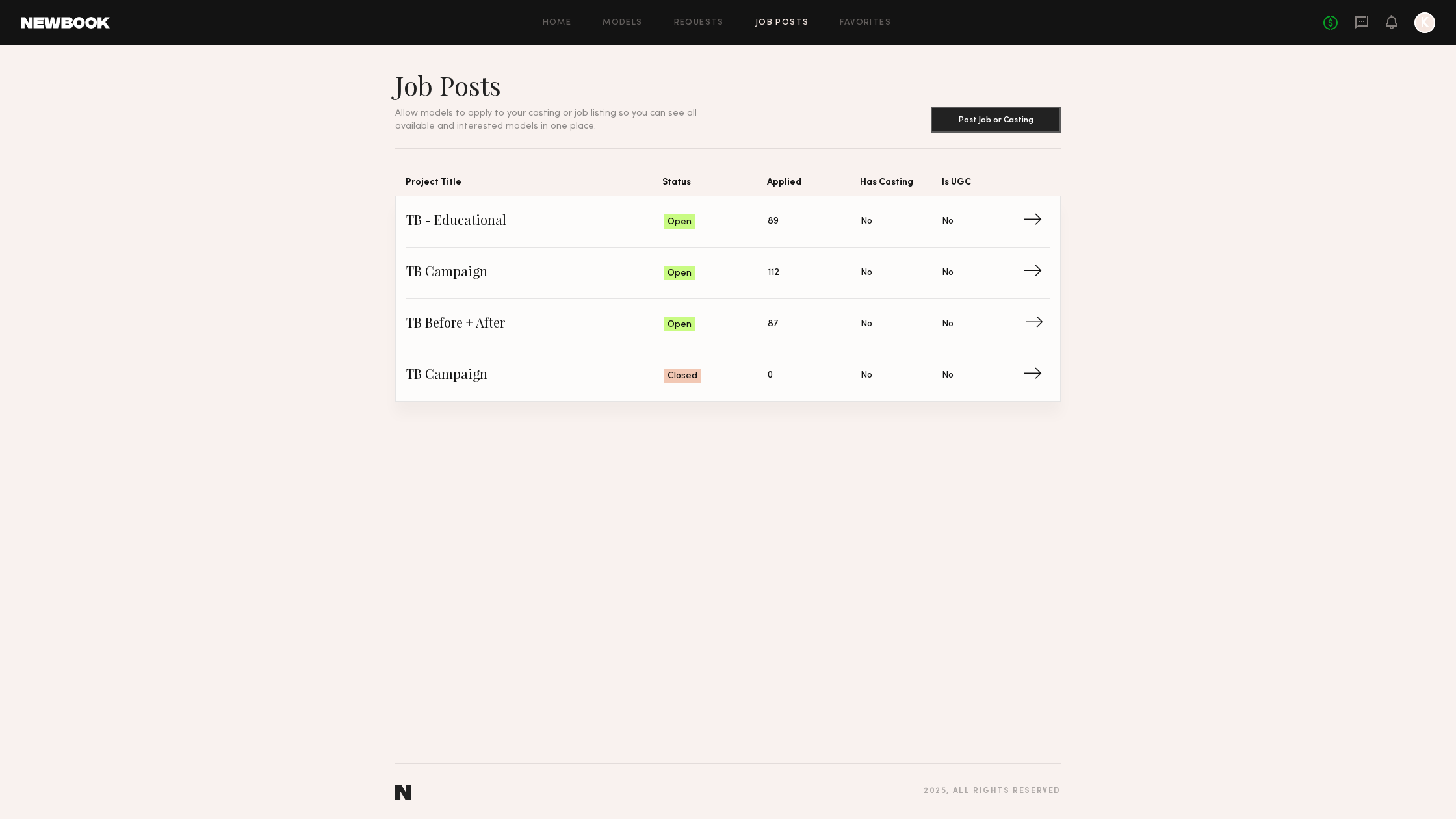
click at [783, 322] on span "Applied: 87" at bounding box center [814, 324] width 93 height 19
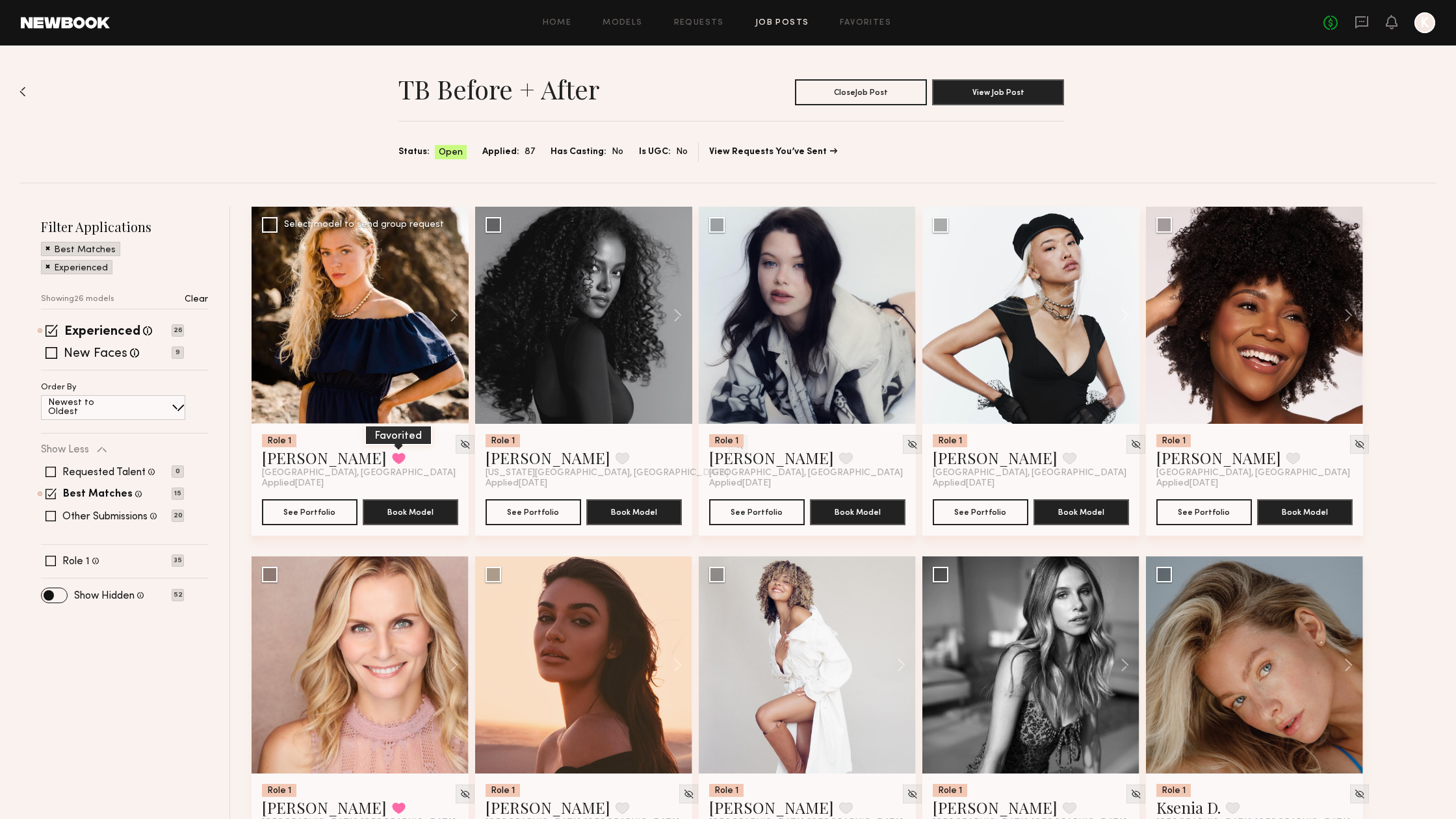
click at [392, 462] on button at bounding box center [399, 459] width 14 height 12
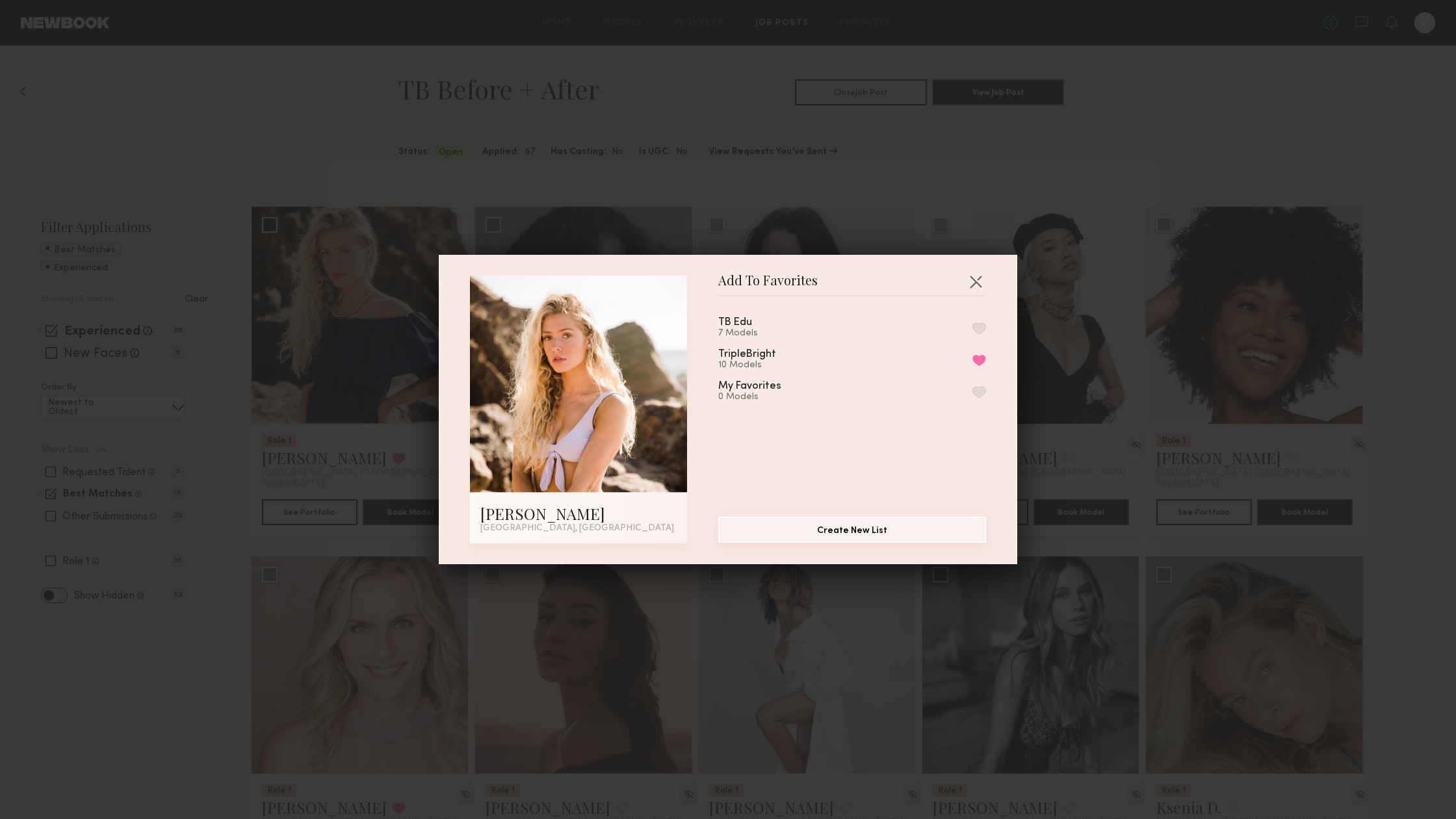
click at [774, 529] on button "Create New List" at bounding box center [852, 529] width 267 height 26
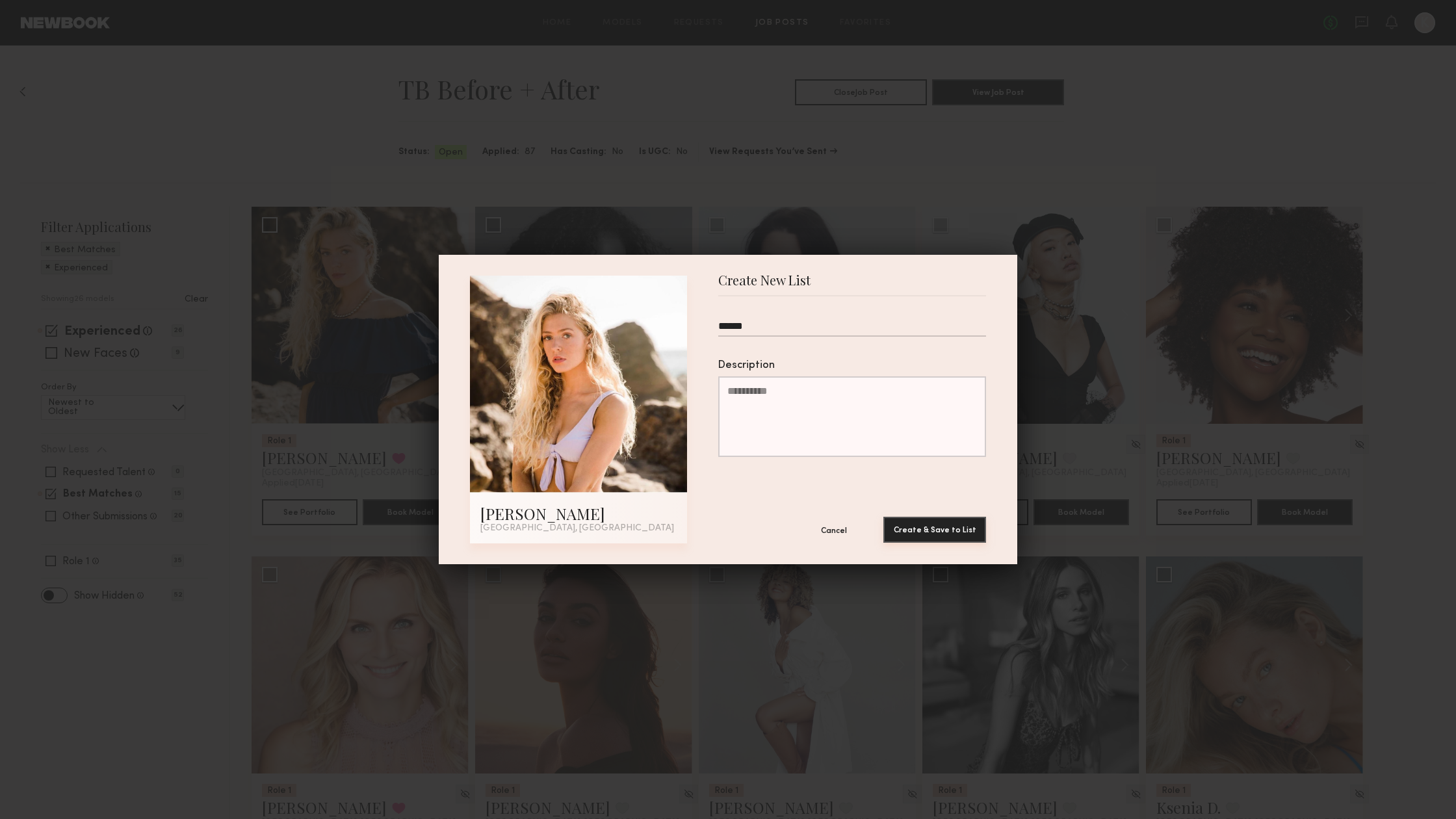
type input "******"
click at [951, 529] on button "Create & Save to List" at bounding box center [934, 529] width 102 height 26
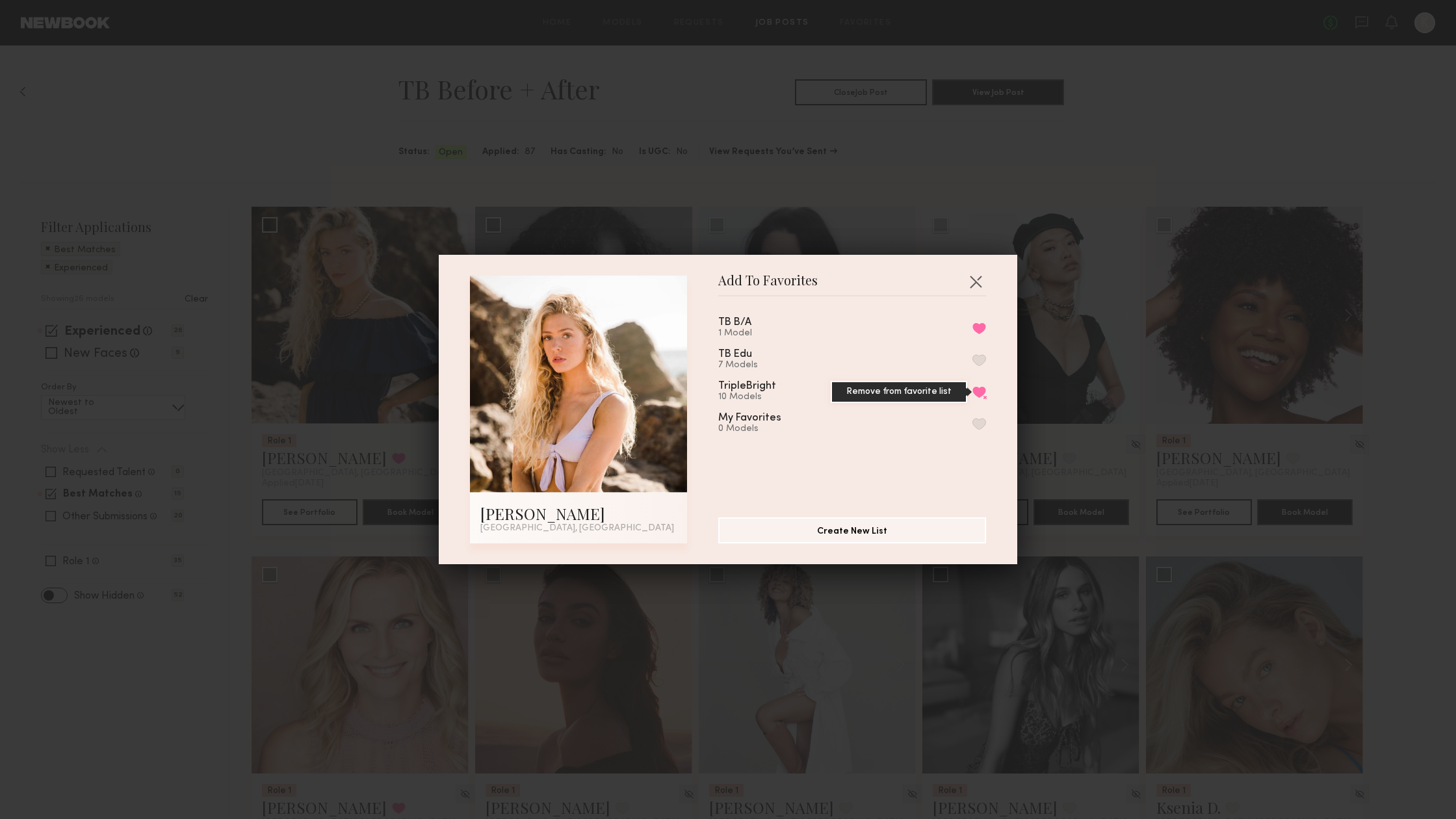
click at [978, 394] on button "Remove from favorite list" at bounding box center [979, 392] width 14 height 12
click at [979, 283] on button "button" at bounding box center [976, 282] width 21 height 21
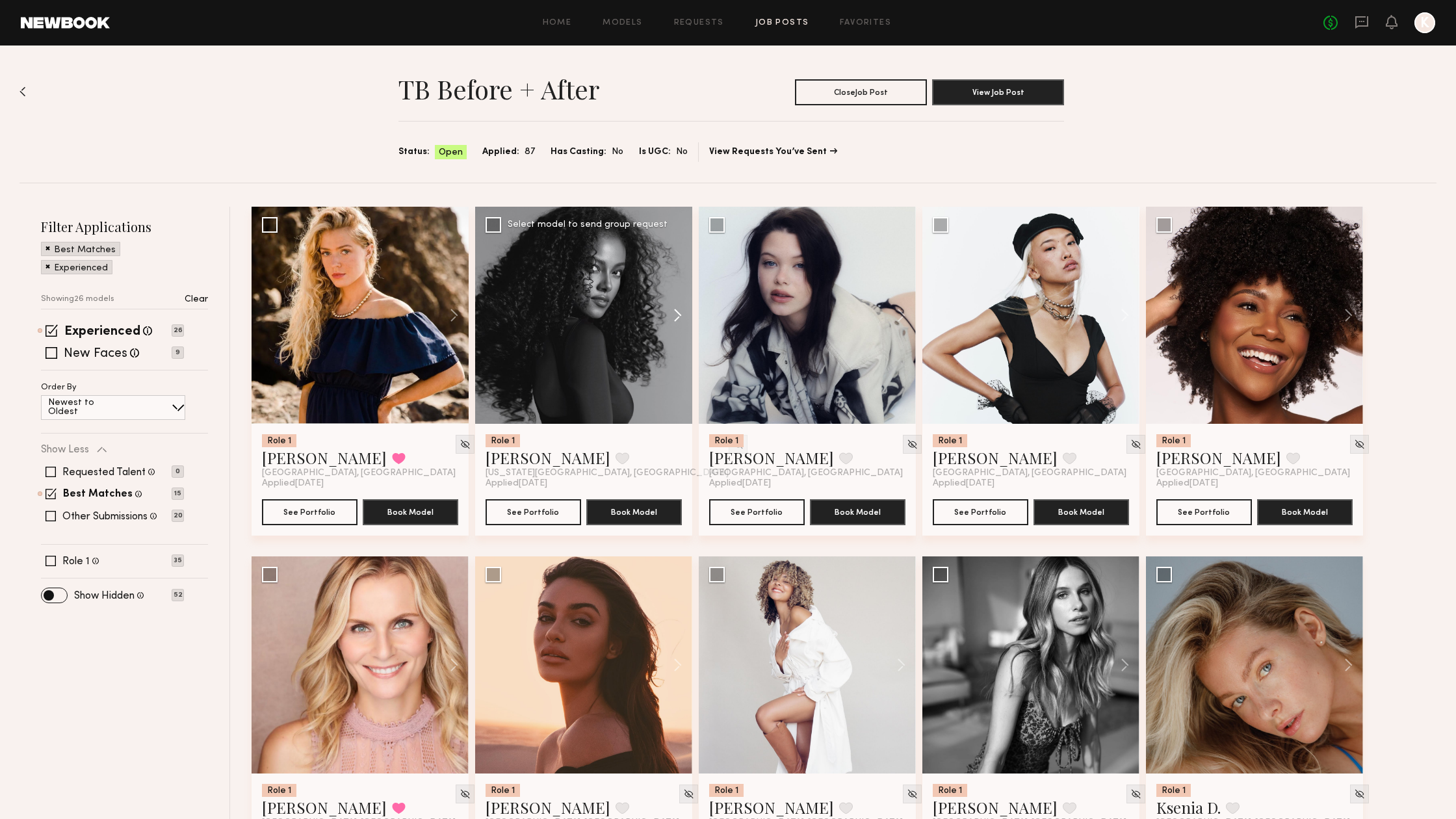
click at [679, 313] on button at bounding box center [671, 315] width 41 height 217
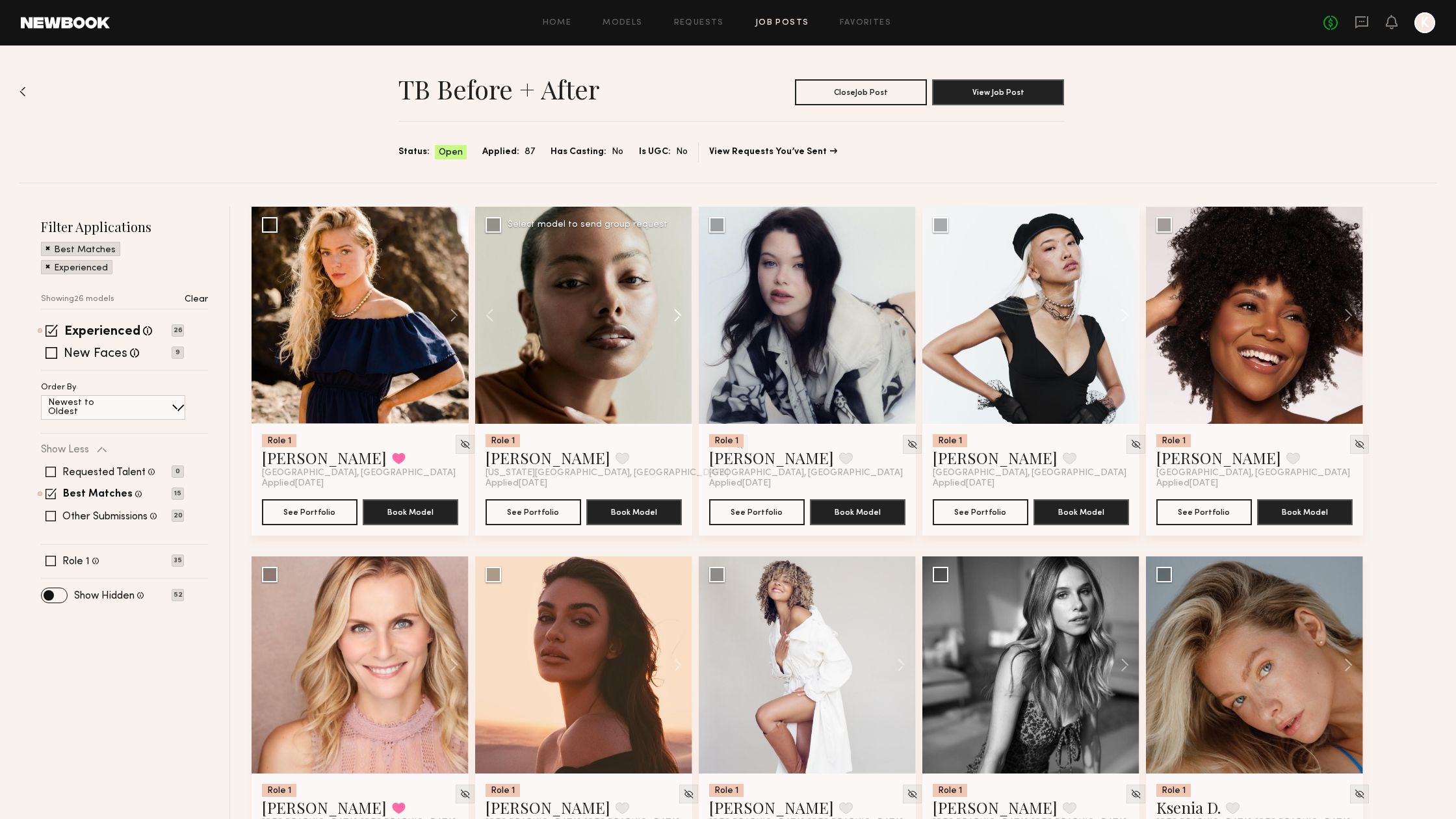
click at [679, 313] on button at bounding box center [671, 315] width 41 height 217
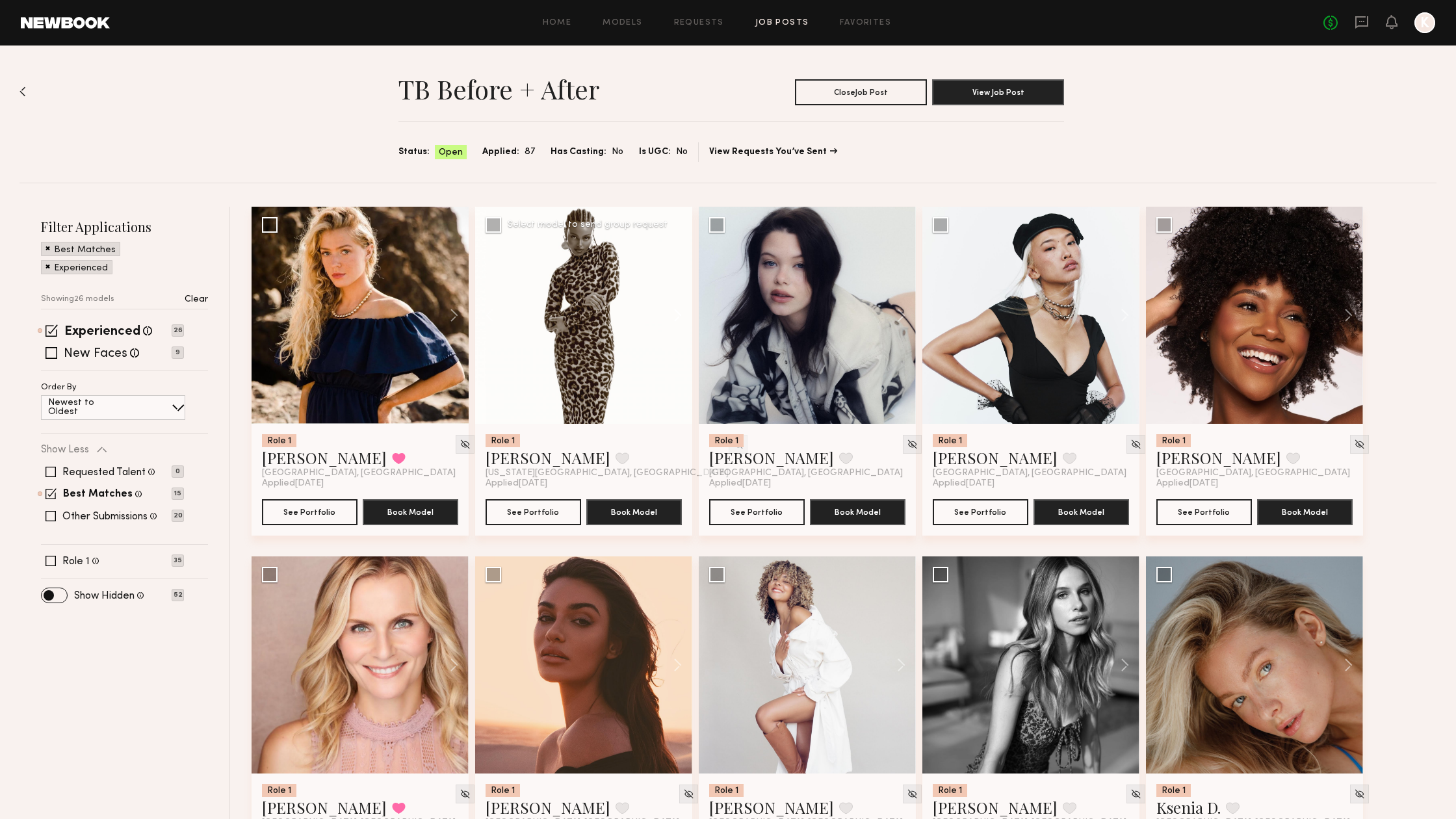
click at [679, 313] on button at bounding box center [671, 315] width 41 height 217
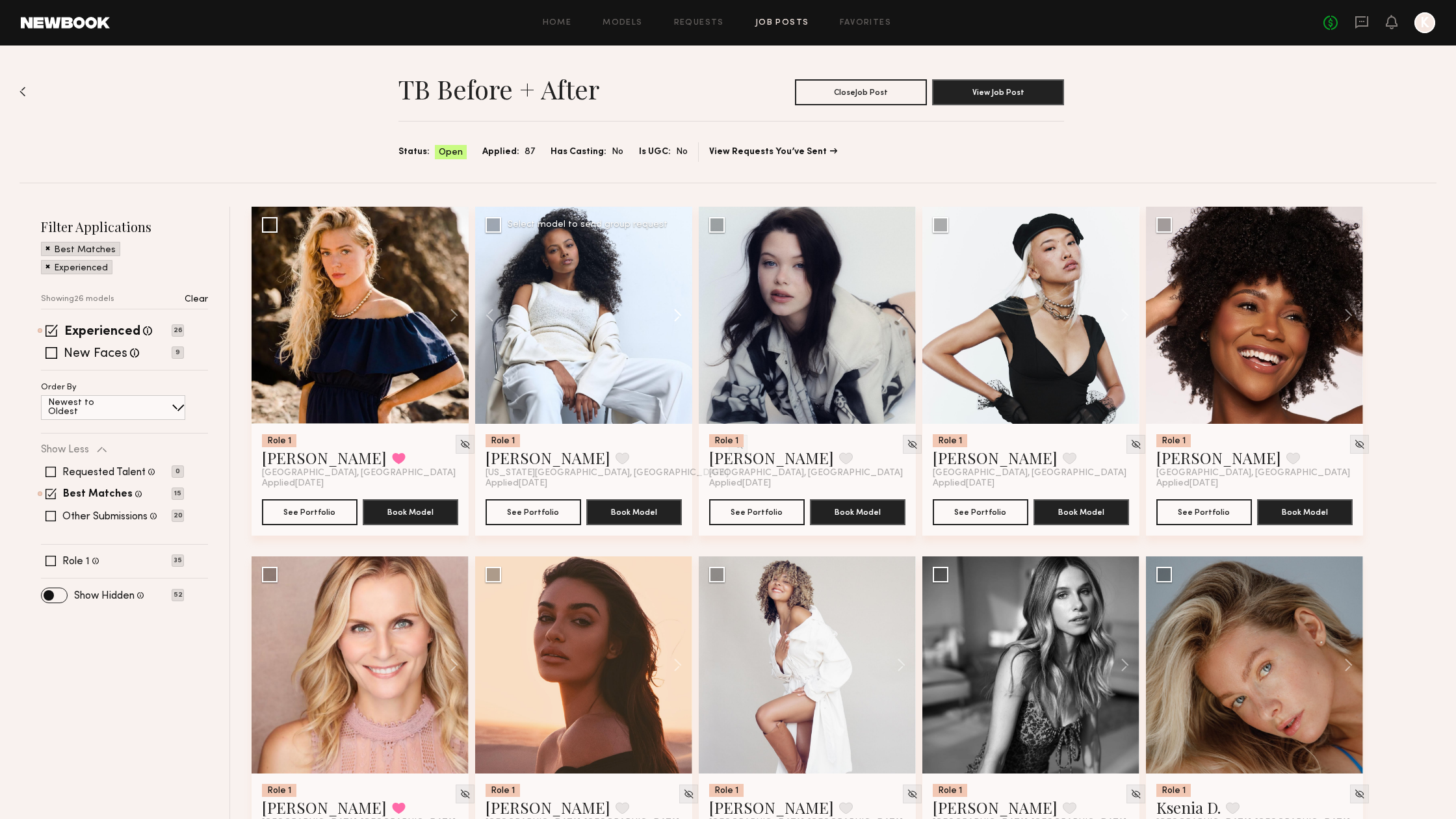
click at [679, 313] on button at bounding box center [671, 315] width 41 height 217
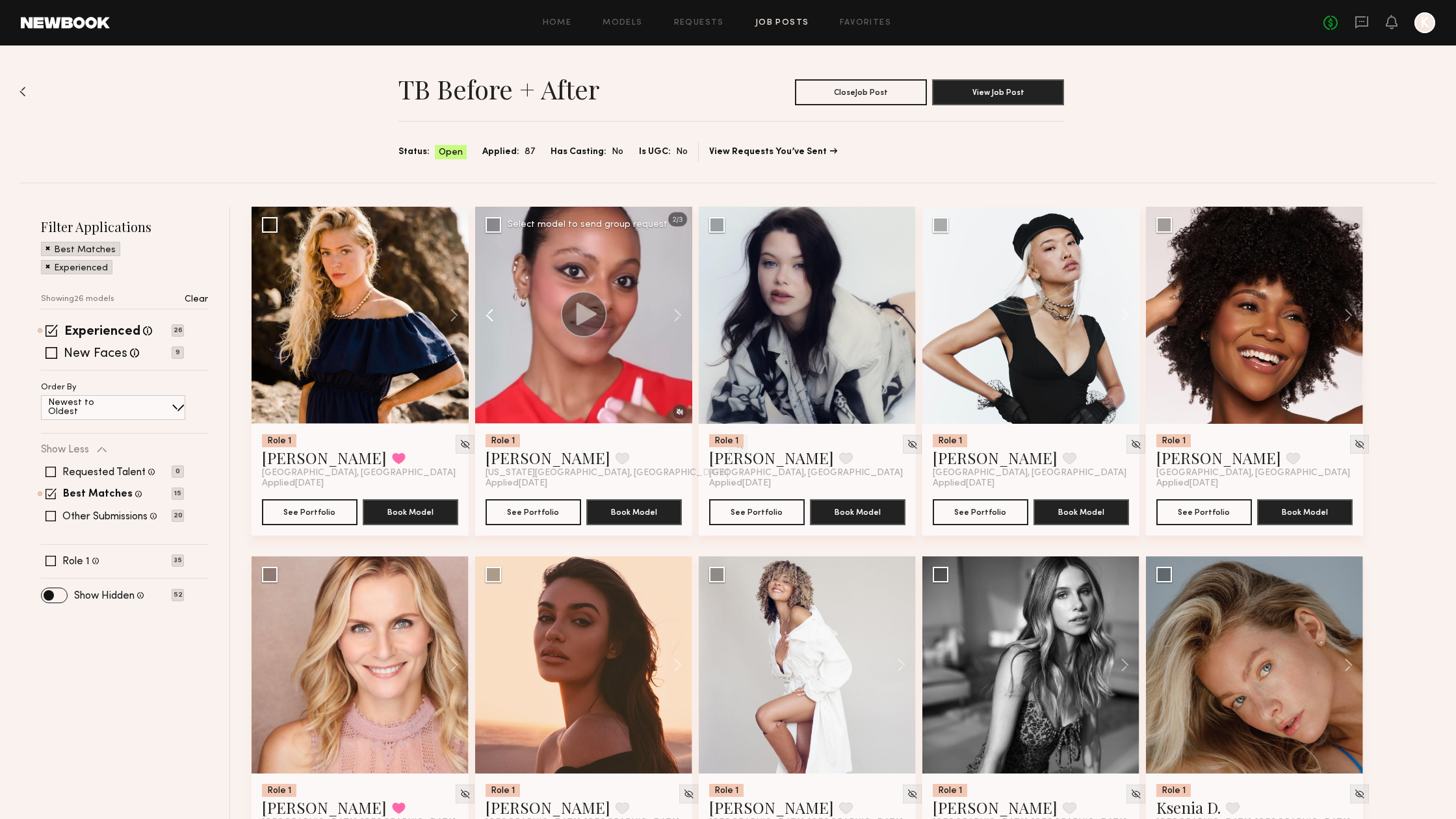
click at [486, 310] on button at bounding box center [496, 315] width 41 height 217
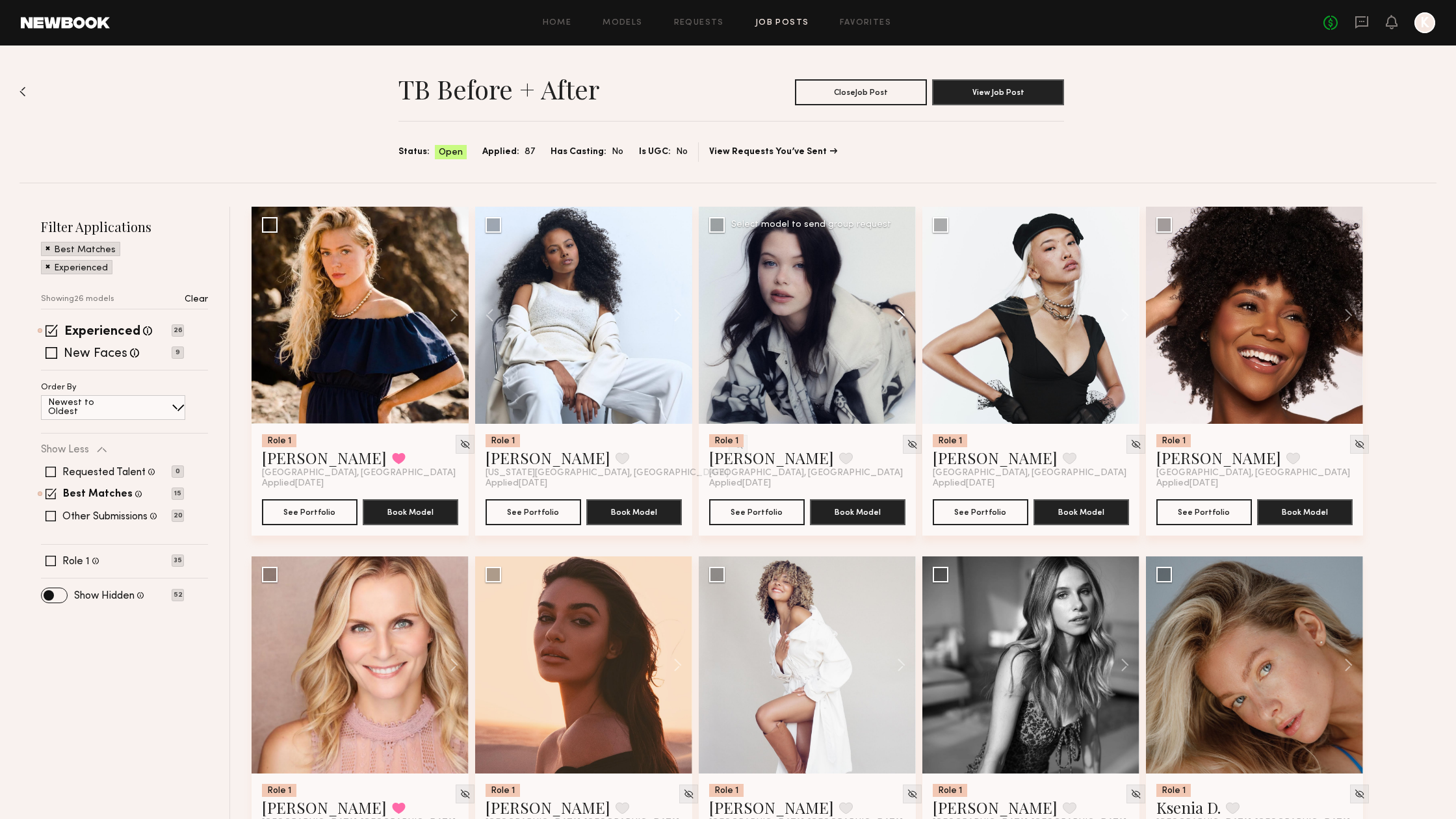
click at [900, 312] on button at bounding box center [895, 315] width 41 height 217
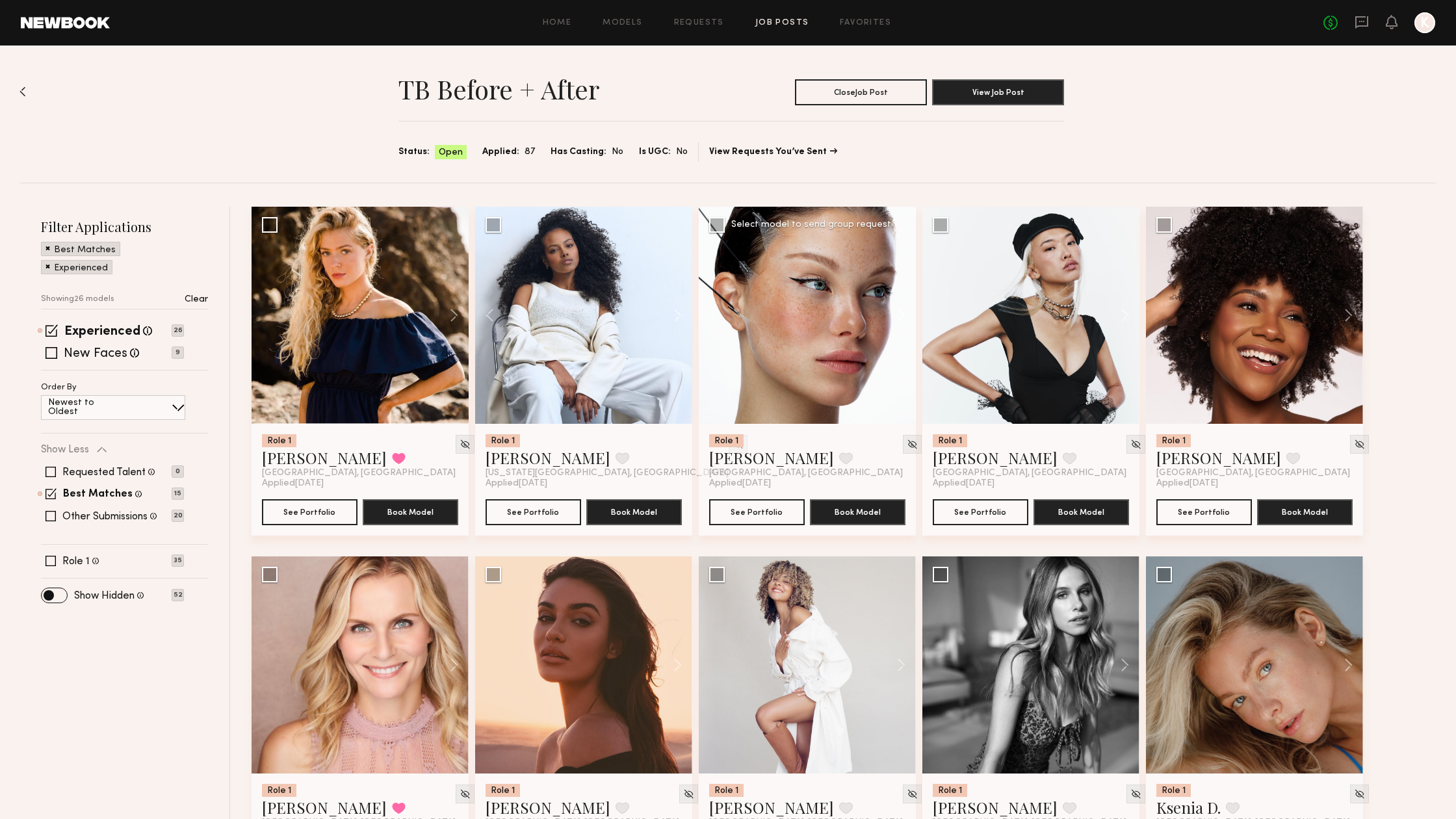
click at [900, 312] on button at bounding box center [895, 315] width 41 height 217
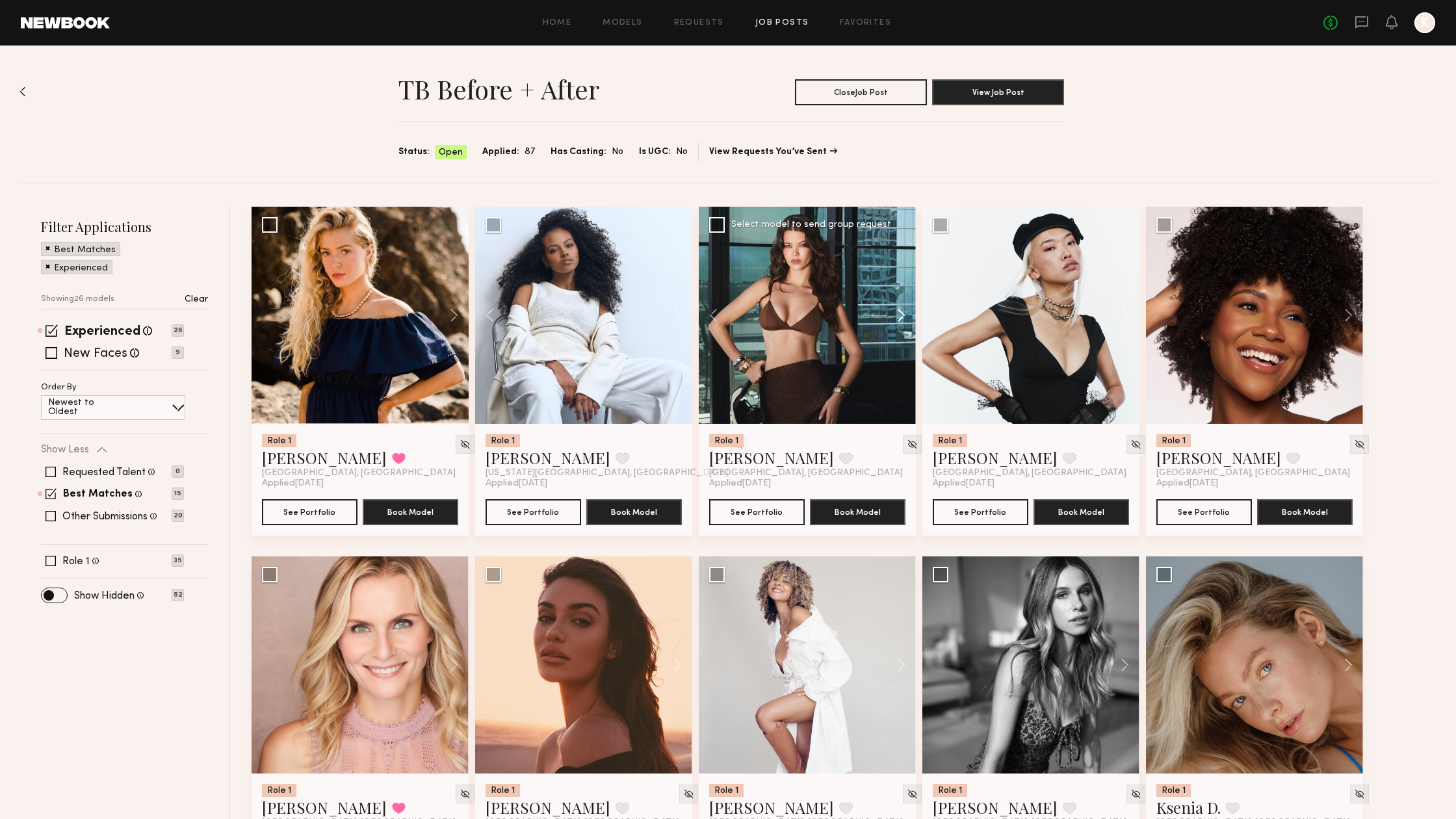
click at [900, 312] on button at bounding box center [895, 315] width 41 height 217
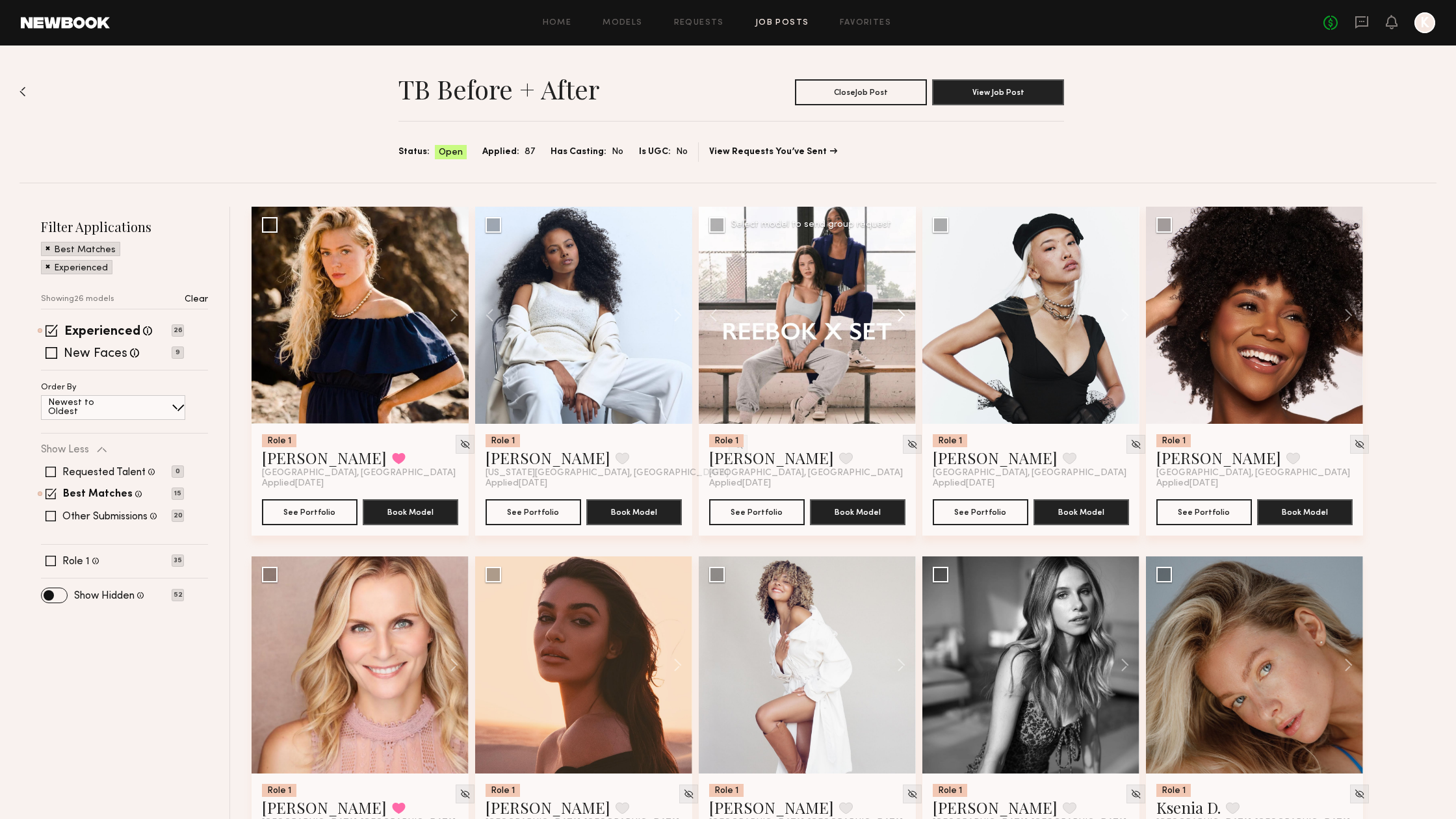
click at [900, 312] on button at bounding box center [895, 315] width 41 height 217
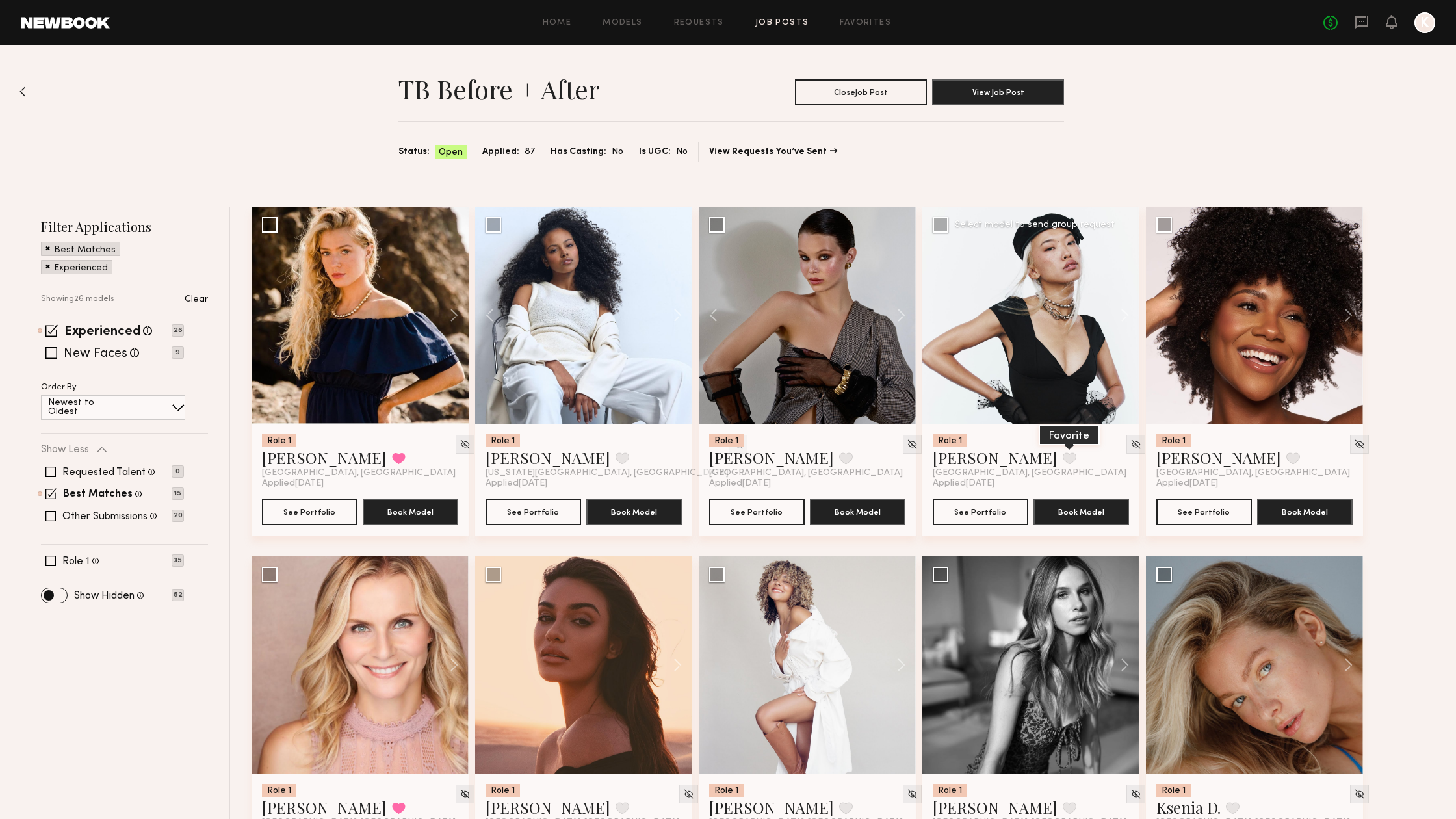
click at [1063, 464] on button at bounding box center [1069, 459] width 14 height 12
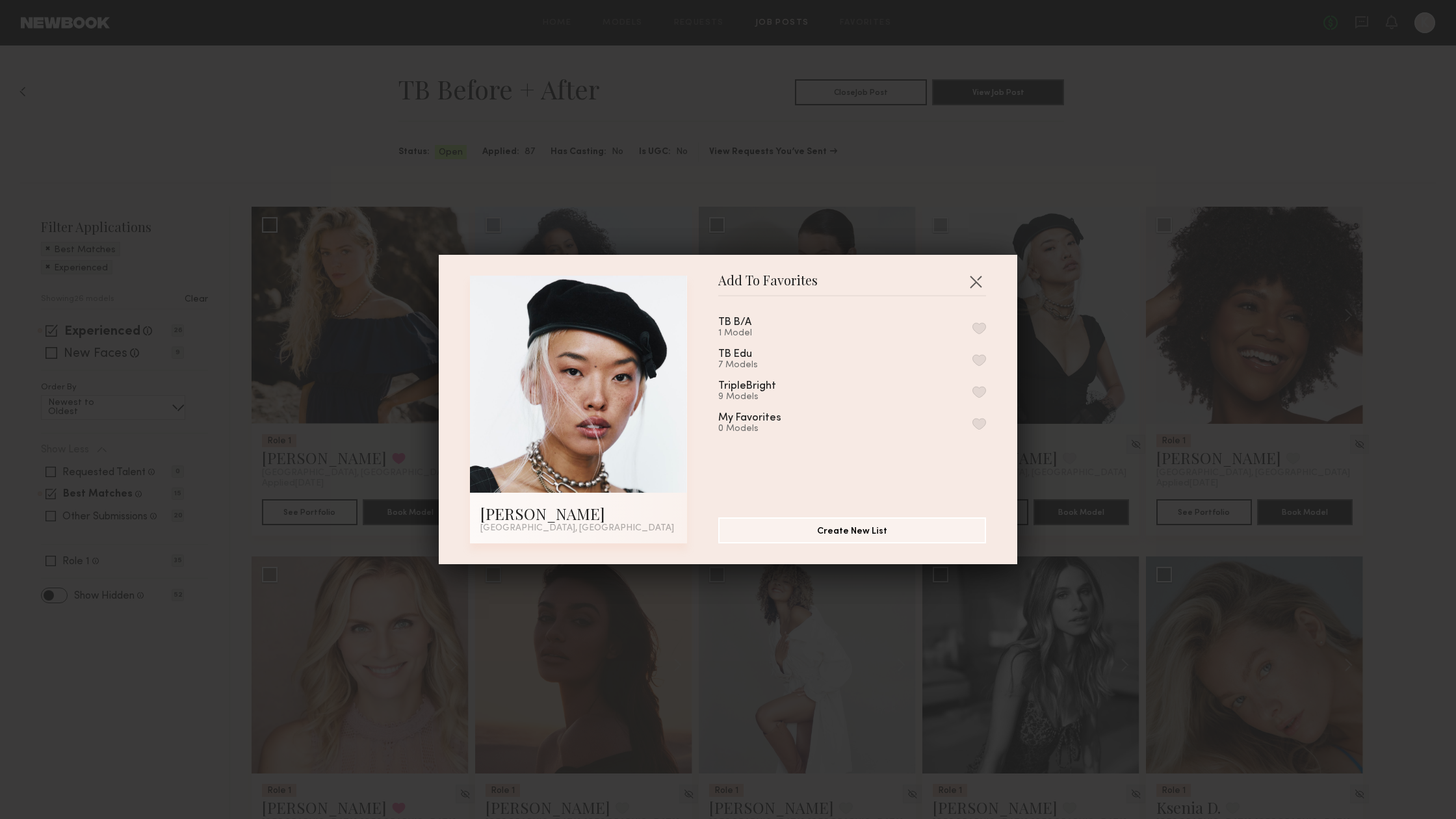
click at [984, 318] on div "TB B/A 1 Model" at bounding box center [852, 327] width 267 height 21
click at [981, 328] on button "button" at bounding box center [979, 328] width 14 height 12
click at [975, 282] on button "button" at bounding box center [976, 282] width 21 height 21
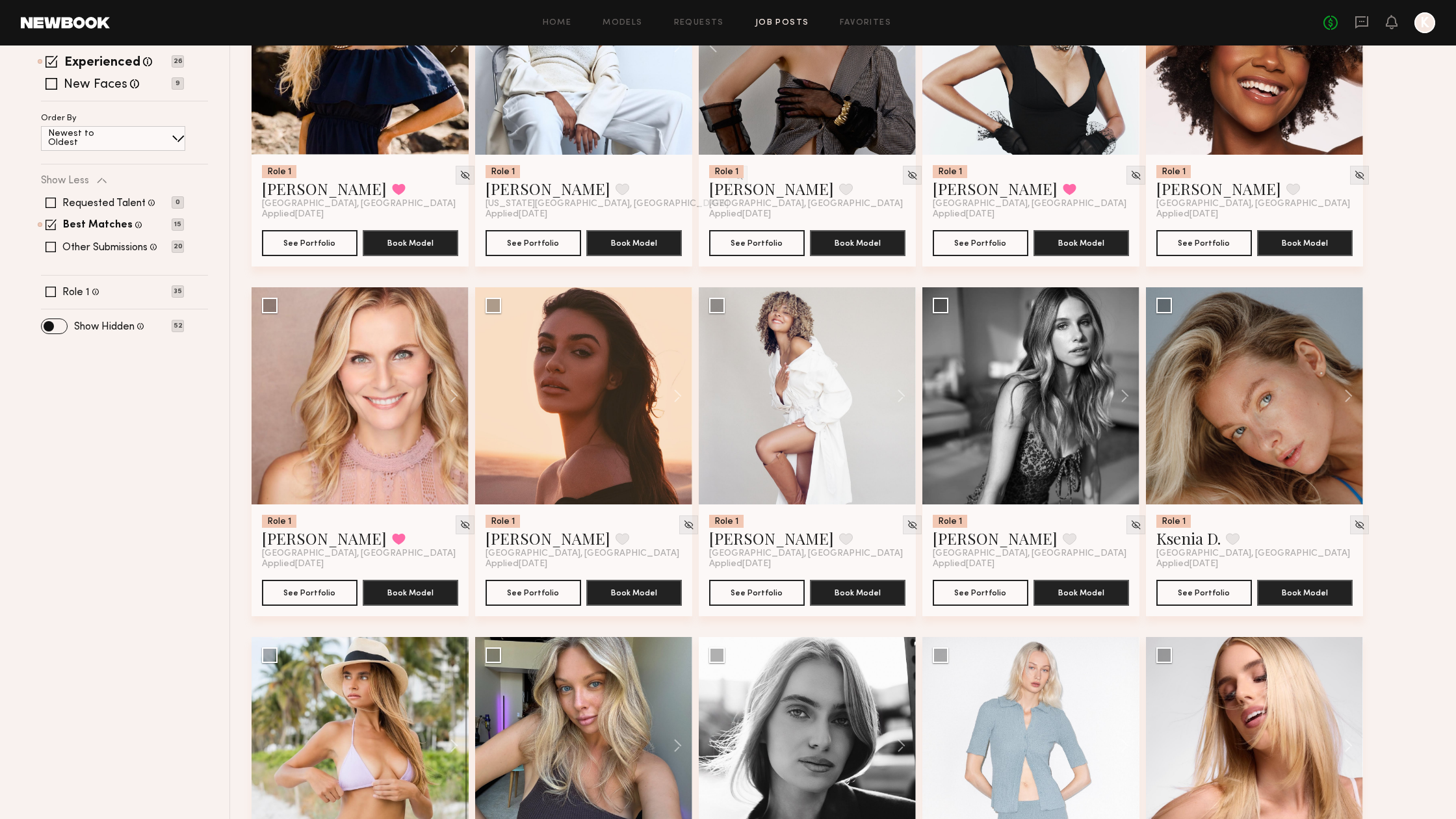
scroll to position [274, 0]
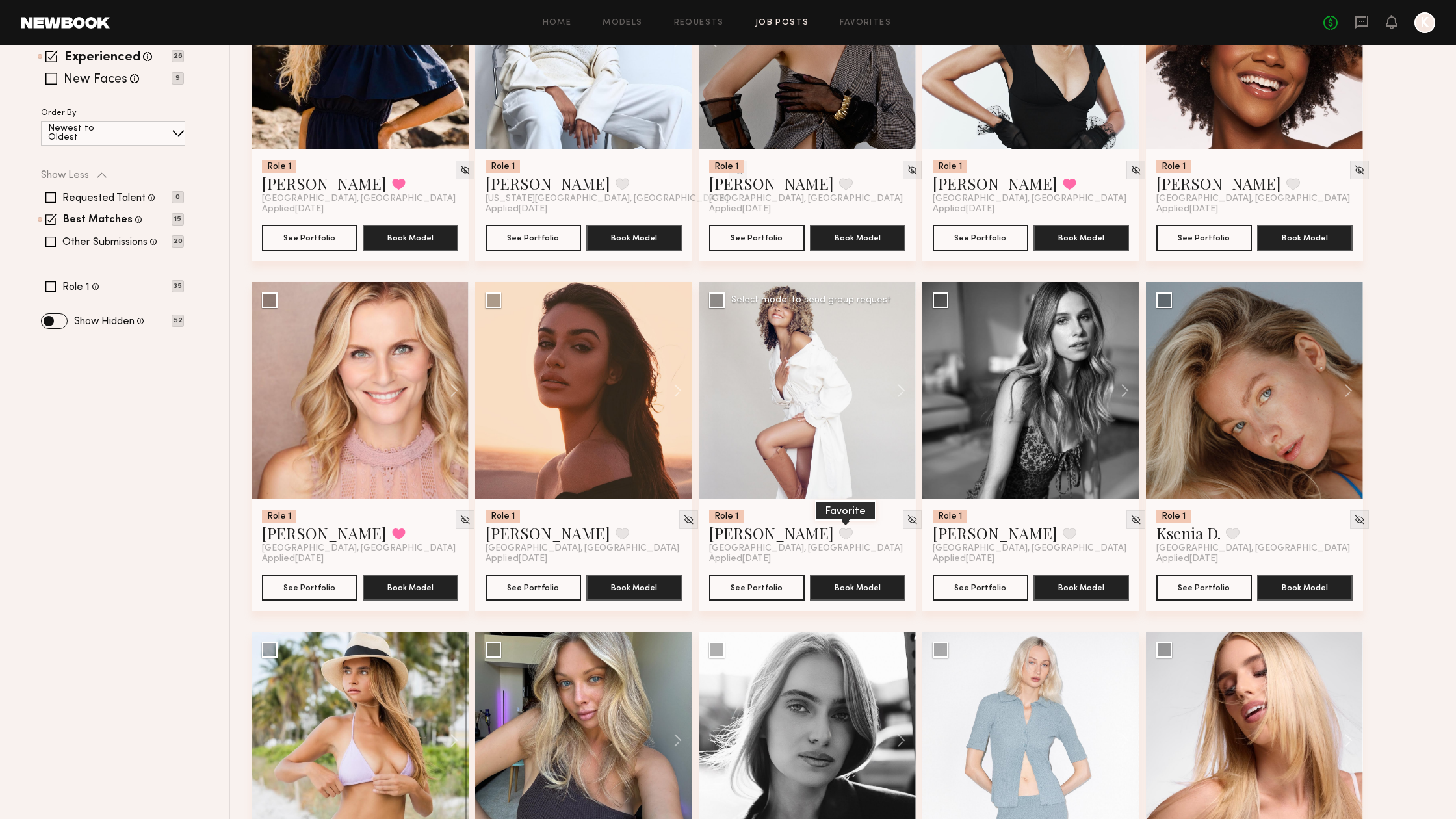
click at [839, 532] on button at bounding box center [846, 534] width 14 height 12
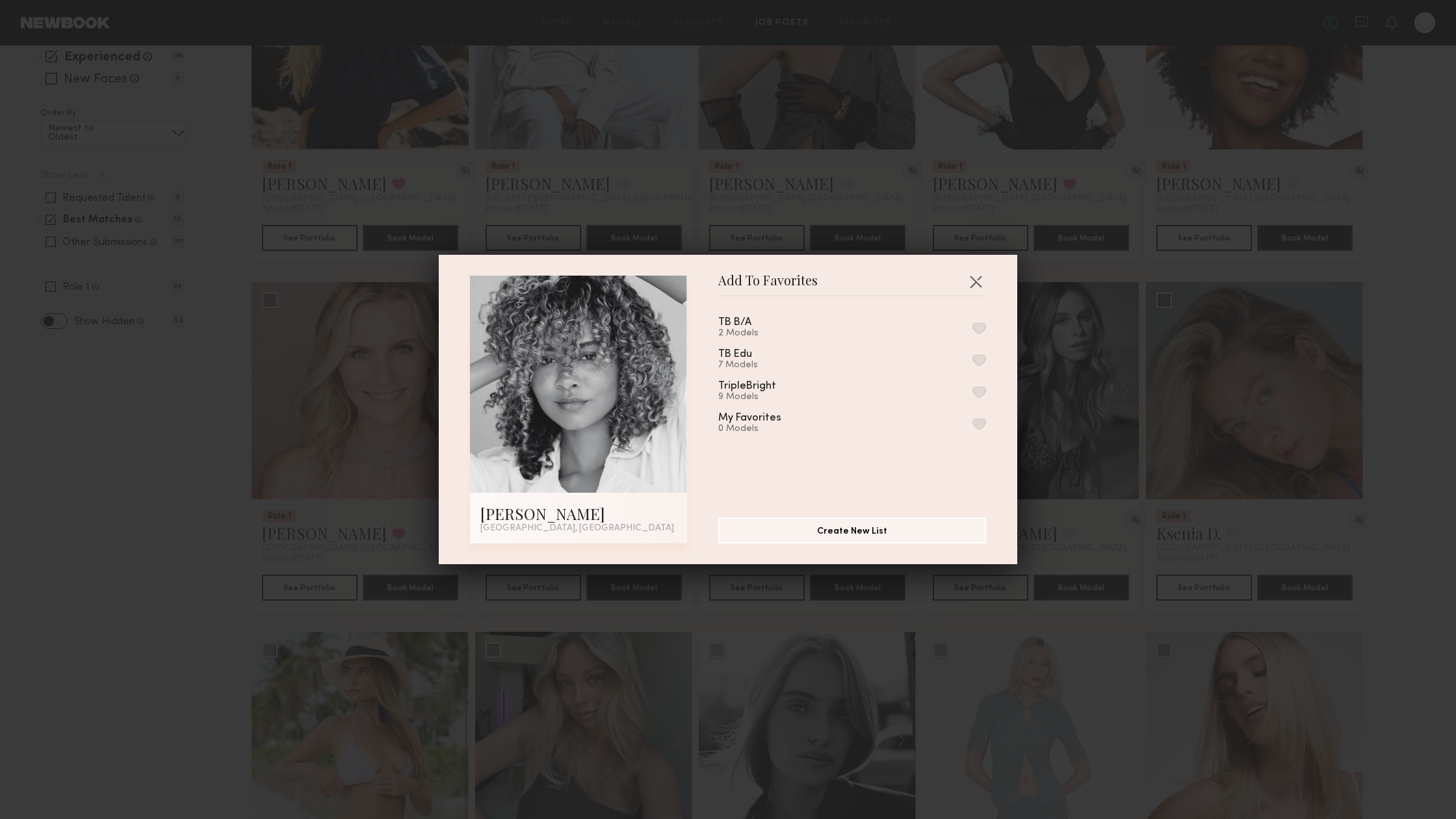
click at [981, 329] on button "button" at bounding box center [979, 328] width 14 height 12
click at [975, 279] on button "button" at bounding box center [976, 282] width 21 height 21
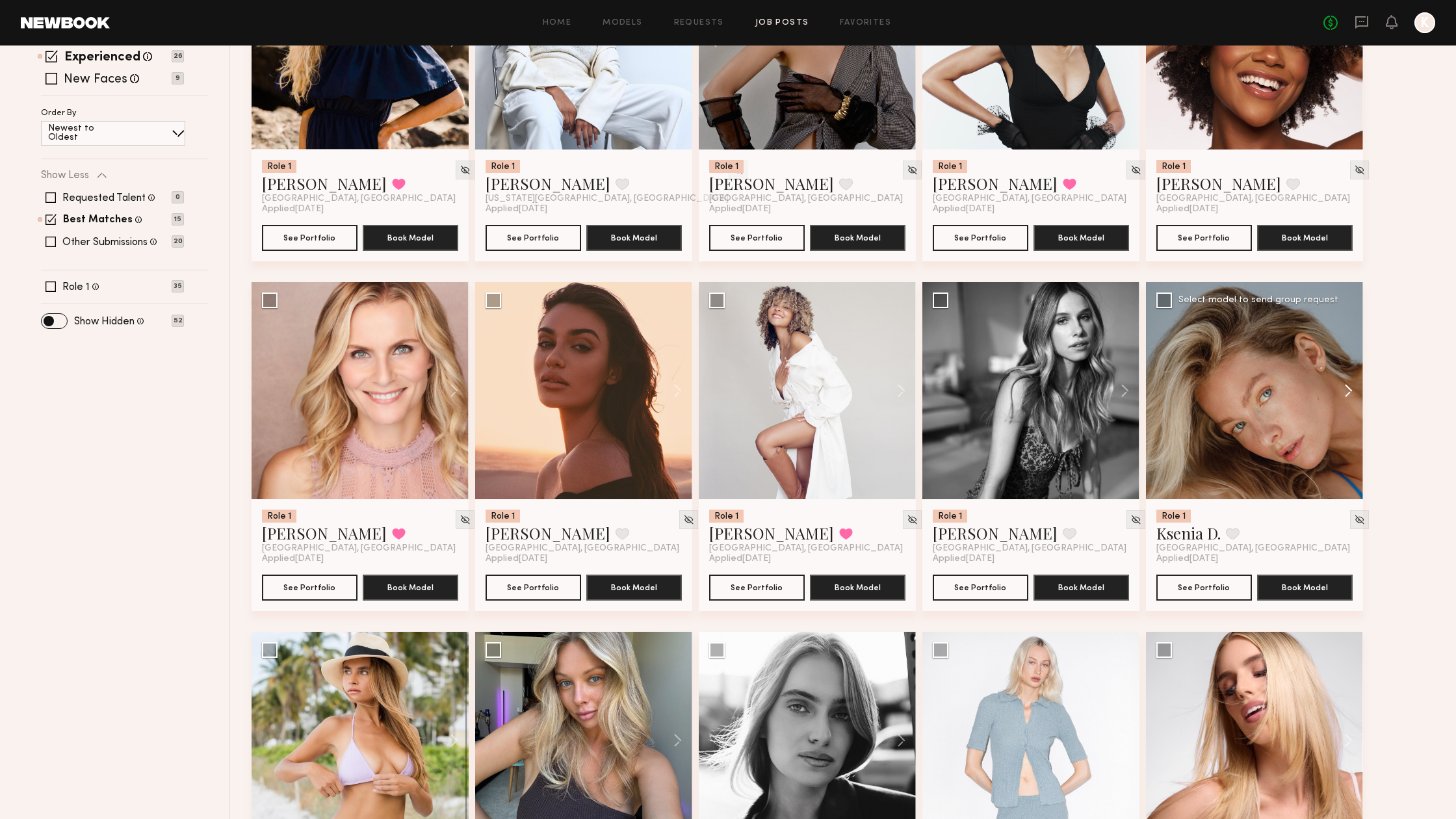
click at [1343, 385] on button at bounding box center [1342, 391] width 41 height 217
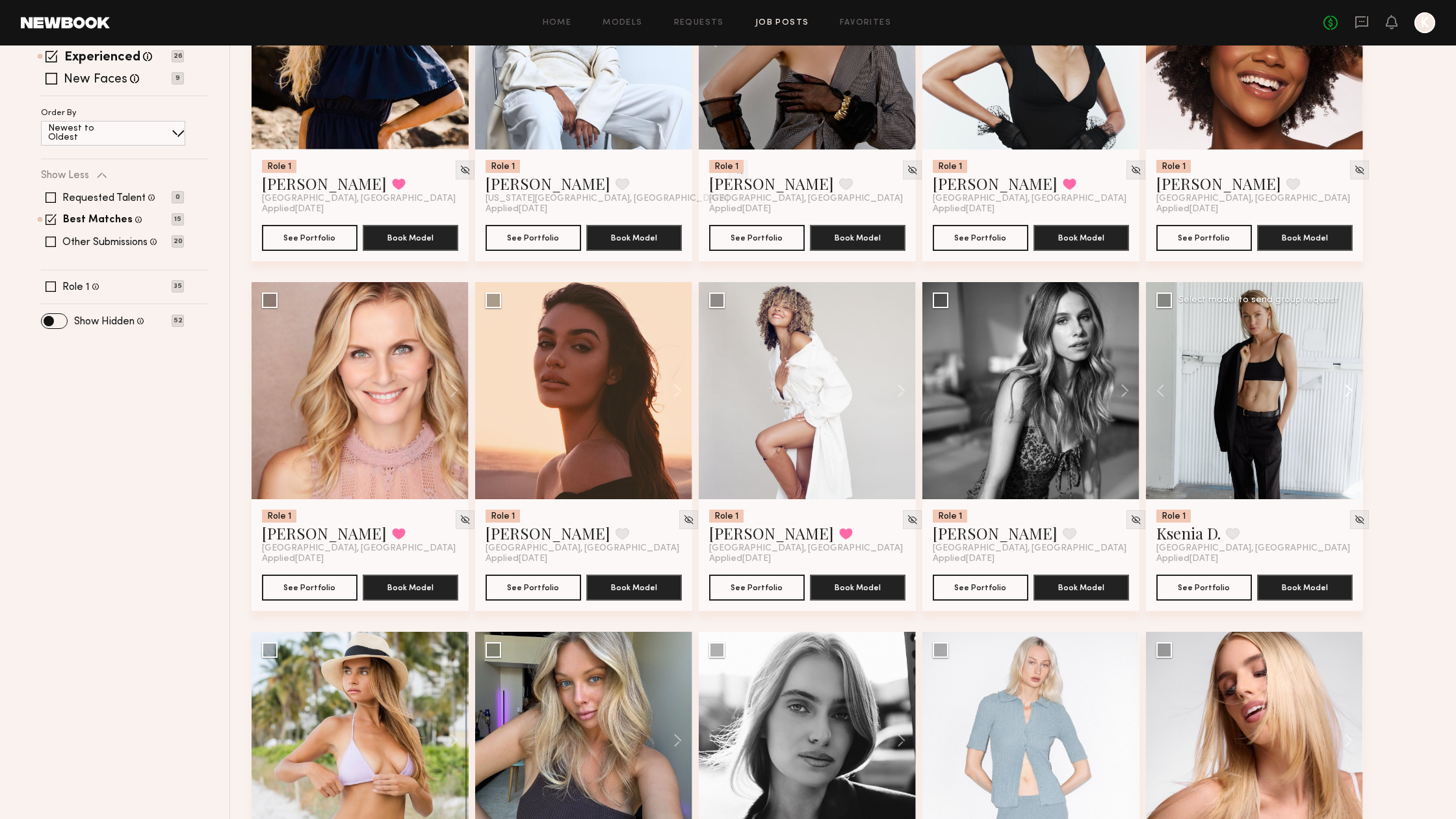
click at [1343, 385] on button at bounding box center [1342, 391] width 41 height 217
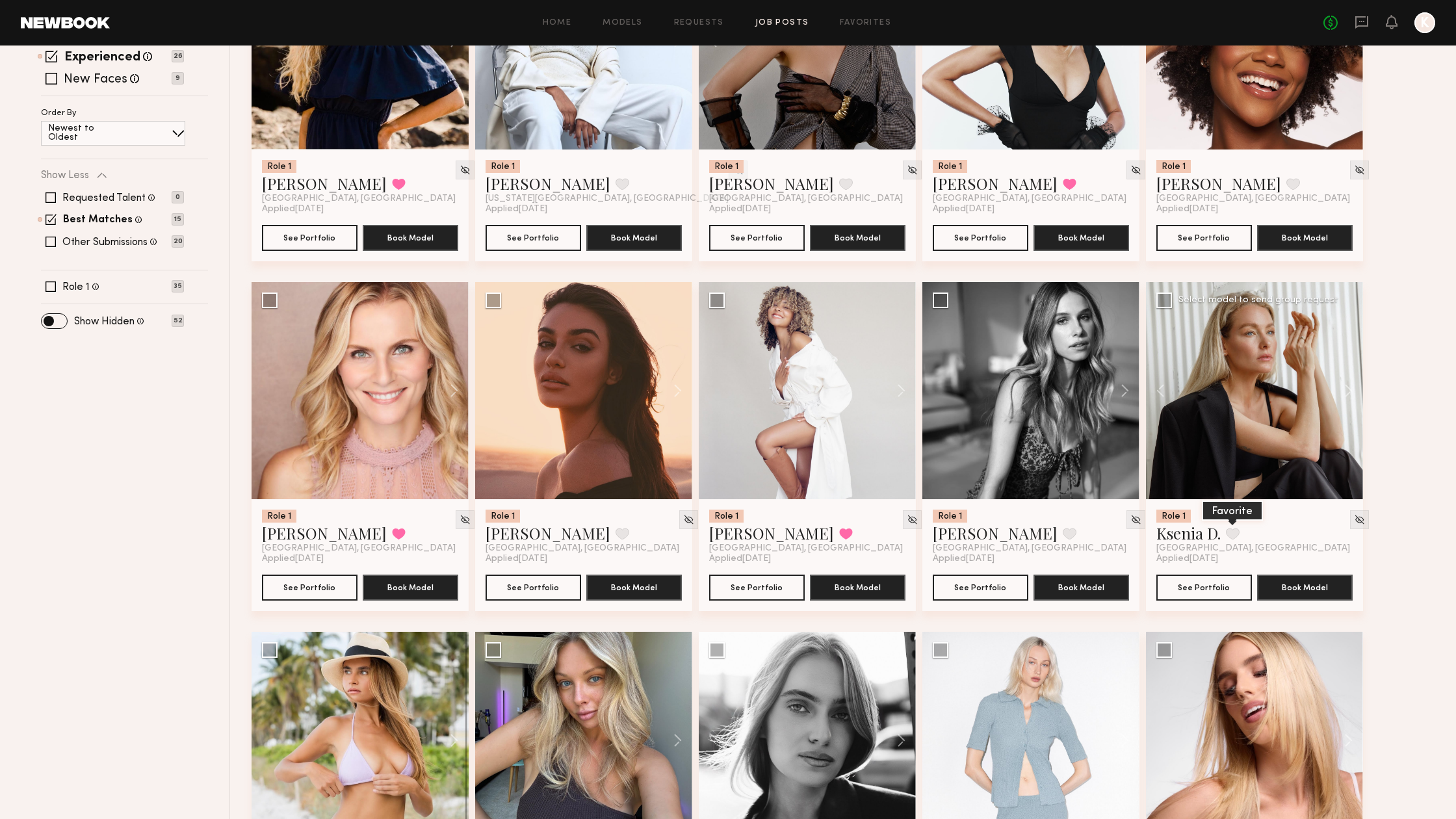
click at [1236, 537] on button at bounding box center [1233, 534] width 14 height 12
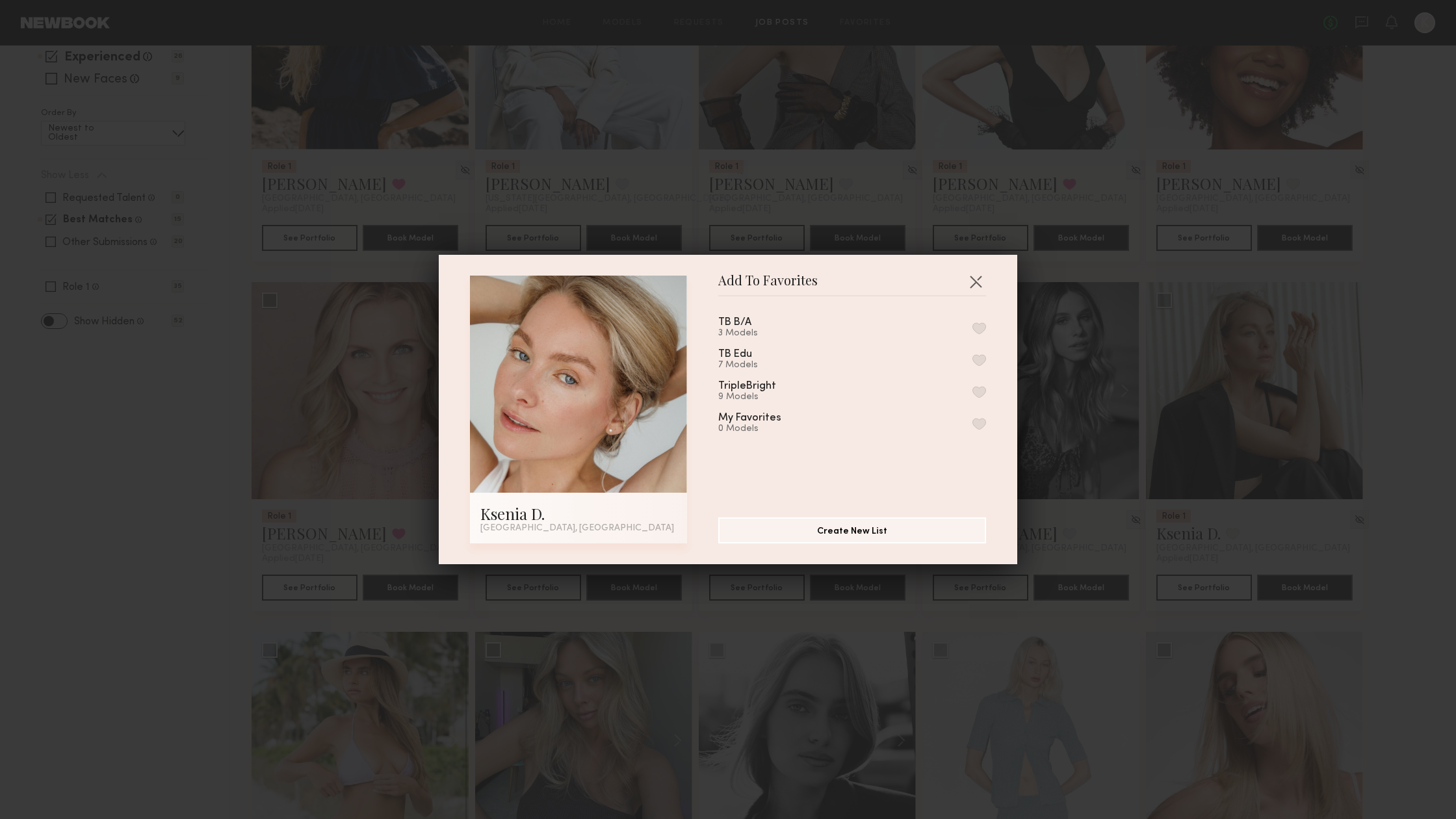
click at [979, 320] on div "TB B/A 3 Models" at bounding box center [852, 327] width 267 height 21
click at [979, 325] on button "button" at bounding box center [979, 328] width 14 height 12
click at [978, 283] on button "button" at bounding box center [976, 282] width 21 height 21
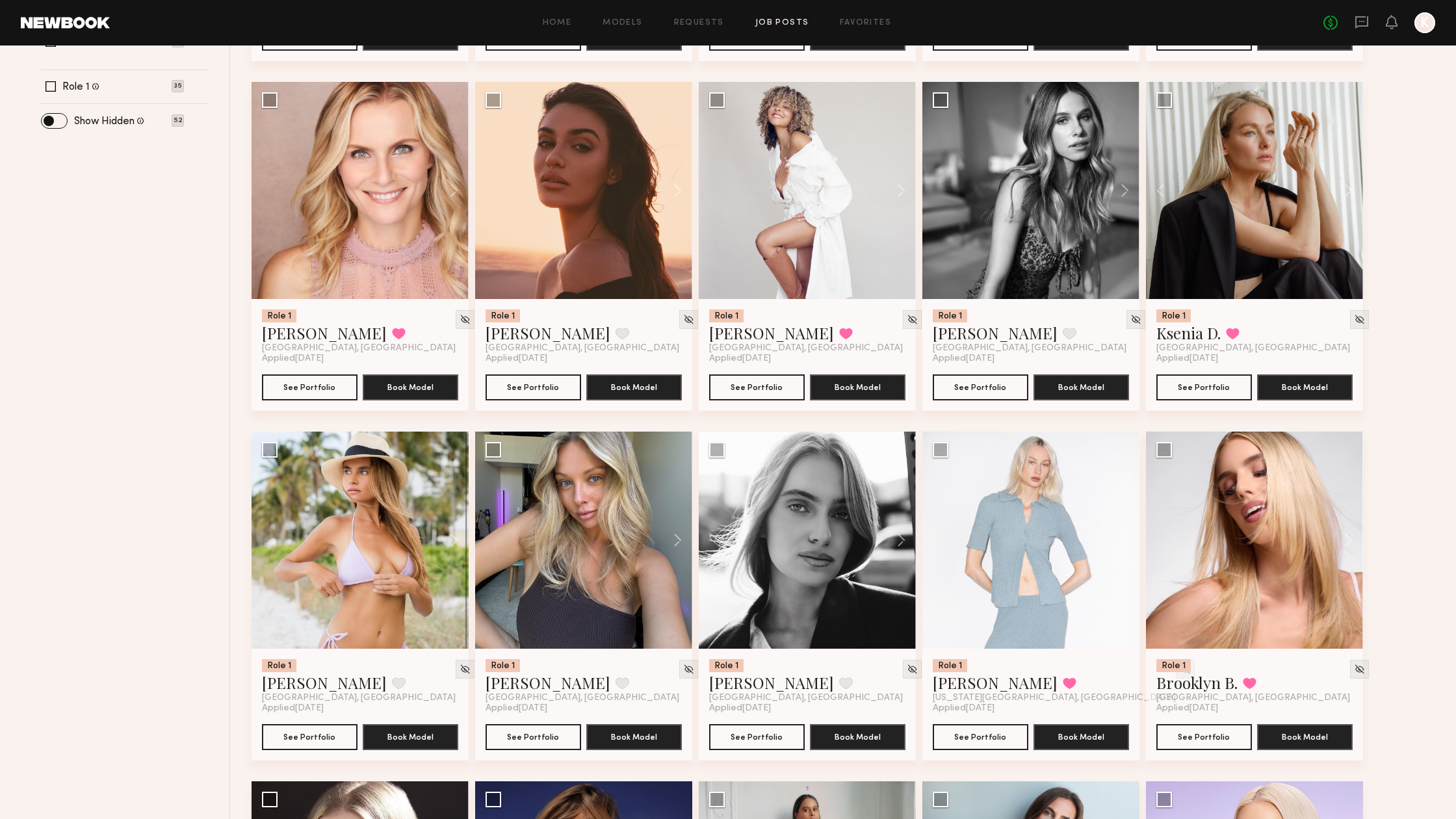
scroll to position [542, 0]
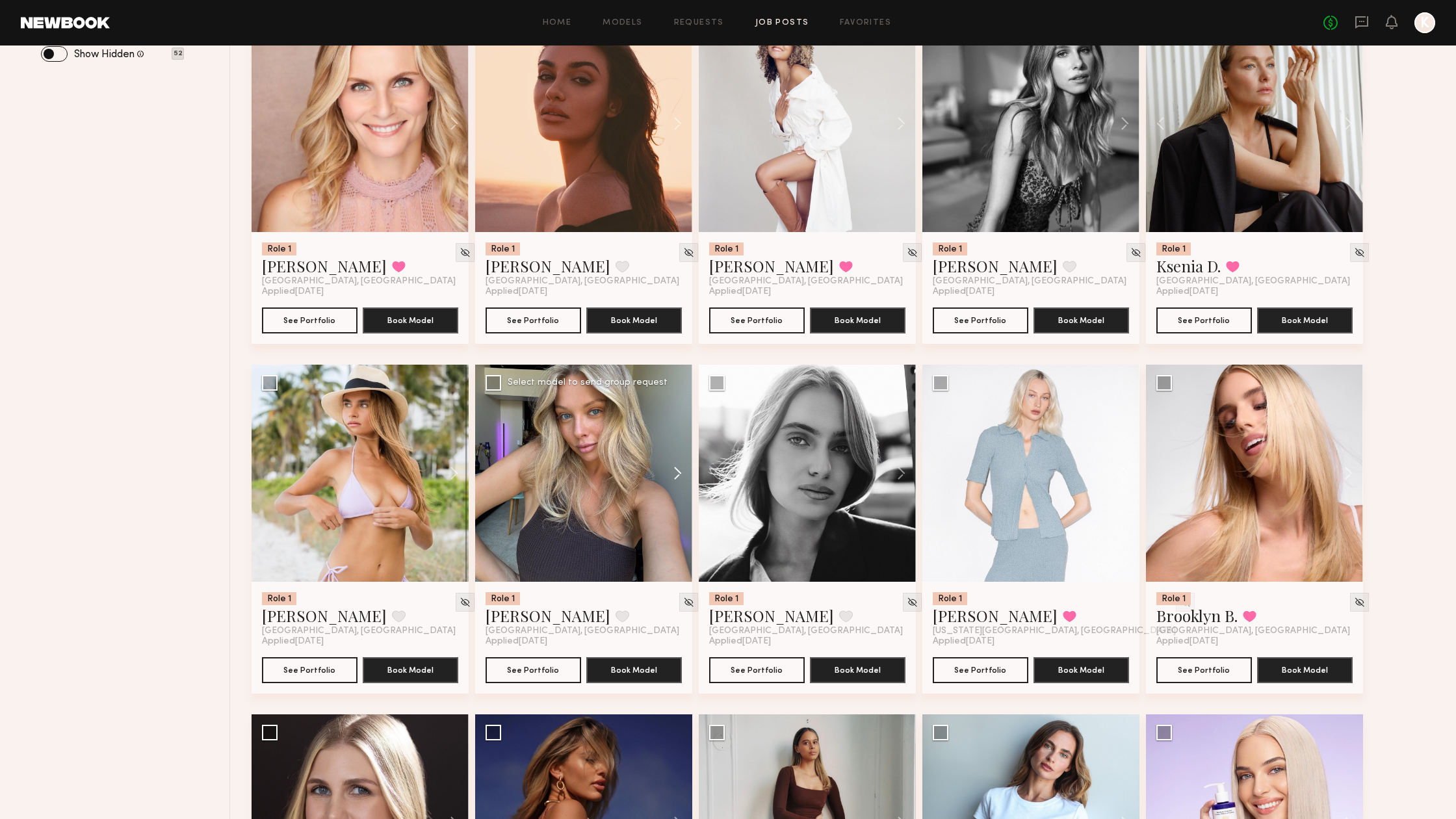
click at [672, 473] on button at bounding box center [671, 473] width 41 height 217
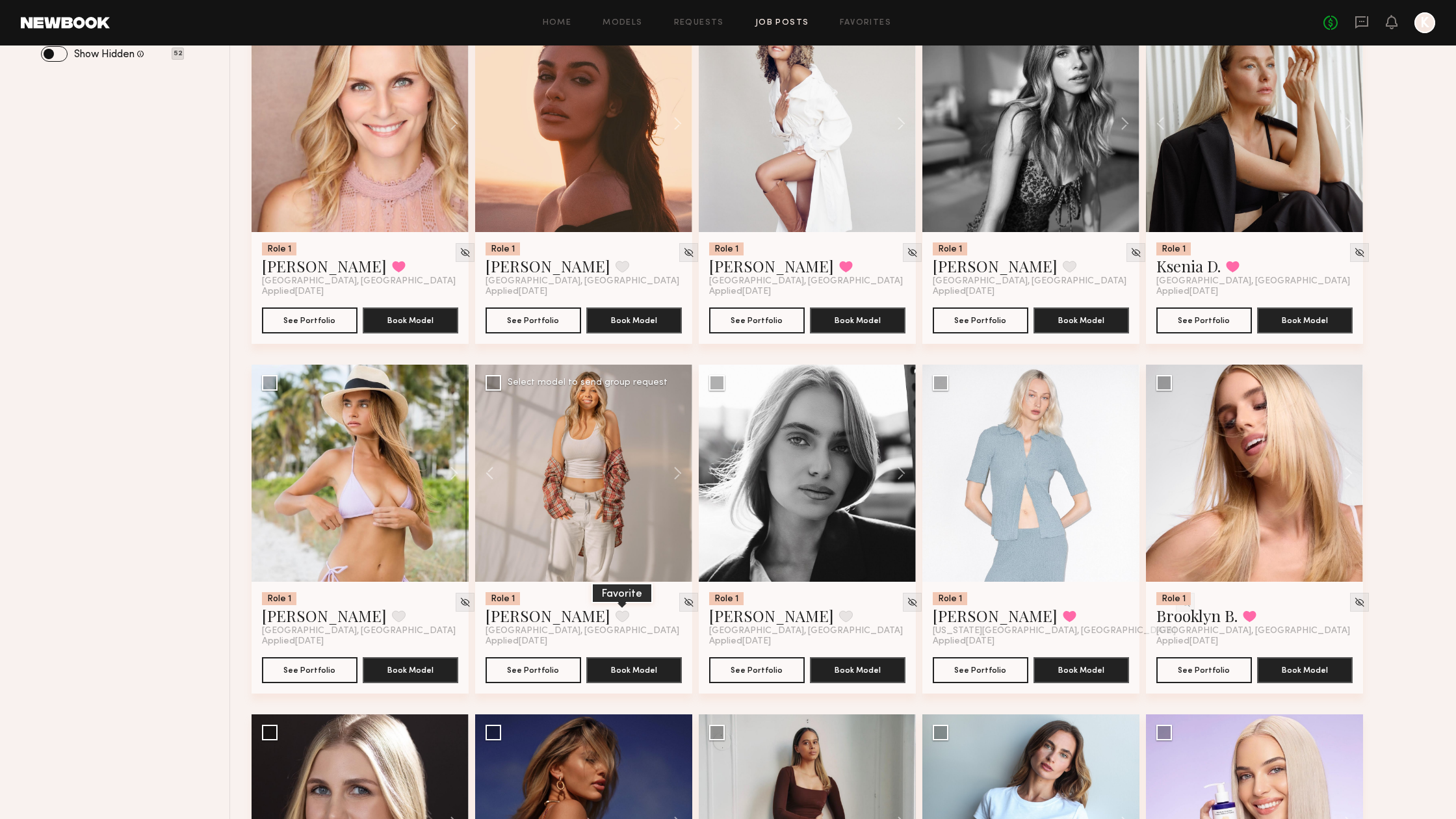
click at [615, 620] on button at bounding box center [622, 616] width 14 height 12
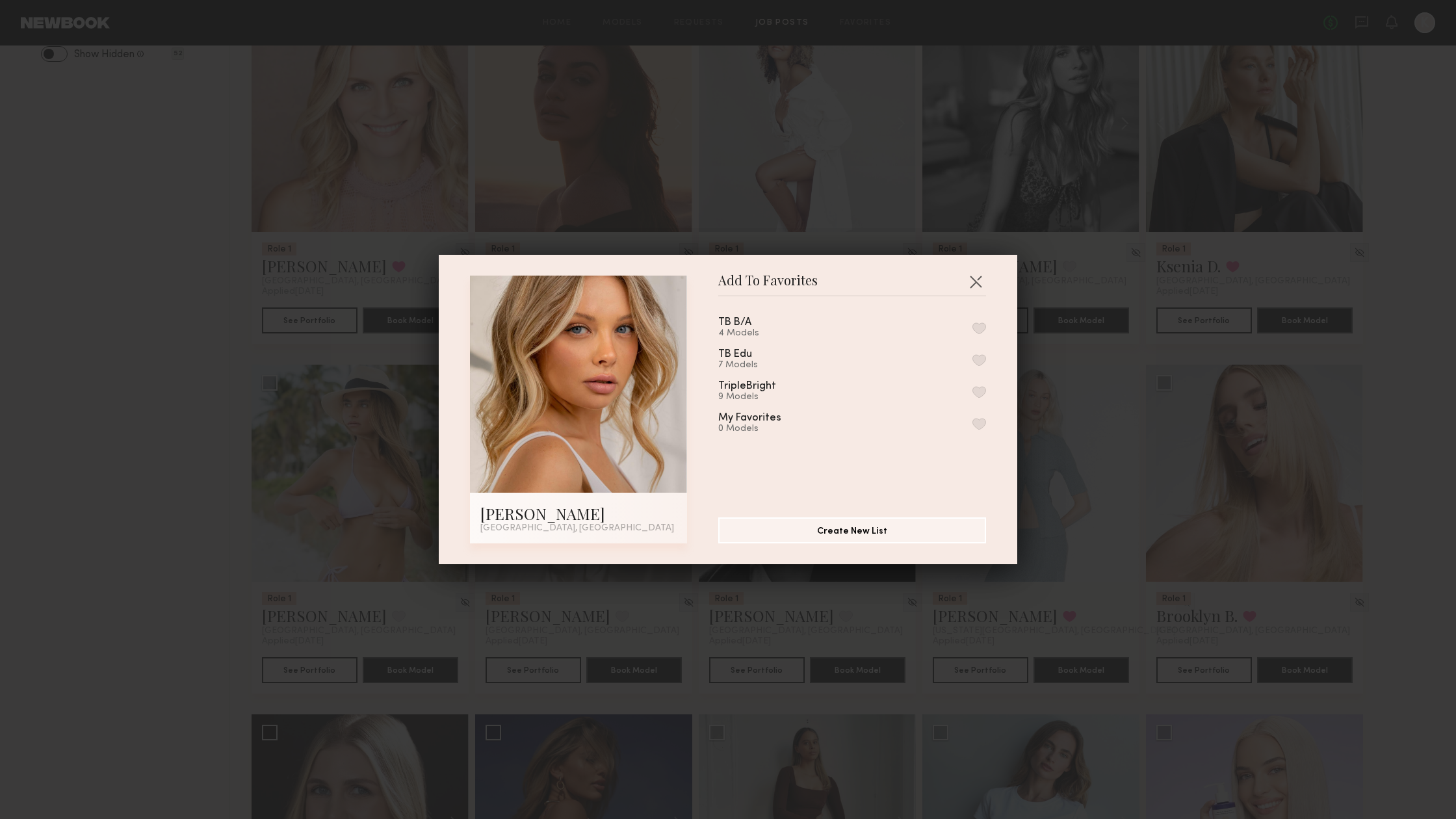
click at [853, 330] on div "TB B/A 4 Models" at bounding box center [852, 327] width 267 height 21
click at [974, 330] on button "button" at bounding box center [979, 328] width 14 height 12
click at [973, 284] on button "button" at bounding box center [976, 282] width 21 height 21
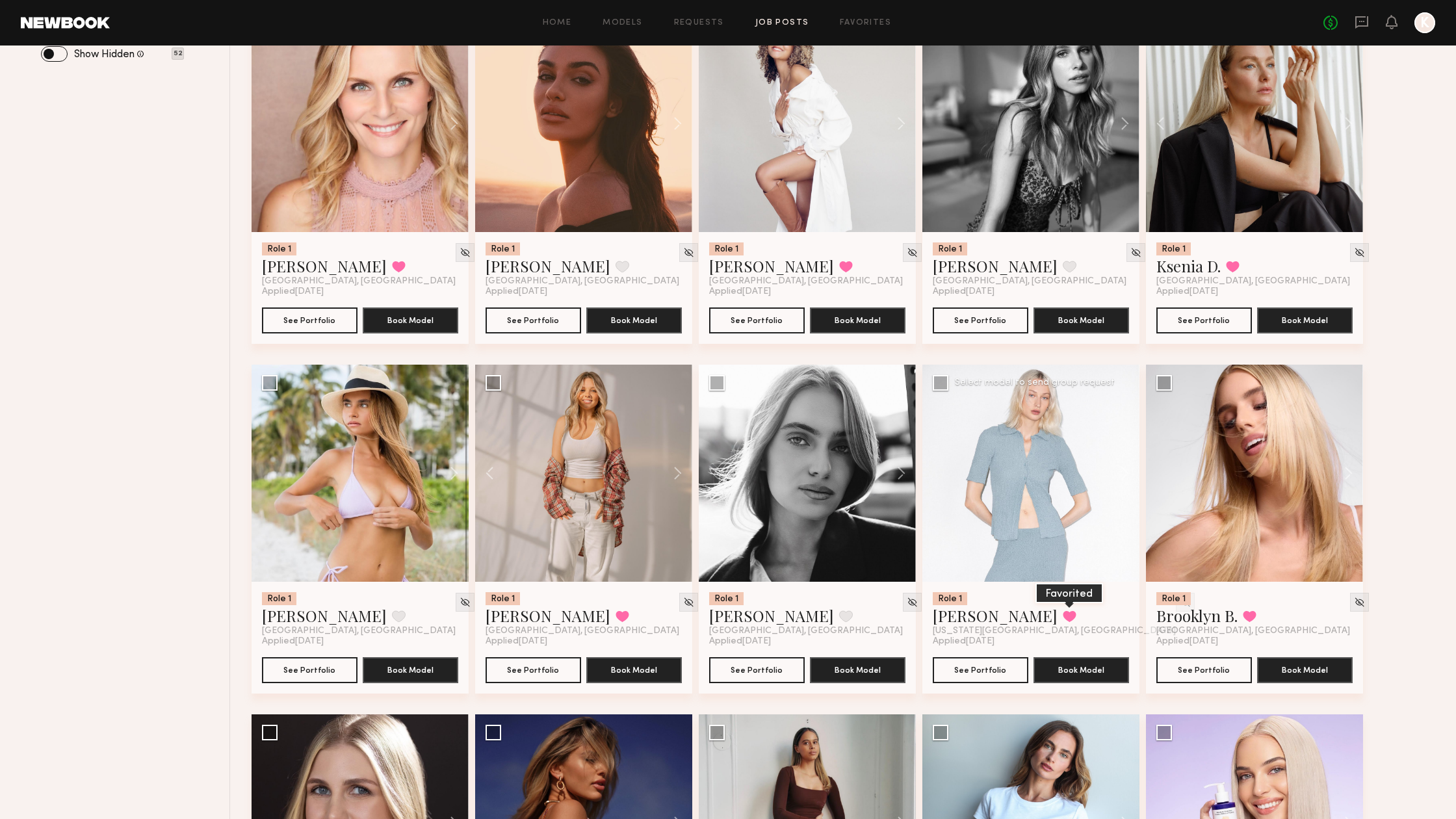
click at [1063, 615] on button at bounding box center [1069, 616] width 14 height 12
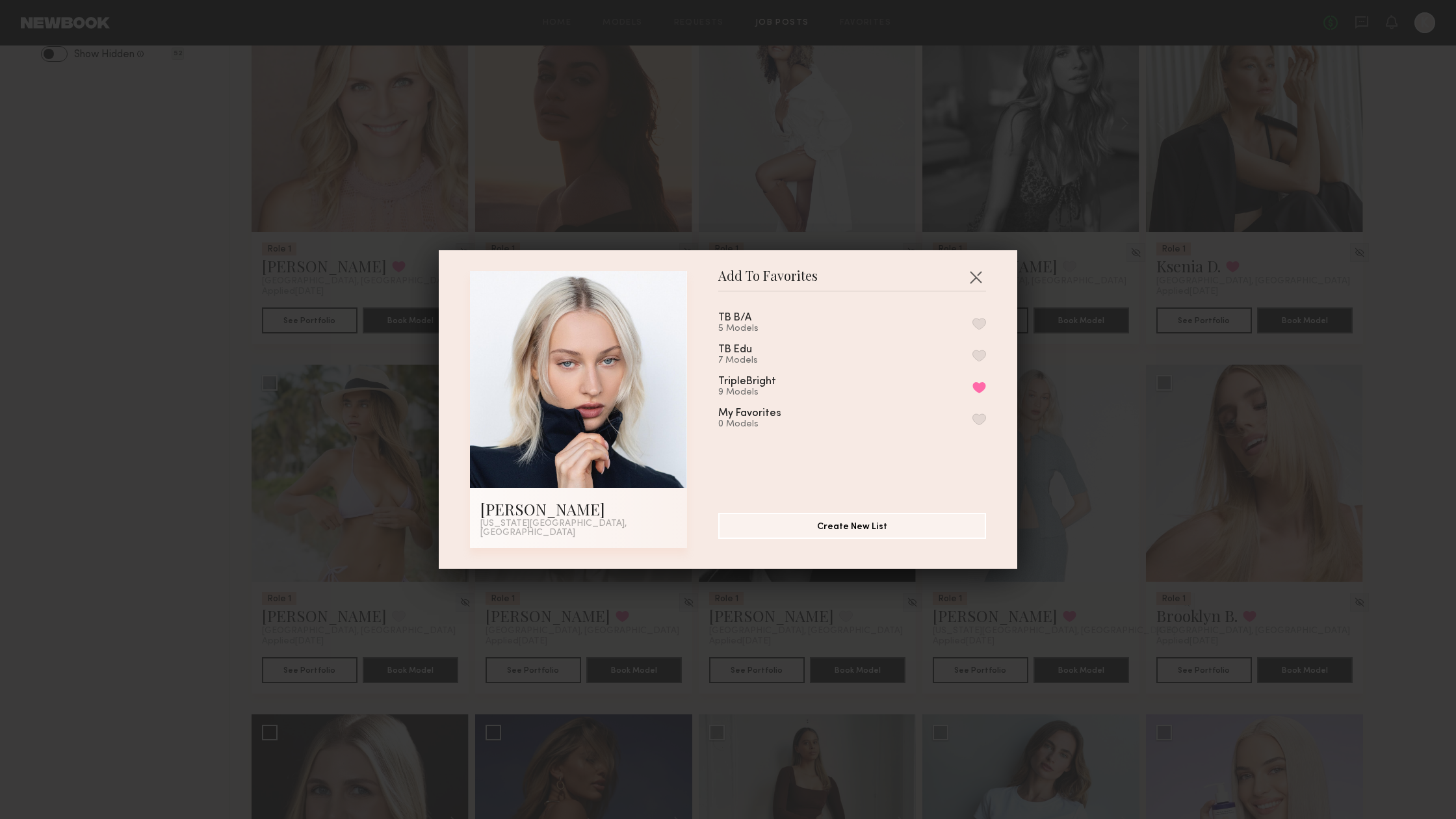
click at [979, 328] on button "button" at bounding box center [979, 324] width 14 height 12
click at [976, 273] on button "button" at bounding box center [976, 277] width 21 height 21
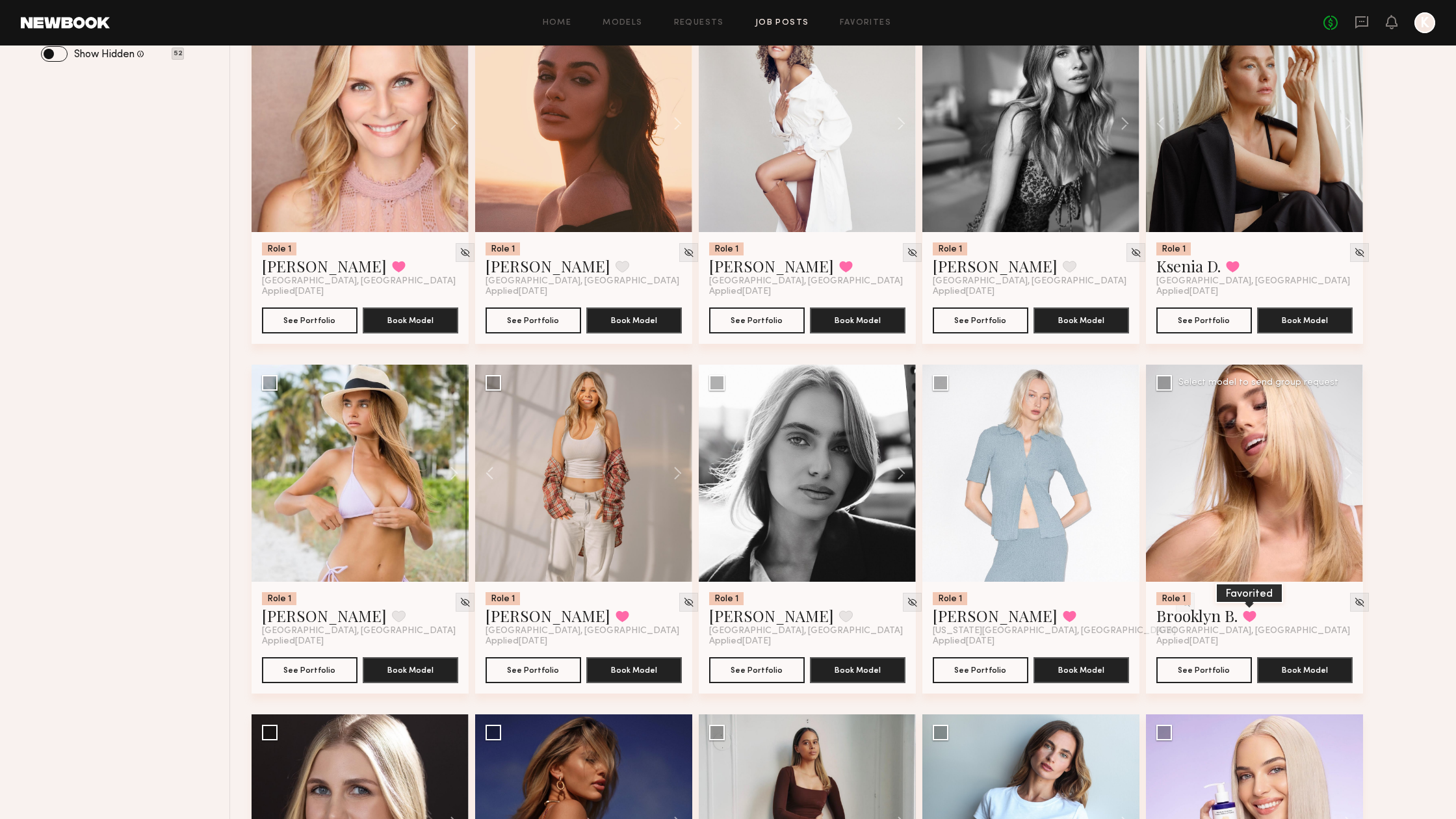
click at [1245, 615] on button at bounding box center [1249, 616] width 14 height 12
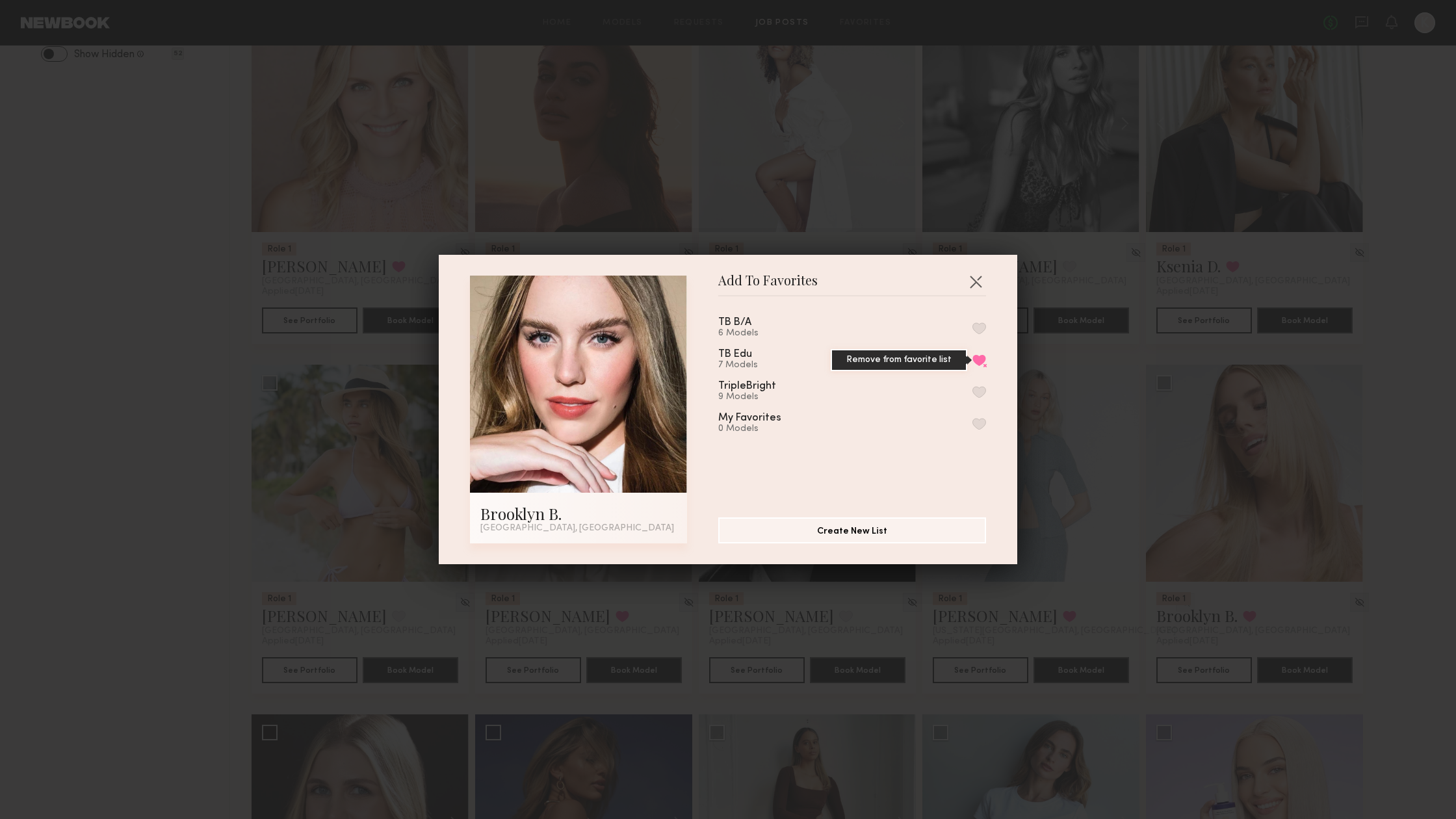
click at [984, 360] on button "Remove from favorite list" at bounding box center [979, 360] width 14 height 12
click at [984, 360] on button "button" at bounding box center [979, 360] width 14 height 12
click at [984, 327] on button "button" at bounding box center [979, 328] width 14 height 12
click at [978, 273] on button "button" at bounding box center [976, 282] width 21 height 21
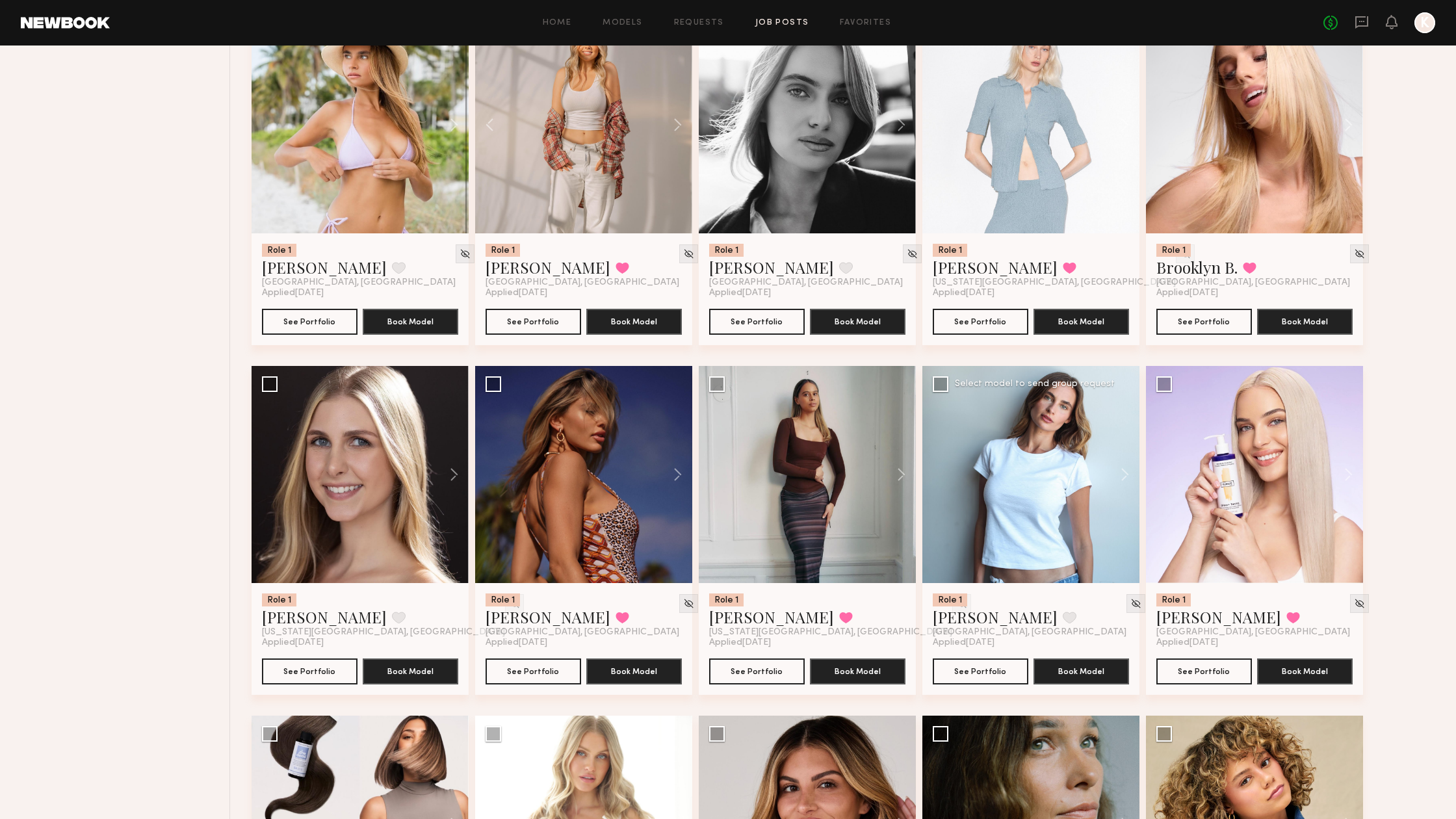
scroll to position [896, 0]
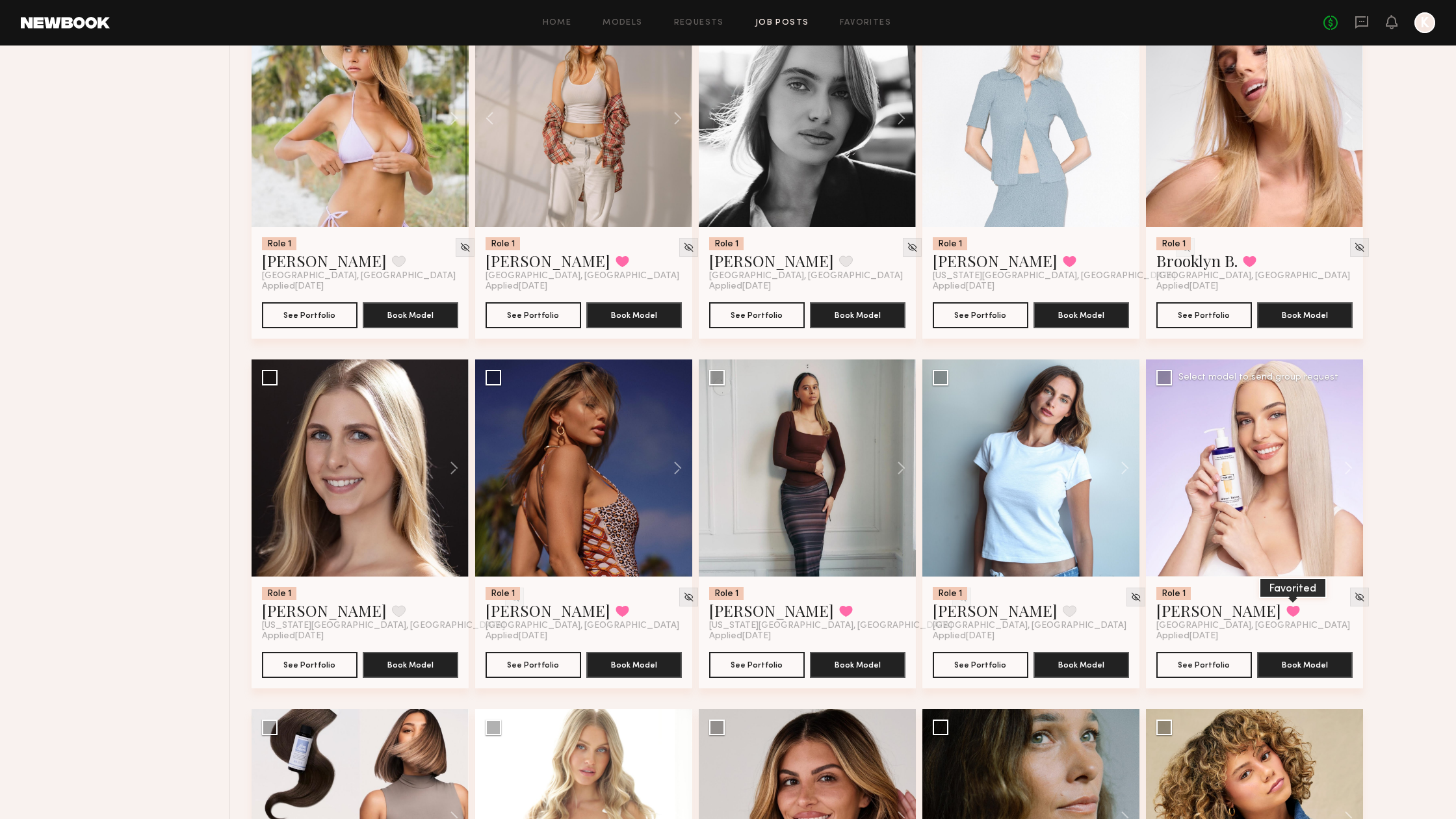
click at [1287, 610] on button at bounding box center [1293, 611] width 14 height 12
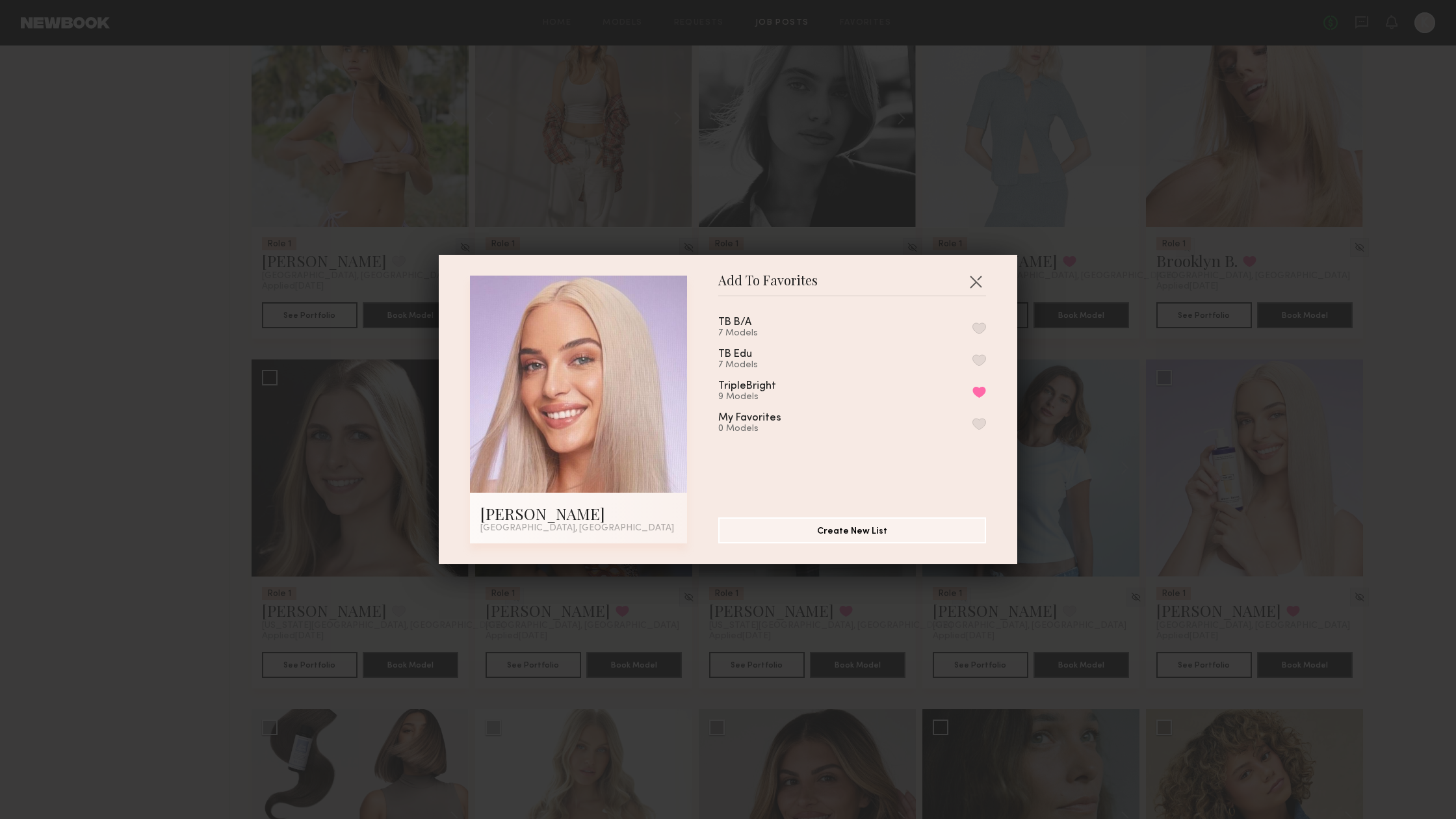
click at [978, 324] on button "button" at bounding box center [979, 328] width 14 height 12
click at [979, 394] on button "Remove from favorite list" at bounding box center [979, 392] width 14 height 12
click at [975, 271] on button "button" at bounding box center [976, 282] width 21 height 21
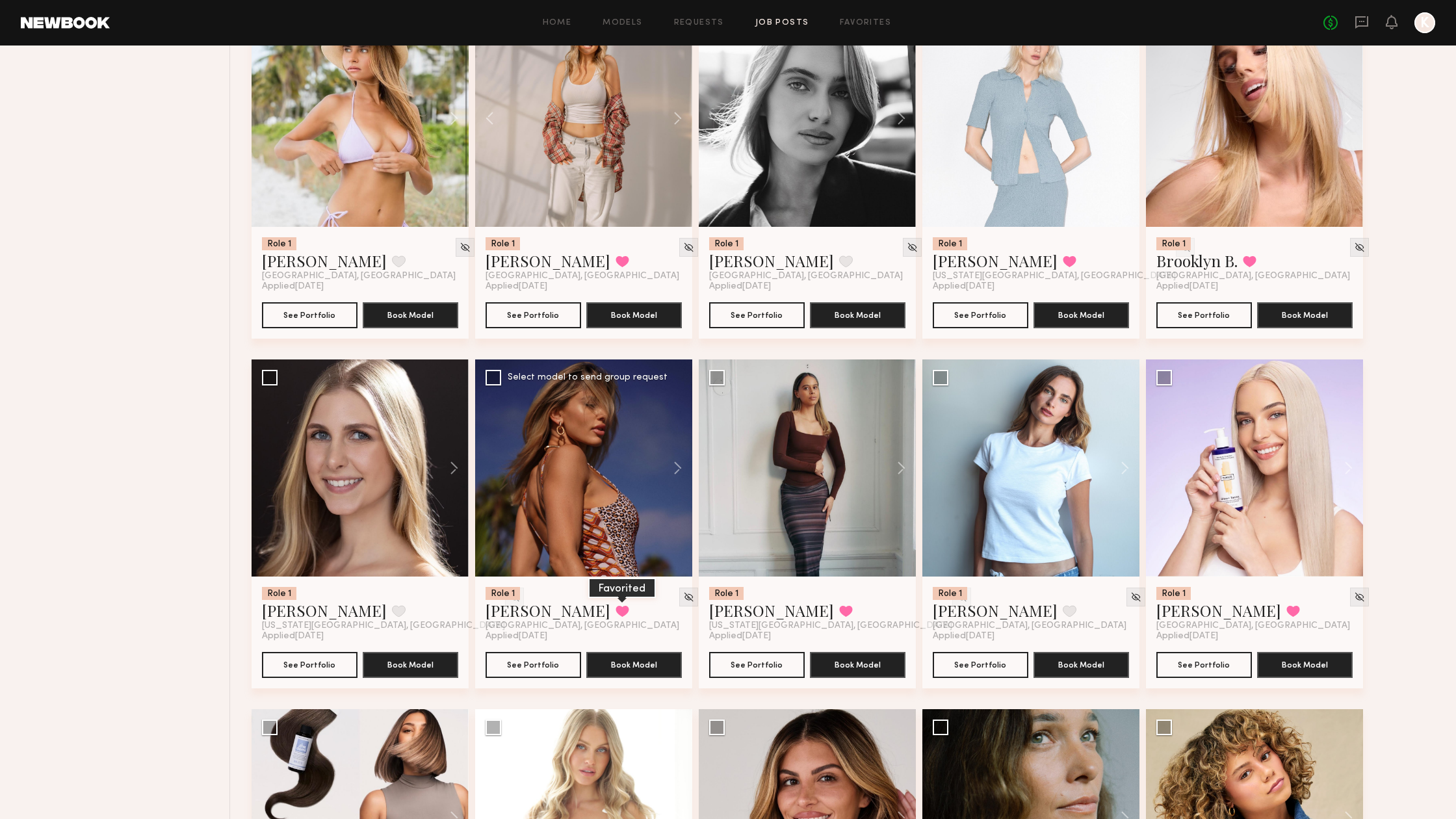
click at [615, 607] on button at bounding box center [622, 611] width 14 height 12
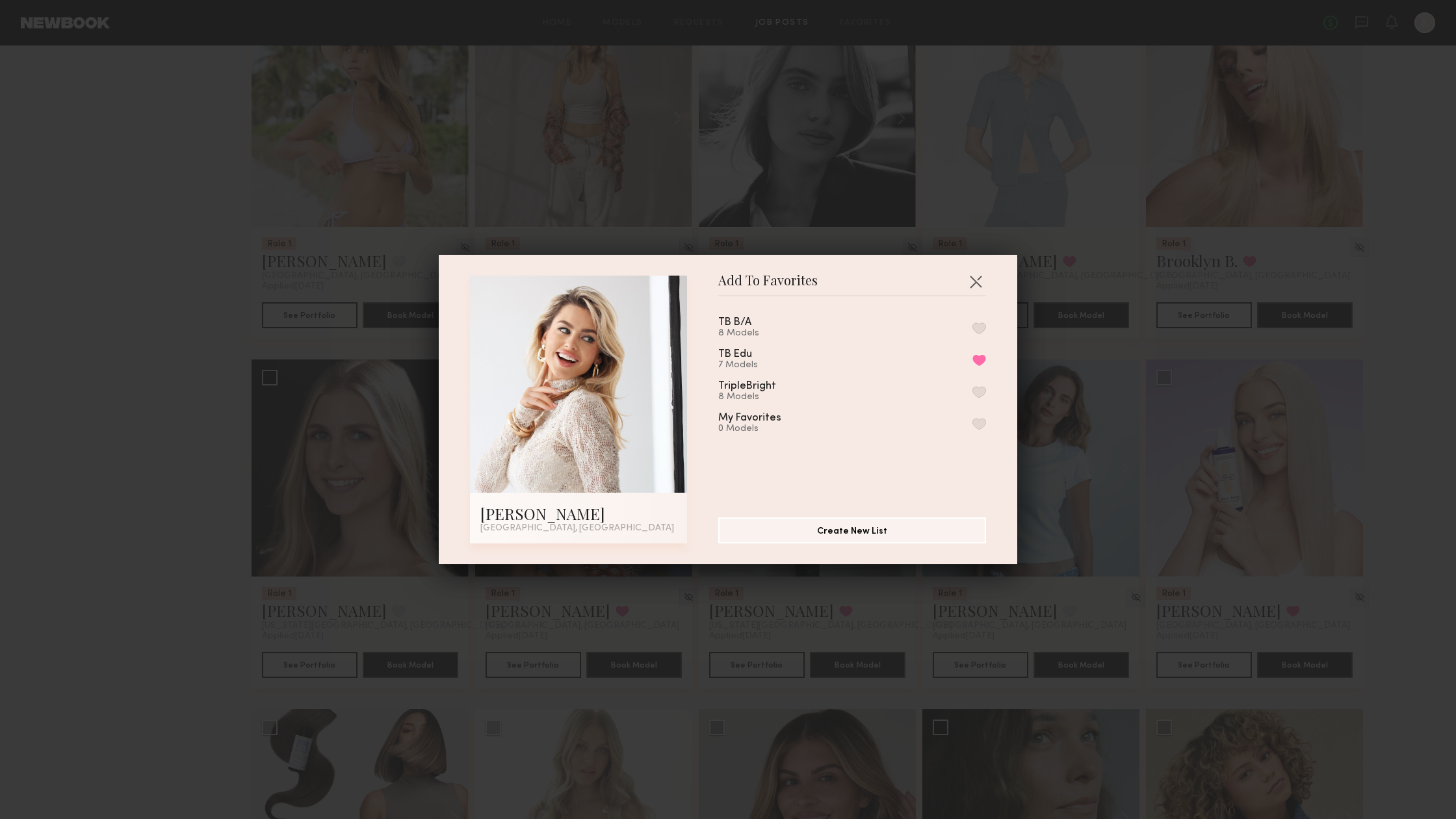
click at [973, 327] on button "button" at bounding box center [979, 328] width 14 height 12
click at [978, 286] on button "button" at bounding box center [976, 282] width 21 height 21
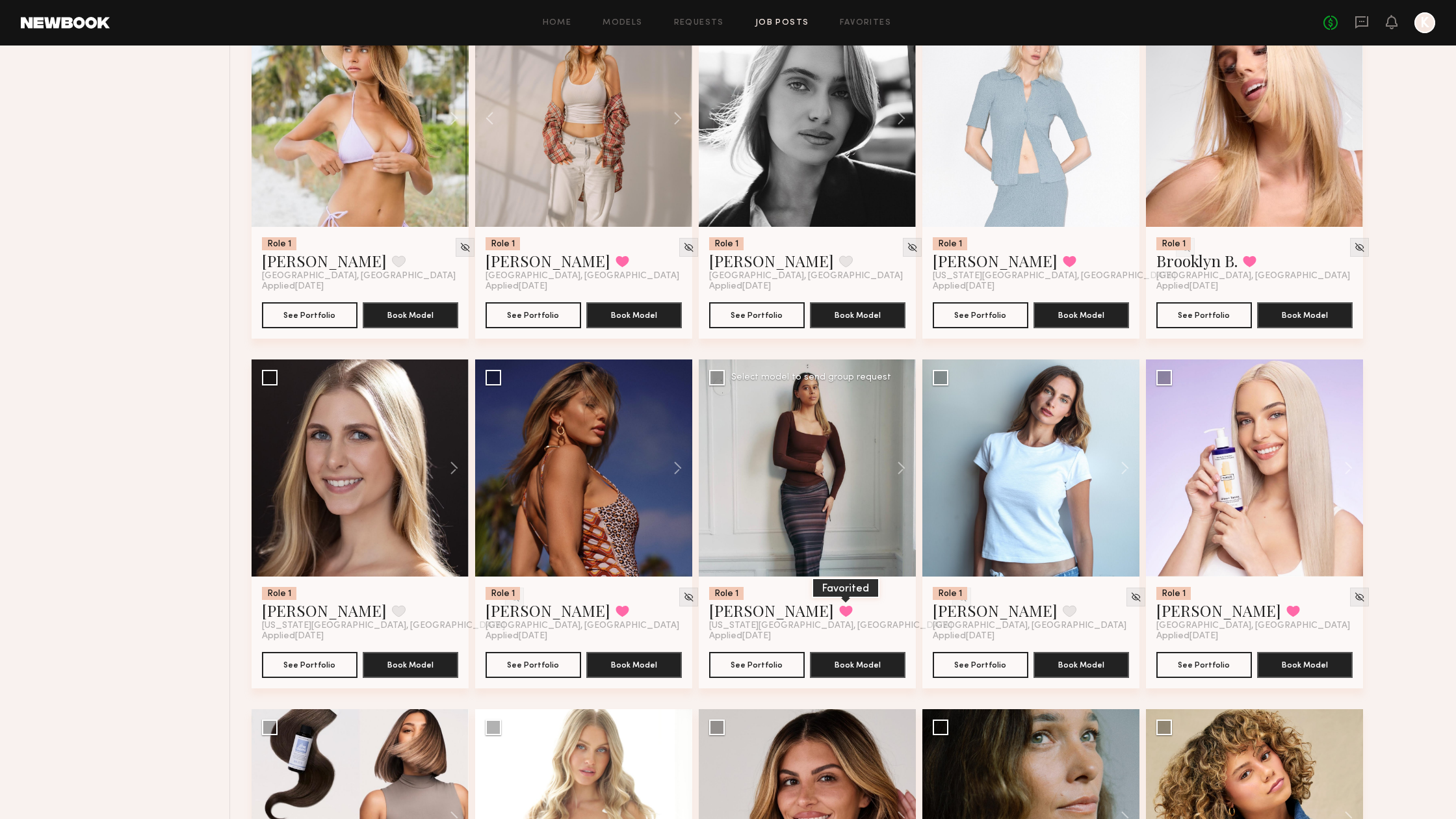
click at [839, 610] on button at bounding box center [846, 611] width 14 height 12
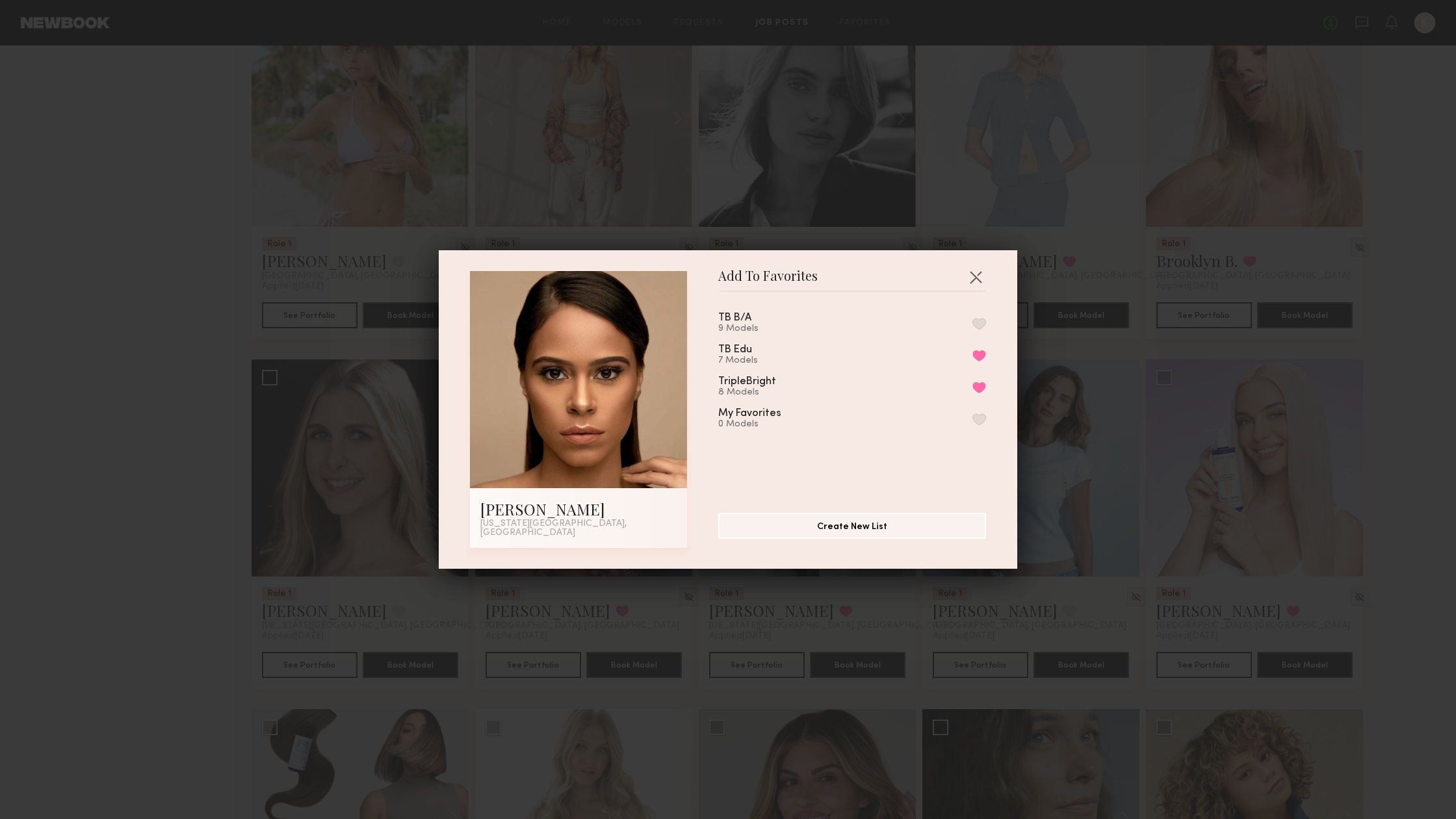
click at [977, 327] on button "button" at bounding box center [979, 324] width 14 height 12
click at [979, 393] on button "Remove from favorite list" at bounding box center [979, 388] width 14 height 12
click at [970, 282] on button "button" at bounding box center [976, 277] width 21 height 21
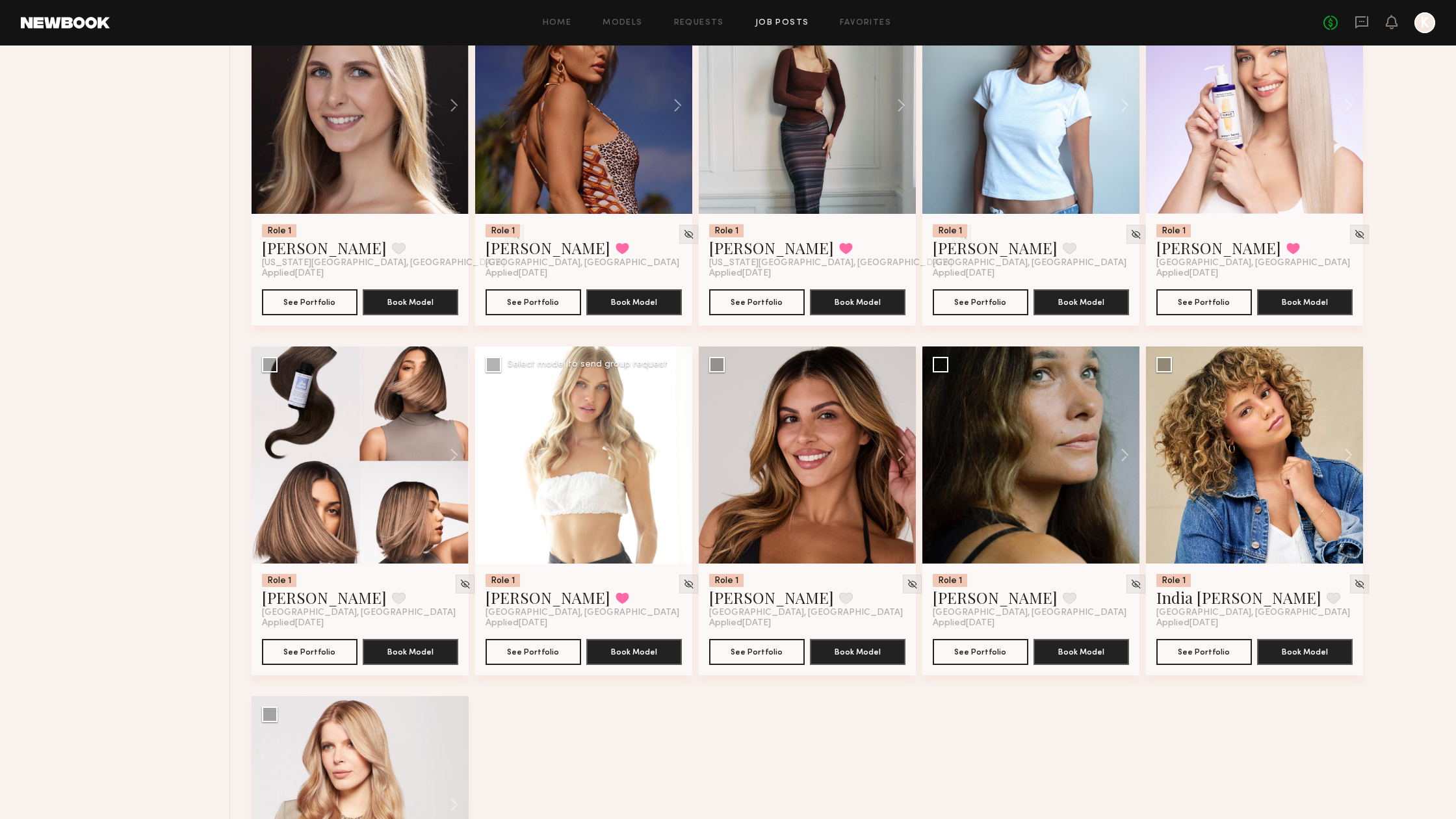
scroll to position [1262, 0]
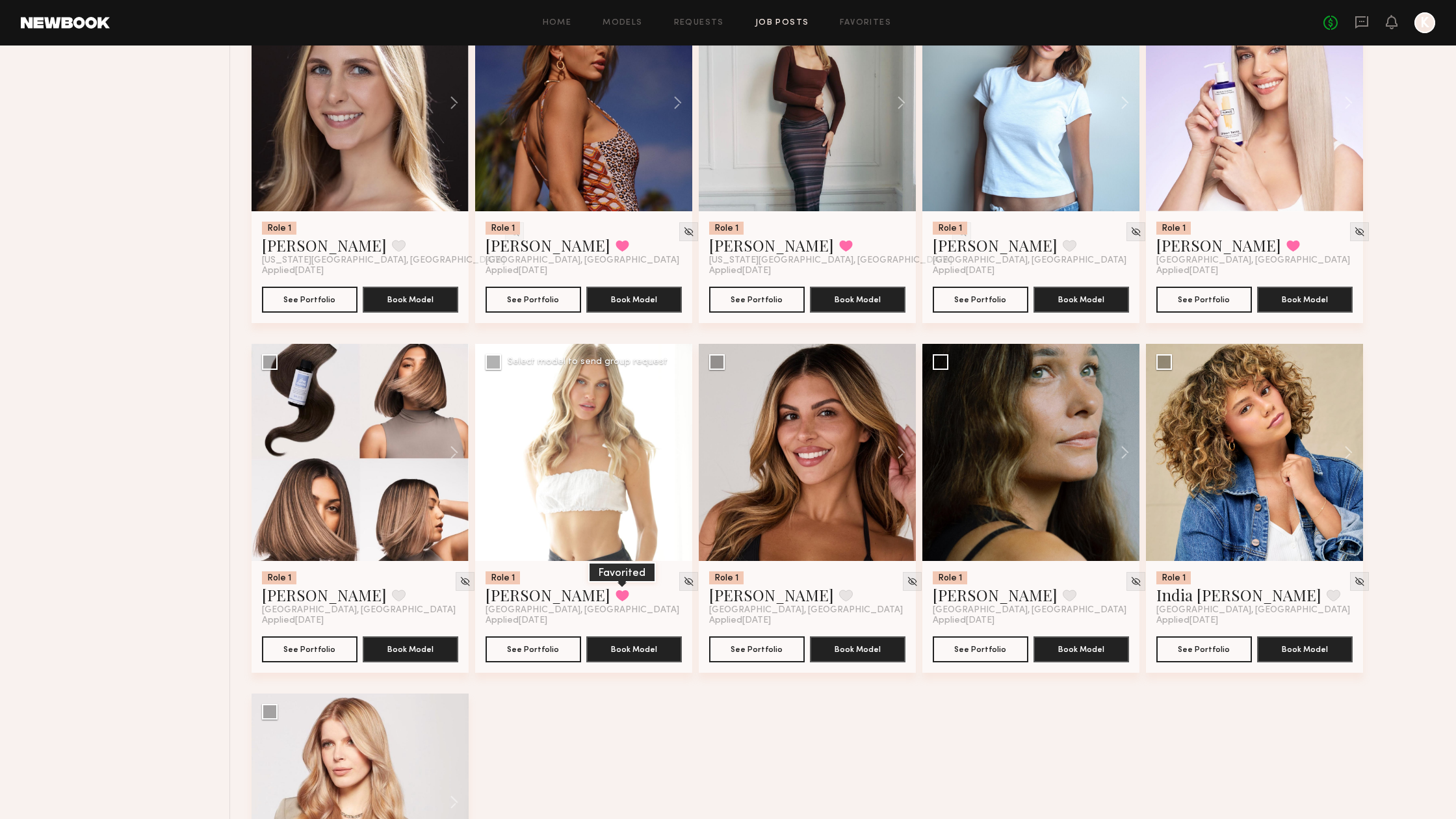
click at [615, 594] on button at bounding box center [622, 596] width 14 height 12
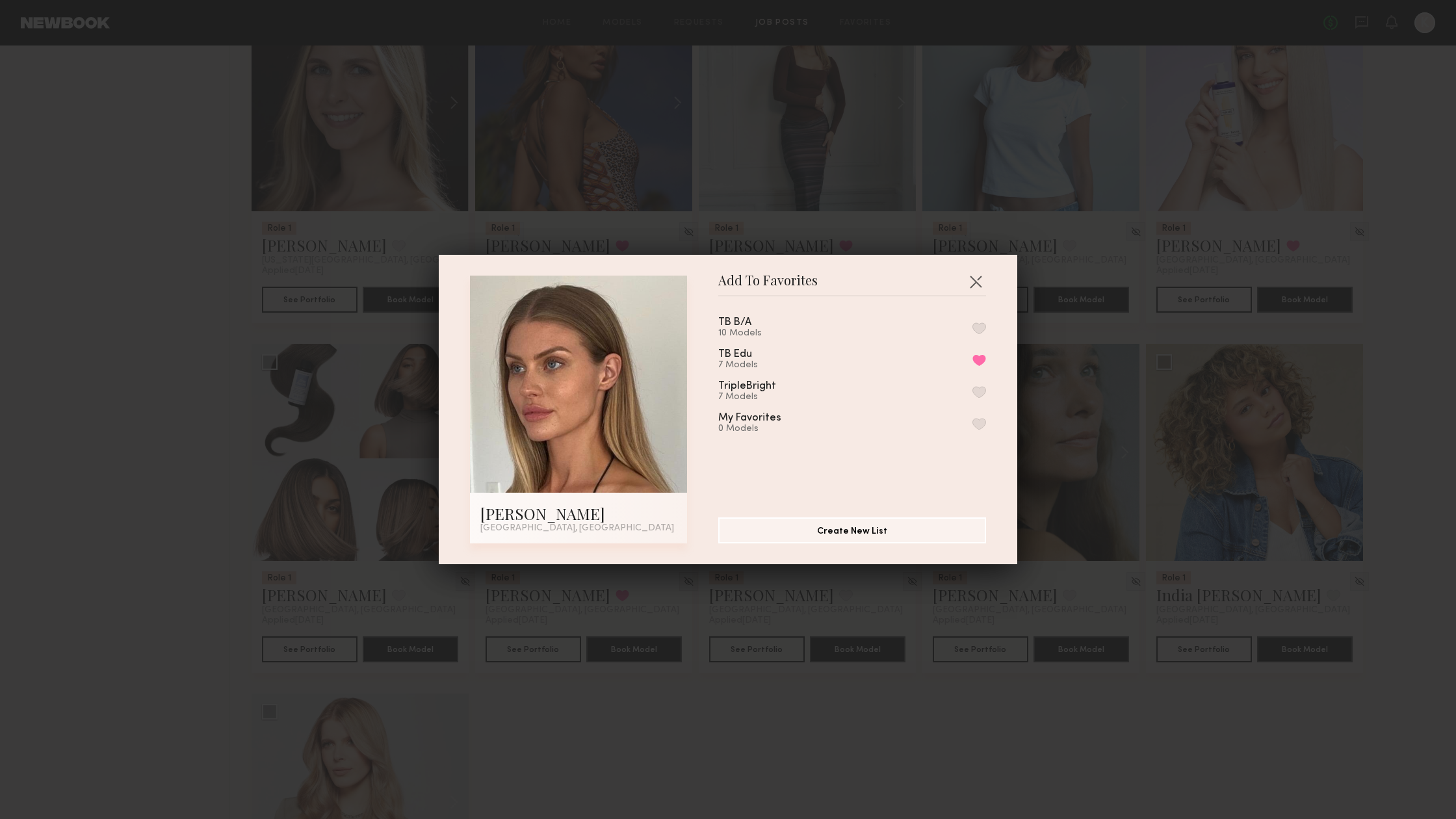
click at [981, 324] on button "button" at bounding box center [979, 328] width 14 height 12
click at [972, 277] on button "button" at bounding box center [976, 282] width 21 height 21
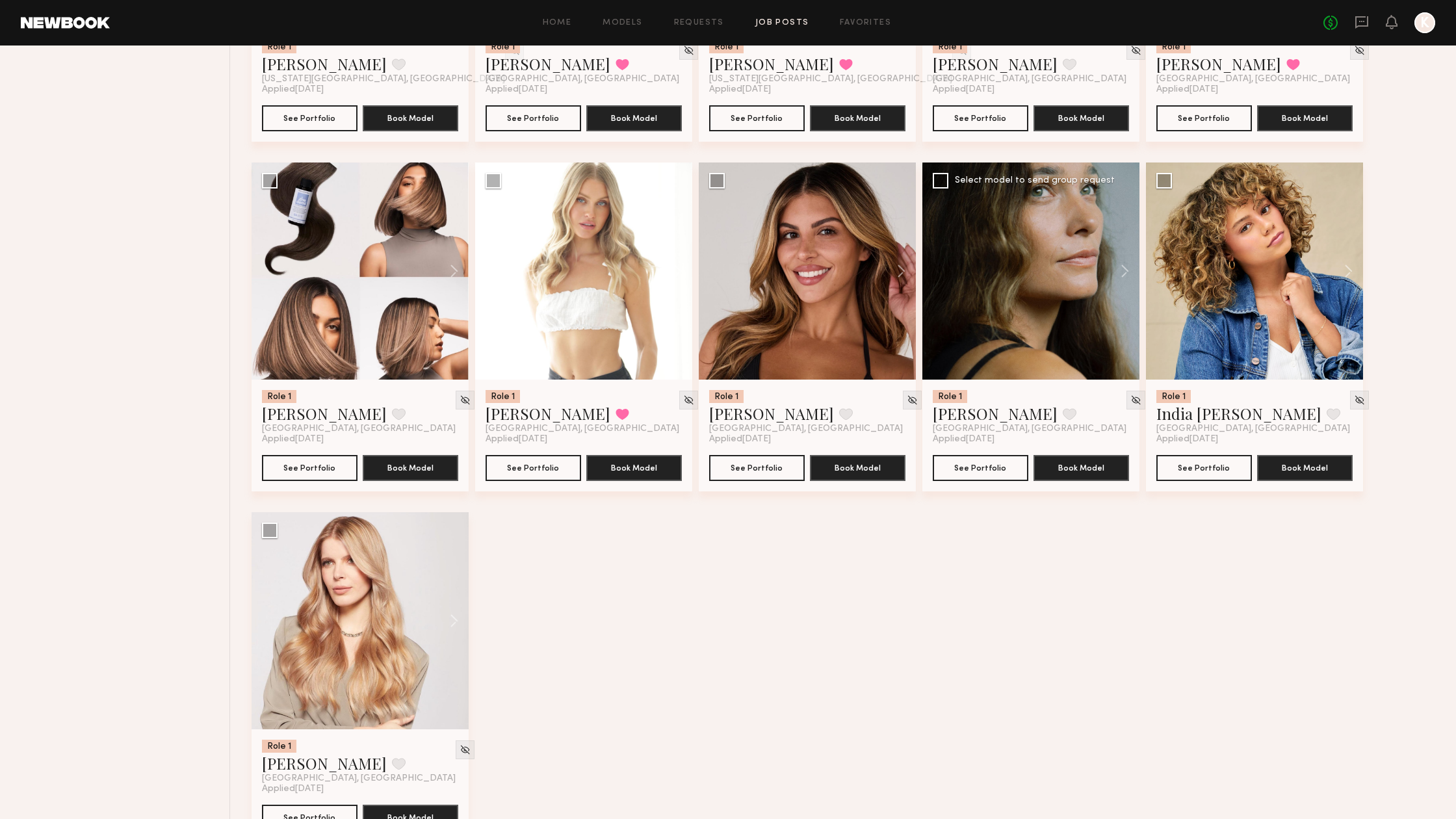
scroll to position [1446, 0]
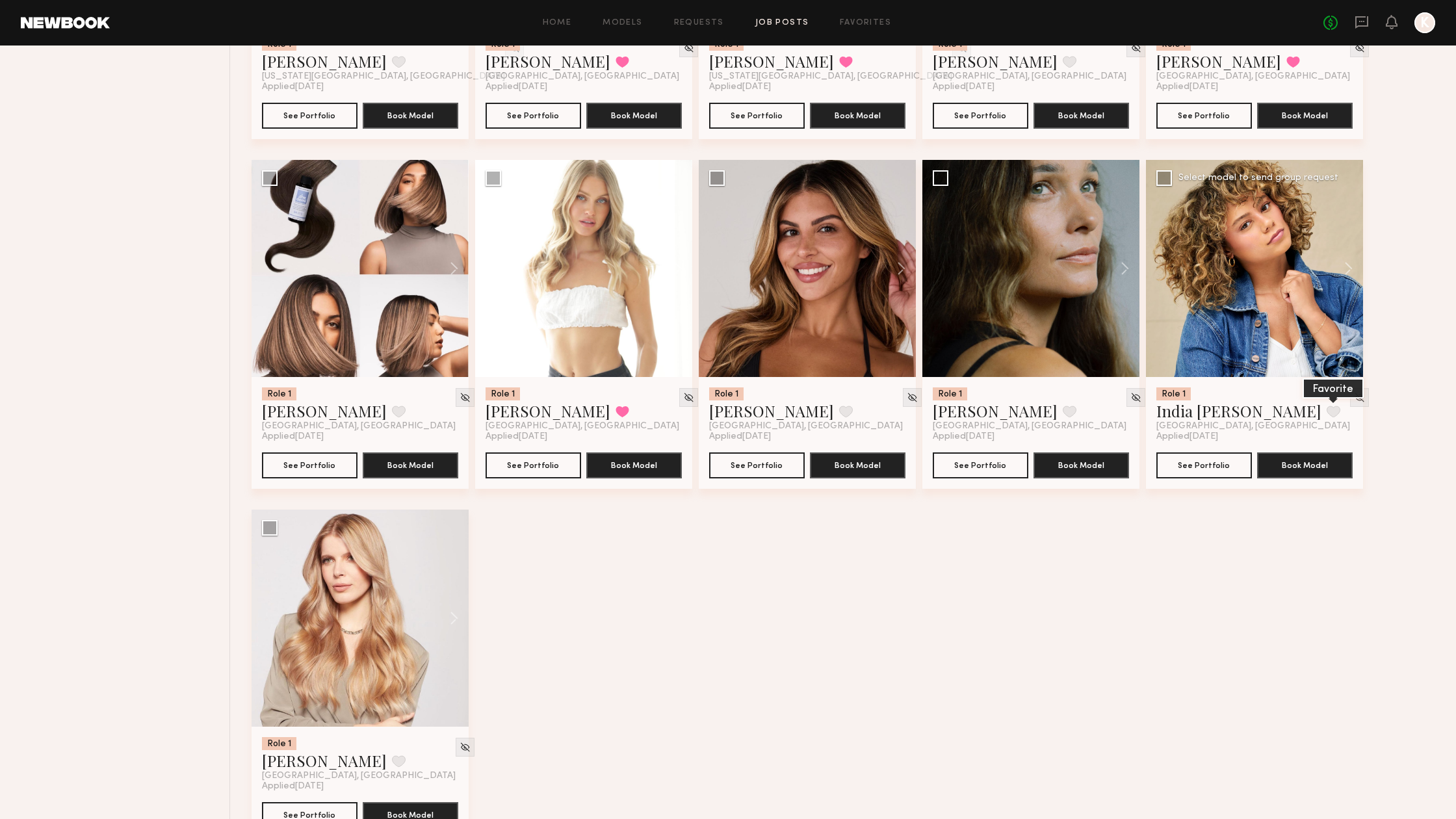
click at [1326, 408] on button at bounding box center [1333, 411] width 14 height 12
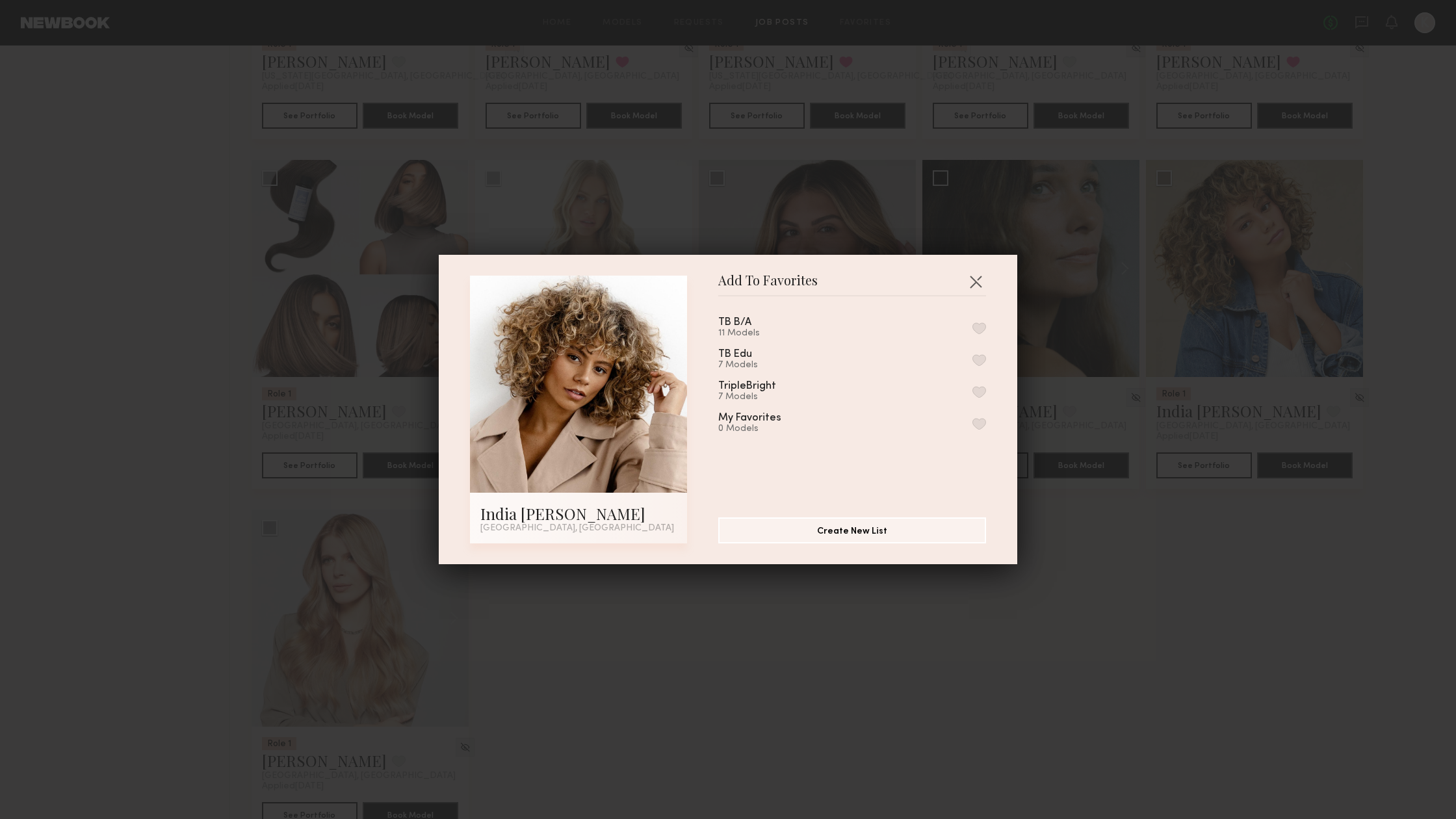
click at [984, 327] on button "button" at bounding box center [979, 328] width 14 height 12
click at [979, 281] on button "button" at bounding box center [976, 282] width 21 height 21
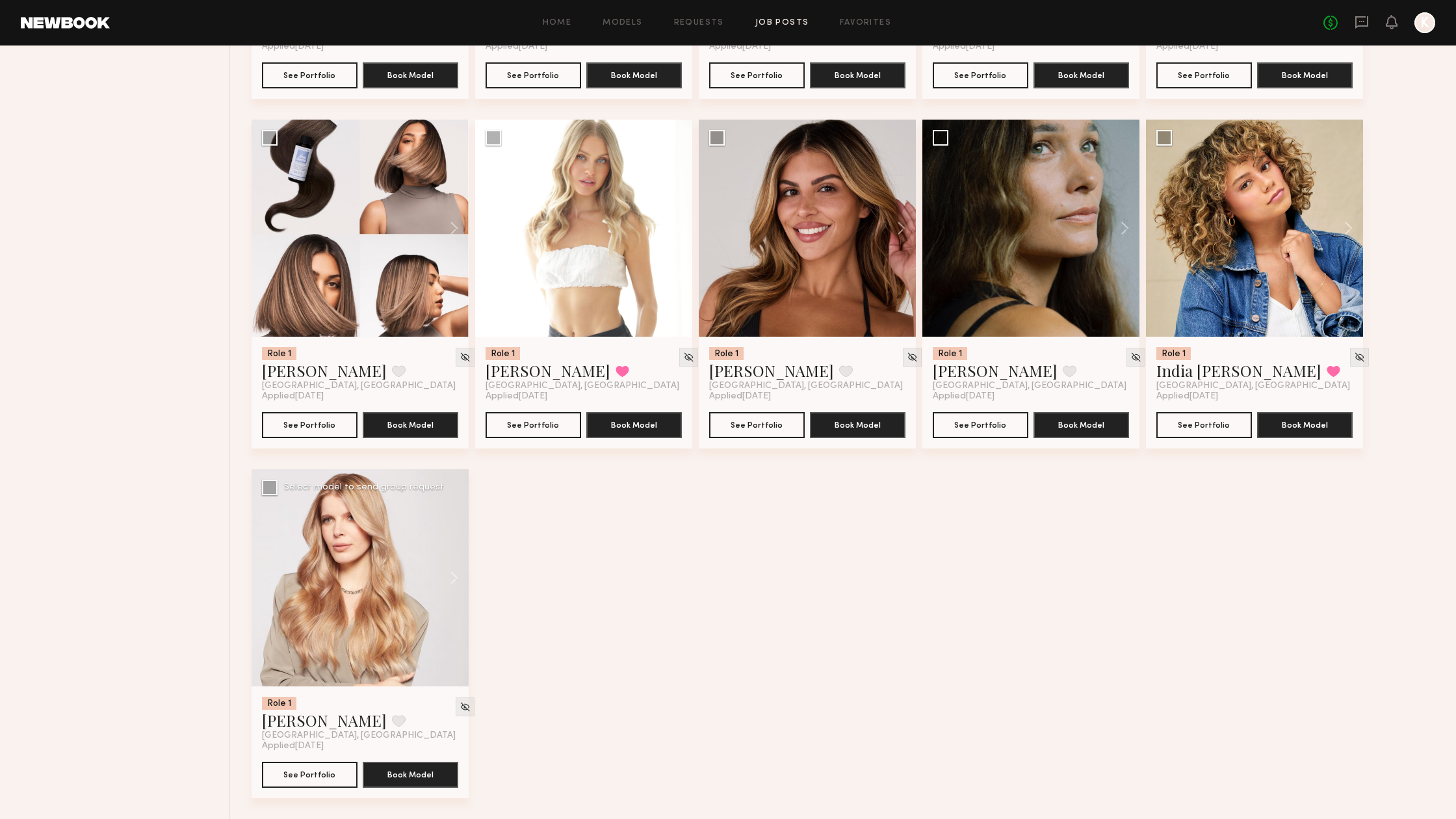
scroll to position [1486, 0]
click at [392, 721] on button at bounding box center [399, 721] width 14 height 12
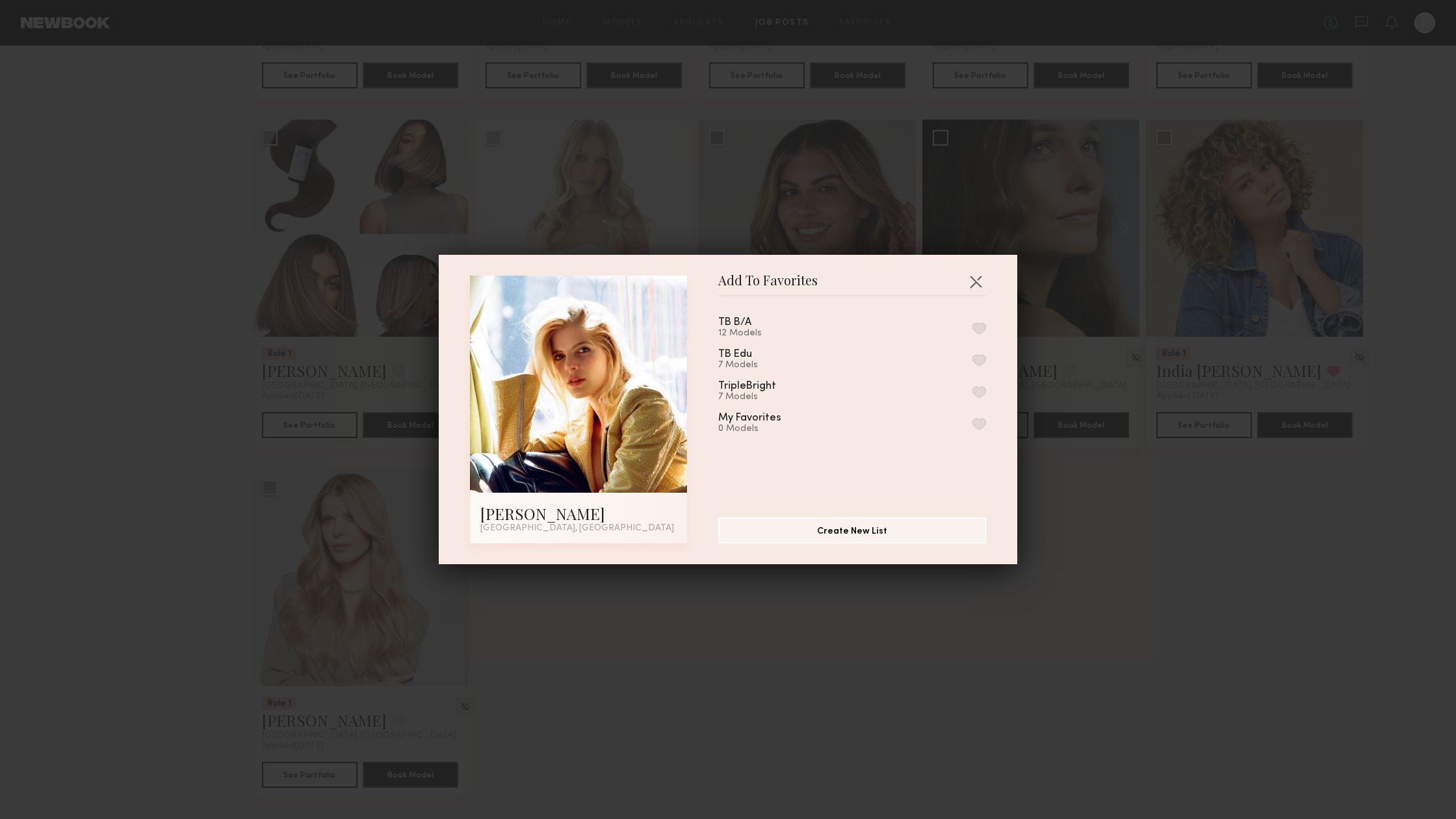
click at [970, 326] on div "TB B/A 12 Models" at bounding box center [852, 327] width 267 height 21
click at [975, 327] on button "button" at bounding box center [979, 328] width 14 height 12
click at [981, 279] on button "button" at bounding box center [976, 282] width 21 height 21
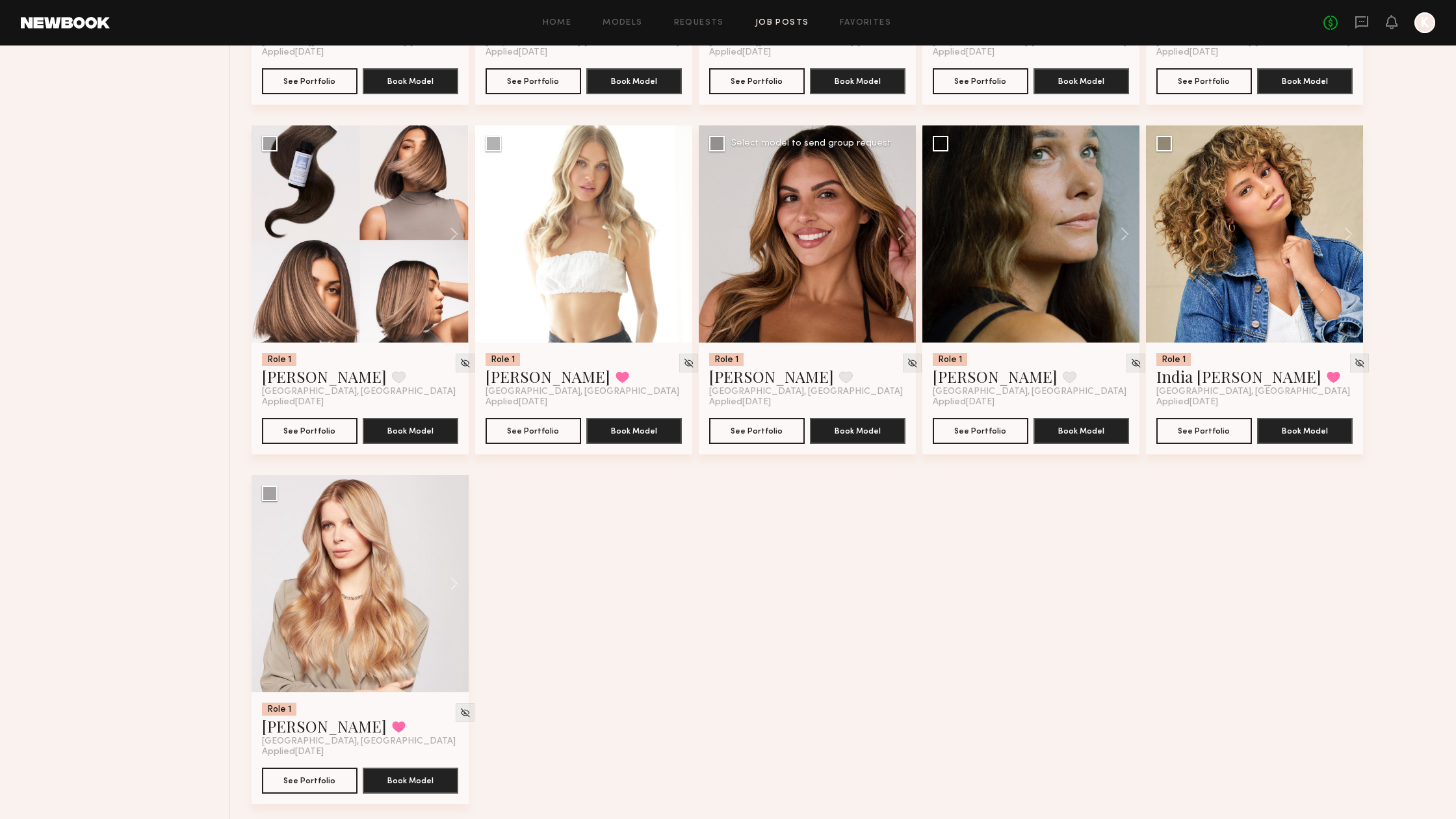
scroll to position [1479, 0]
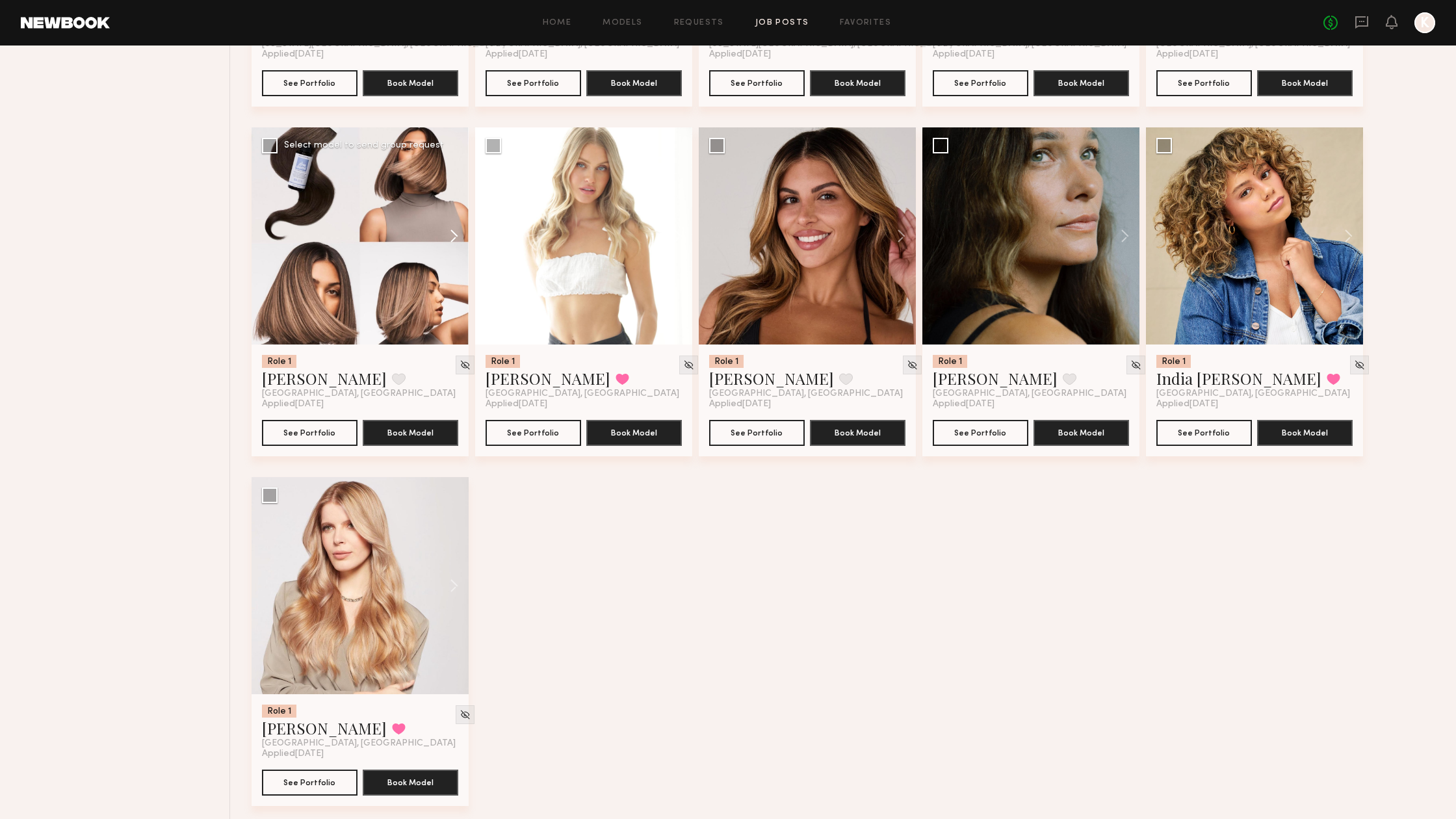
click at [449, 235] on button at bounding box center [448, 236] width 41 height 217
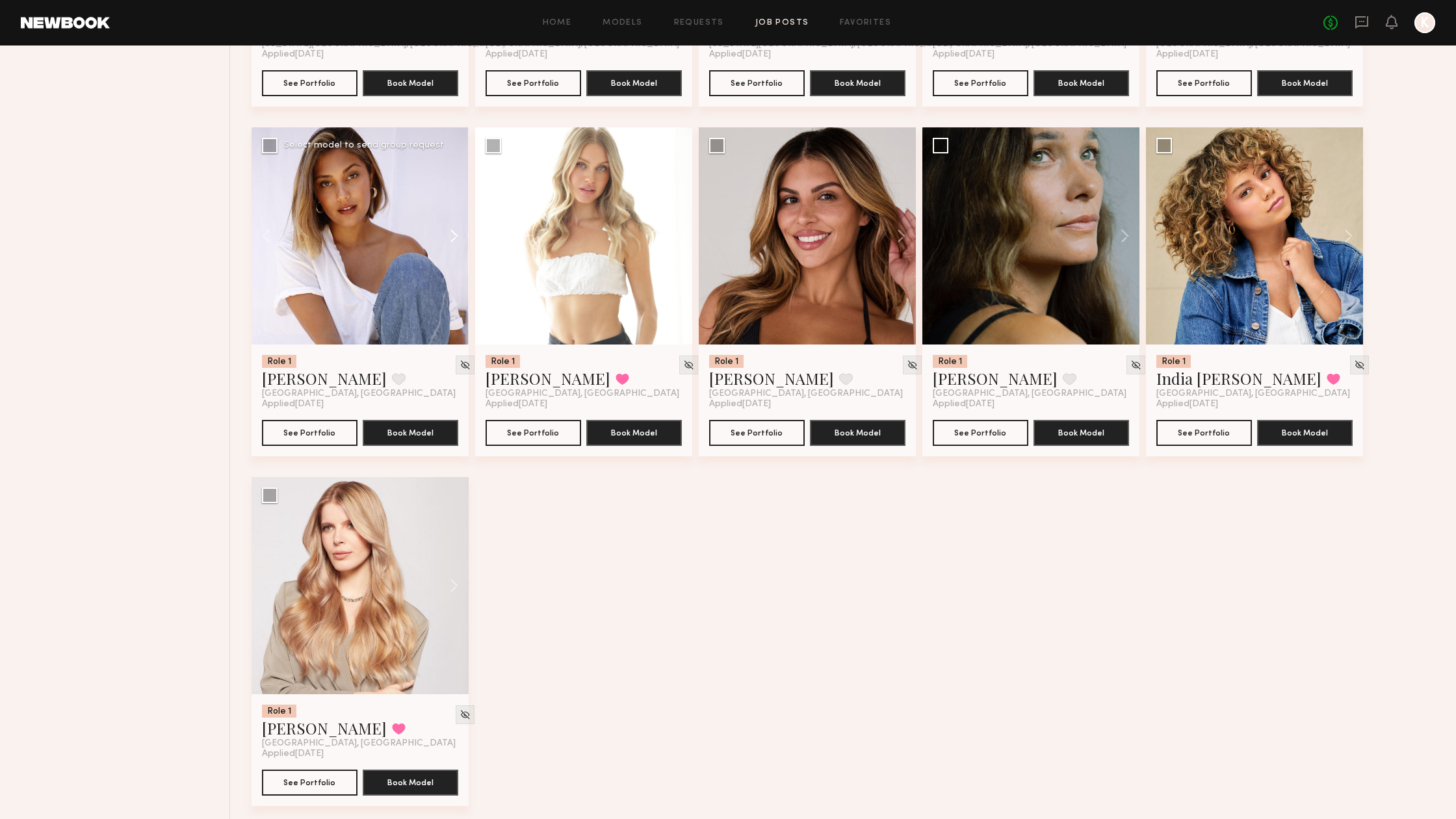
click at [449, 235] on button at bounding box center [448, 236] width 41 height 217
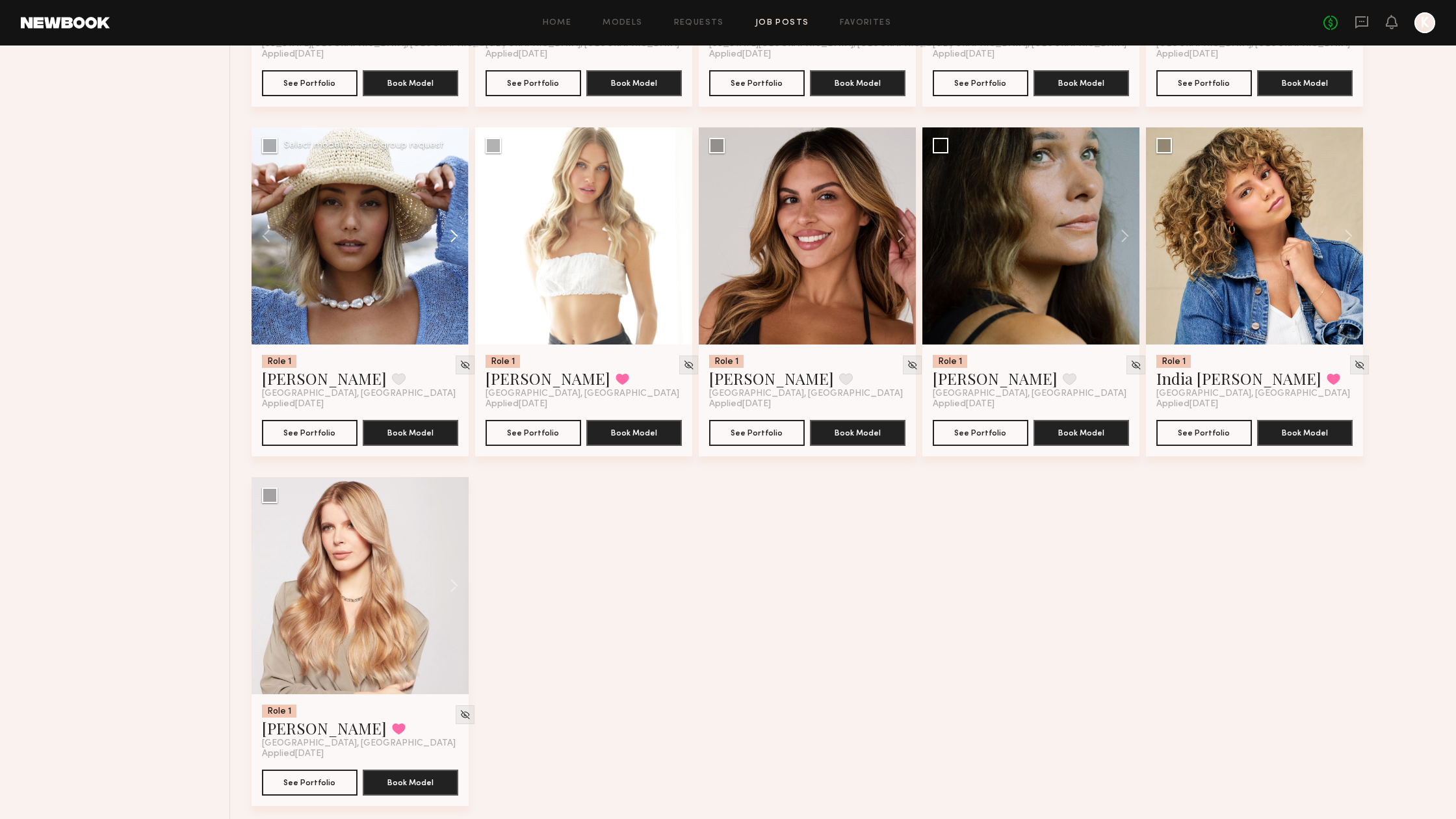
click at [449, 235] on button at bounding box center [448, 236] width 41 height 217
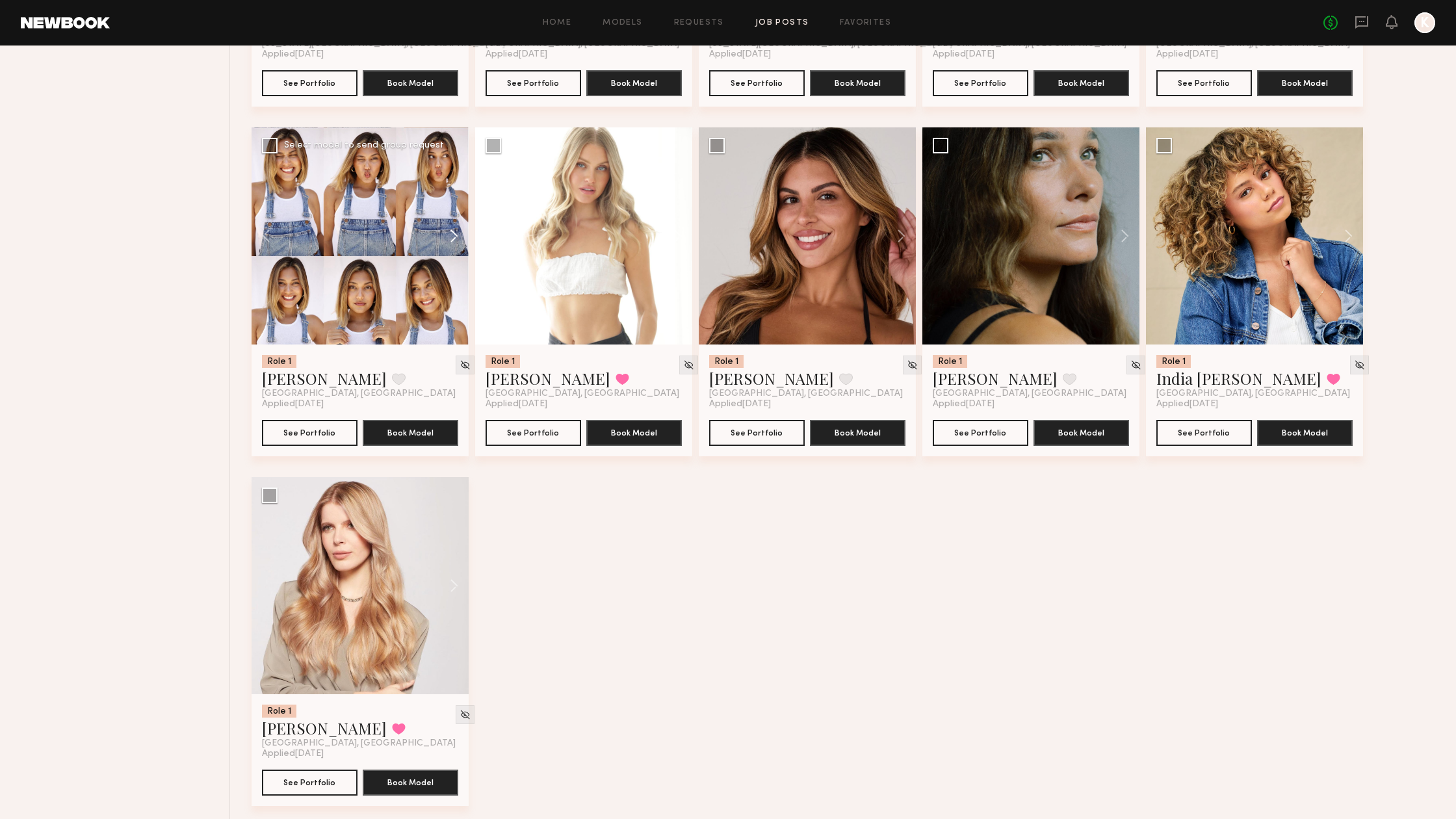
click at [449, 235] on button at bounding box center [448, 236] width 41 height 217
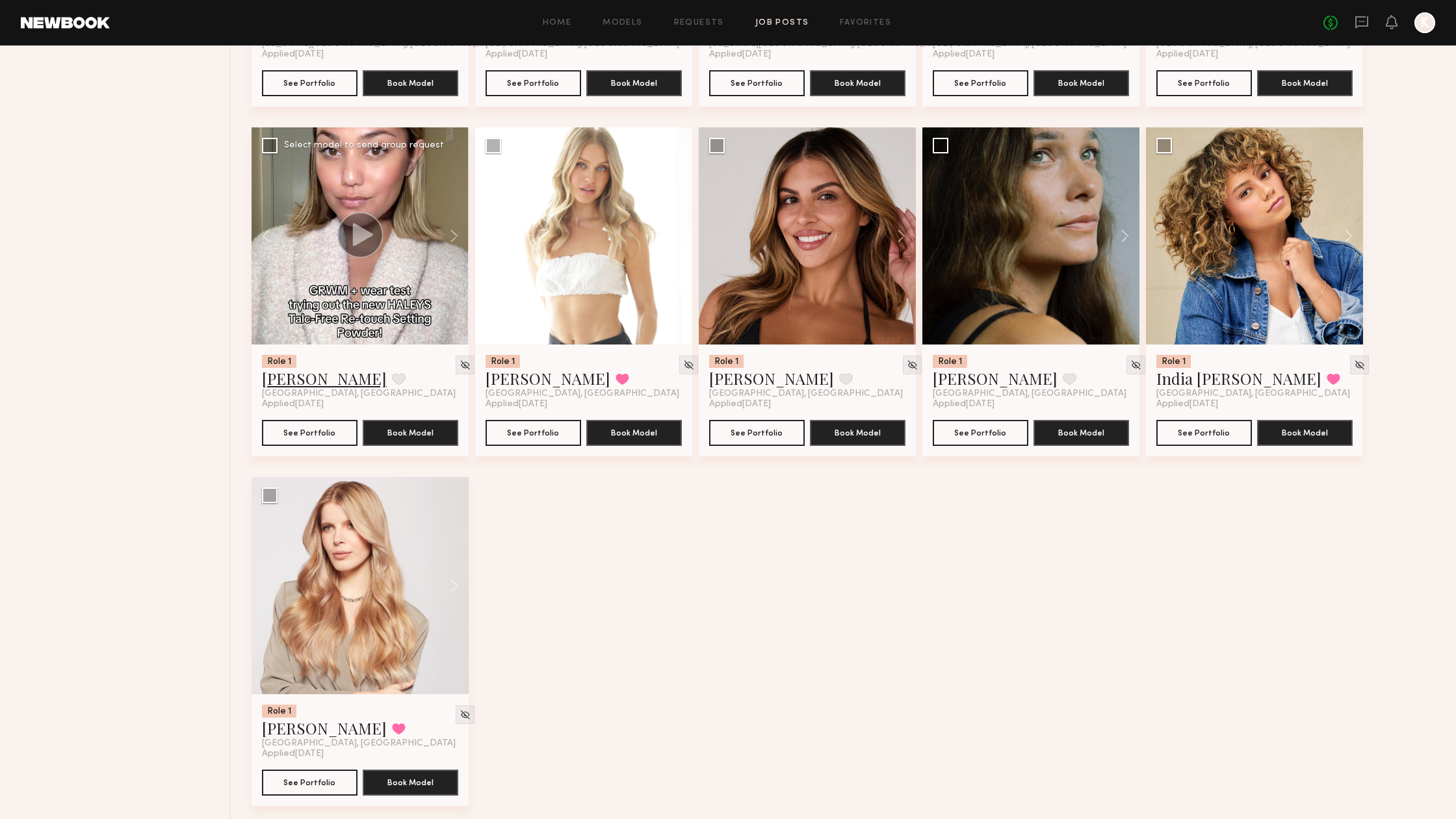
click at [283, 386] on link "Alexa C." at bounding box center [323, 378] width 125 height 21
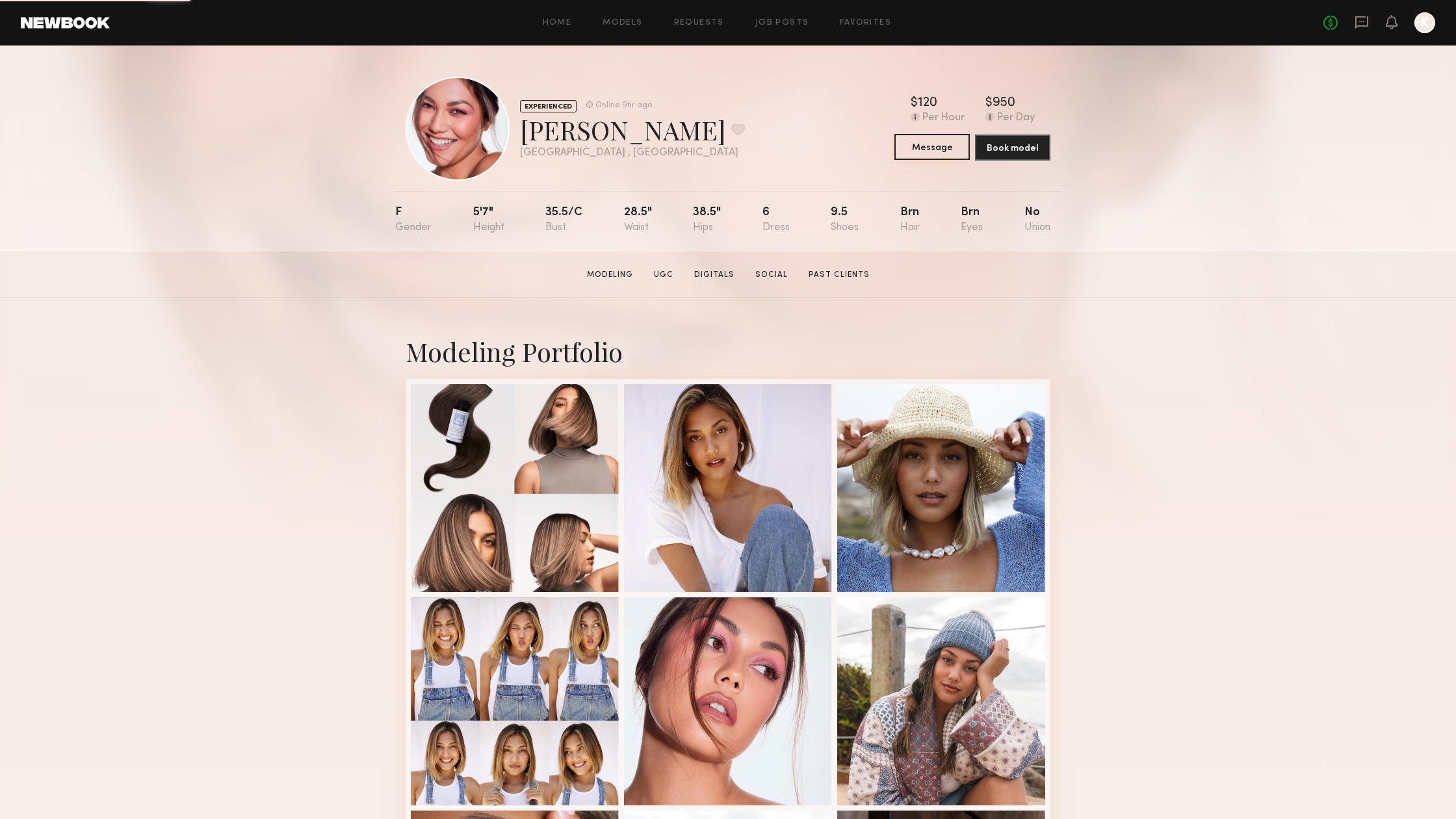
click at [921, 141] on button "Message" at bounding box center [932, 147] width 75 height 26
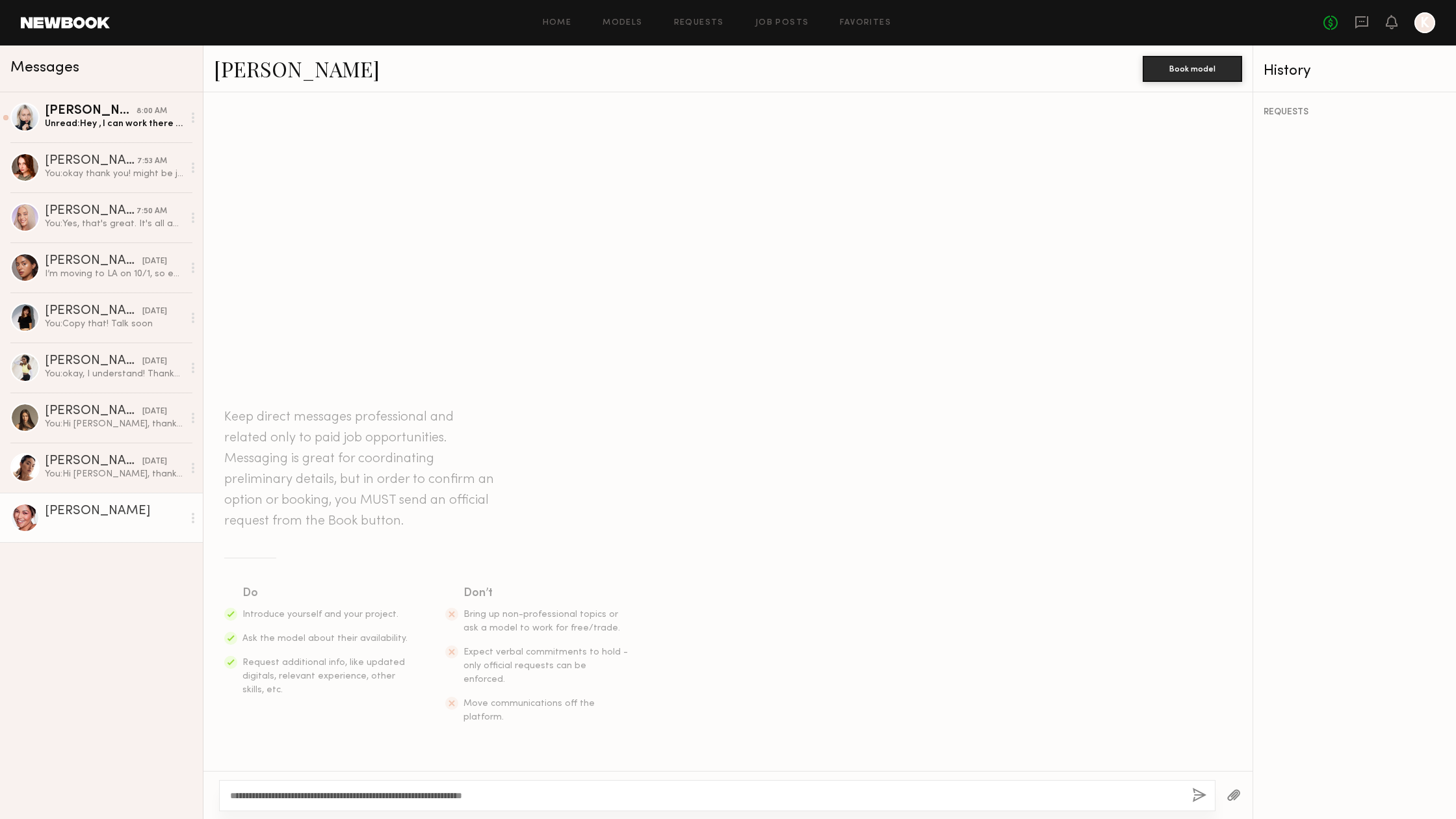
type textarea "**********"
click at [1198, 797] on button "button" at bounding box center [1199, 796] width 14 height 16
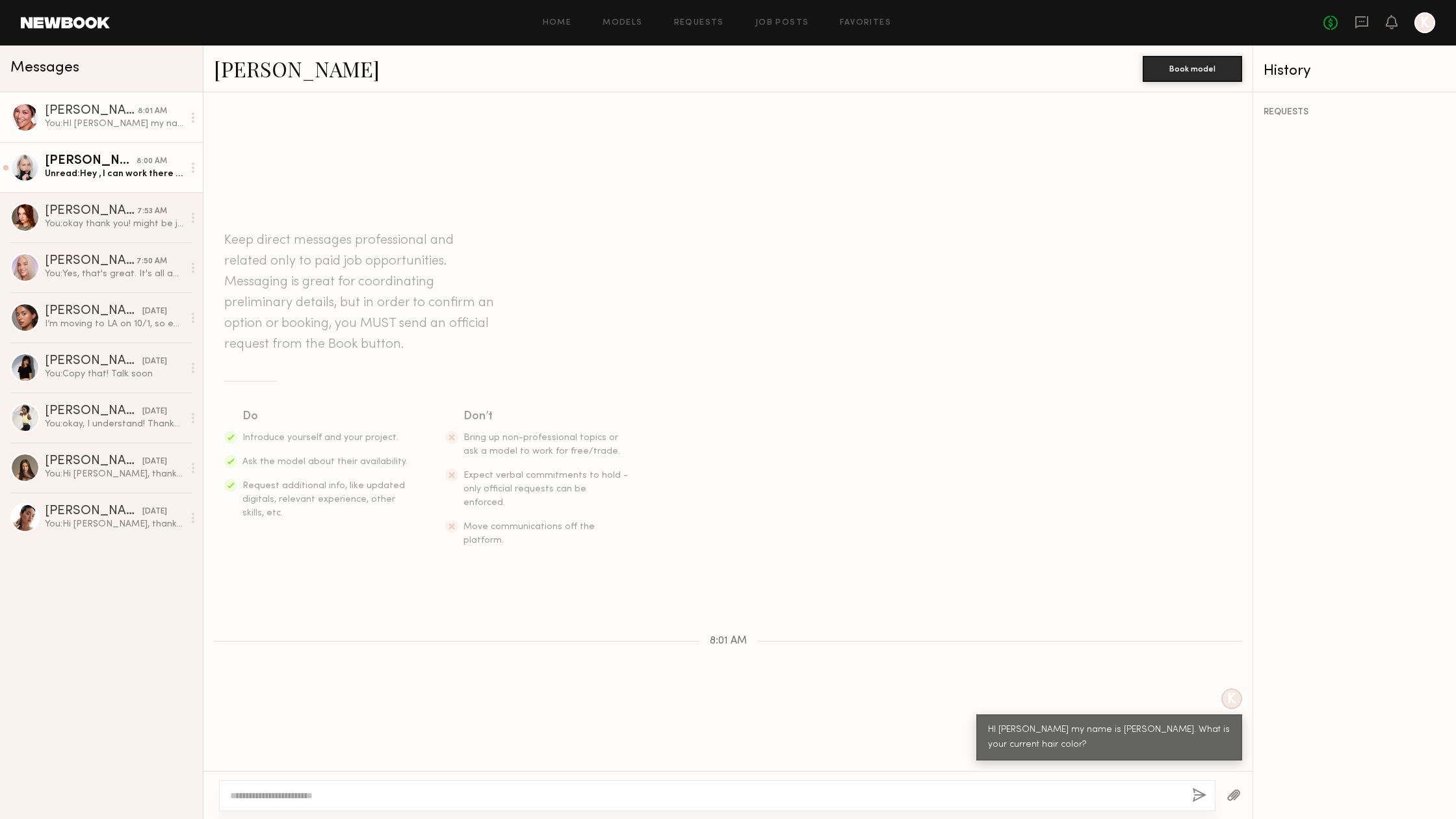
click at [119, 157] on div "[PERSON_NAME]" at bounding box center [91, 161] width 91 height 13
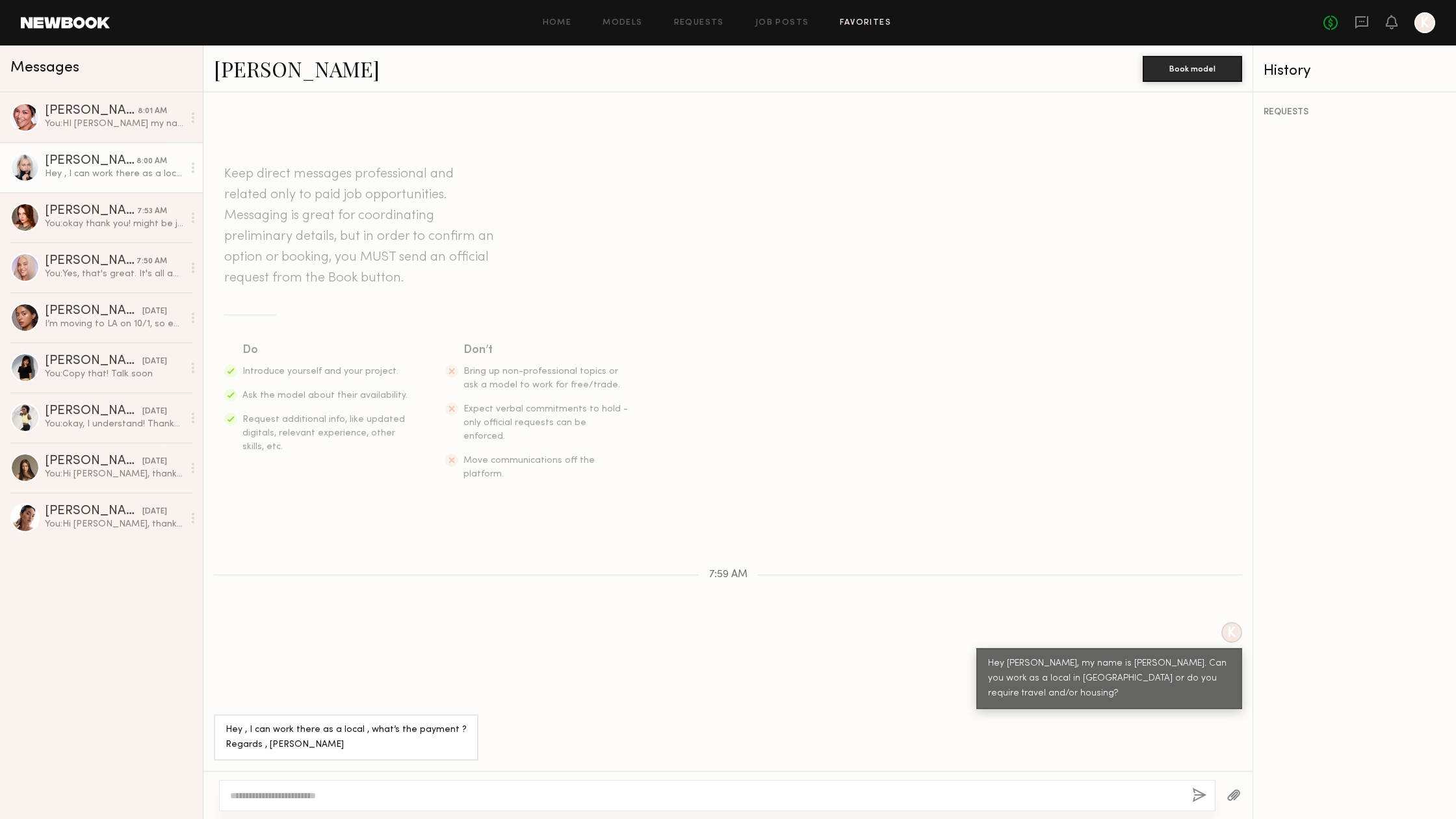
click at [869, 20] on link "Favorites" at bounding box center [866, 23] width 52 height 8
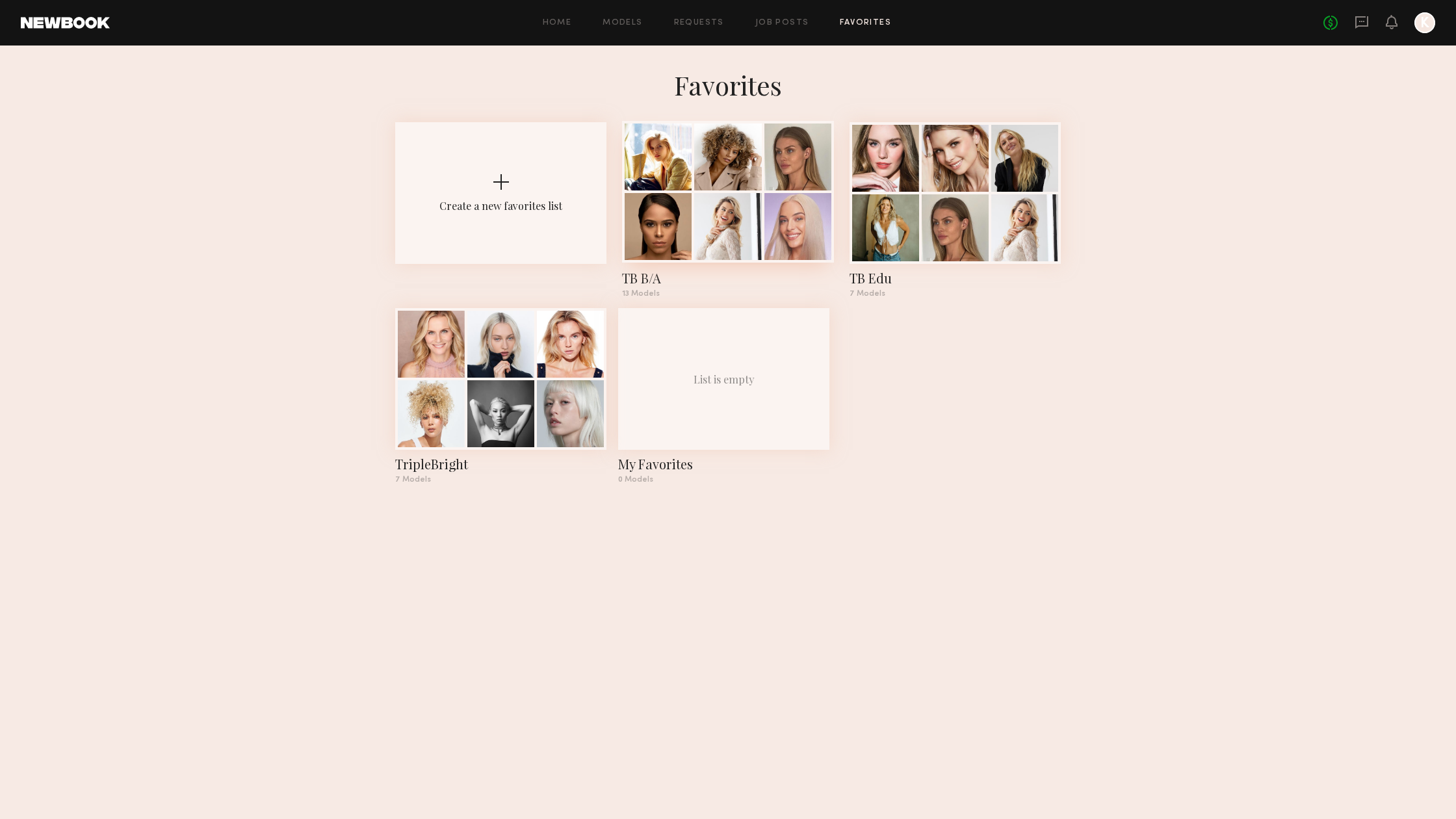
click at [634, 273] on div "TB B/A" at bounding box center [727, 278] width 211 height 18
click at [925, 236] on div at bounding box center [955, 226] width 67 height 67
click at [455, 464] on div "TripleBright" at bounding box center [500, 464] width 211 height 18
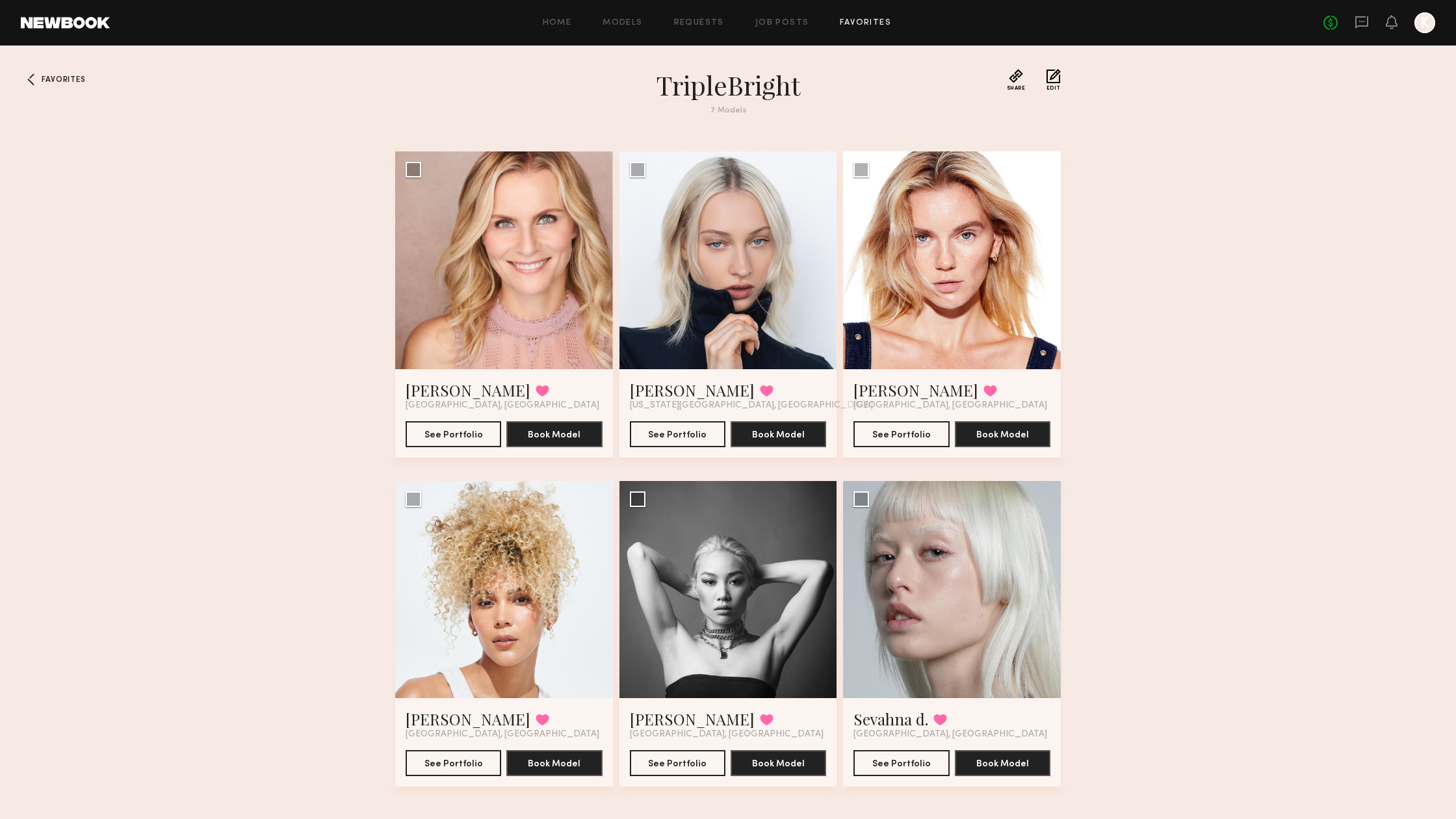
click at [1046, 79] on button "Edit" at bounding box center [1053, 80] width 14 height 22
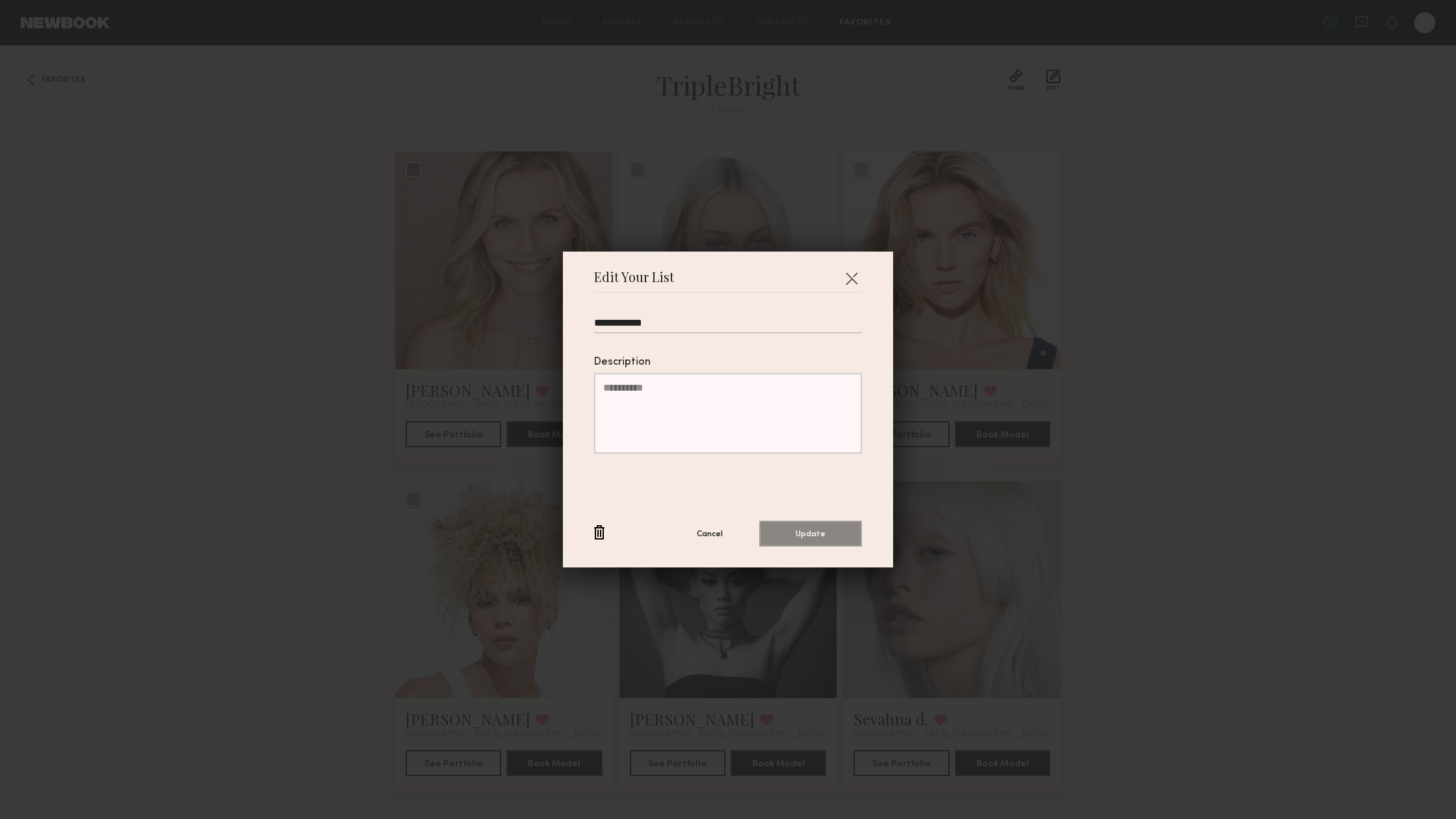
click at [594, 538] on button "button" at bounding box center [599, 534] width 10 height 16
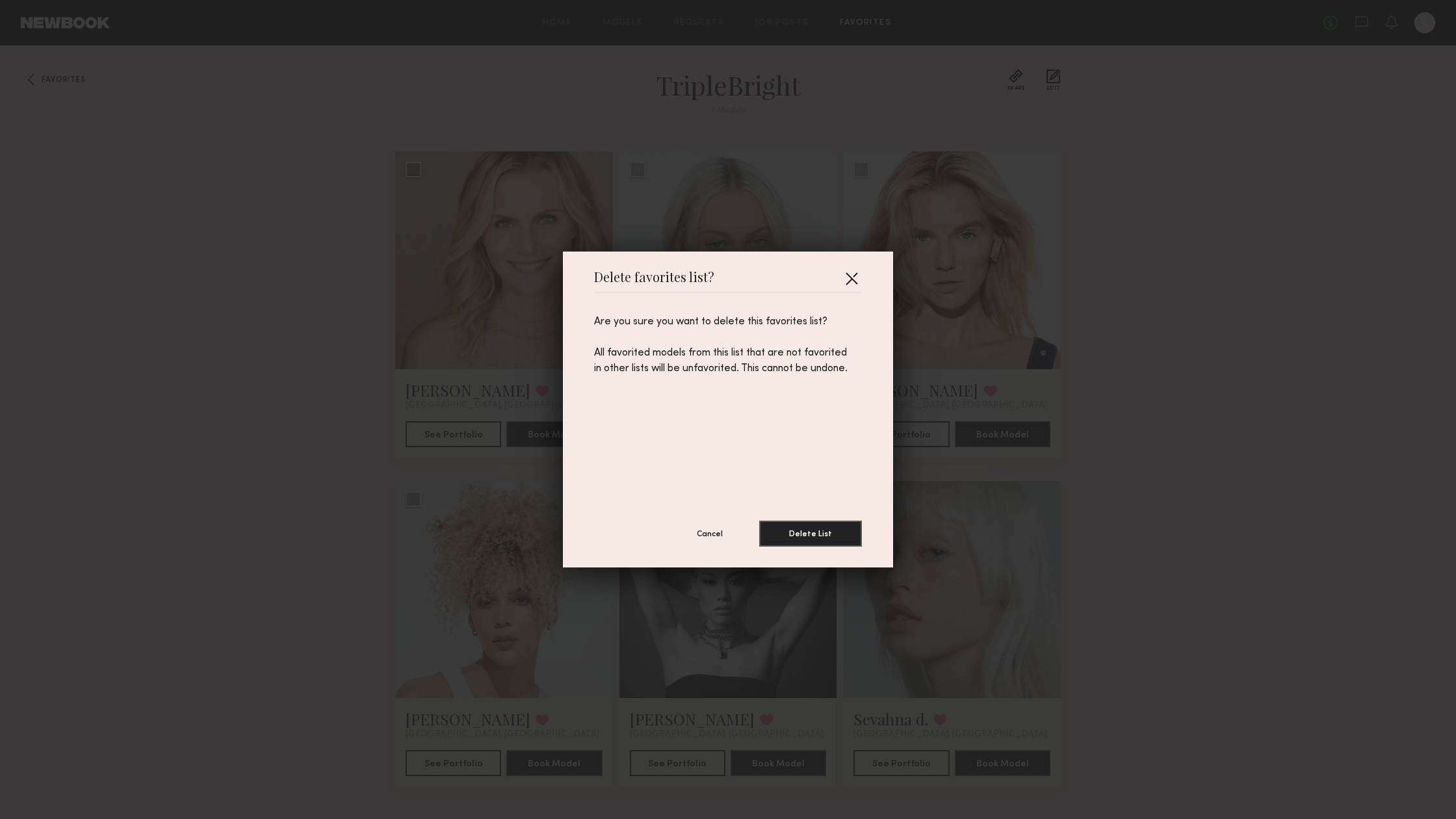
click at [851, 277] on button "button" at bounding box center [851, 278] width 21 height 21
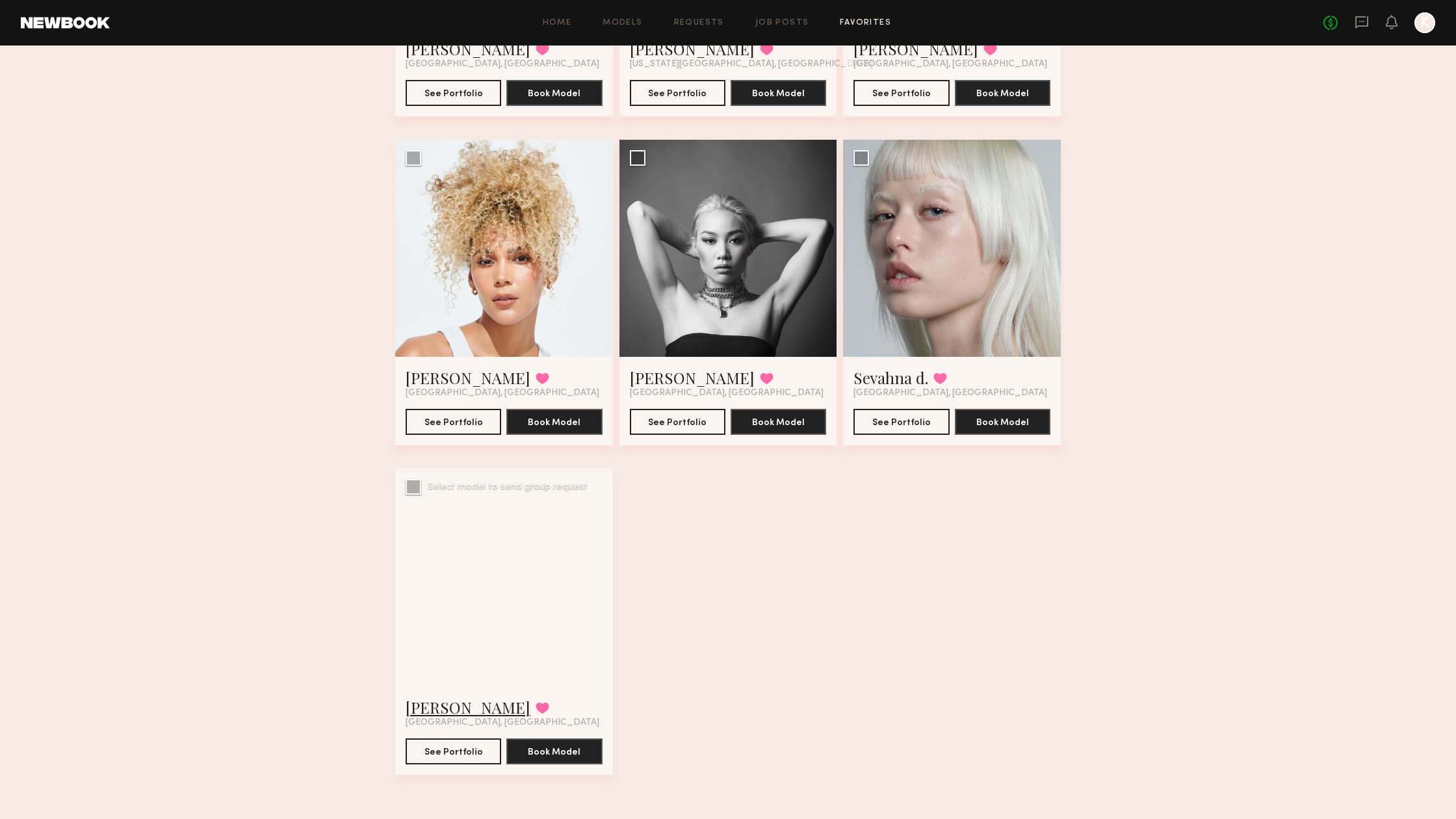
scroll to position [341, 0]
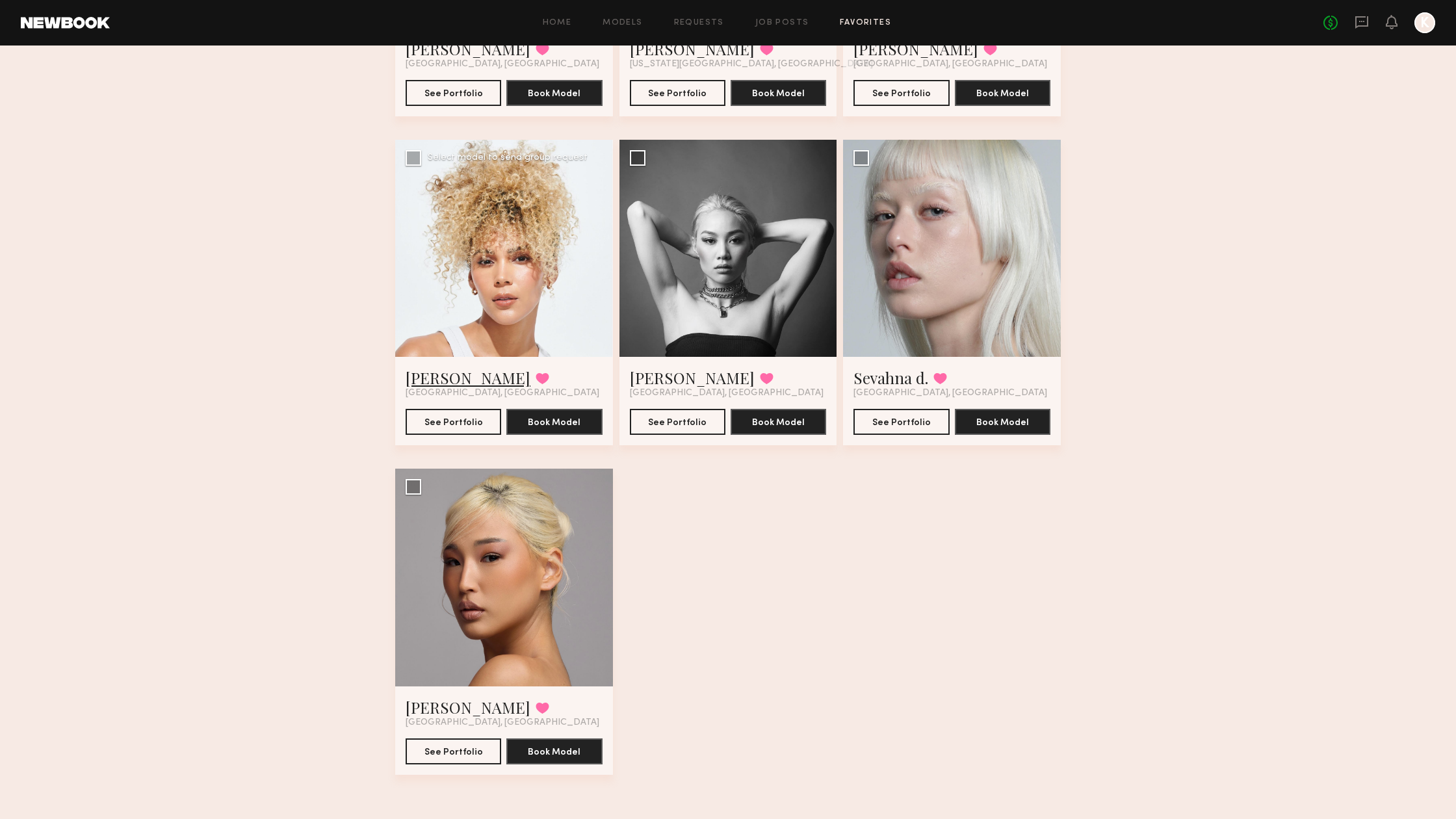
click at [435, 378] on link "[PERSON_NAME]" at bounding box center [467, 377] width 125 height 21
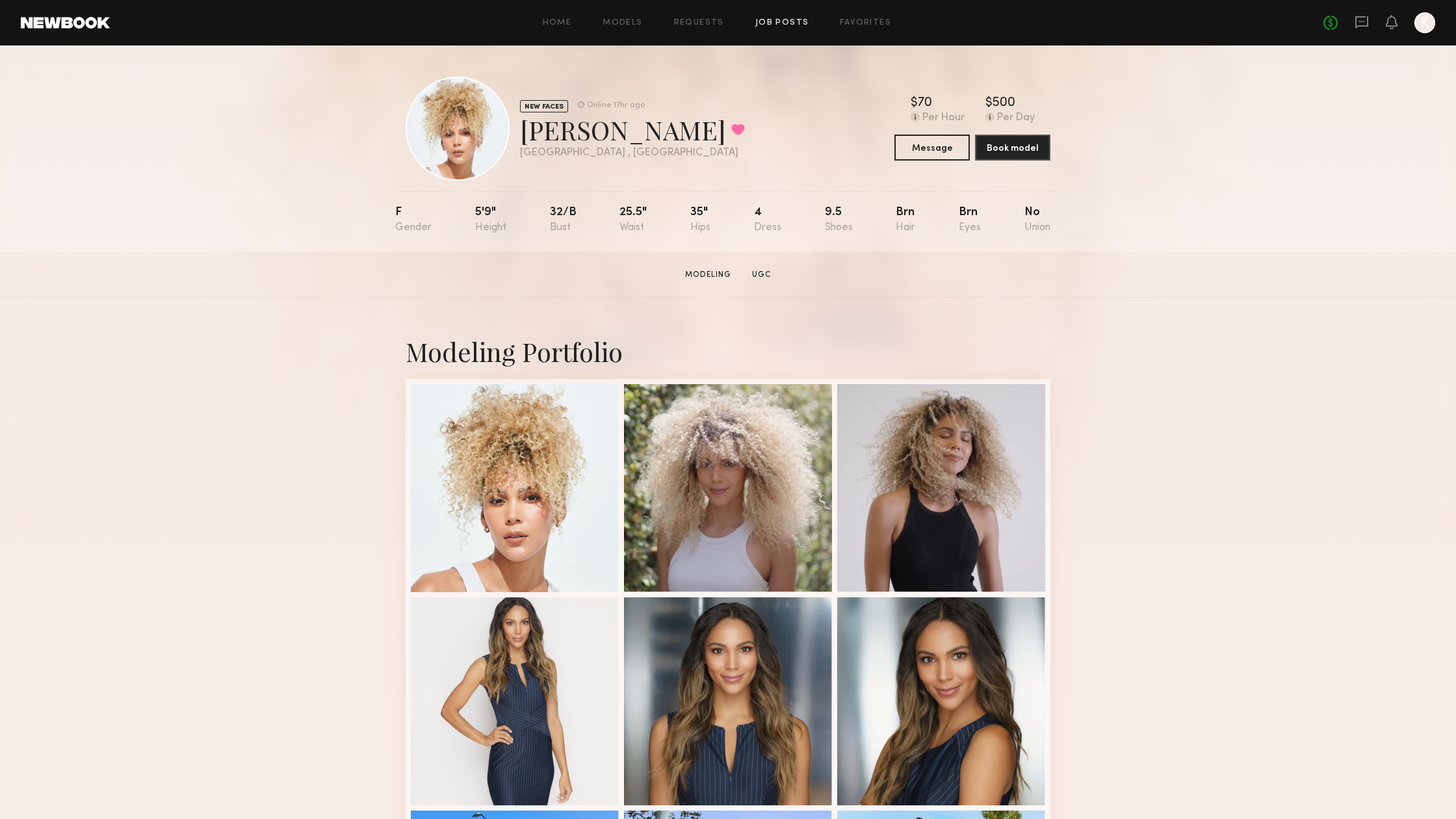
click at [798, 21] on link "Job Posts" at bounding box center [782, 23] width 54 height 8
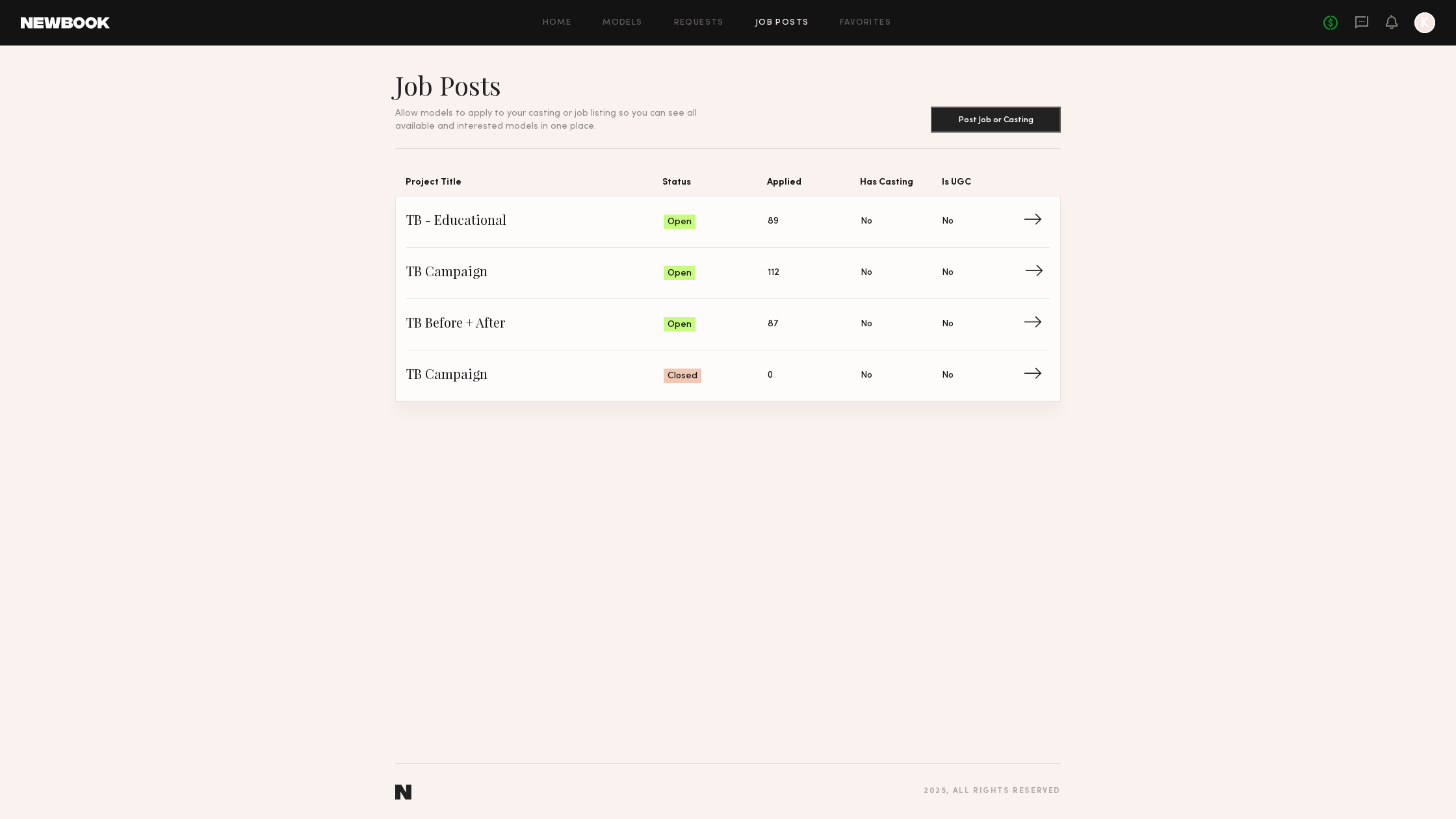
click at [1027, 273] on span "→" at bounding box center [1037, 273] width 27 height 19
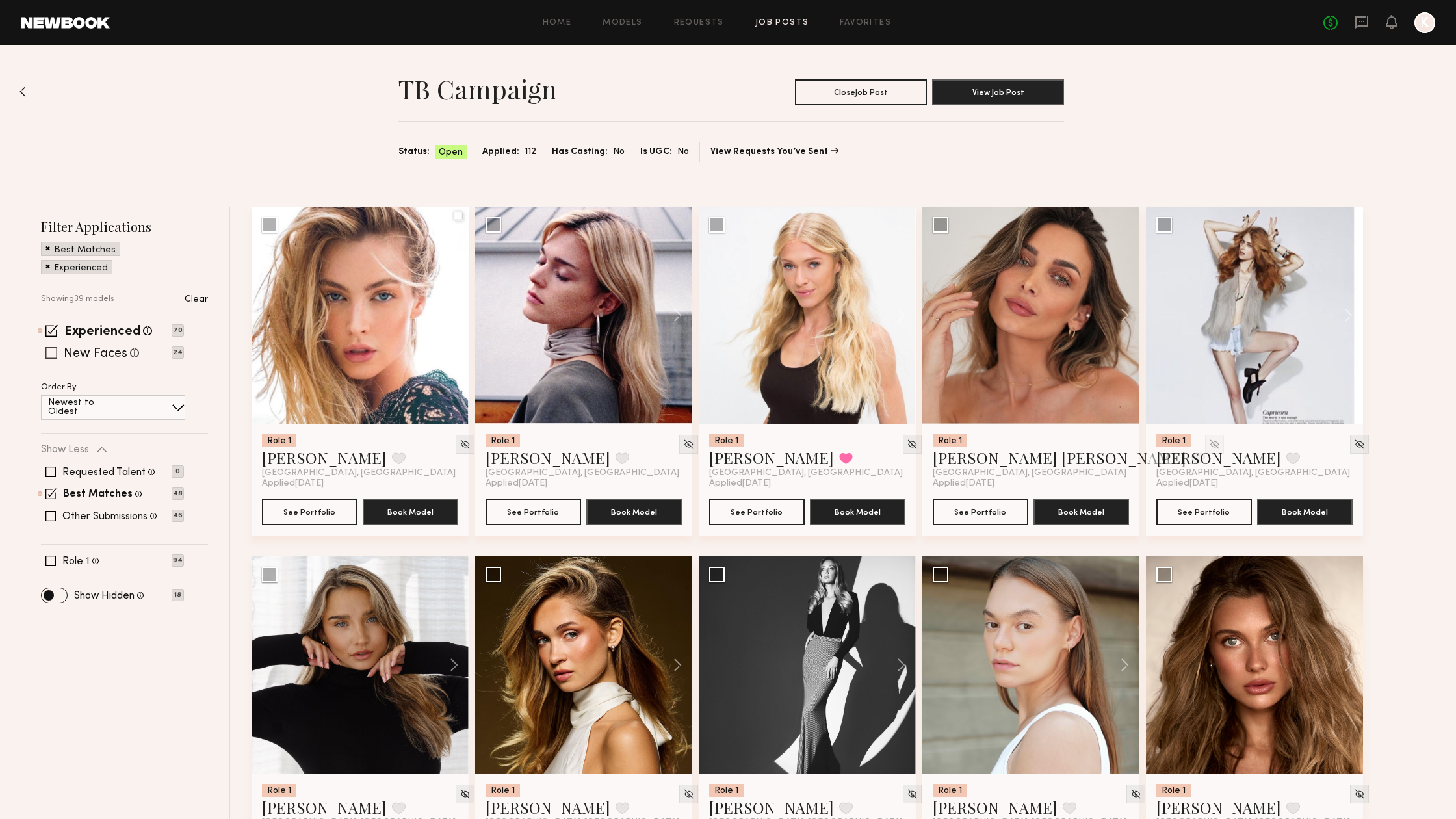
click at [52, 357] on span at bounding box center [52, 353] width 12 height 12
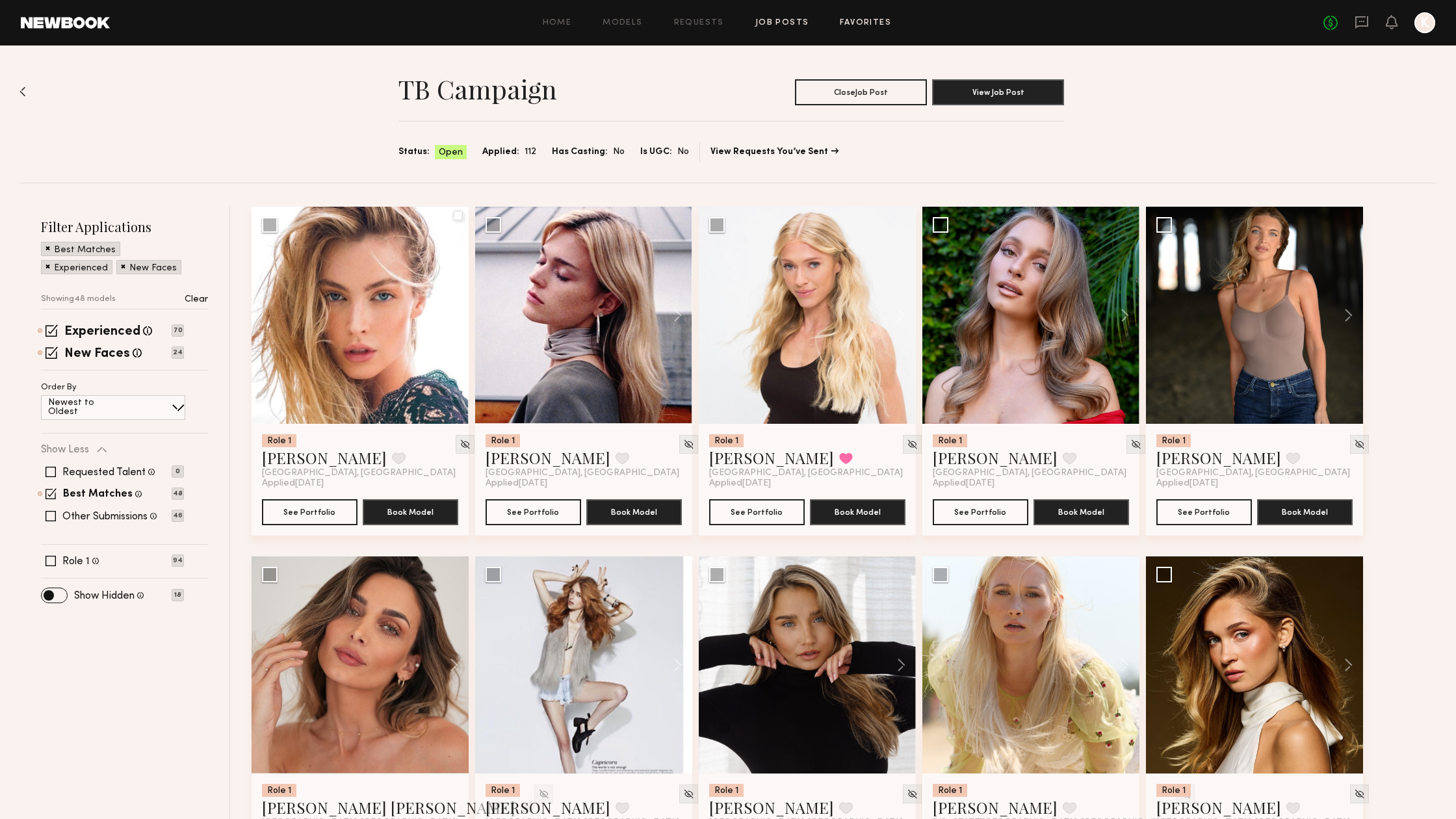
click at [868, 19] on link "Favorites" at bounding box center [866, 23] width 52 height 8
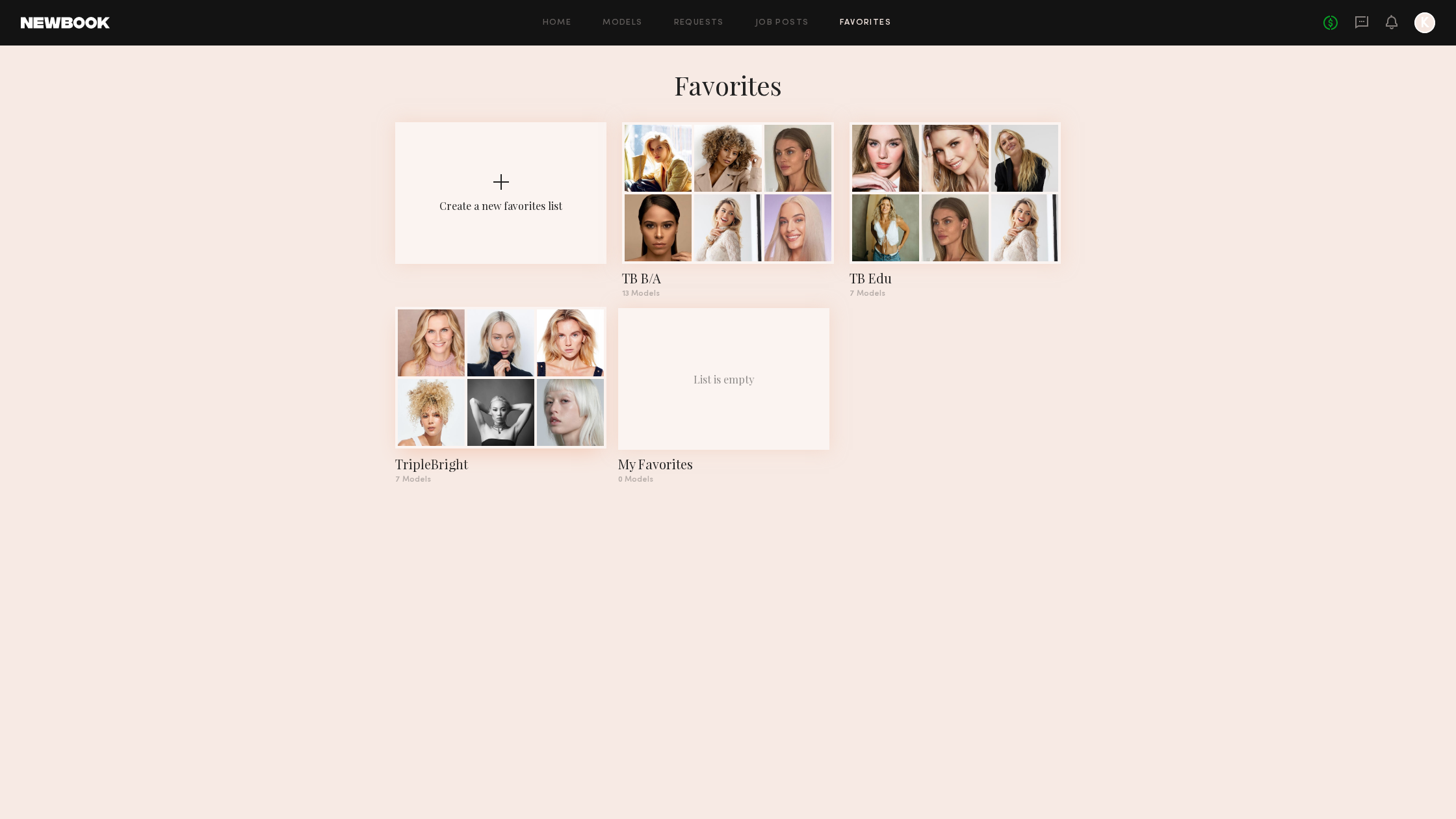
click at [539, 374] on div at bounding box center [570, 343] width 67 height 67
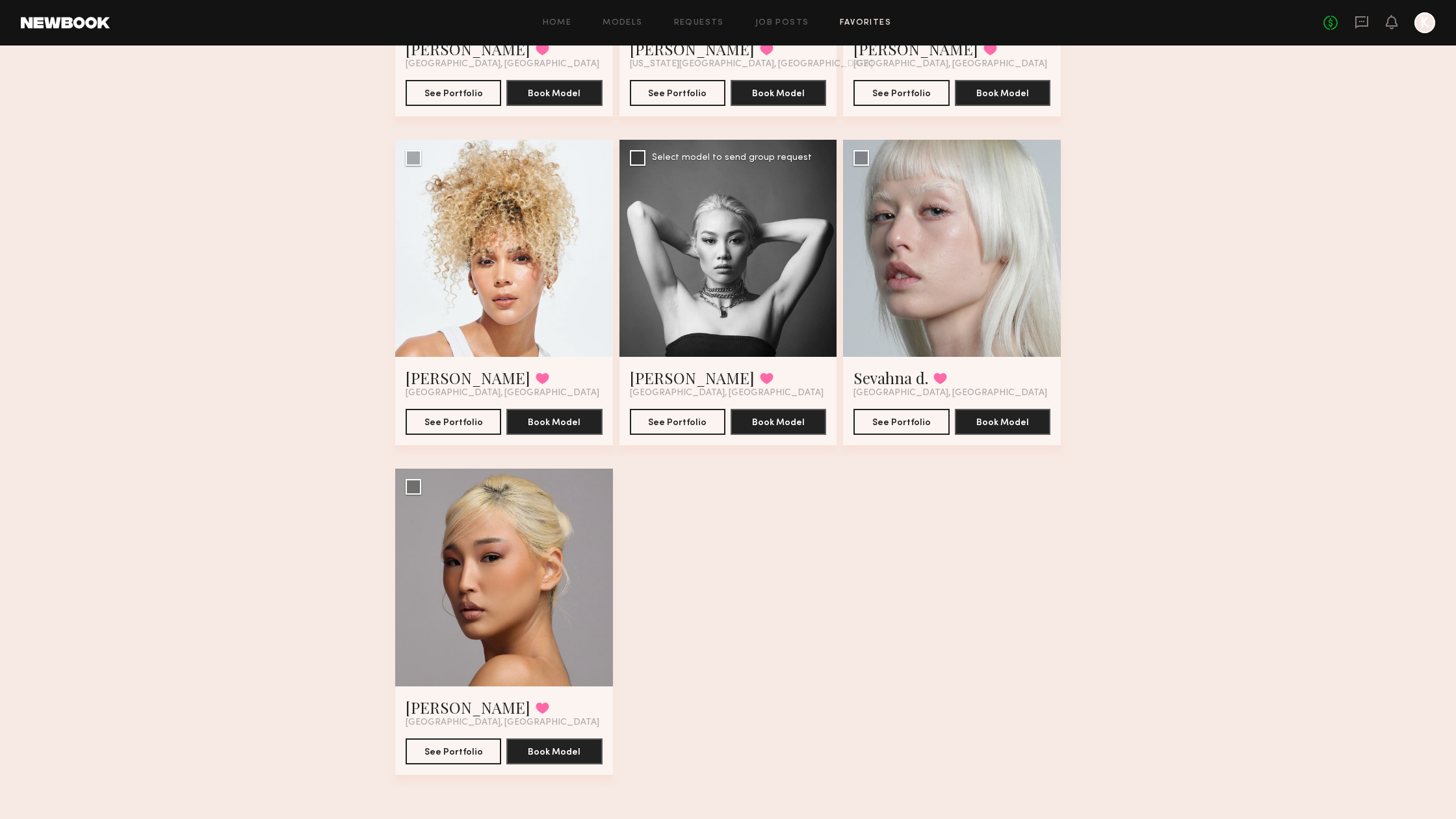
scroll to position [341, 0]
click at [691, 425] on button "See Portfolio" at bounding box center [678, 421] width 96 height 26
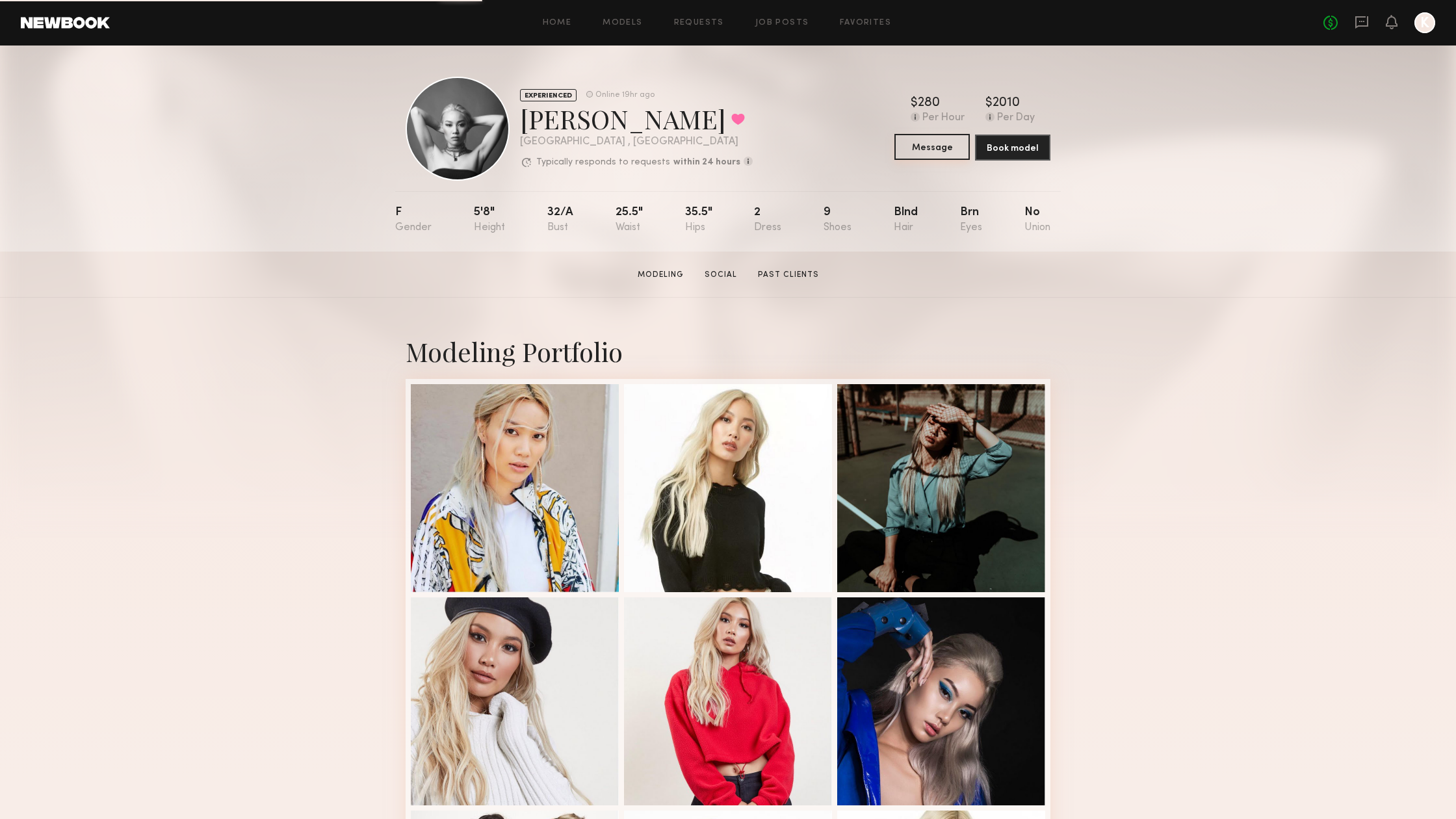
click at [922, 146] on button "Message" at bounding box center [932, 147] width 75 height 26
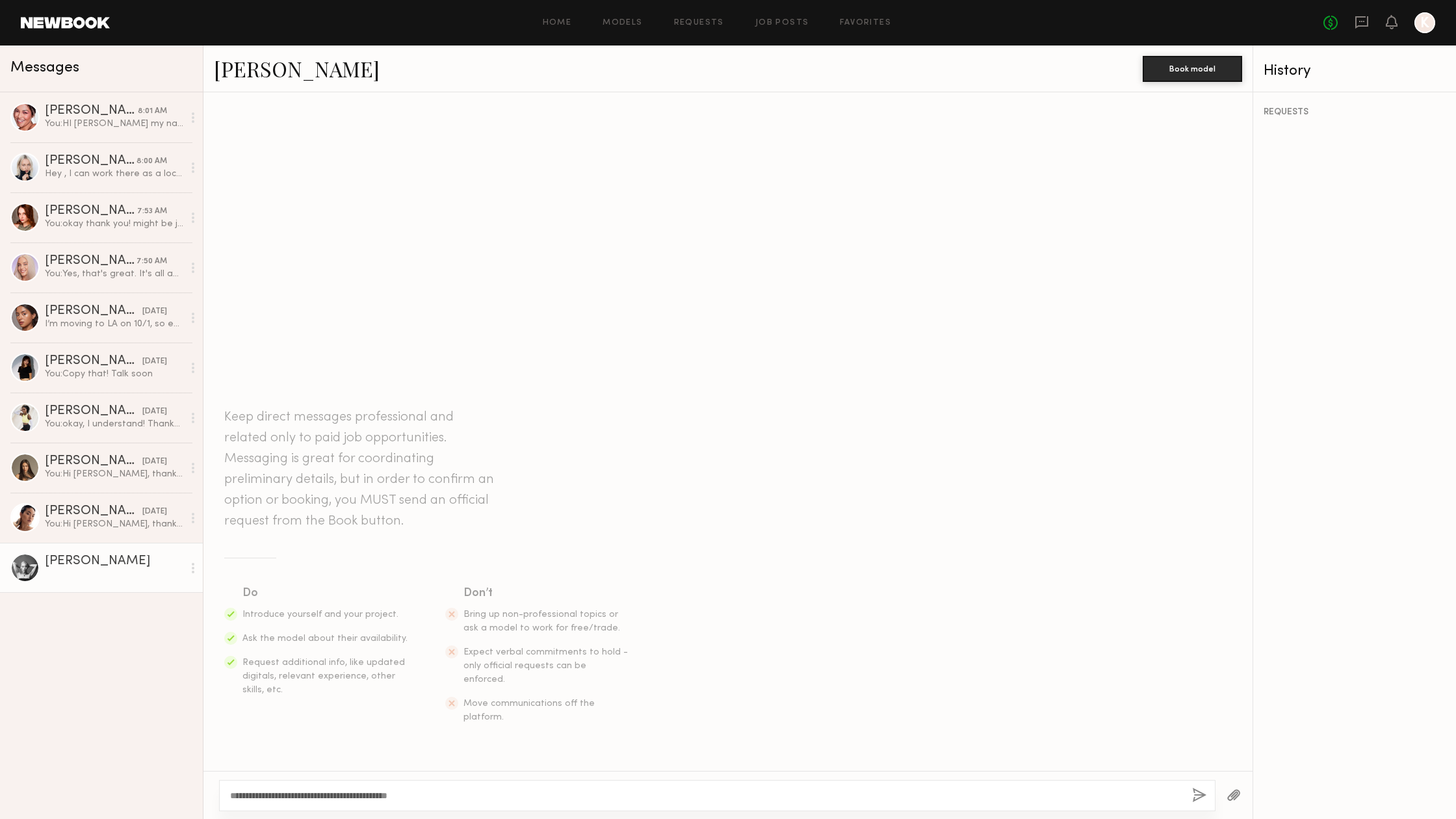
click at [287, 796] on textarea "**********" at bounding box center [705, 796] width 951 height 13
drag, startPoint x: 729, startPoint y: 793, endPoint x: 788, endPoint y: 804, distance: 60.0
click at [780, 802] on div "**********" at bounding box center [717, 795] width 996 height 31
click at [933, 795] on textarea "**********" at bounding box center [705, 796] width 951 height 13
click at [930, 795] on textarea "**********" at bounding box center [705, 796] width 951 height 13
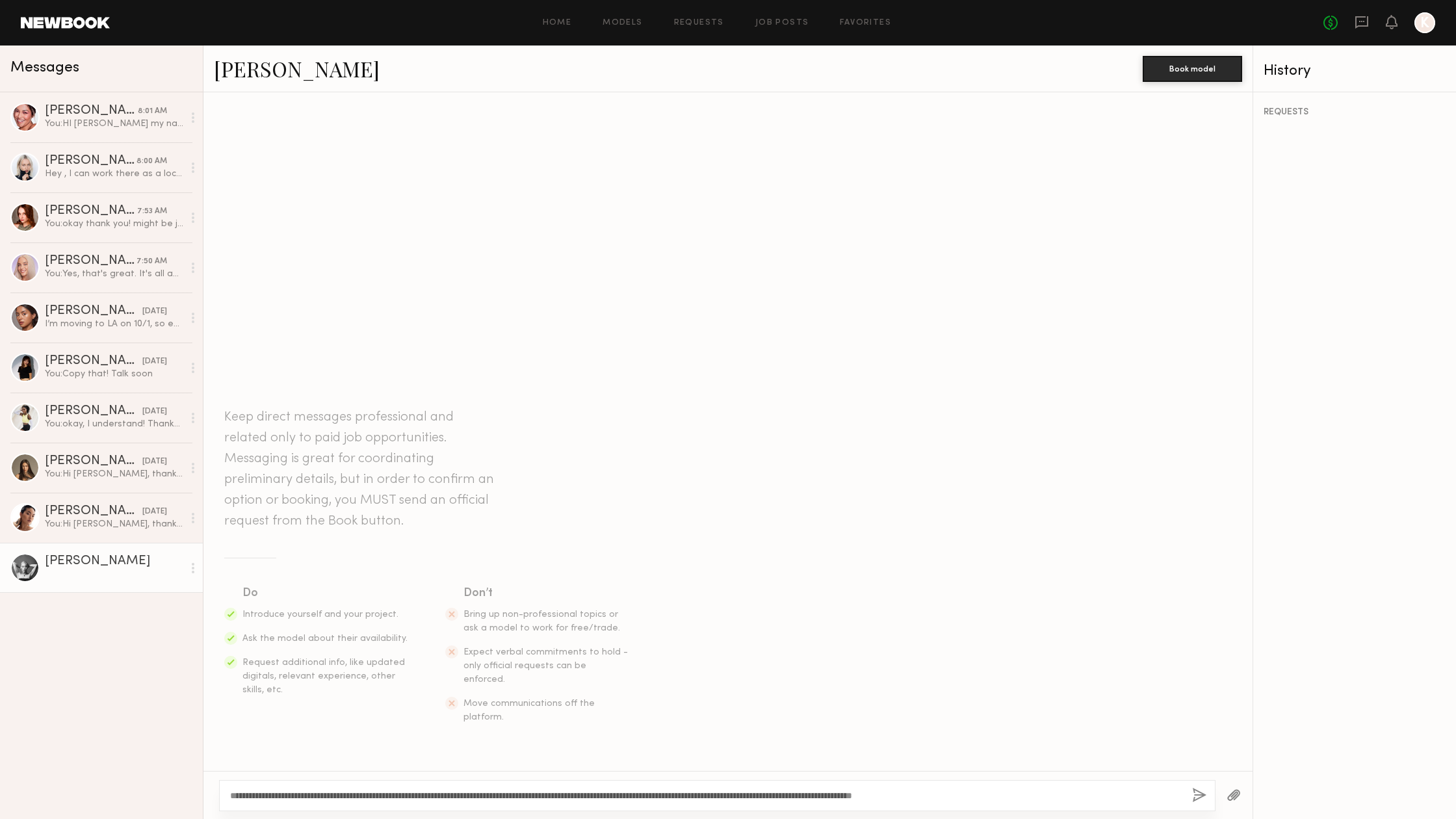
click at [1037, 791] on textarea "**********" at bounding box center [705, 796] width 951 height 13
click at [1028, 792] on textarea "**********" at bounding box center [705, 796] width 951 height 13
click at [1088, 792] on textarea "**********" at bounding box center [705, 796] width 951 height 13
type textarea "**********"
click at [1198, 796] on button "button" at bounding box center [1199, 796] width 14 height 16
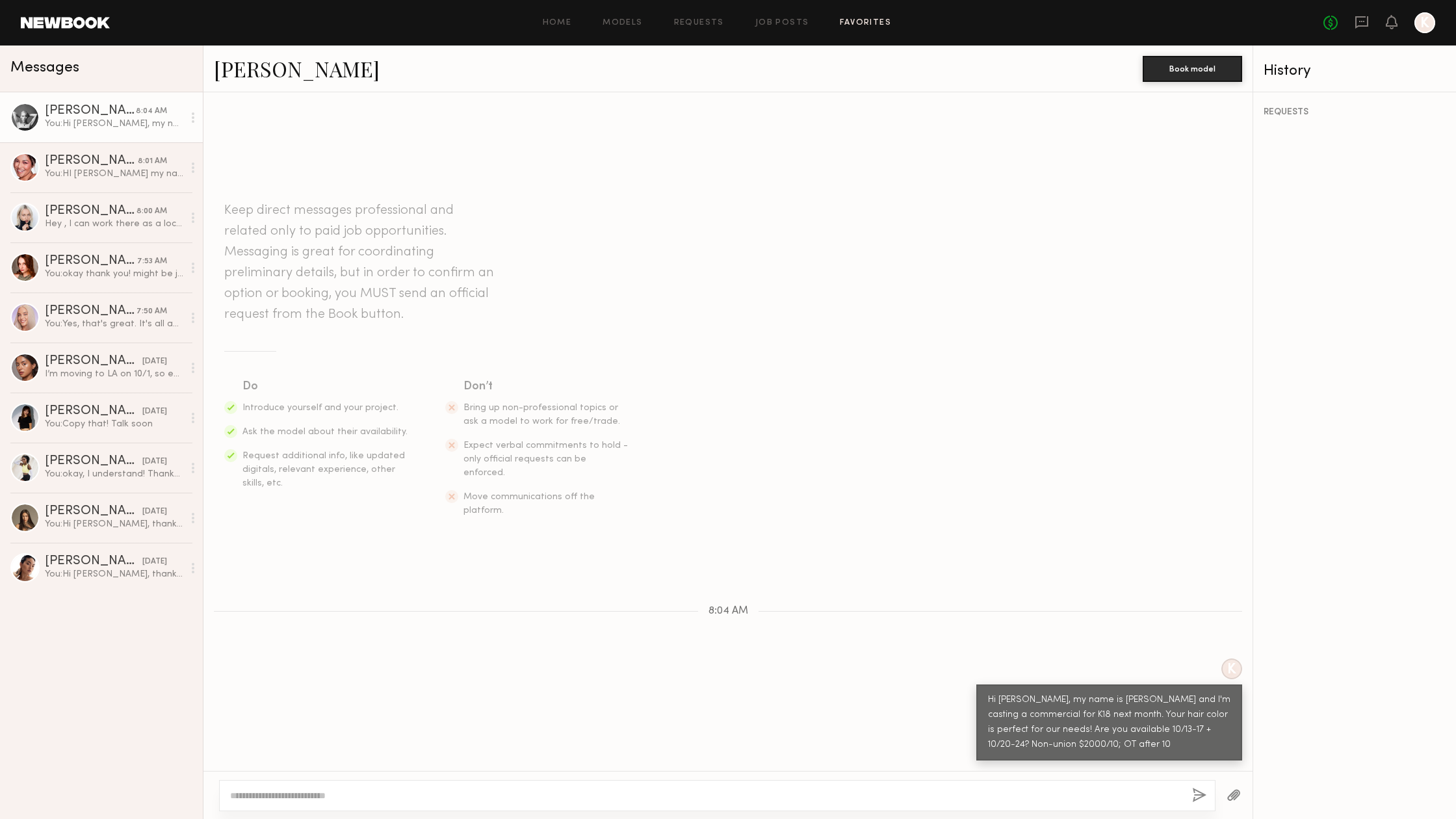
click at [852, 27] on link "Favorites" at bounding box center [866, 23] width 52 height 8
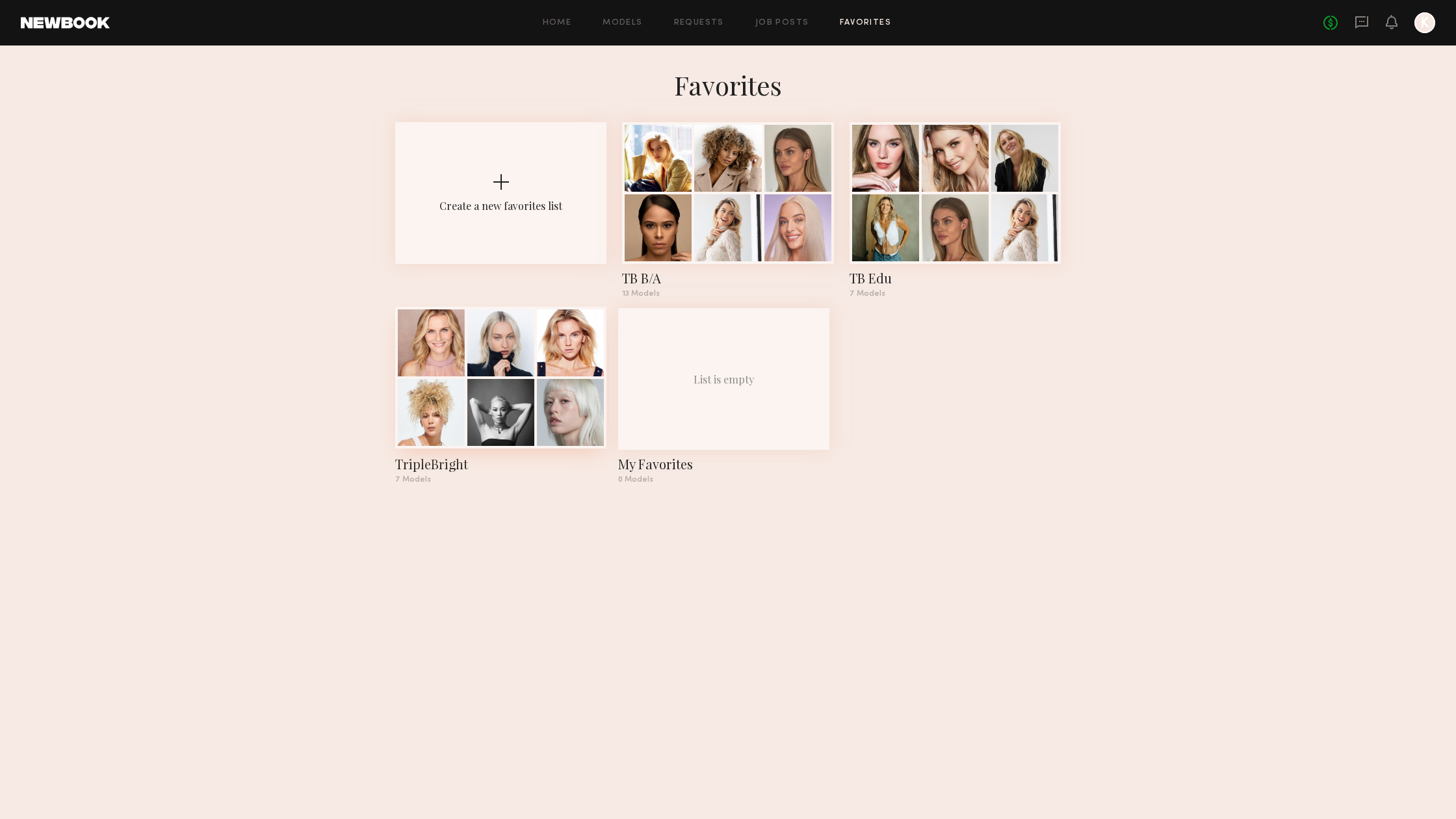
click at [509, 329] on div at bounding box center [500, 343] width 67 height 67
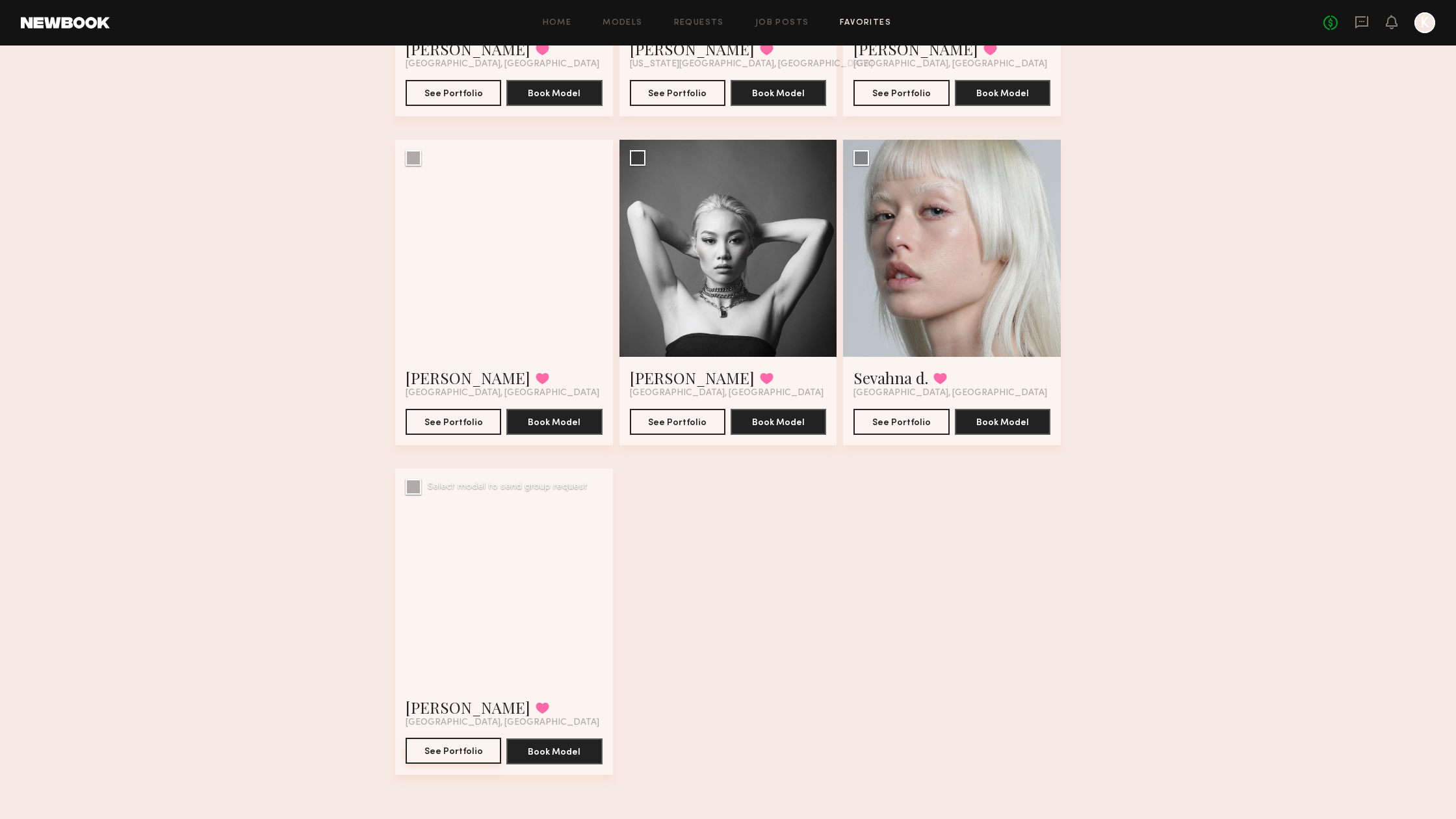
scroll to position [341, 0]
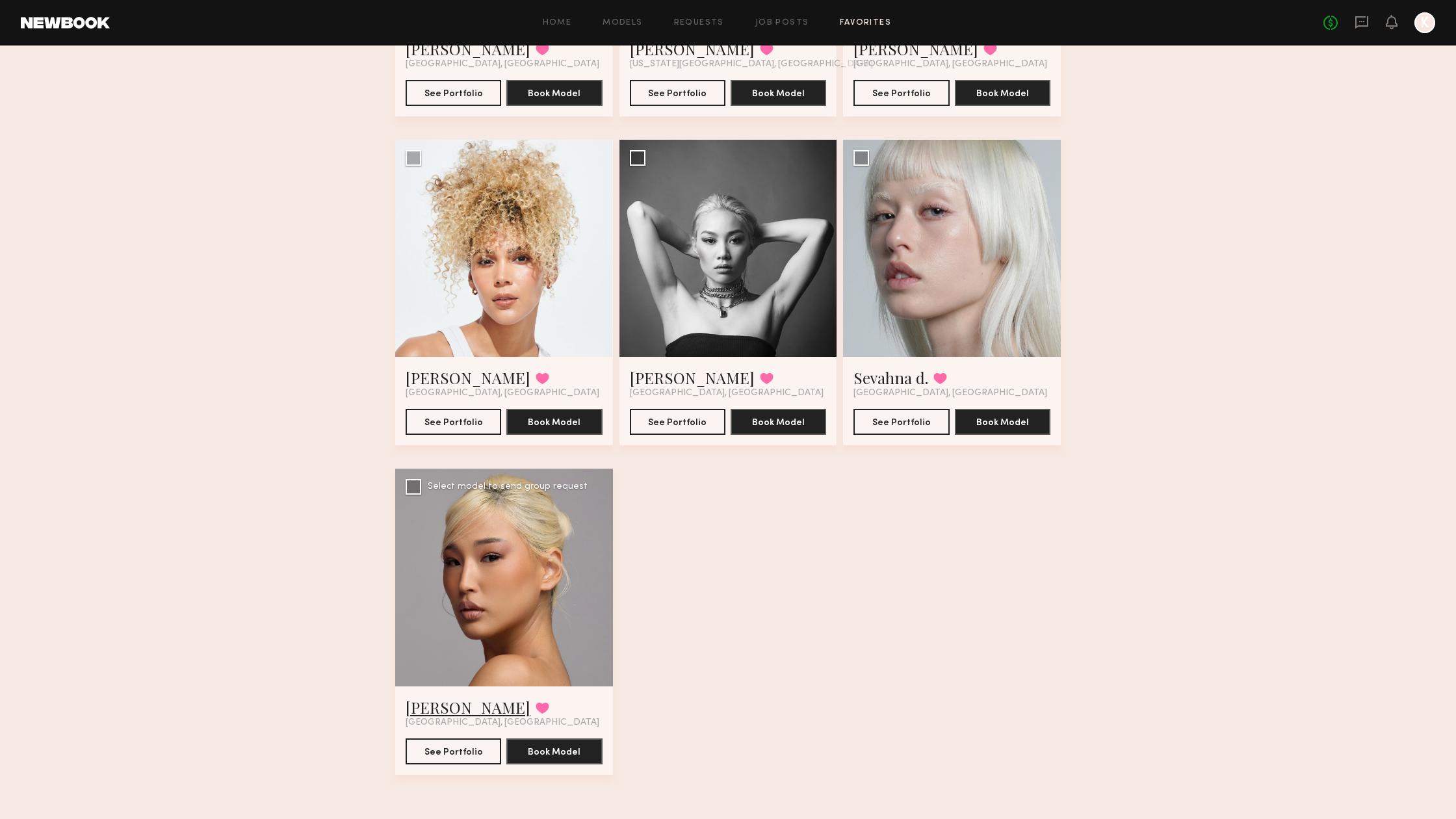
click at [435, 708] on link "[PERSON_NAME]" at bounding box center [467, 708] width 125 height 21
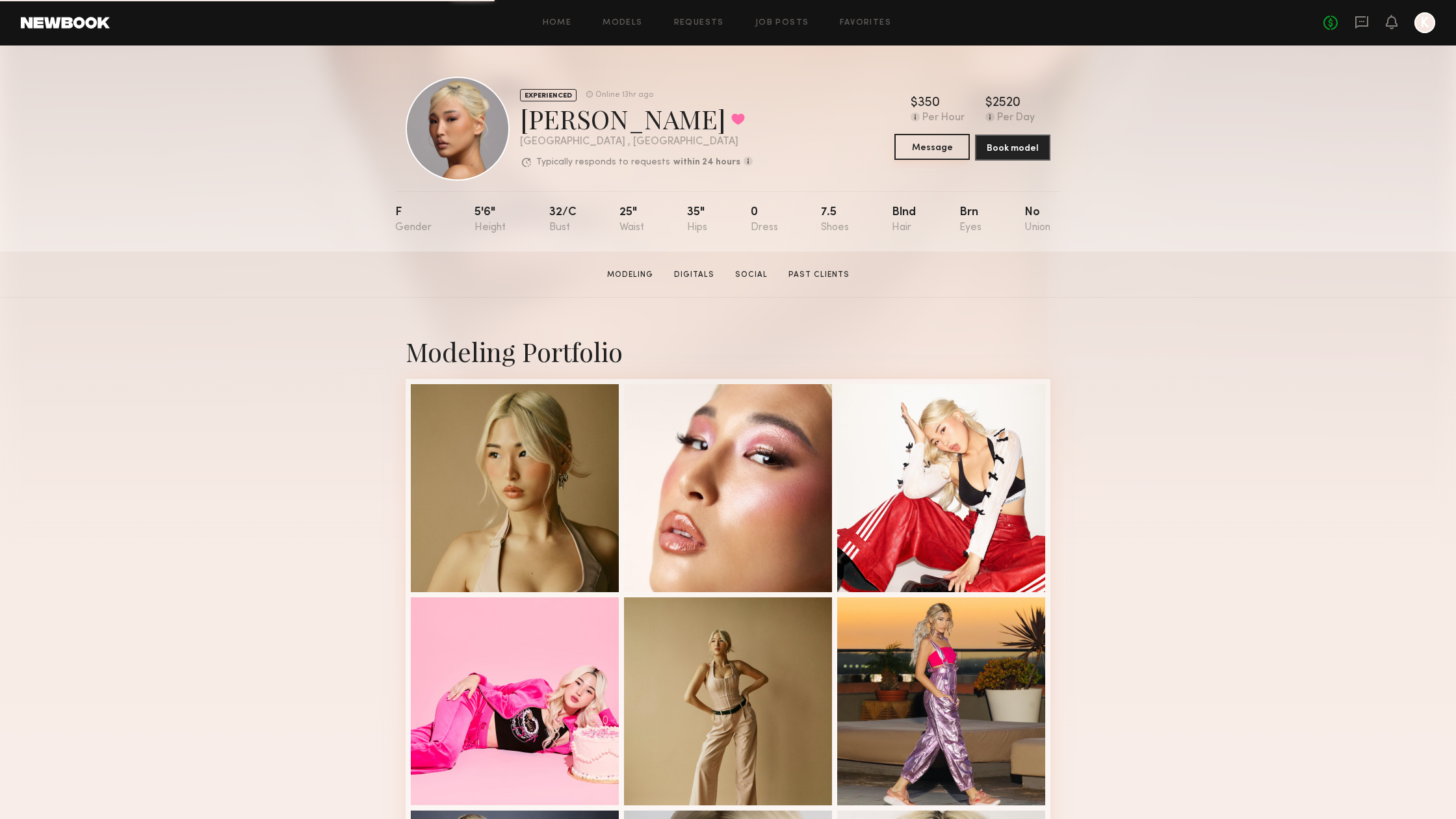
click at [933, 147] on button "Message" at bounding box center [932, 147] width 75 height 26
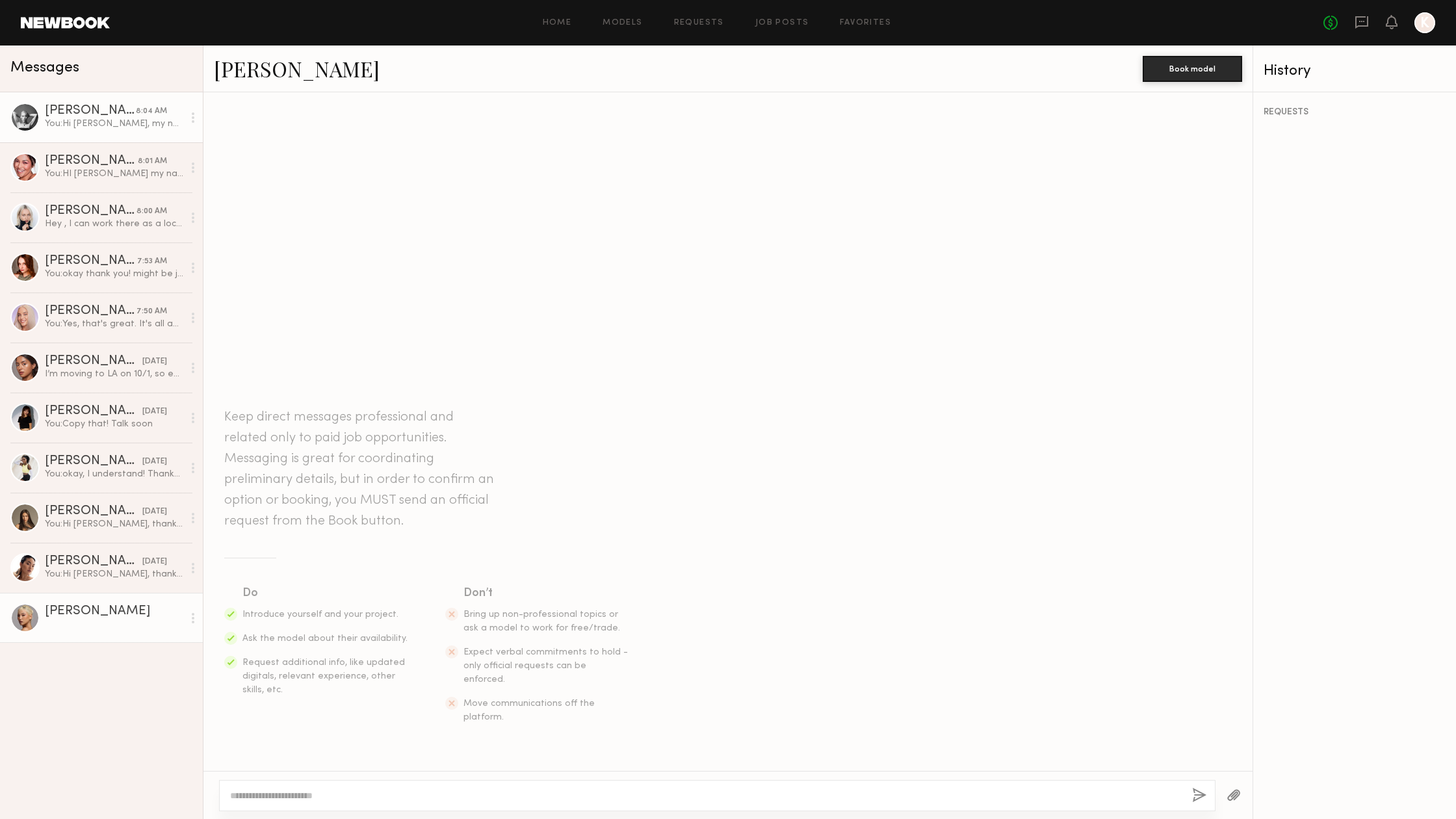
click at [82, 122] on div "You: Hi Catherine, my name is Kristin Steusloff and I'm casting a commercial fo…" at bounding box center [114, 124] width 139 height 13
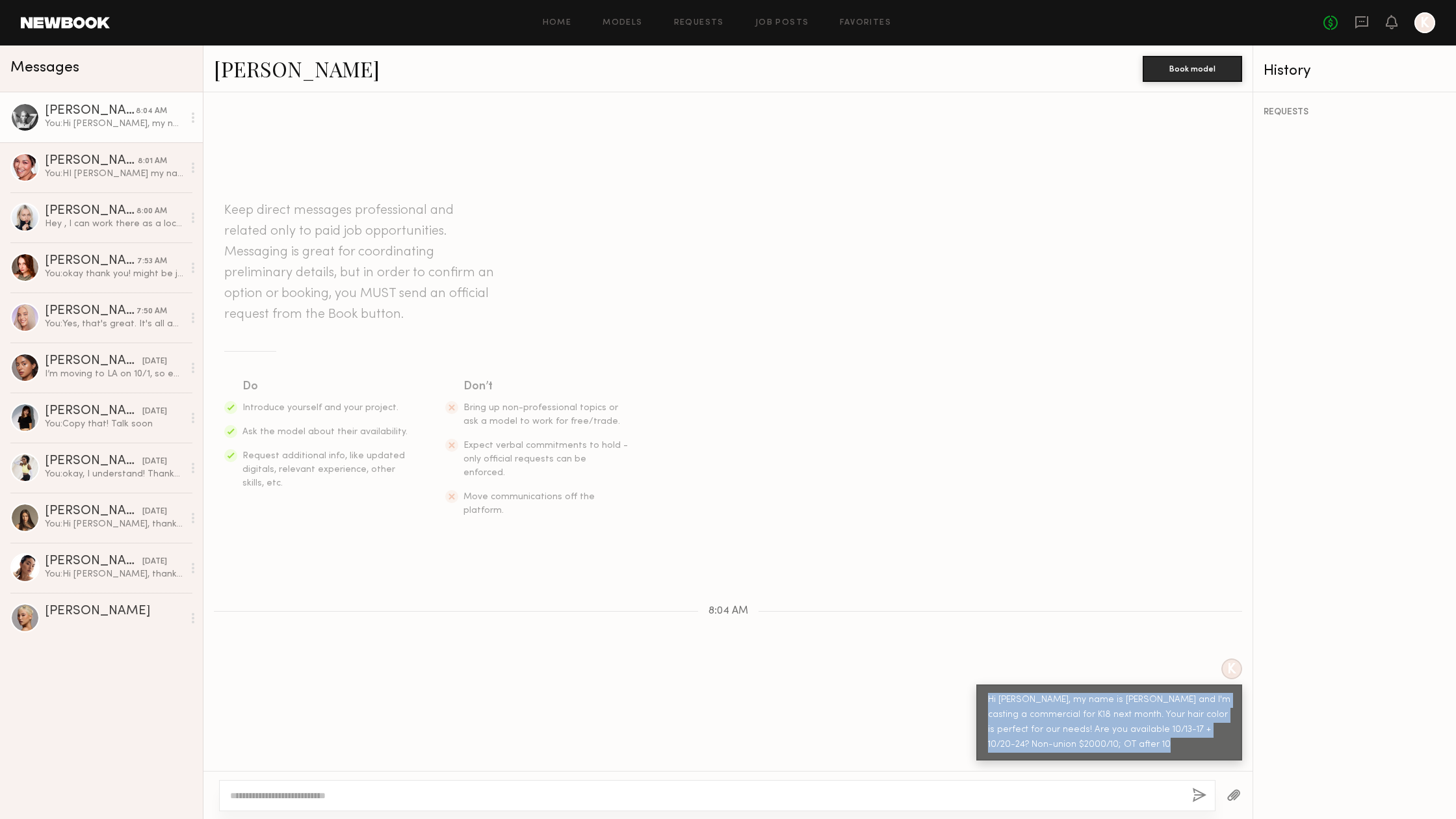
drag, startPoint x: 989, startPoint y: 702, endPoint x: 1129, endPoint y: 756, distance: 150.1
click at [1129, 756] on div "Hi [PERSON_NAME], my name is [PERSON_NAME] and I'm casting a commercial for K18…" at bounding box center [1109, 722] width 266 height 76
copy div "Hi [PERSON_NAME], my name is [PERSON_NAME] and I'm casting a commercial for K18…"
click at [48, 601] on link "[PERSON_NAME]" at bounding box center [101, 618] width 203 height 50
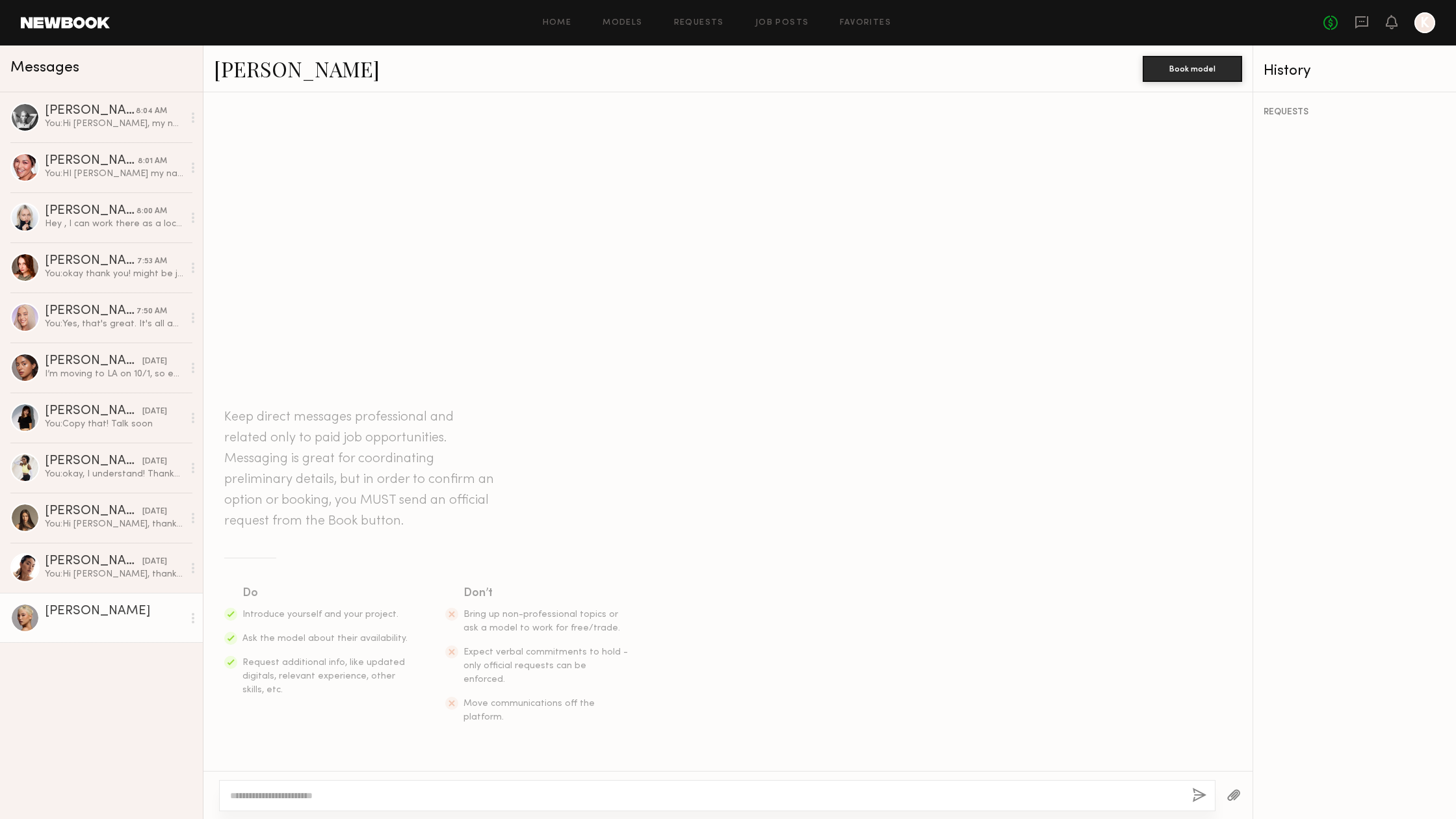
click at [308, 798] on textarea at bounding box center [705, 796] width 951 height 13
drag, startPoint x: 242, startPoint y: 795, endPoint x: 281, endPoint y: 796, distance: 39.0
click at [281, 796] on textarea "**********" at bounding box center [705, 796] width 951 height 13
click at [535, 795] on textarea "**********" at bounding box center [705, 796] width 951 height 13
click at [1075, 792] on textarea "**********" at bounding box center [705, 796] width 951 height 13
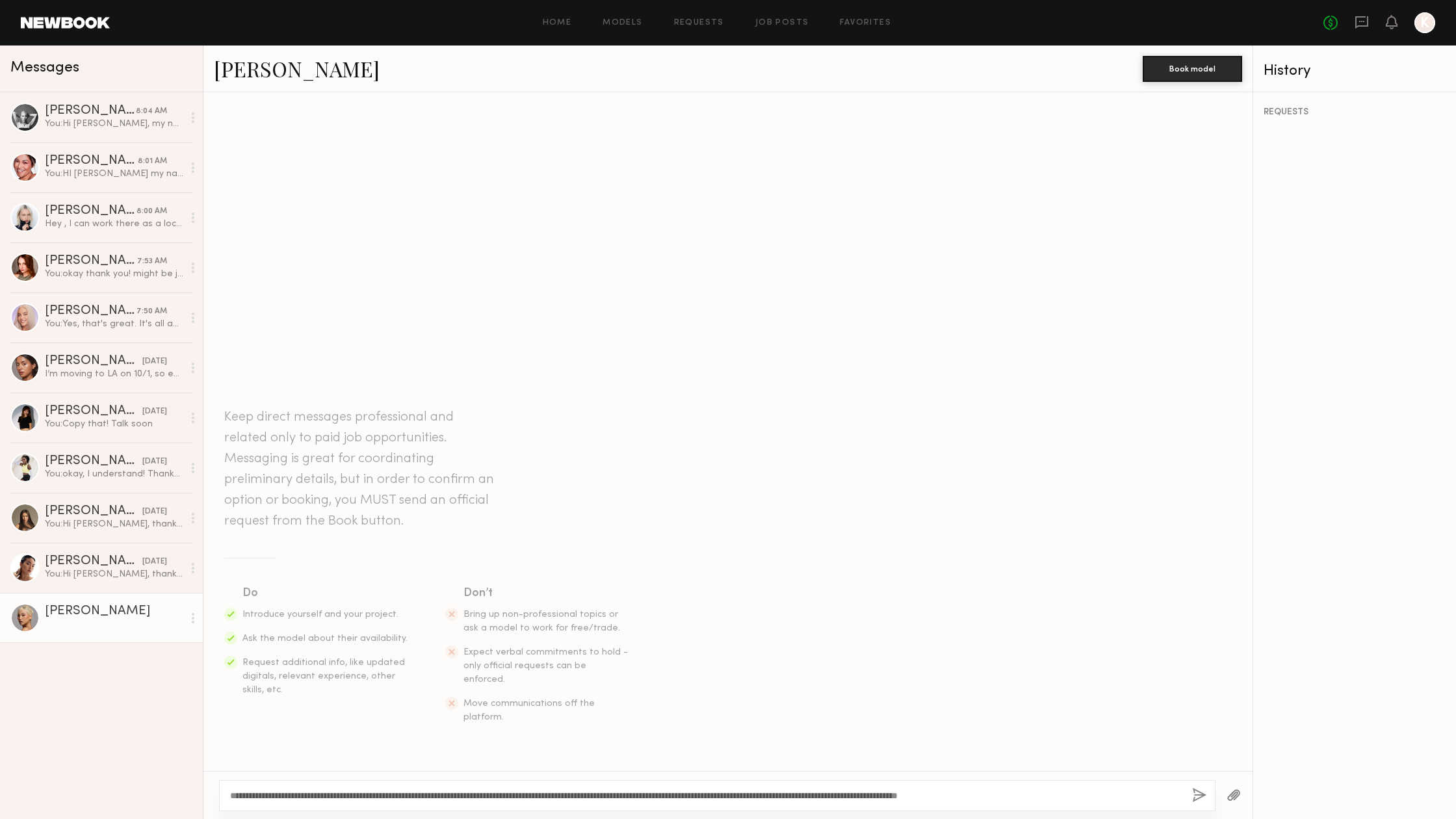
click at [990, 795] on textarea "**********" at bounding box center [705, 796] width 951 height 13
click at [1070, 793] on textarea "**********" at bounding box center [705, 796] width 951 height 13
type textarea "**********"
click at [1203, 794] on button "button" at bounding box center [1199, 796] width 14 height 16
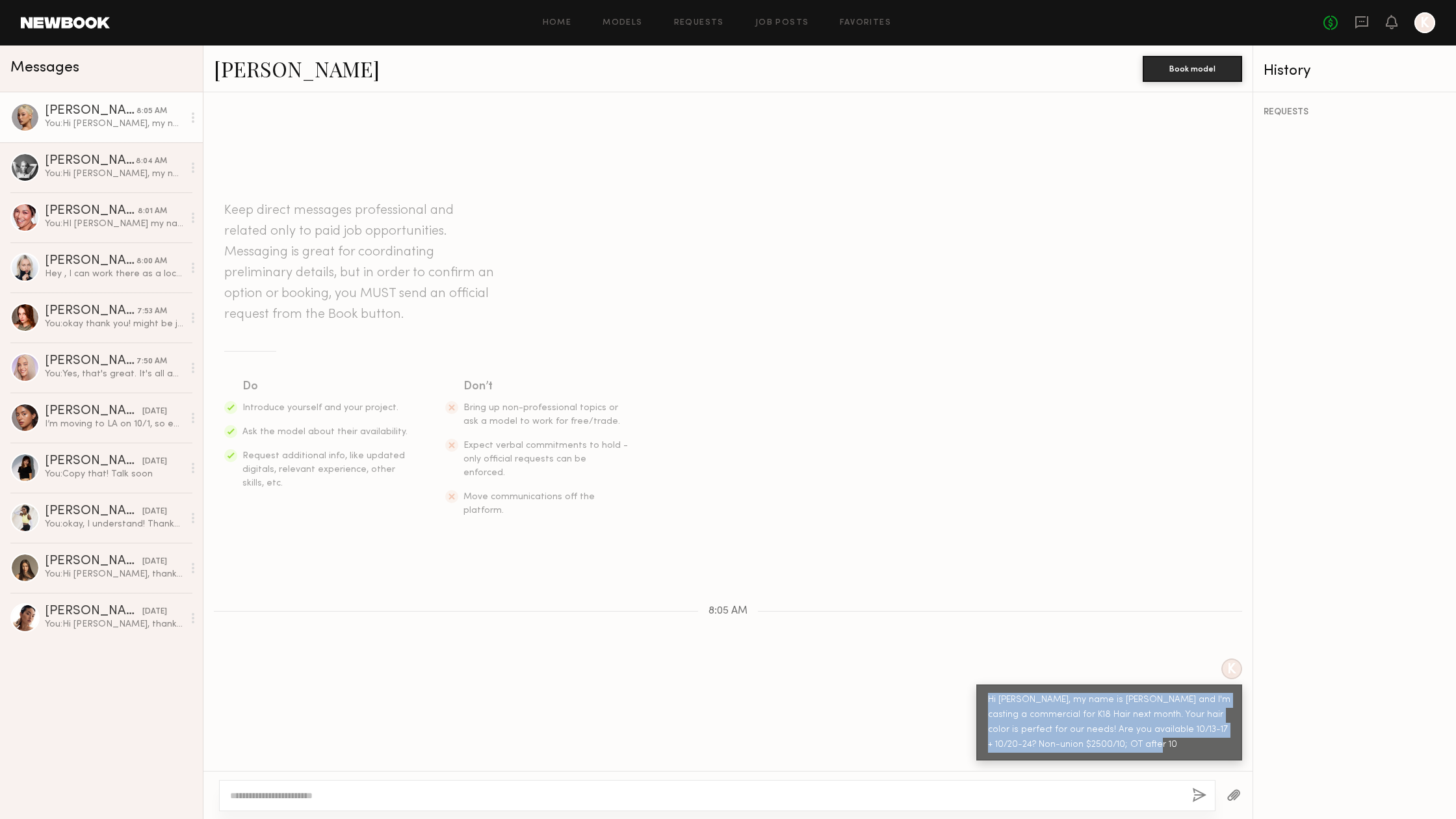
drag, startPoint x: 989, startPoint y: 700, endPoint x: 1163, endPoint y: 754, distance: 182.2
click at [1163, 754] on div "Hi [PERSON_NAME], my name is [PERSON_NAME] and I'm casting a commercial for K18…" at bounding box center [1109, 722] width 266 height 76
copy div "Hi [PERSON_NAME], my name is [PERSON_NAME] and I'm casting a commercial for K18…"
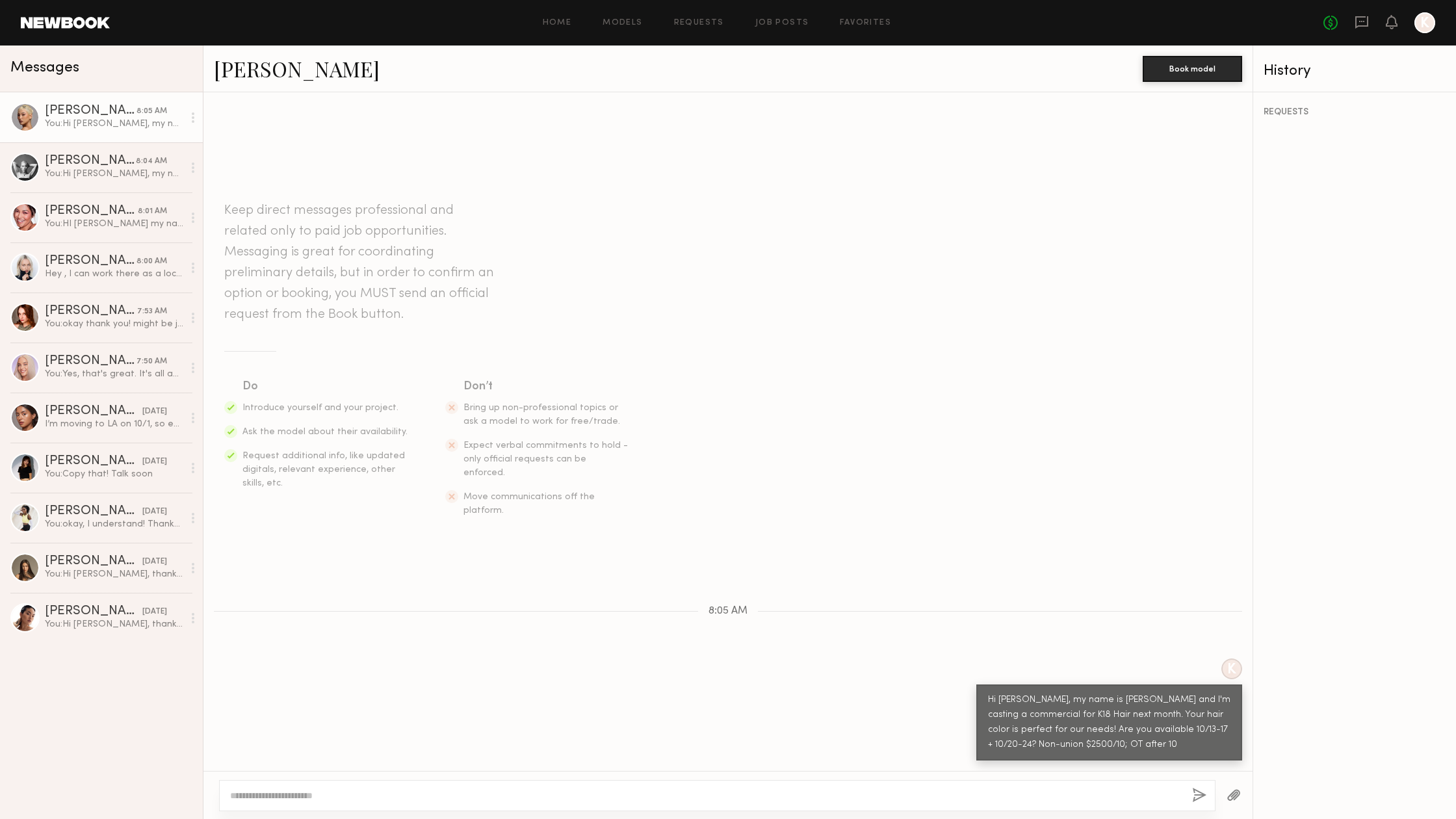
click at [868, 15] on div "Home Models Requests Job Posts Favorites Sign Out No fees up to $5,000 K" at bounding box center [772, 23] width 1325 height 21
click at [869, 21] on link "Favorites" at bounding box center [866, 23] width 52 height 8
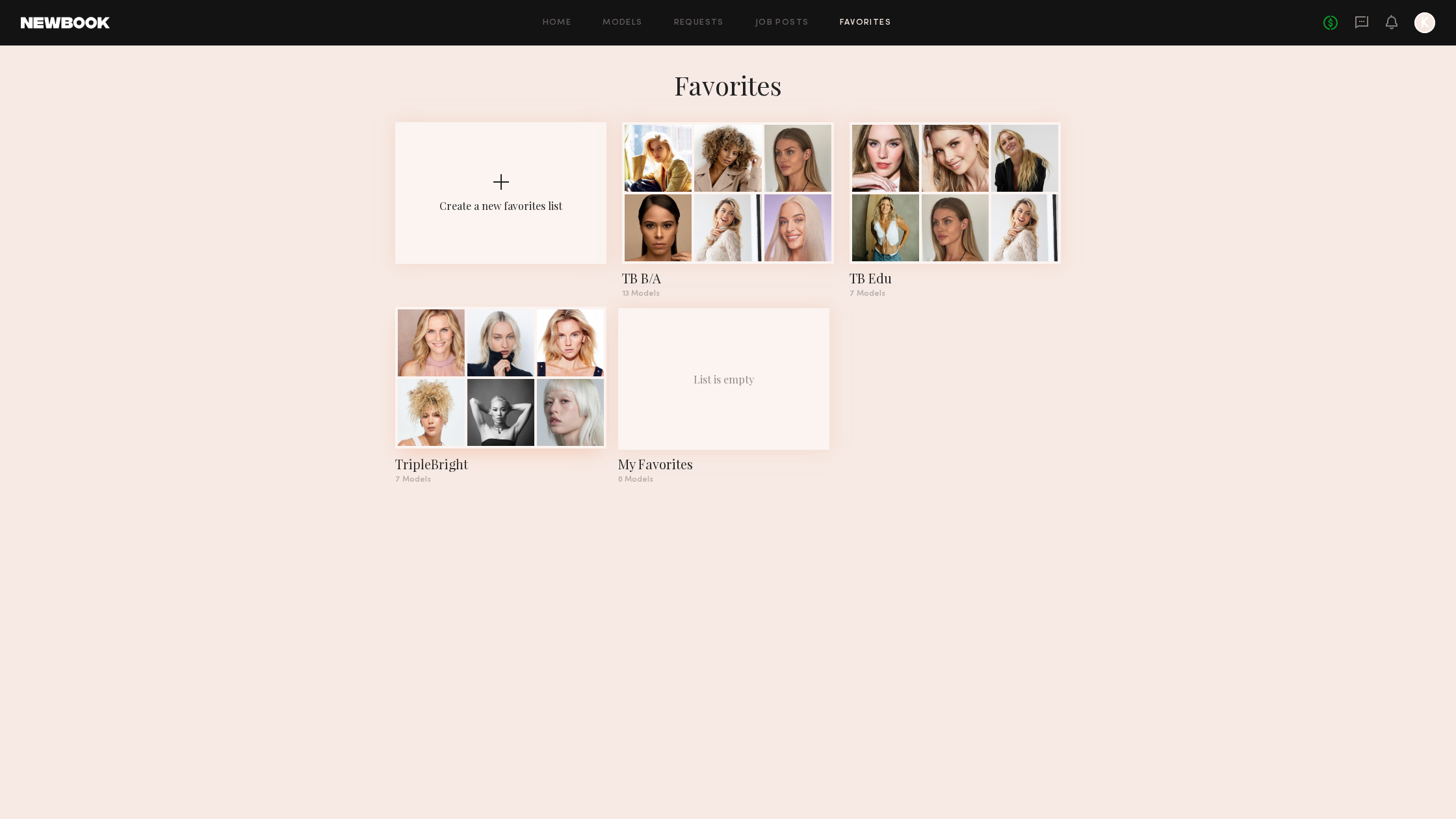
click at [461, 393] on div at bounding box center [431, 412] width 67 height 67
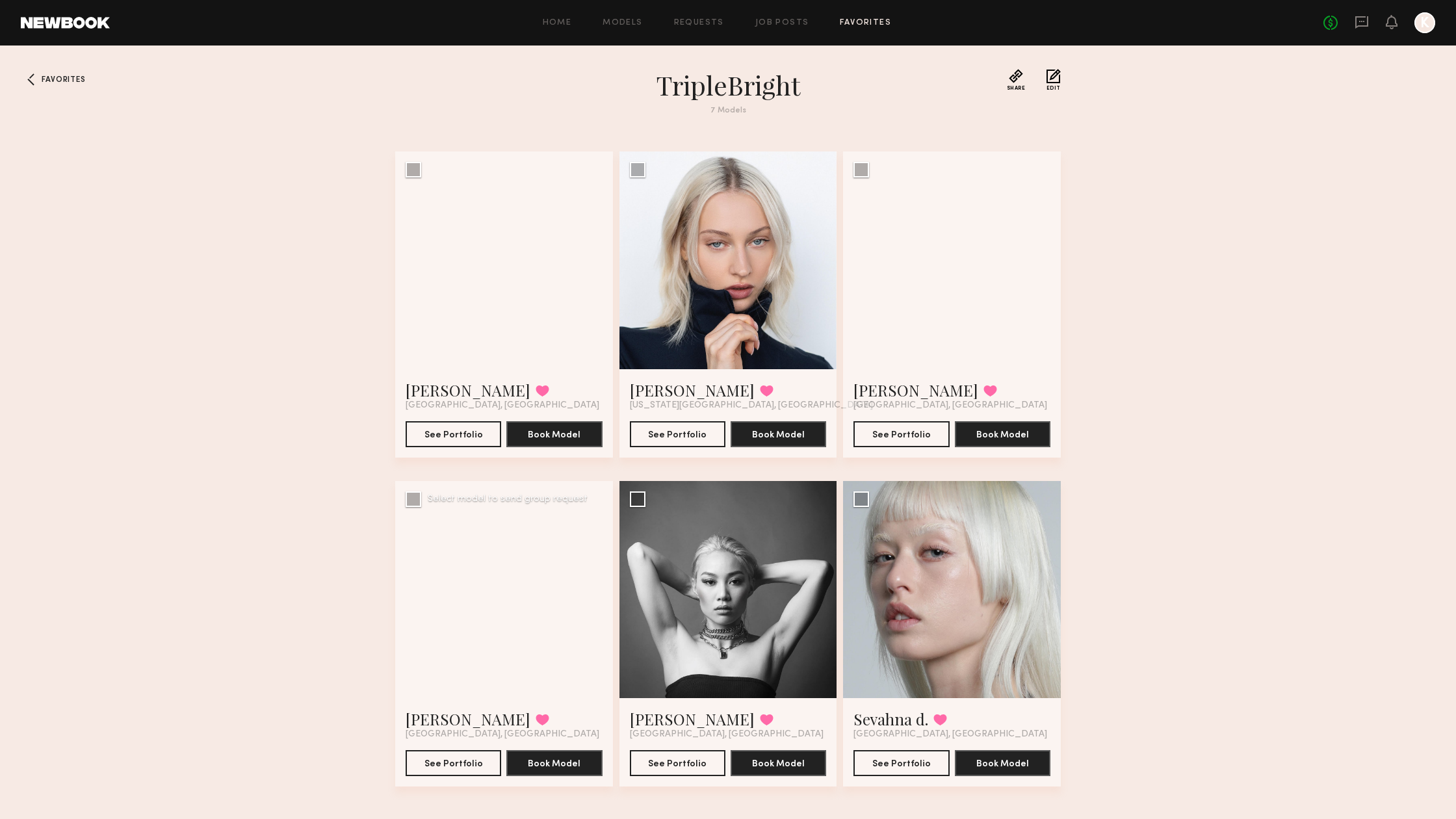
click at [487, 643] on div at bounding box center [503, 590] width 217 height 217
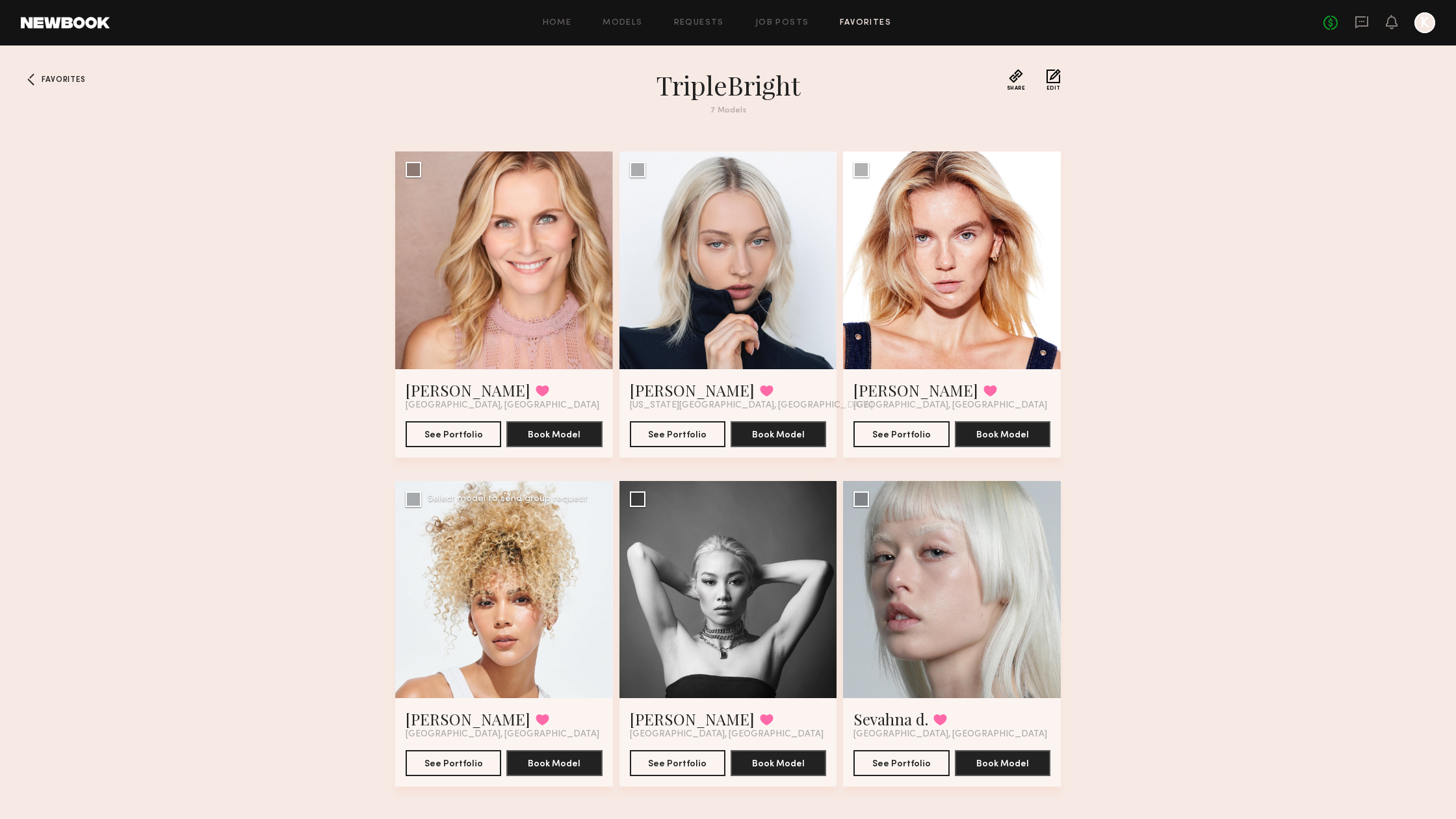
click at [522, 573] on div at bounding box center [503, 590] width 217 height 217
click at [435, 719] on link "[PERSON_NAME]" at bounding box center [467, 719] width 125 height 21
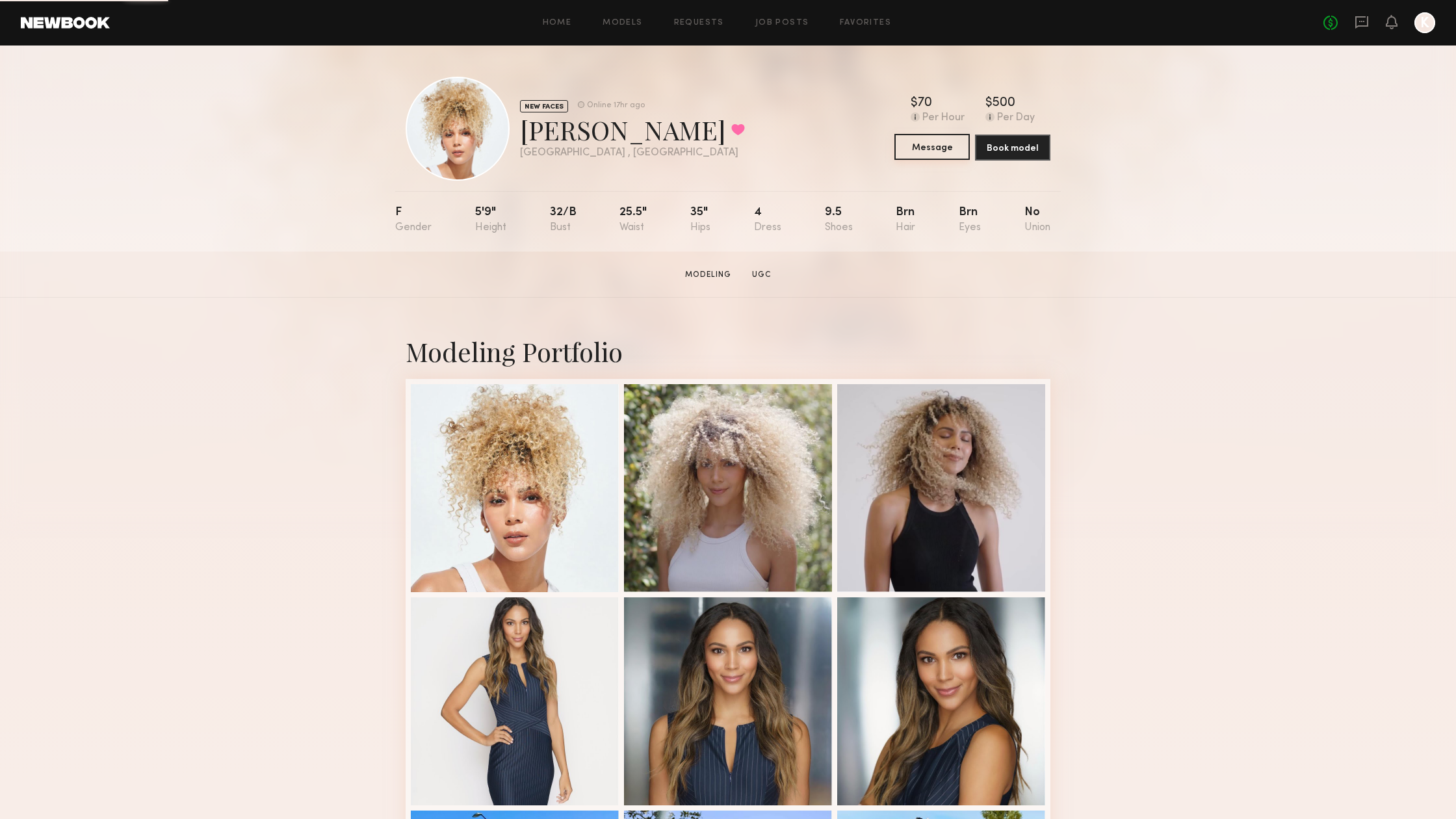
click at [939, 147] on button "Message" at bounding box center [932, 147] width 75 height 26
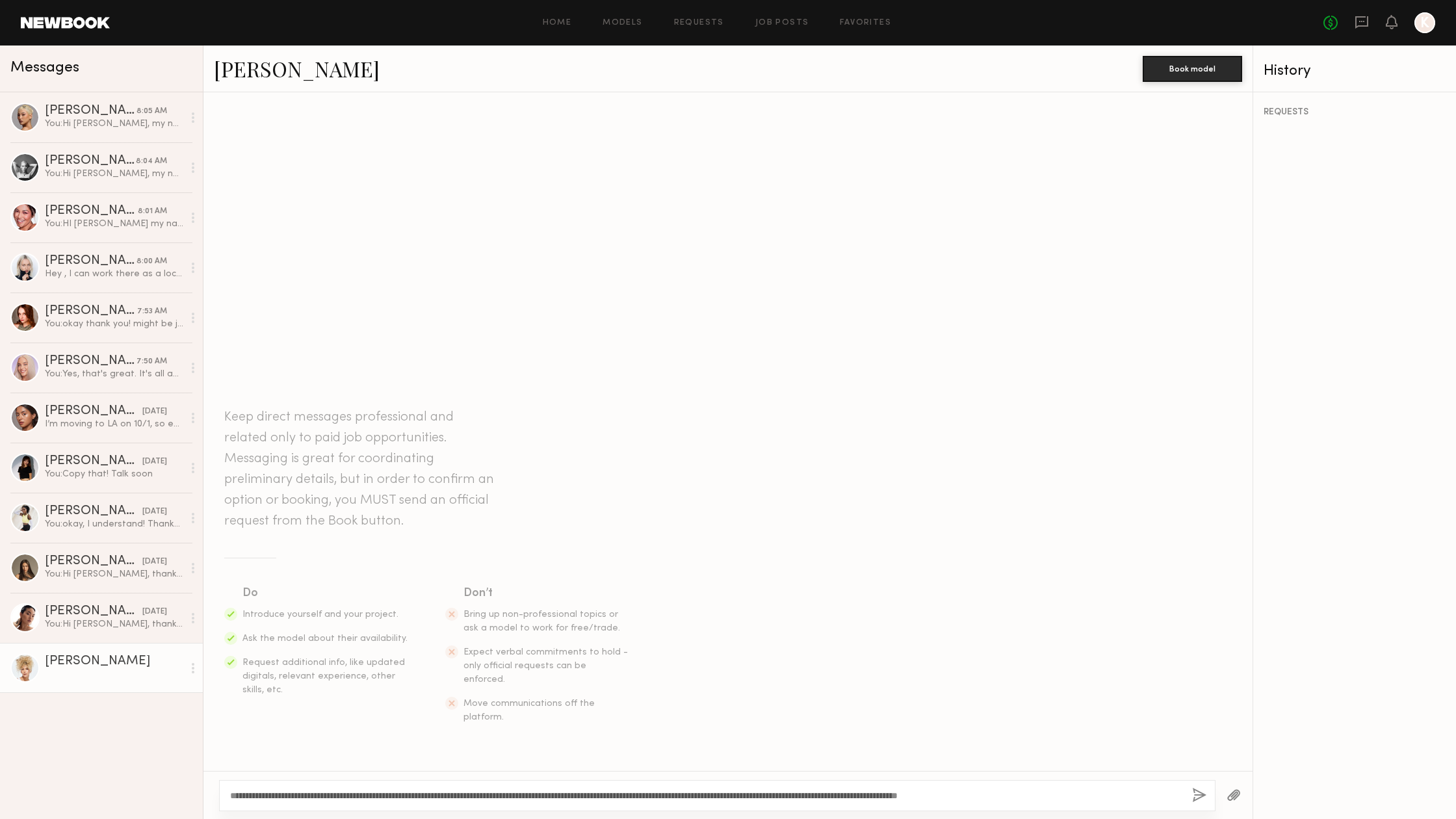
drag, startPoint x: 242, startPoint y: 795, endPoint x: 262, endPoint y: 795, distance: 20.0
click at [262, 795] on textarea "**********" at bounding box center [705, 796] width 951 height 13
click at [1087, 791] on textarea "**********" at bounding box center [705, 796] width 951 height 13
type textarea "**********"
click at [1203, 795] on button "button" at bounding box center [1199, 796] width 14 height 16
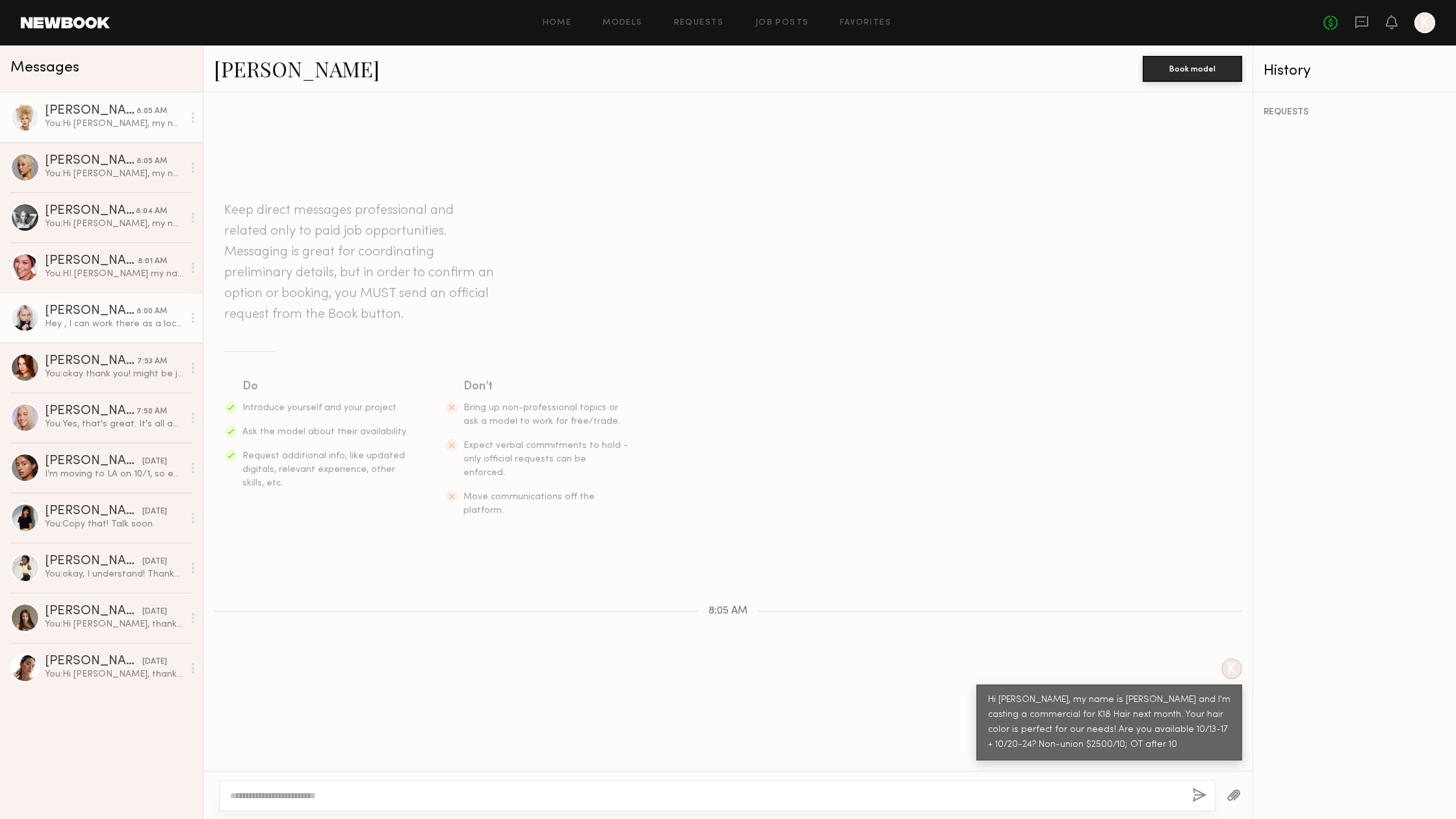
click at [97, 310] on div "[PERSON_NAME]" at bounding box center [91, 312] width 91 height 13
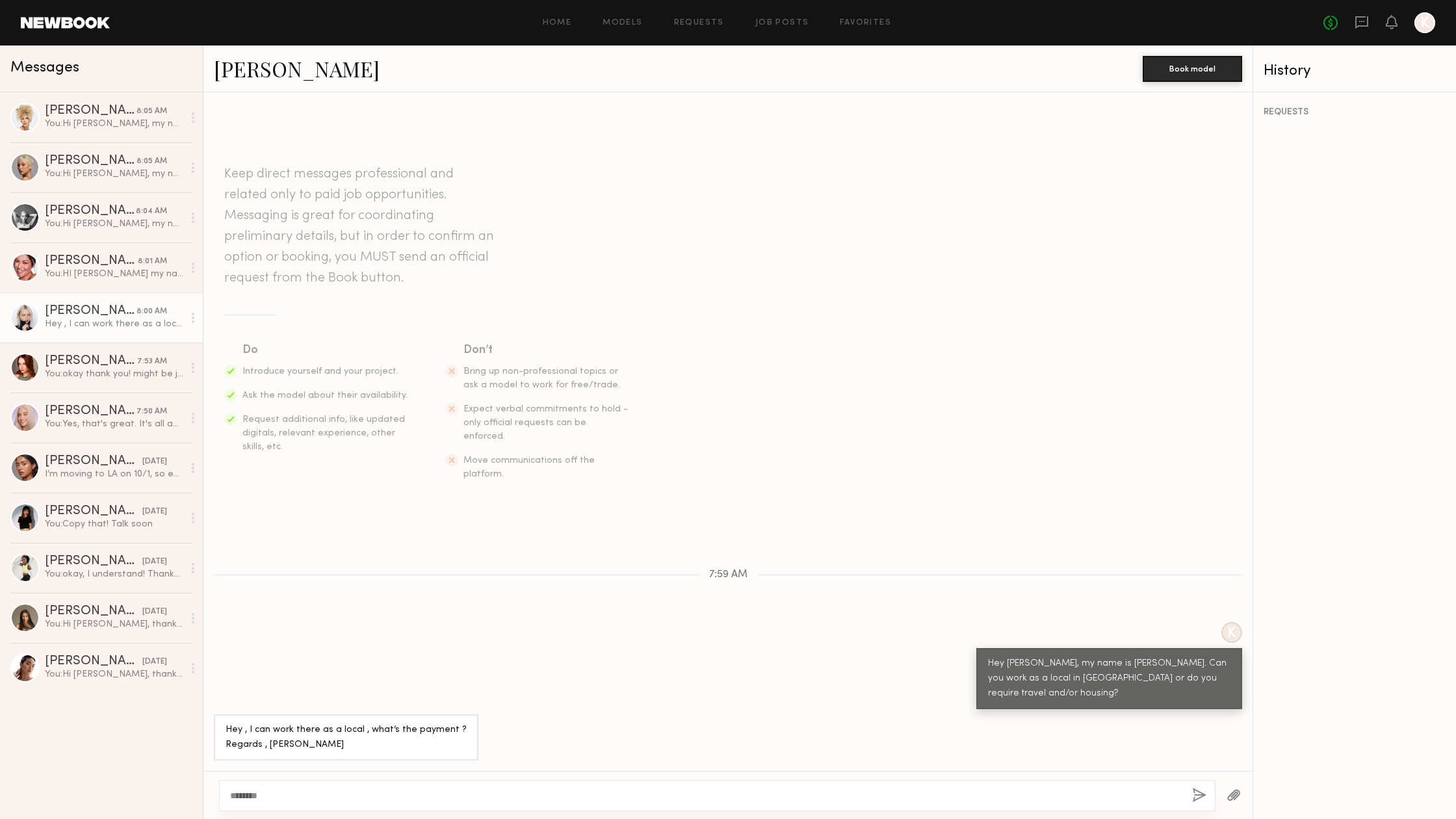
click at [239, 796] on textarea "*******" at bounding box center [705, 796] width 951 height 13
click at [284, 790] on textarea "*******" at bounding box center [705, 796] width 951 height 13
type textarea "**********"
click at [1203, 796] on button "button" at bounding box center [1199, 796] width 14 height 16
